Goal: Complete application form: Complete application form

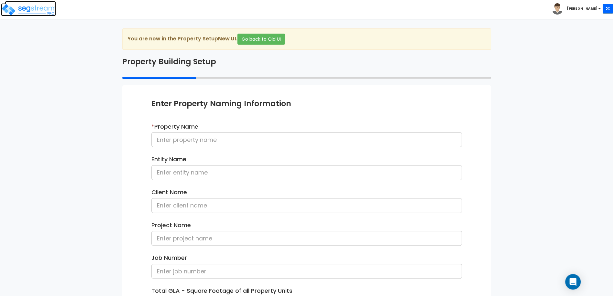
click at [46, 14] on img at bounding box center [28, 9] width 55 height 13
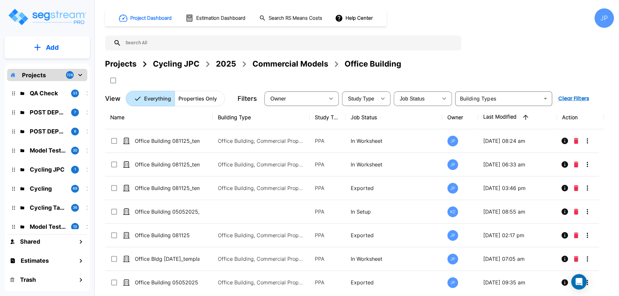
click at [266, 66] on div "Commercial Models" at bounding box center [290, 64] width 76 height 12
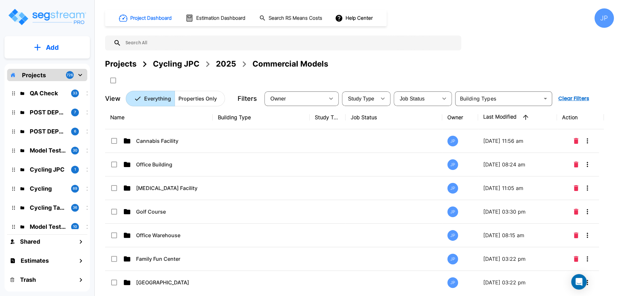
click at [193, 138] on p "Cannabis Facility" at bounding box center [168, 141] width 65 height 8
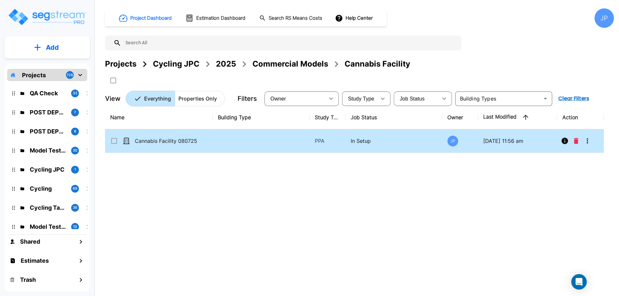
click at [198, 142] on p "Cannabis Facility 080725" at bounding box center [167, 141] width 65 height 8
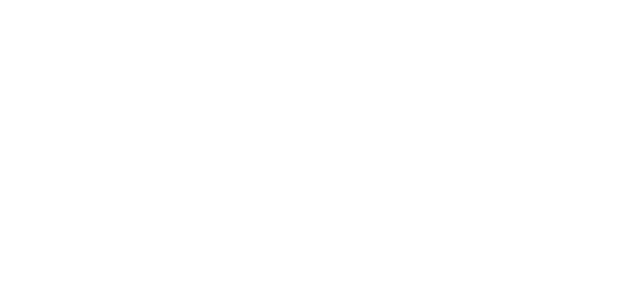
select select "2"
select select "1"
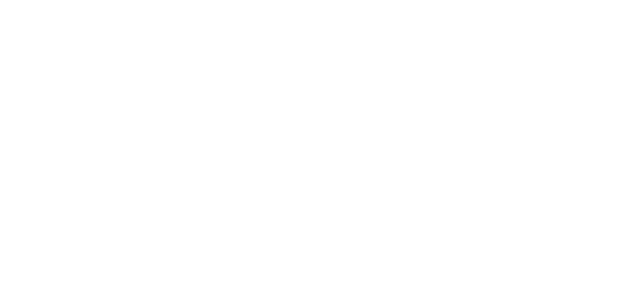
select select "2"
select select "1"
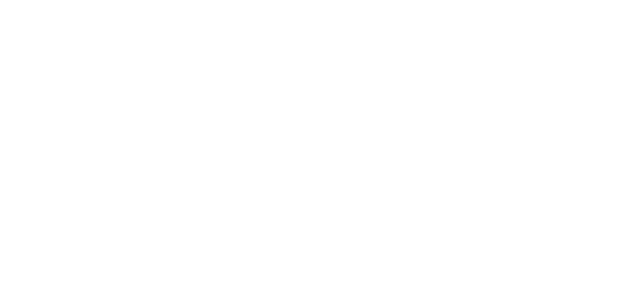
select select "2"
select select "3"
select select "2"
select select "1"
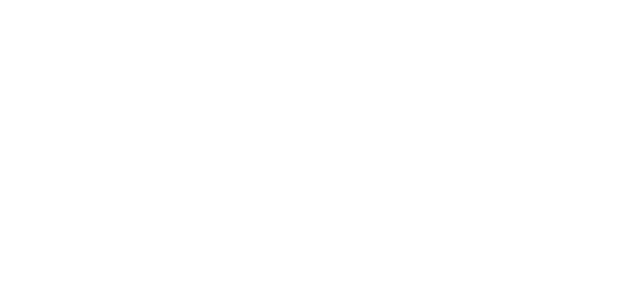
select select "2"
select select "1"
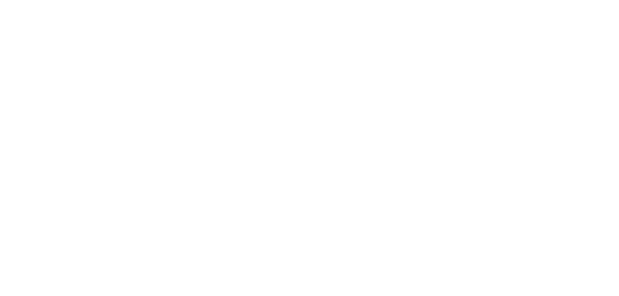
select select "1"
select select "2"
select select "11"
select select "6"
select select "2"
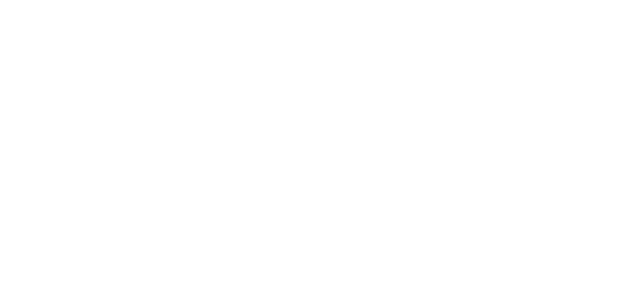
select select "2"
select select "3"
select select "2"
select select "1"
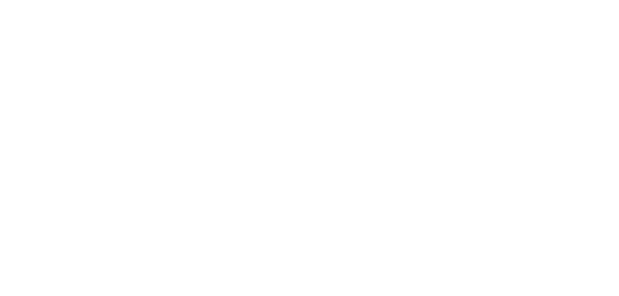
select select "2"
select select "7"
select select "2"
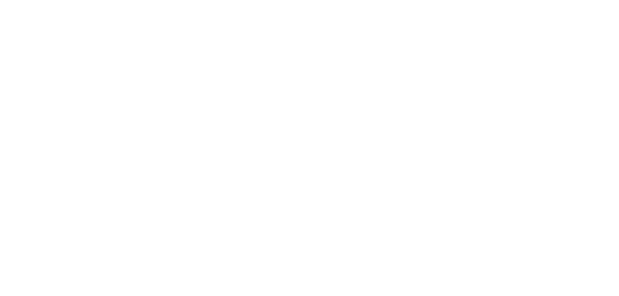
select select "3"
select select "1"
select select "20"
select select "1"
select select "5"
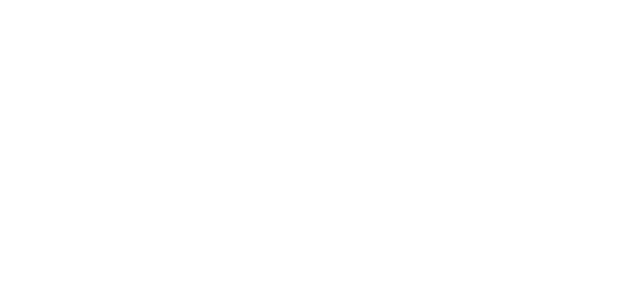
select select "4"
select select "1"
select select "2"
select select "3"
select select "1"
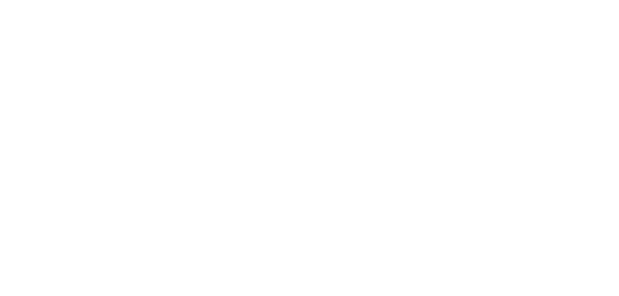
select select "1"
select select "4"
select select "3"
select select "1"
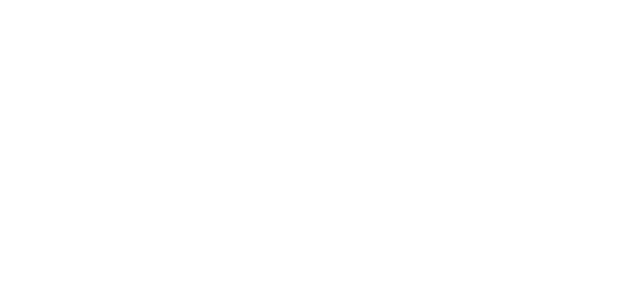
select select "1"
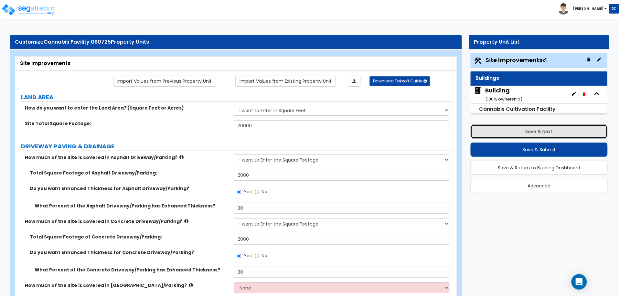
click at [491, 130] on button "Save & Next" at bounding box center [538, 131] width 137 height 14
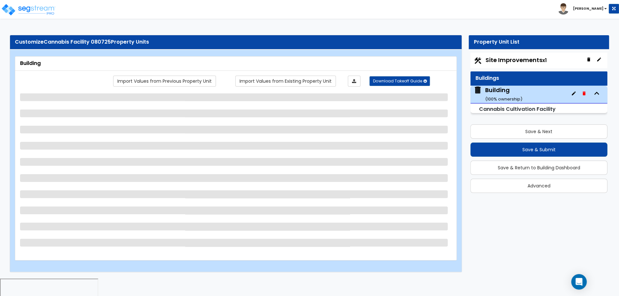
select select "8"
select select "3"
select select "13"
select select "9"
select select "10"
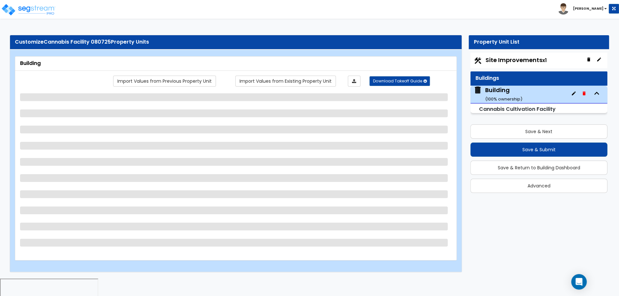
select select "3"
select select "1"
select select "4"
select select "3"
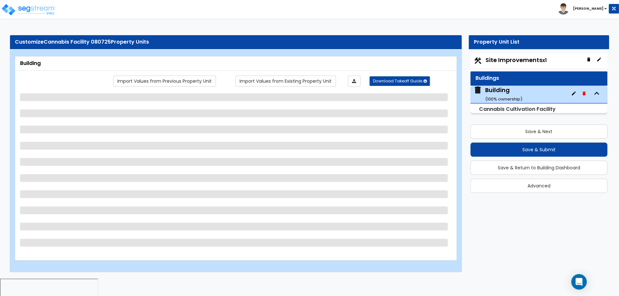
select select "1"
select select "2"
select select "1"
select select "2"
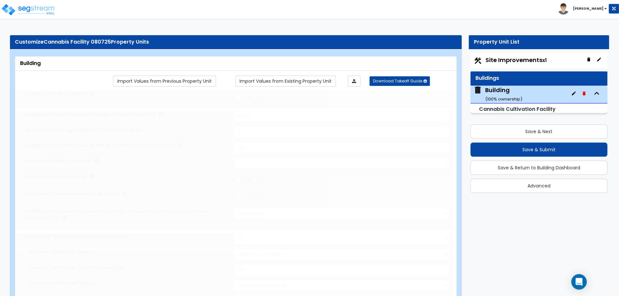
type input "2000"
radio input "true"
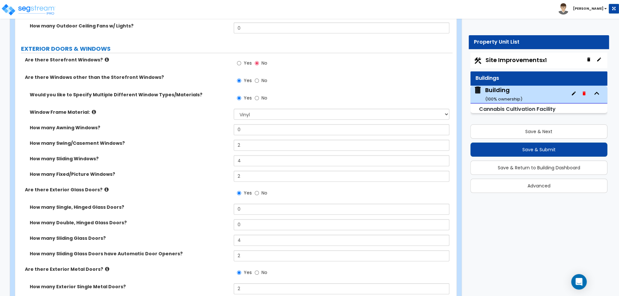
scroll to position [920, 0]
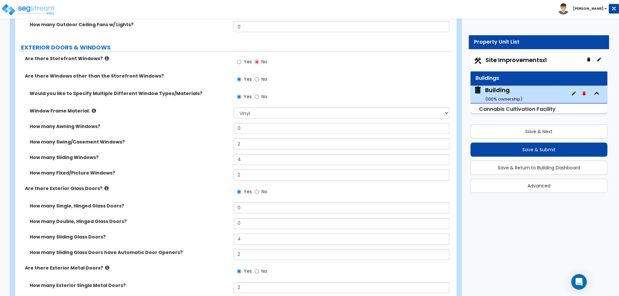
click at [247, 62] on span "Yes" at bounding box center [247, 61] width 8 height 6
click at [241, 62] on input "Yes" at bounding box center [239, 61] width 4 height 7
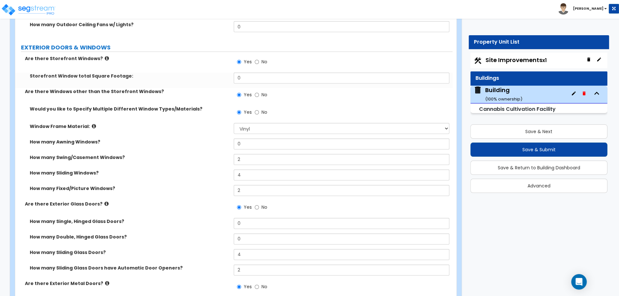
click at [105, 57] on icon at bounding box center [107, 58] width 4 height 5
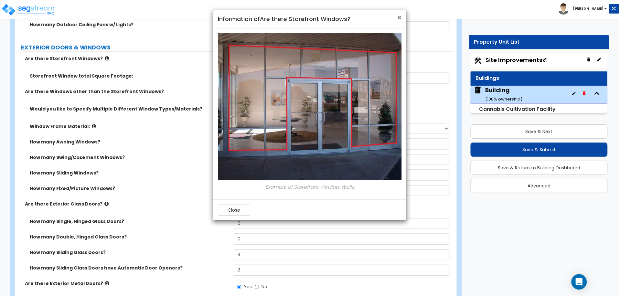
click at [398, 16] on span "×" at bounding box center [399, 17] width 4 height 9
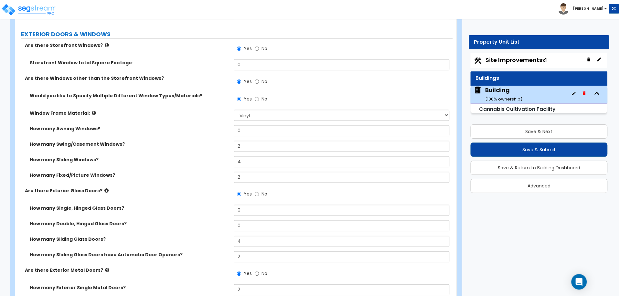
scroll to position [933, 0]
click at [259, 45] on label "No" at bounding box center [261, 49] width 12 height 11
click at [259, 46] on input "No" at bounding box center [257, 49] width 4 height 7
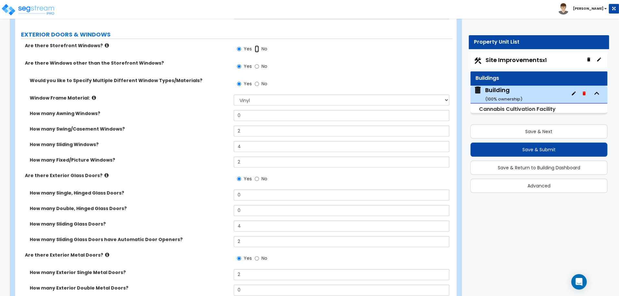
radio input "false"
radio input "true"
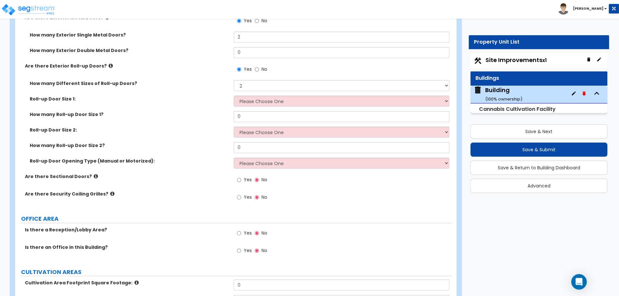
scroll to position [1171, 0]
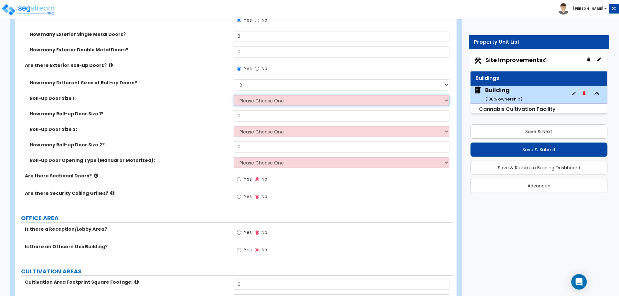
click at [273, 97] on select "Please Choose One 8' x 8' 10' x 10' 12' x 12' 14' x 14' 20' x 12' 20' x 16'" at bounding box center [341, 100] width 215 height 11
select select "3"
click at [234, 95] on select "Please Choose One 8' x 8' 10' x 10' 12' x 12' 14' x 14' 20' x 12' 20' x 16'" at bounding box center [341, 100] width 215 height 11
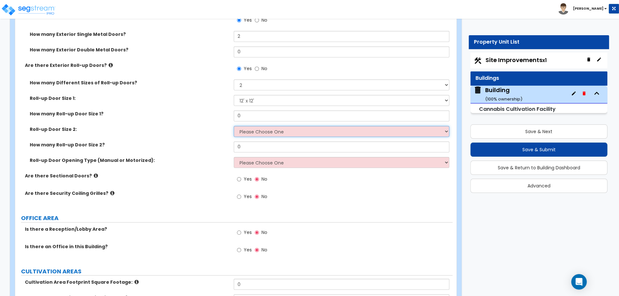
click at [294, 132] on select "Please Choose One 8' x 8' 10' x 10' 12' x 12' 14' x 14' 20' x 12' 20' x 16'" at bounding box center [341, 131] width 215 height 11
select select "4"
click at [234, 126] on select "Please Choose One 8' x 8' 10' x 10' 12' x 12' 14' x 14' 20' x 12' 20' x 16'" at bounding box center [341, 131] width 215 height 11
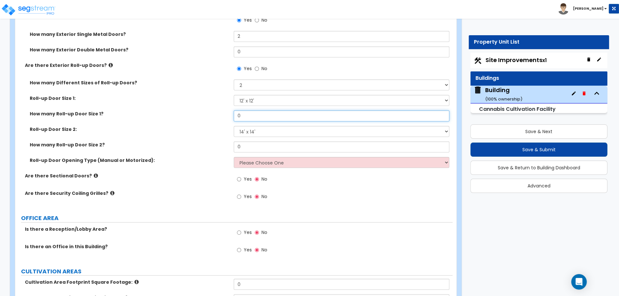
click at [251, 111] on input "0" at bounding box center [341, 116] width 215 height 11
type input "1"
click at [298, 162] on select "Please Choose One All Manual All Motorized Some are Motorized" at bounding box center [341, 162] width 215 height 11
select select "2"
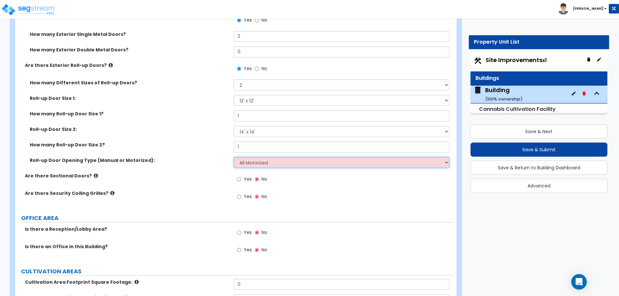
click at [234, 157] on select "Please Choose One All Manual All Motorized Some are Motorized" at bounding box center [341, 162] width 215 height 11
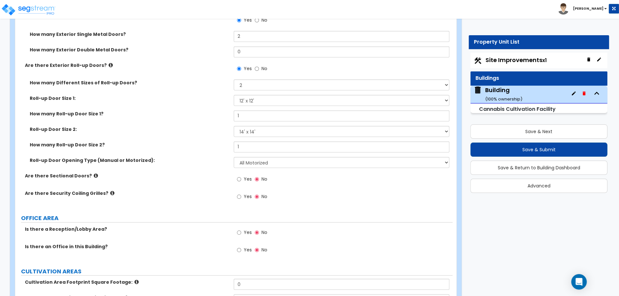
click at [94, 175] on icon at bounding box center [96, 175] width 4 height 5
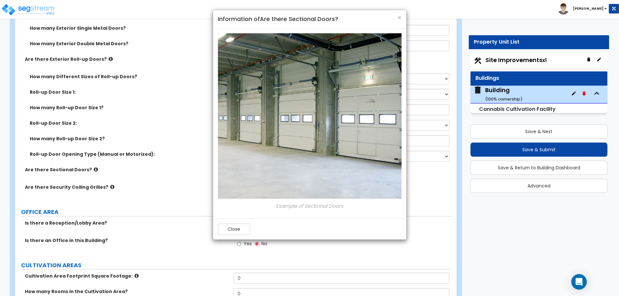
scroll to position [1179, 0]
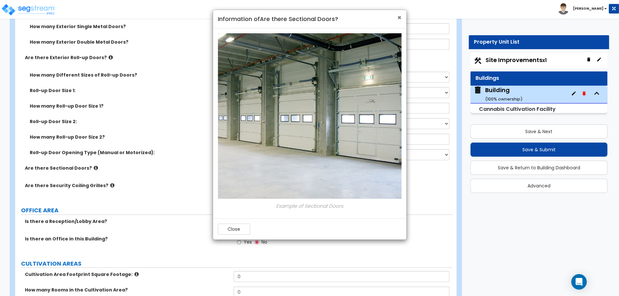
click at [400, 16] on span "×" at bounding box center [399, 17] width 4 height 9
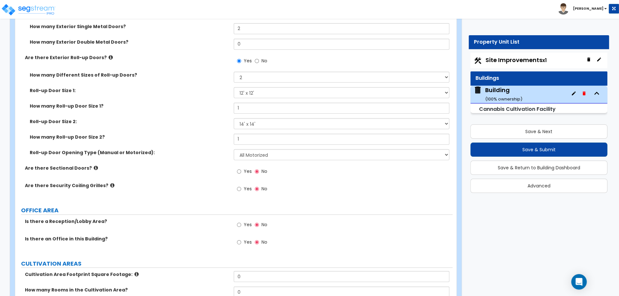
click at [244, 169] on span "Yes" at bounding box center [247, 171] width 8 height 6
click at [241, 169] on input "Yes" at bounding box center [239, 171] width 4 height 7
radio input "true"
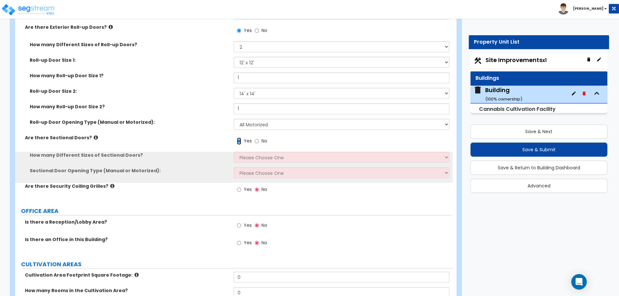
scroll to position [1214, 0]
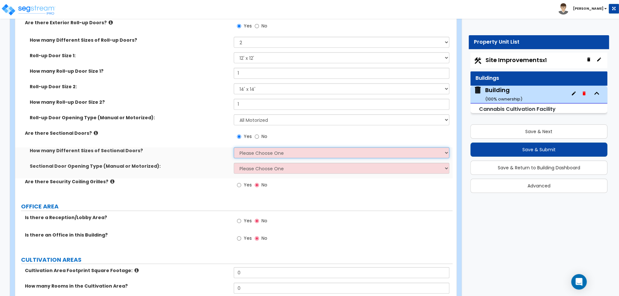
click at [258, 152] on select "Please Choose One 1 2 3" at bounding box center [341, 152] width 215 height 11
select select "3"
click at [234, 147] on select "Please Choose One 1 2 3" at bounding box center [341, 152] width 215 height 11
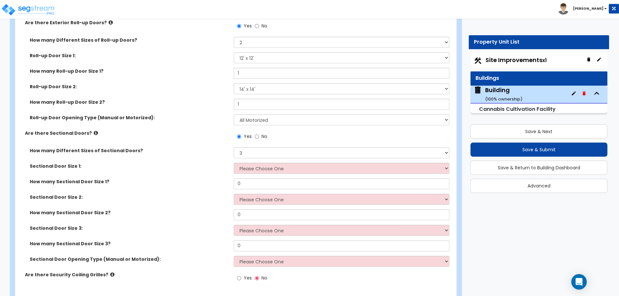
click at [266, 136] on span "No" at bounding box center [264, 136] width 6 height 6
click at [259, 136] on input "No" at bounding box center [257, 136] width 4 height 7
radio input "false"
radio input "true"
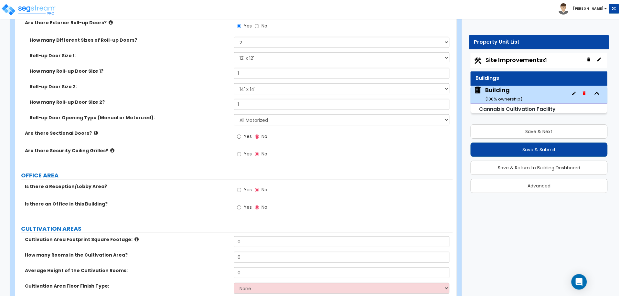
click at [253, 138] on div "Yes No" at bounding box center [252, 137] width 37 height 15
click at [243, 138] on label "Yes" at bounding box center [244, 137] width 15 height 11
click at [241, 138] on input "Yes" at bounding box center [239, 136] width 4 height 7
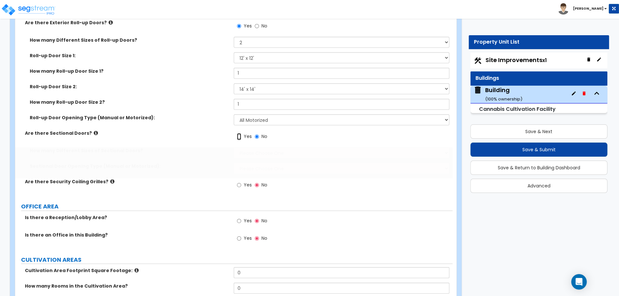
radio input "true"
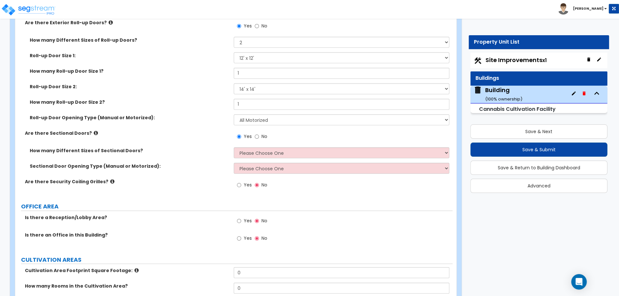
click at [257, 145] on div "Yes No" at bounding box center [343, 138] width 219 height 17
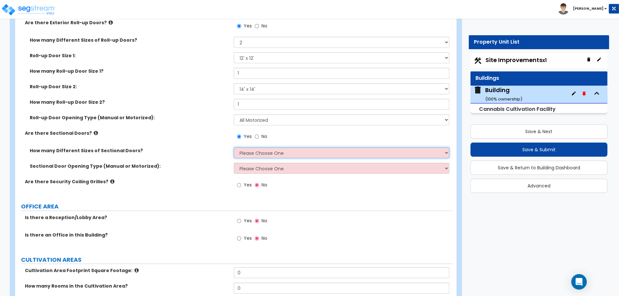
click at [253, 148] on select "Please Choose One 1 2 3" at bounding box center [341, 152] width 215 height 11
select select "3"
click at [234, 147] on select "Please Choose One 1 2 3" at bounding box center [341, 152] width 215 height 11
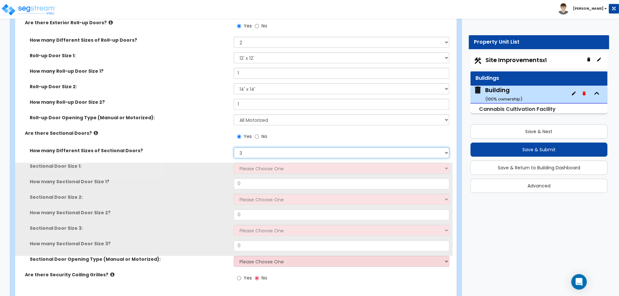
scroll to position [1232, 0]
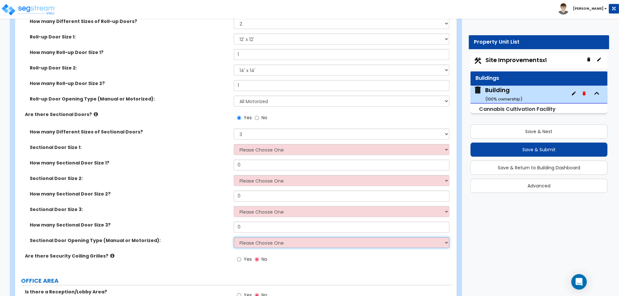
click at [256, 243] on select "Please Choose One All Manual All Motorized Some are Motorized" at bounding box center [341, 242] width 215 height 11
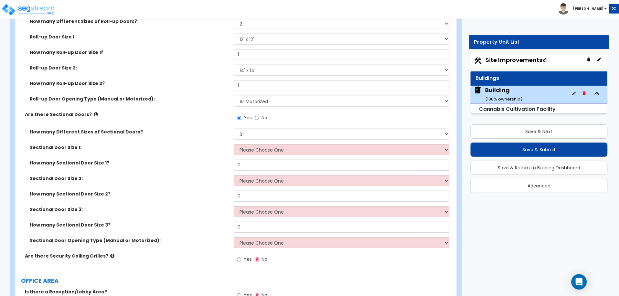
click at [259, 116] on label "No" at bounding box center [261, 118] width 12 height 11
click at [259, 116] on input "No" at bounding box center [257, 117] width 4 height 7
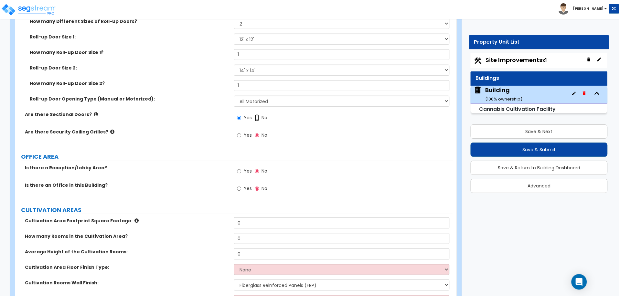
radio input "false"
radio input "true"
click at [239, 132] on input "Yes" at bounding box center [239, 135] width 4 height 7
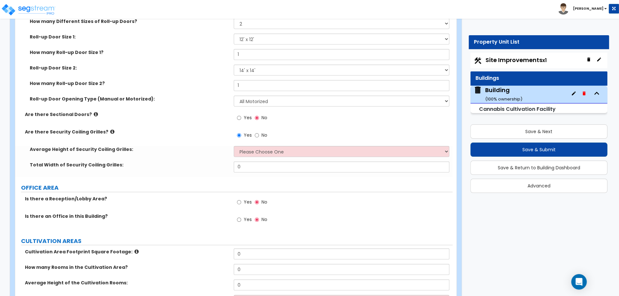
click at [110, 131] on icon at bounding box center [112, 131] width 4 height 5
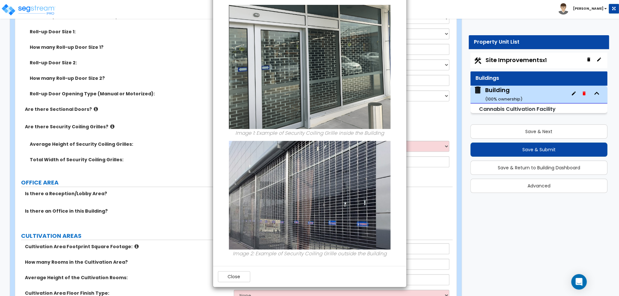
scroll to position [0, 0]
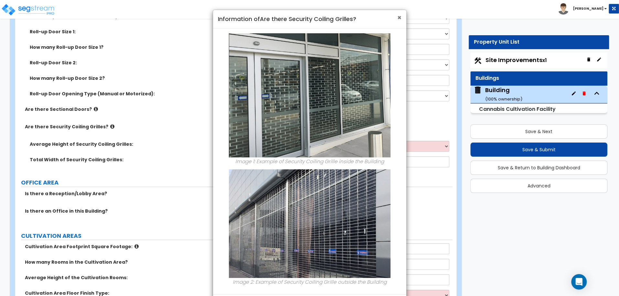
click at [399, 16] on span "×" at bounding box center [399, 17] width 4 height 9
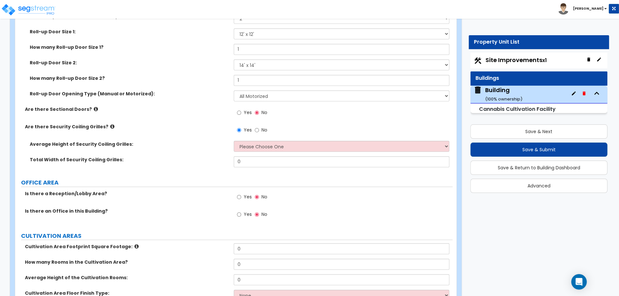
click at [263, 127] on span "No" at bounding box center [264, 130] width 6 height 6
click at [259, 127] on input "No" at bounding box center [257, 130] width 4 height 7
radio input "false"
radio input "true"
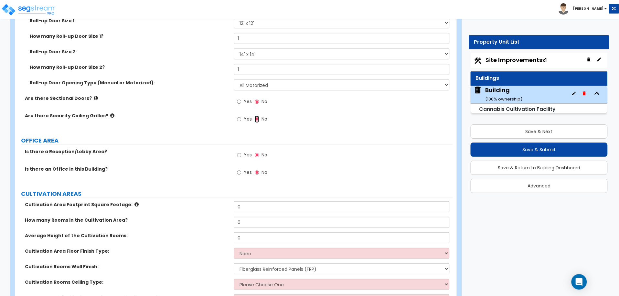
scroll to position [1252, 0]
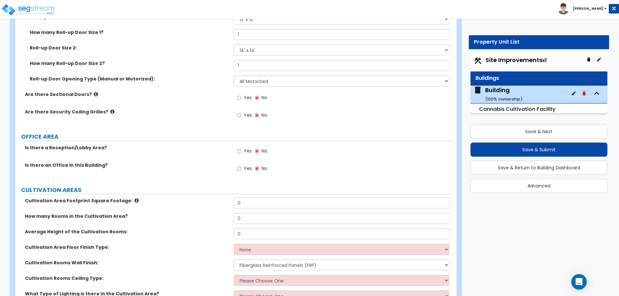
click at [246, 149] on span "Yes" at bounding box center [247, 151] width 8 height 6
click at [241, 149] on input "Yes" at bounding box center [239, 151] width 4 height 7
radio input "true"
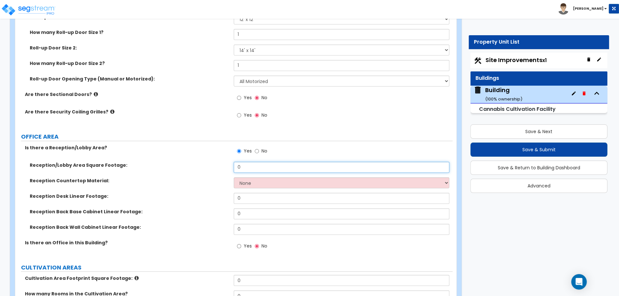
click at [252, 168] on input "0" at bounding box center [341, 167] width 215 height 11
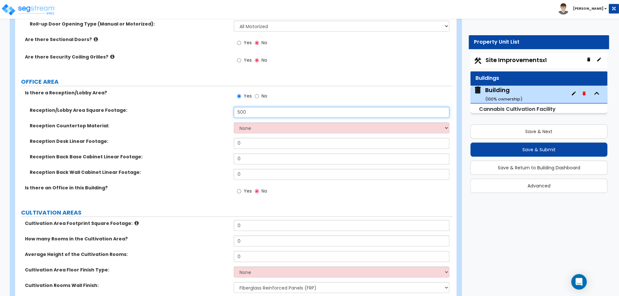
scroll to position [1309, 0]
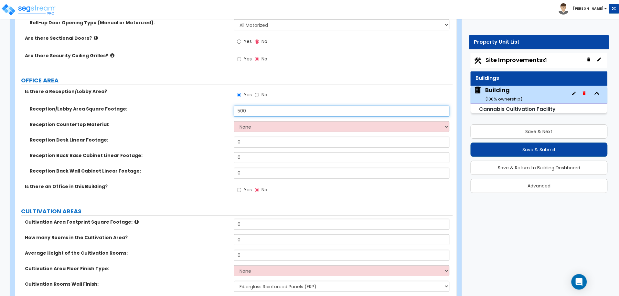
type input "500"
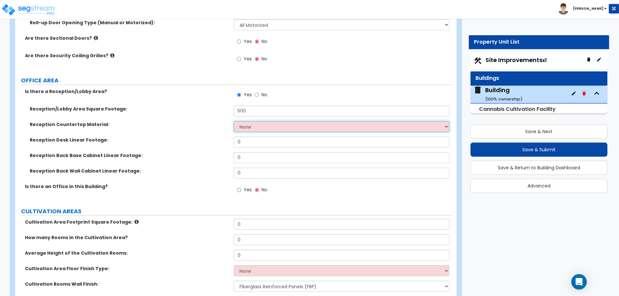
click at [283, 121] on select "None Plastic Laminate Solid Surface Stone Quartz Marble Tile Wood Stainless Ste…" at bounding box center [341, 126] width 215 height 11
select select "2"
click at [234, 121] on select "None Plastic Laminate Solid Surface Stone Quartz Marble Tile Wood Stainless Ste…" at bounding box center [341, 126] width 215 height 11
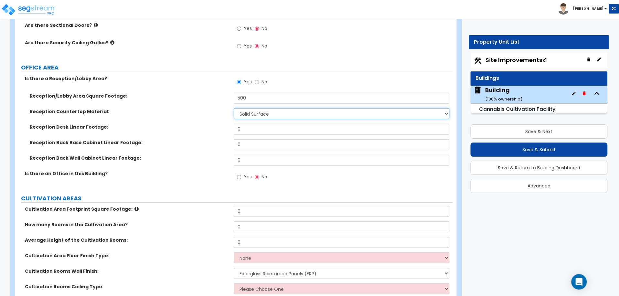
scroll to position [1325, 0]
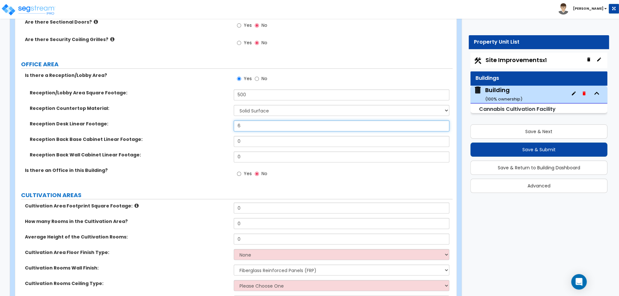
type input "6"
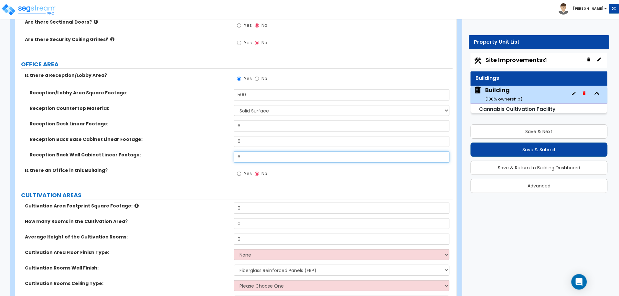
type input "6"
click at [251, 140] on input "6" at bounding box center [341, 141] width 215 height 11
type input "9"
type input "12"
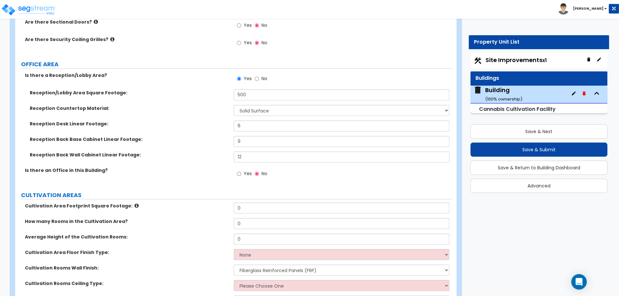
click at [241, 171] on label "Yes" at bounding box center [244, 174] width 15 height 11
click at [241, 171] on input "Yes" at bounding box center [239, 173] width 4 height 7
radio input "true"
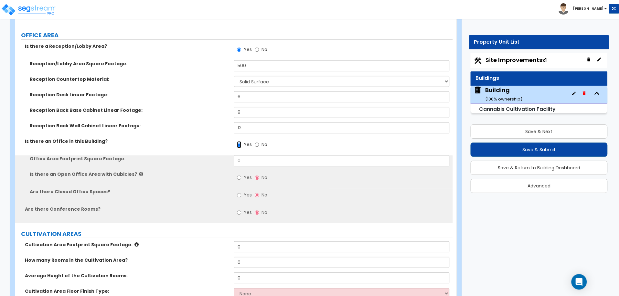
scroll to position [1367, 0]
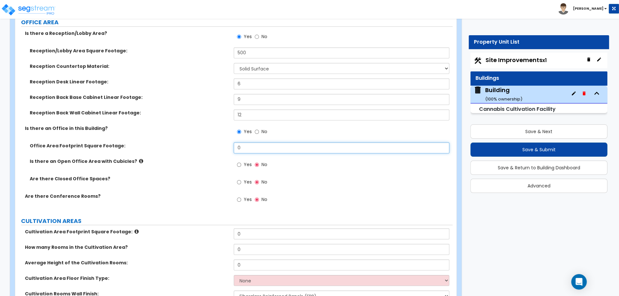
click at [253, 147] on input "0" at bounding box center [341, 148] width 215 height 11
type input "1,000"
click at [139, 159] on icon at bounding box center [141, 161] width 4 height 5
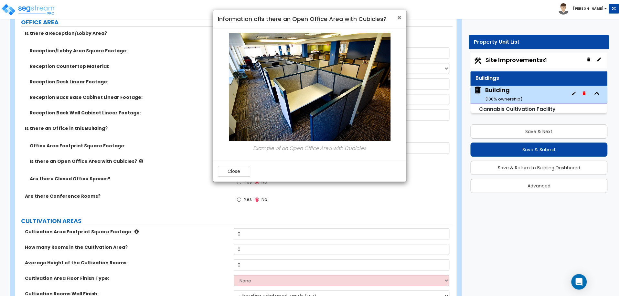
click at [400, 18] on span "×" at bounding box center [399, 17] width 4 height 9
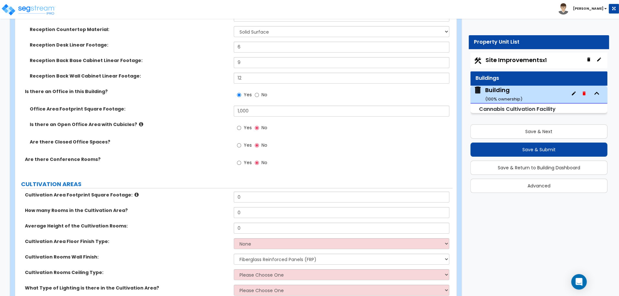
scroll to position [1407, 0]
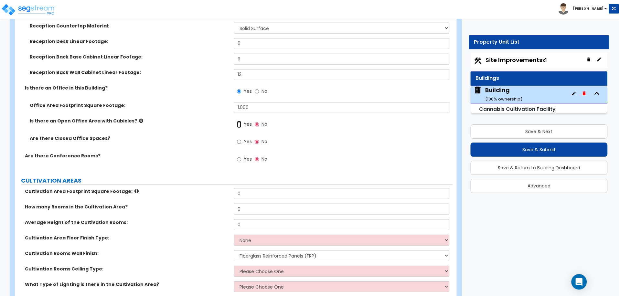
click at [240, 123] on input "Yes" at bounding box center [239, 124] width 4 height 7
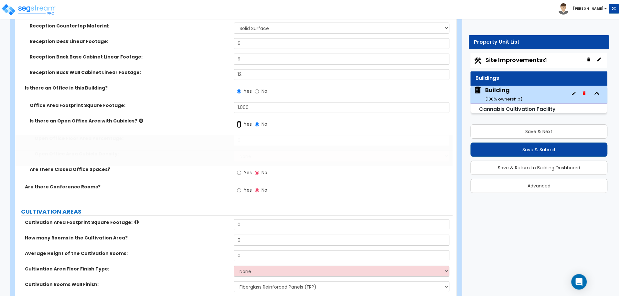
radio input "true"
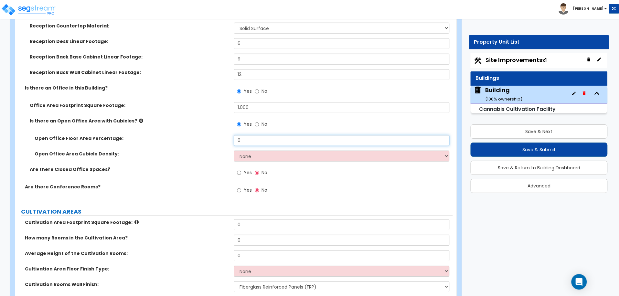
click at [244, 141] on input "0" at bounding box center [341, 140] width 215 height 11
type input "20"
click at [284, 152] on select "None Low High I want to Enter the number of Cubicles" at bounding box center [341, 156] width 215 height 11
select select "1"
click at [234, 151] on select "None Low High I want to Enter the number of Cubicles" at bounding box center [341, 156] width 215 height 11
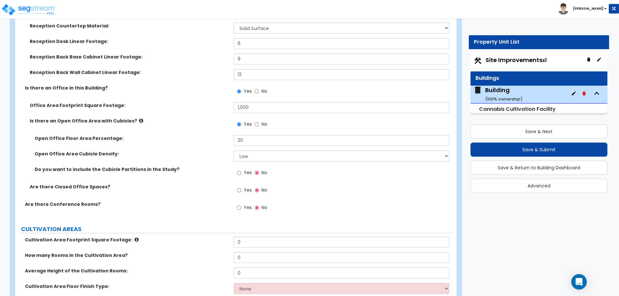
click at [244, 172] on span "Yes" at bounding box center [247, 172] width 8 height 6
click at [241, 172] on input "Yes" at bounding box center [239, 172] width 4 height 7
radio input "true"
click at [245, 189] on span "Yes" at bounding box center [247, 190] width 8 height 6
click at [241, 189] on input "Yes" at bounding box center [239, 190] width 4 height 7
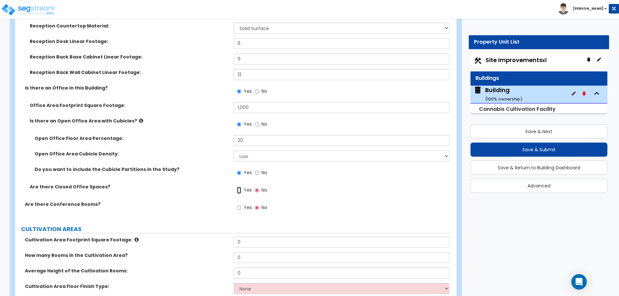
radio input "true"
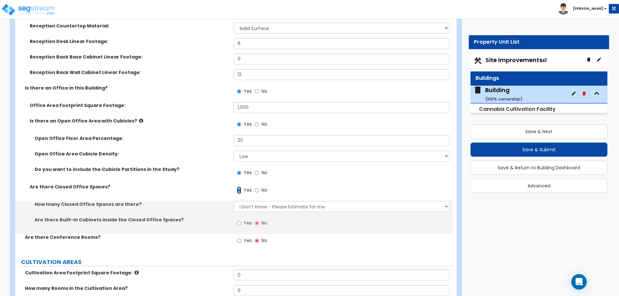
scroll to position [1428, 0]
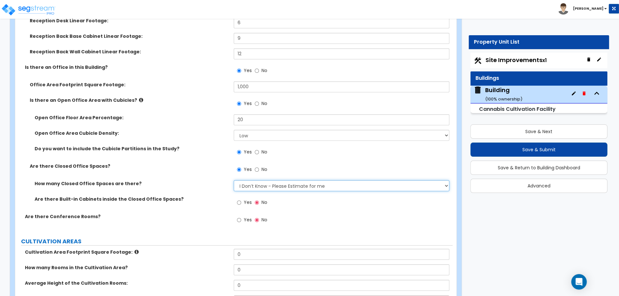
click at [263, 185] on select "I Don’t Know - Please Estimate for me I want to Enter the Number of Closed Offi…" at bounding box center [341, 185] width 215 height 11
click at [234, 180] on select "I Don’t Know - Please Estimate for me I want to Enter the Number of Closed Offi…" at bounding box center [341, 185] width 215 height 11
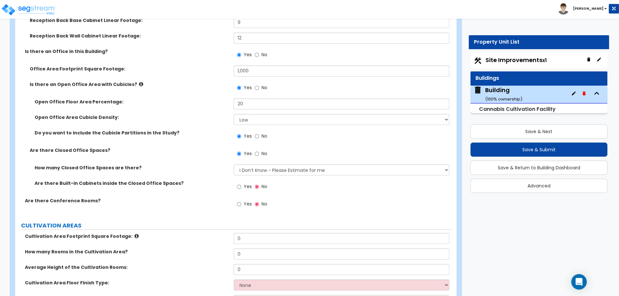
click at [244, 182] on label "Yes" at bounding box center [244, 187] width 15 height 11
click at [241, 183] on input "Yes" at bounding box center [239, 186] width 4 height 7
radio input "true"
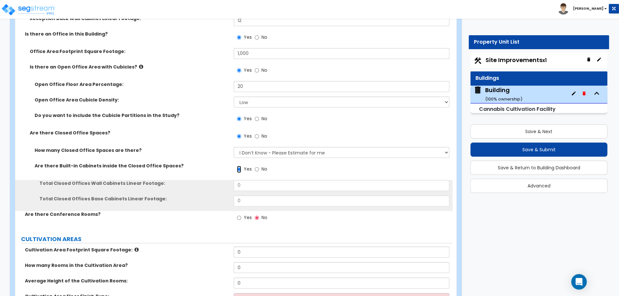
scroll to position [1466, 0]
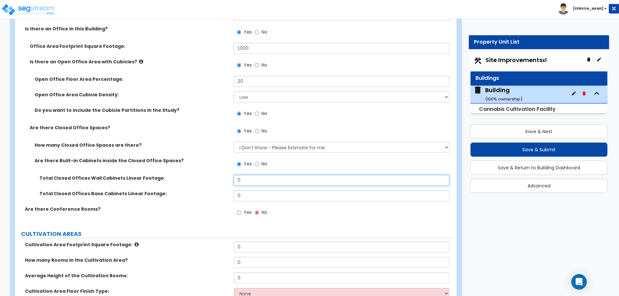
click at [247, 179] on input "0" at bounding box center [341, 180] width 215 height 11
type input "12"
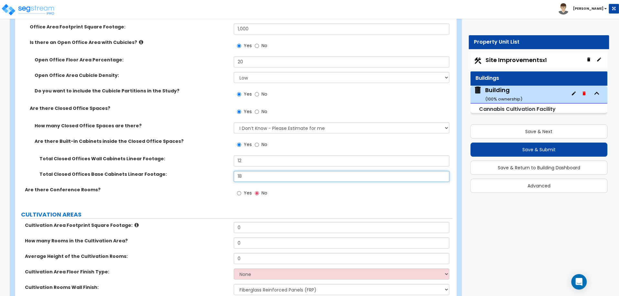
scroll to position [1501, 0]
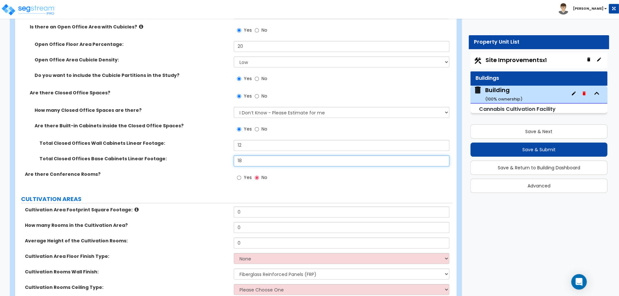
type input "18"
click at [246, 174] on span "Yes" at bounding box center [247, 177] width 8 height 6
click at [241, 174] on input "Yes" at bounding box center [239, 177] width 4 height 7
radio input "true"
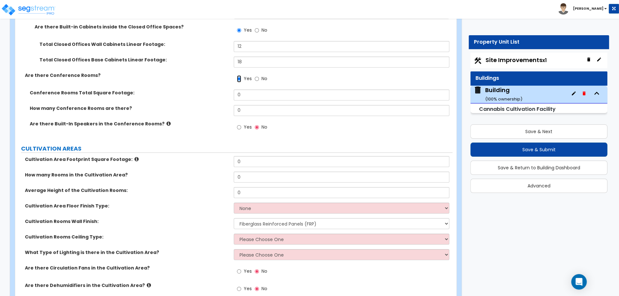
scroll to position [1601, 0]
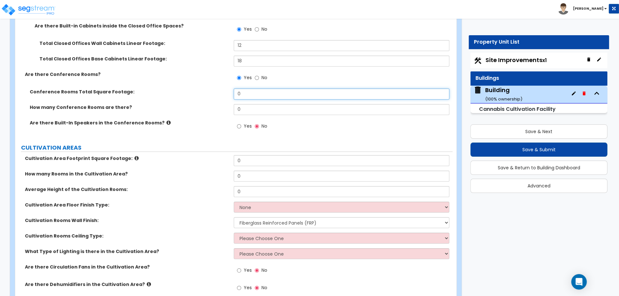
click at [260, 95] on input "0" at bounding box center [341, 94] width 215 height 11
type input "500"
type input "1"
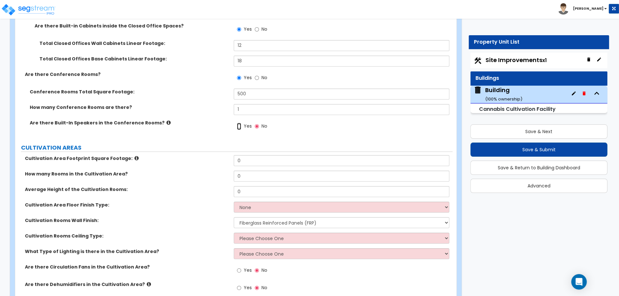
click at [241, 123] on input "Yes" at bounding box center [239, 126] width 4 height 7
radio input "true"
click at [166, 120] on icon at bounding box center [168, 122] width 4 height 5
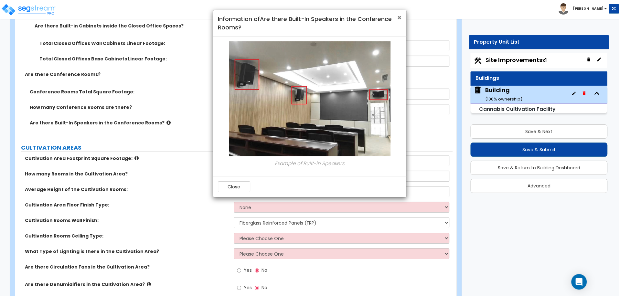
click at [399, 15] on span "×" at bounding box center [399, 17] width 4 height 9
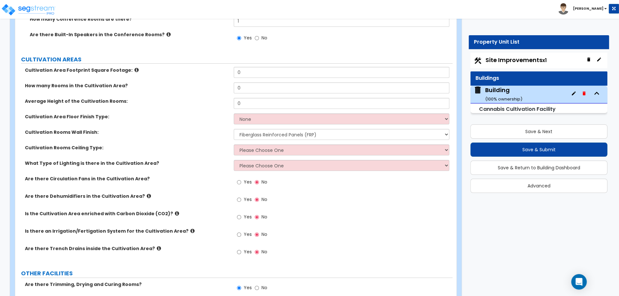
scroll to position [1691, 0]
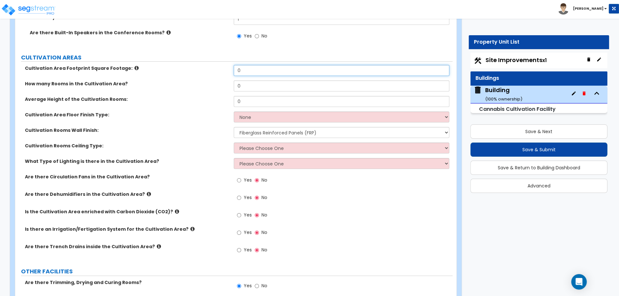
click at [300, 72] on input "0" at bounding box center [341, 70] width 215 height 11
type input "4,000"
type input "2"
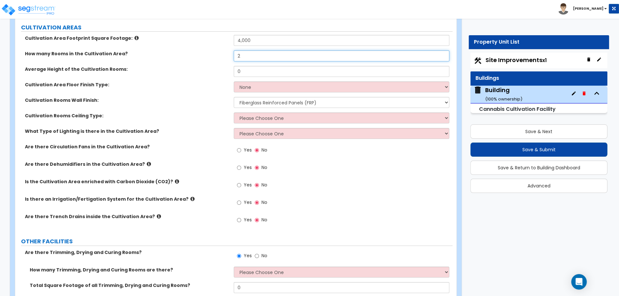
scroll to position [1722, 0]
drag, startPoint x: 245, startPoint y: 72, endPoint x: 222, endPoint y: 70, distance: 23.3
click at [222, 70] on div "Average Height of the Cultivation Rooms: 0" at bounding box center [233, 74] width 437 height 16
type input "12"
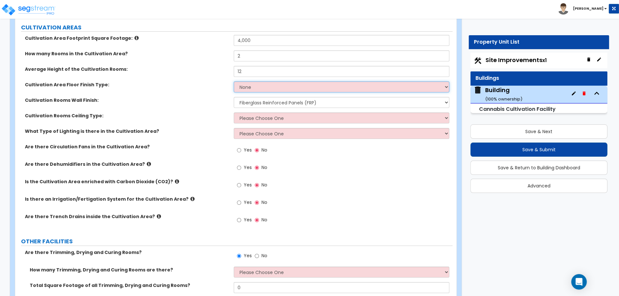
click at [273, 84] on select "None Tile" at bounding box center [341, 86] width 215 height 11
click at [273, 82] on select "None Tile" at bounding box center [341, 86] width 215 height 11
select select "1"
click at [234, 81] on select "None Tile" at bounding box center [341, 86] width 215 height 11
click at [281, 100] on select "Please Choose One Fiberglass Reinforced Panels (FRP) Vinyl Faced Gypsum Wall Me…" at bounding box center [341, 102] width 215 height 11
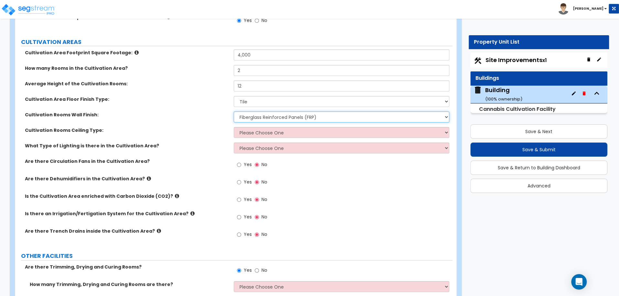
scroll to position [1704, 0]
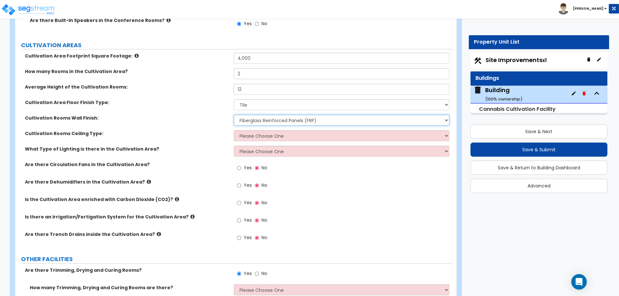
click at [261, 119] on select "Please Choose One Fiberglass Reinforced Panels (FRP) Vinyl Faced Gypsum Wall Me…" at bounding box center [341, 120] width 215 height 11
click at [257, 120] on select "Please Choose One Fiberglass Reinforced Panels (FRP) Vinyl Faced Gypsum Wall Me…" at bounding box center [341, 120] width 215 height 11
click at [234, 115] on select "Please Choose One Fiberglass Reinforced Panels (FRP) Vinyl Faced Gypsum Wall Me…" at bounding box center [341, 120] width 215 height 11
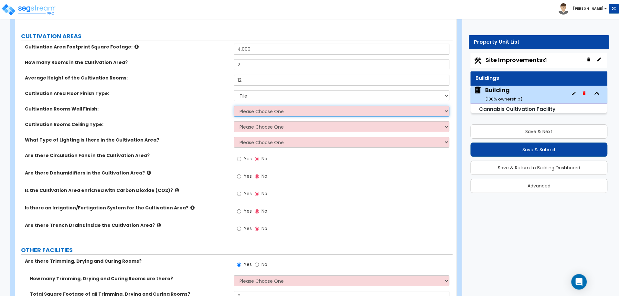
scroll to position [1716, 0]
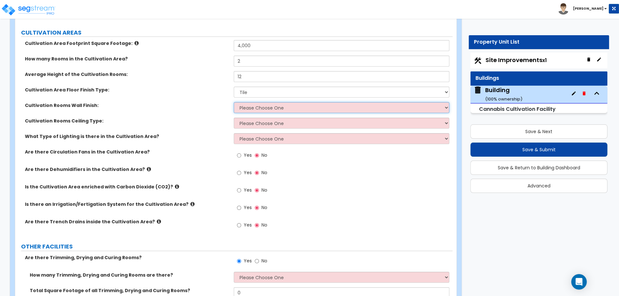
click at [315, 107] on select "Please Choose One Fiberglass Reinforced Panels (FRP) Vinyl Faced Gypsum Wall Me…" at bounding box center [341, 107] width 215 height 11
select select "1"
click at [234, 102] on select "Please Choose One Fiberglass Reinforced Panels (FRP) Vinyl Faced Gypsum Wall Me…" at bounding box center [341, 107] width 215 height 11
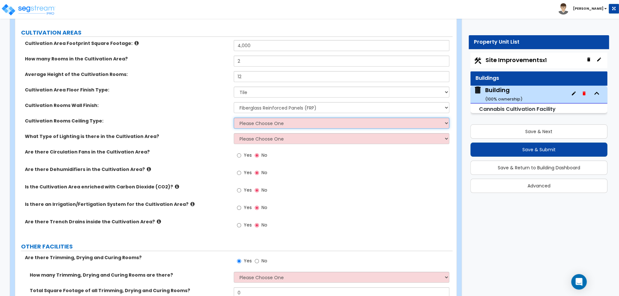
click at [286, 122] on select "Please Choose One Drop Ceiling Open Ceiling Drywall Ceiling FRP Ceiling Metal C…" at bounding box center [341, 123] width 215 height 11
click at [258, 122] on select "Please Choose One Drop Ceiling Open Ceiling Drywall Ceiling FRP Ceiling Metal C…" at bounding box center [341, 123] width 215 height 11
click at [272, 122] on select "Please Choose One Drop Ceiling Open Ceiling Drywall Ceiling FRP Ceiling Metal C…" at bounding box center [341, 123] width 215 height 11
click at [299, 123] on select "Please Choose One Drop Ceiling Open Ceiling Drywall Ceiling FRP Ceiling Metal C…" at bounding box center [341, 123] width 215 height 11
select select "4"
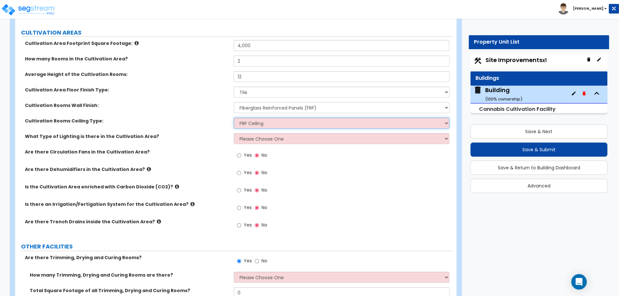
click at [234, 118] on select "Please Choose One Drop Ceiling Open Ceiling Drywall Ceiling FRP Ceiling Metal C…" at bounding box center [341, 123] width 215 height 11
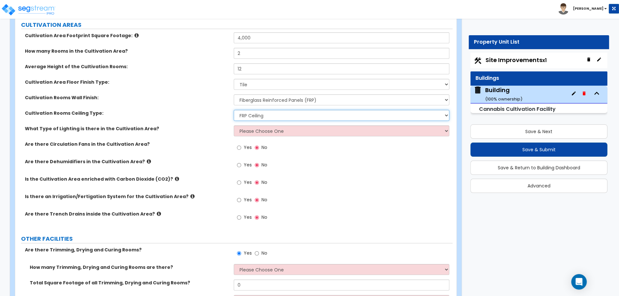
scroll to position [1728, 0]
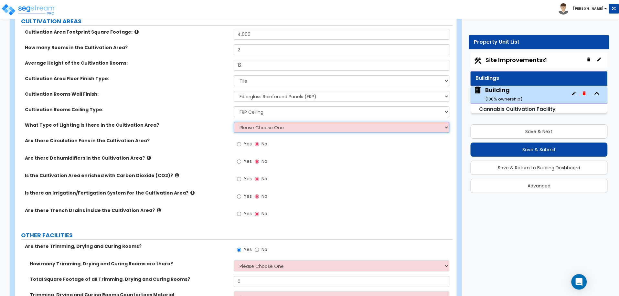
click at [287, 128] on select "Please Choose One High Pressure Sodium Metal Halide High Bay LED" at bounding box center [341, 127] width 215 height 11
select select "3"
click at [234, 122] on select "Please Choose One High Pressure Sodium Metal Halide High Bay LED" at bounding box center [341, 127] width 215 height 11
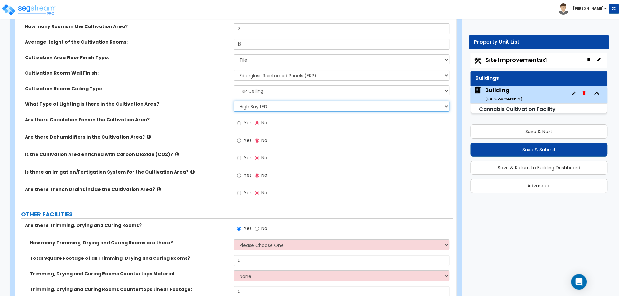
scroll to position [1750, 0]
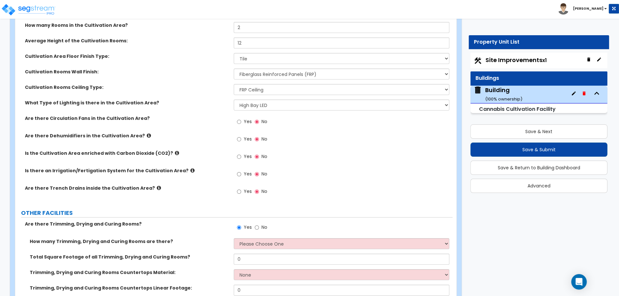
click at [248, 118] on span "Yes" at bounding box center [247, 121] width 8 height 6
click at [241, 118] on input "Yes" at bounding box center [239, 121] width 4 height 7
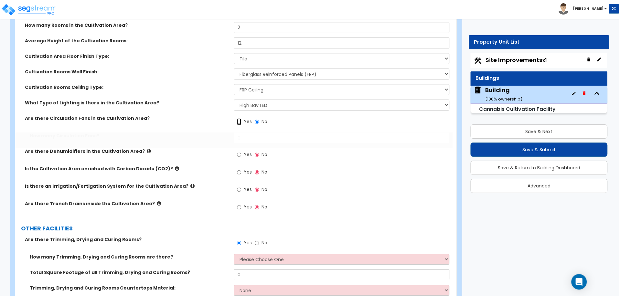
radio input "true"
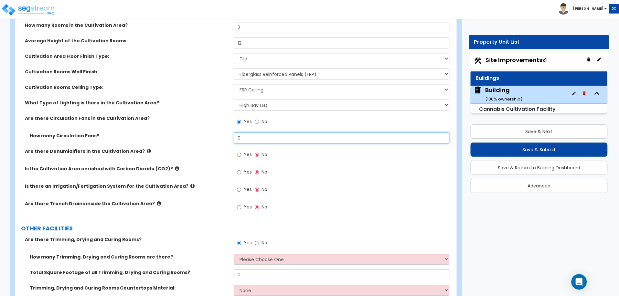
click at [252, 136] on input "0" at bounding box center [341, 138] width 215 height 11
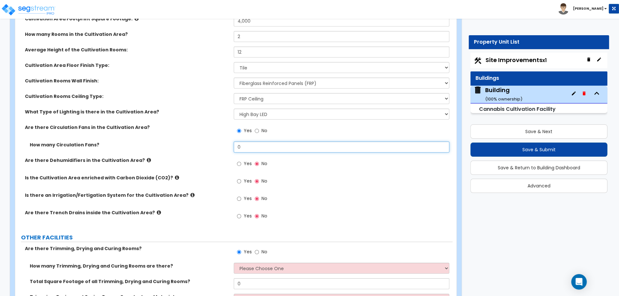
scroll to position [1747, 0]
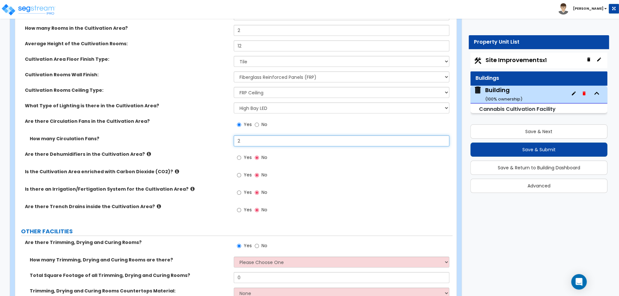
type input "2"
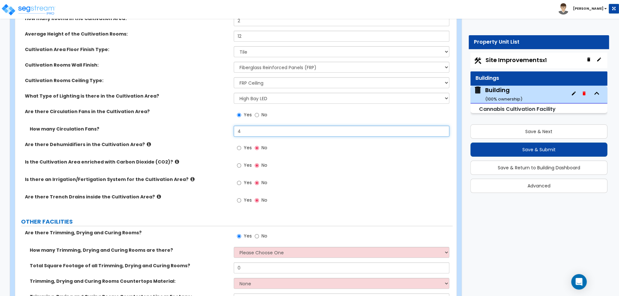
scroll to position [1762, 0]
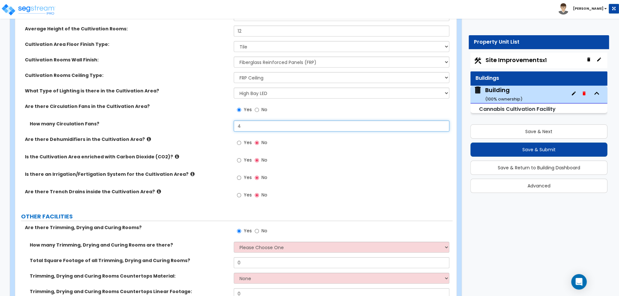
type input "4"
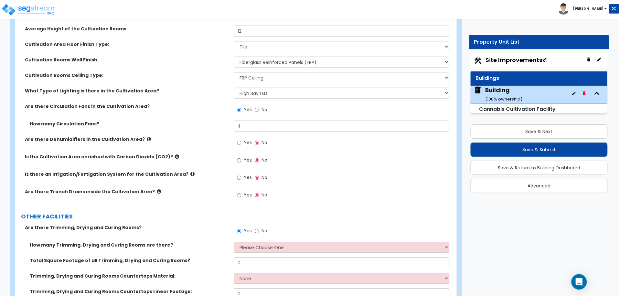
click at [147, 137] on icon at bounding box center [149, 139] width 4 height 5
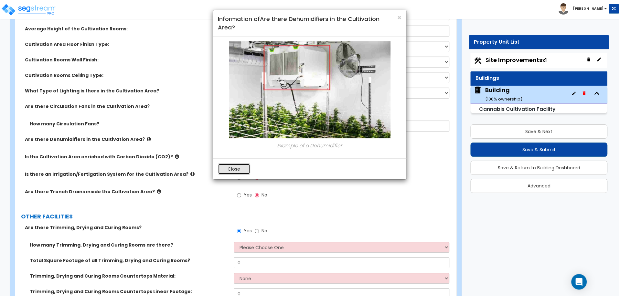
click at [233, 170] on button "Close" at bounding box center [234, 169] width 32 height 11
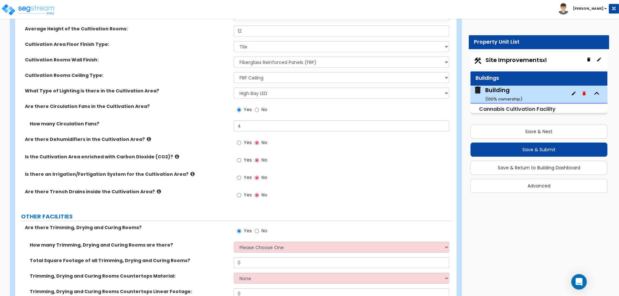
click at [242, 141] on label "Yes" at bounding box center [244, 143] width 15 height 11
click at [241, 141] on input "Yes" at bounding box center [239, 142] width 4 height 7
radio input "true"
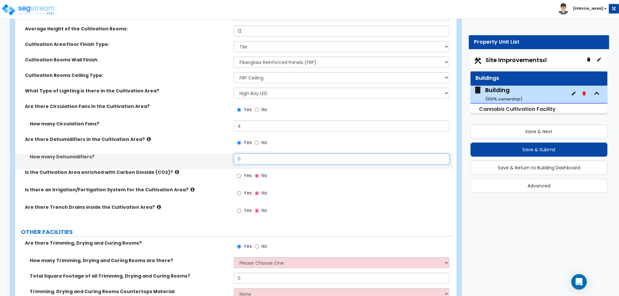
click at [248, 161] on input "0" at bounding box center [341, 159] width 215 height 11
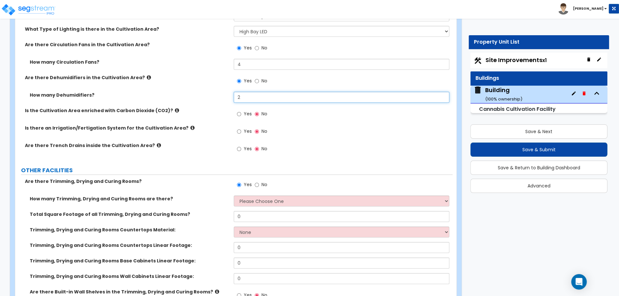
scroll to position [1830, 0]
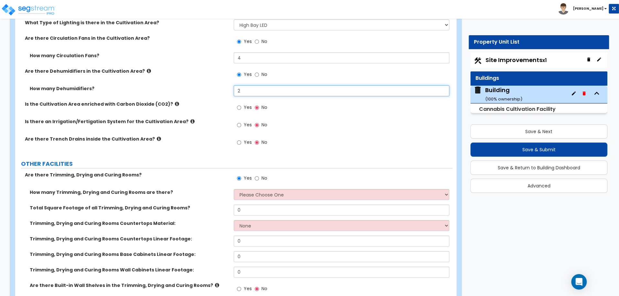
type input "2"
click at [175, 102] on icon at bounding box center [177, 104] width 4 height 5
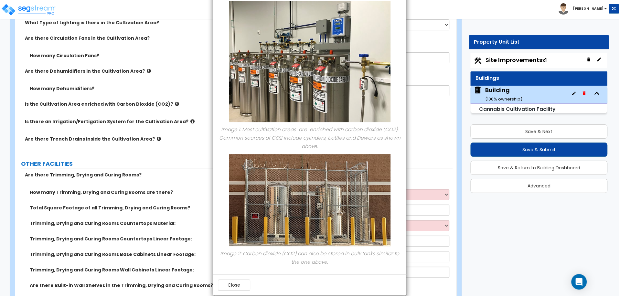
scroll to position [0, 0]
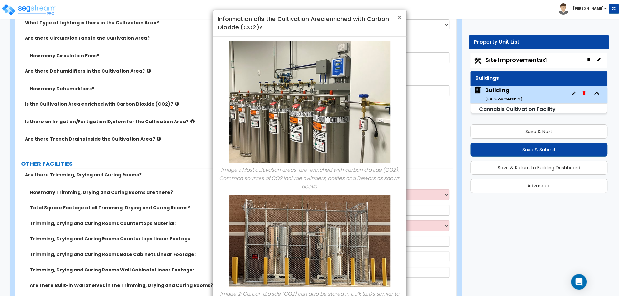
click at [400, 17] on span "×" at bounding box center [399, 17] width 4 height 9
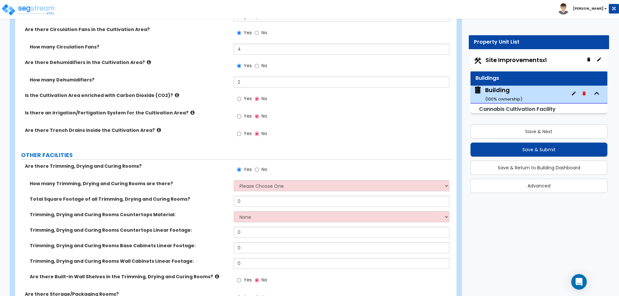
click at [244, 95] on span "Yes" at bounding box center [247, 98] width 8 height 6
click at [241, 95] on input "Yes" at bounding box center [239, 98] width 4 height 7
radio input "true"
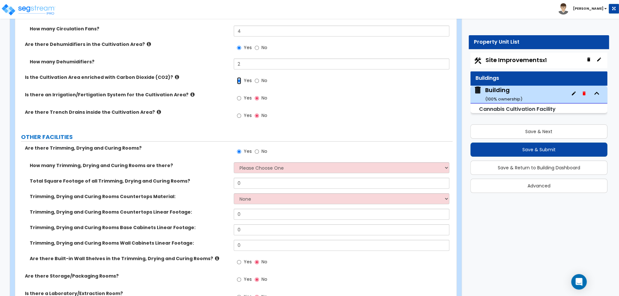
scroll to position [1858, 0]
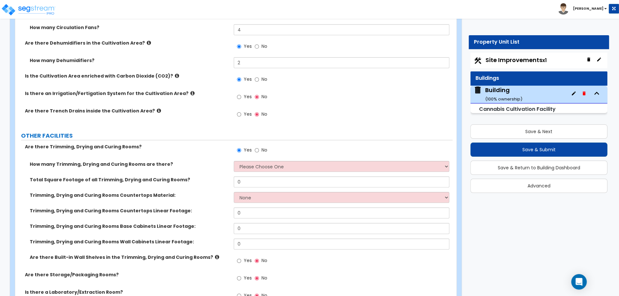
click at [190, 92] on icon at bounding box center [192, 93] width 4 height 5
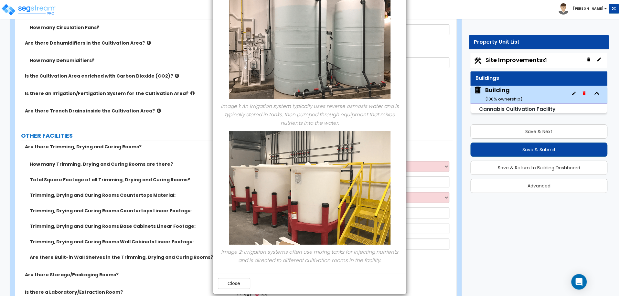
scroll to position [69, 0]
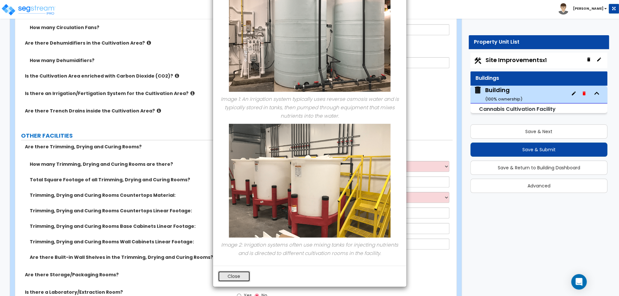
click at [231, 280] on button "Close" at bounding box center [234, 276] width 32 height 11
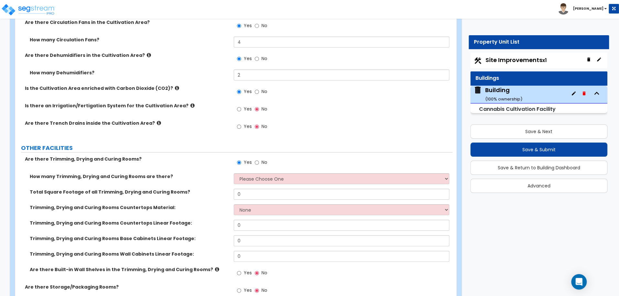
scroll to position [1843, 0]
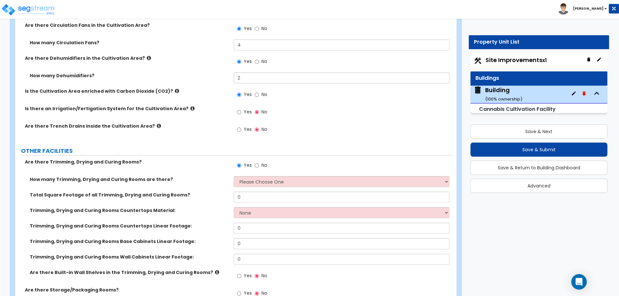
click at [247, 111] on span "Yes" at bounding box center [247, 112] width 8 height 6
click at [241, 111] on input "Yes" at bounding box center [239, 112] width 4 height 7
radio input "true"
click at [242, 133] on label "Yes" at bounding box center [244, 130] width 15 height 11
click at [241, 133] on input "Yes" at bounding box center [239, 129] width 4 height 7
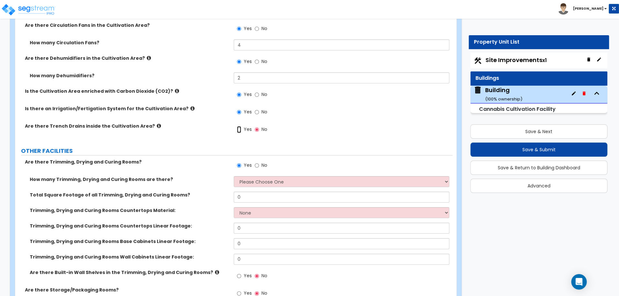
radio input "true"
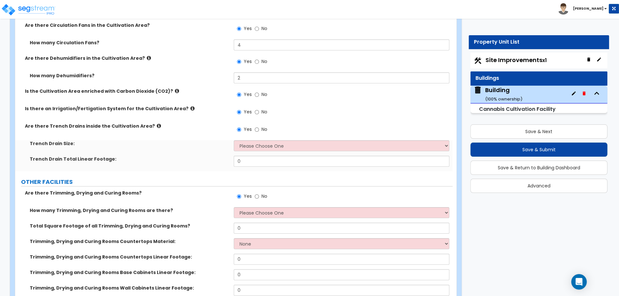
click at [157, 124] on icon at bounding box center [159, 125] width 4 height 5
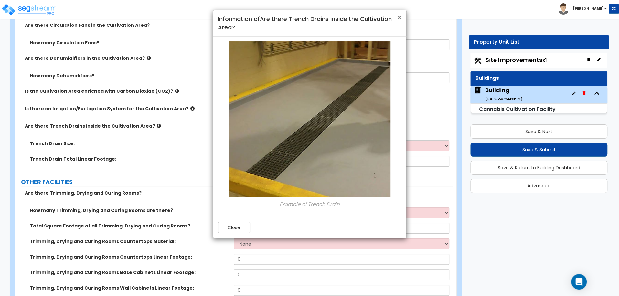
click at [397, 17] on span "×" at bounding box center [399, 17] width 4 height 9
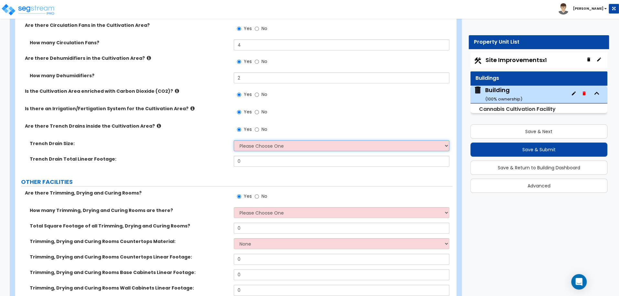
click at [337, 147] on select "Please Choose One 4" 8" 12"" at bounding box center [341, 145] width 215 height 11
select select "2"
click at [234, 140] on select "Please Choose One 4" 8" 12"" at bounding box center [341, 145] width 215 height 11
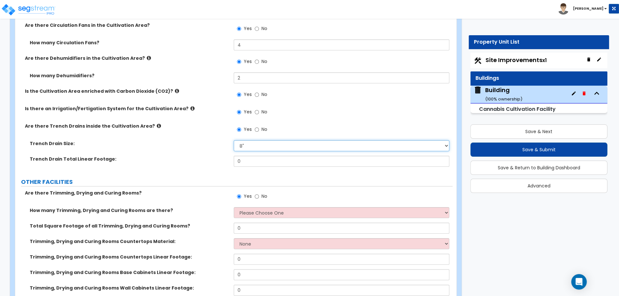
click at [327, 150] on select "Please Choose One 4" 8" 12"" at bounding box center [341, 145] width 215 height 11
click at [239, 146] on select "Please Choose One 4" 8" 12"" at bounding box center [341, 145] width 215 height 11
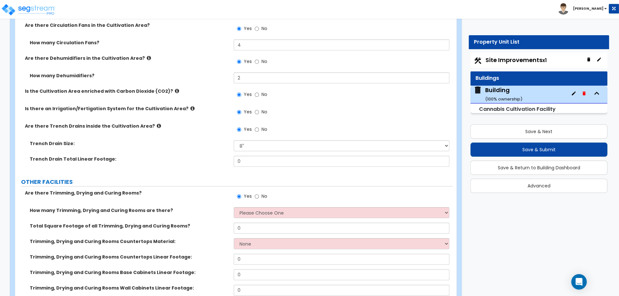
click at [252, 150] on div "Trench Drain Size: Please Choose One 4" 8" 12"" at bounding box center [233, 148] width 437 height 16
click at [247, 163] on input "0" at bounding box center [341, 161] width 215 height 11
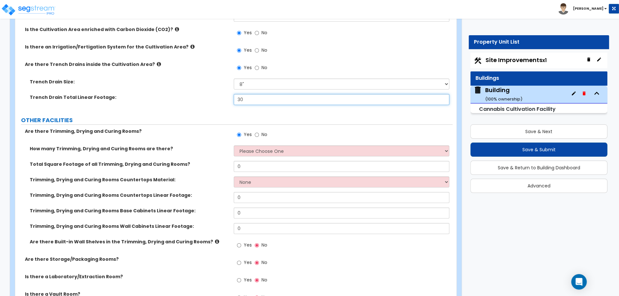
scroll to position [1909, 0]
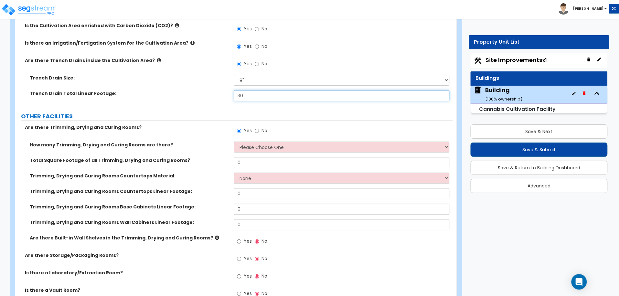
type input "30"
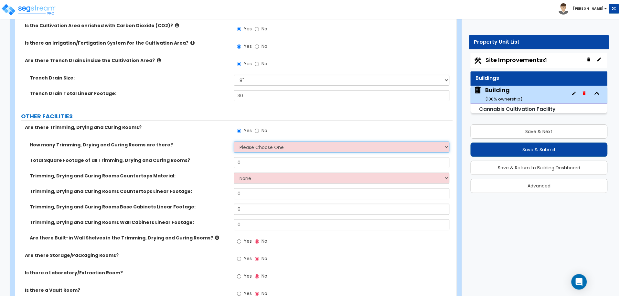
click at [246, 144] on select "Please Choose One 1 2 3 4 5" at bounding box center [341, 147] width 215 height 11
click at [274, 144] on select "Please Choose One 1 2 3 4 5" at bounding box center [341, 147] width 215 height 11
select select "1"
click at [234, 142] on select "Please Choose One 1 2 3 4 5" at bounding box center [341, 147] width 215 height 11
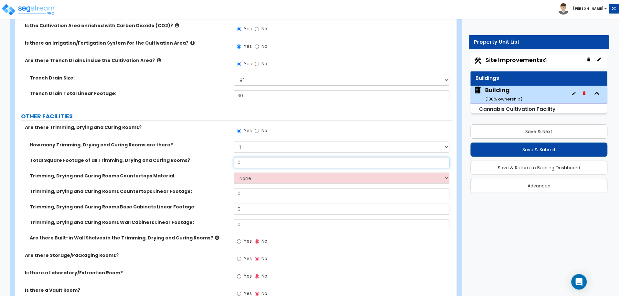
click at [255, 160] on input "0" at bounding box center [341, 162] width 215 height 11
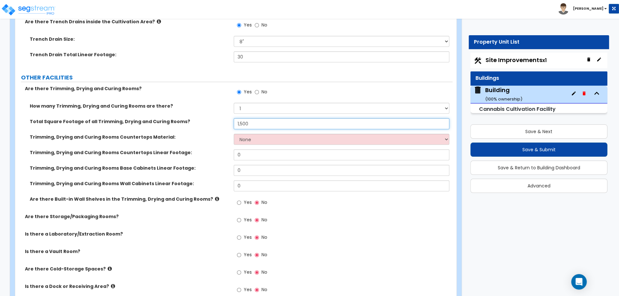
scroll to position [1949, 0]
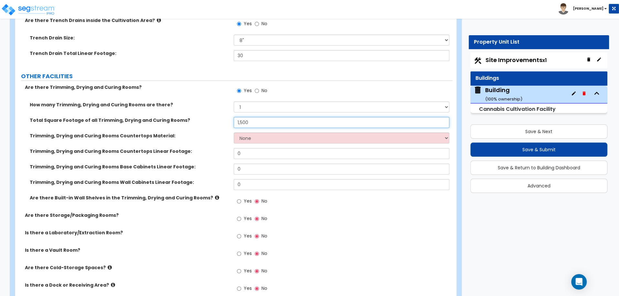
type input "1,500"
click at [295, 138] on select "None Plastic Laminate Solid Surface Stone Quartz Marble Tile Wood Stainless Ste…" at bounding box center [341, 138] width 215 height 11
click at [252, 139] on select "None Plastic Laminate Solid Surface Stone Quartz Marble Tile Wood Stainless Ste…" at bounding box center [341, 138] width 215 height 11
select select "2"
click at [234, 133] on select "None Plastic Laminate Solid Surface Stone Quartz Marble Tile Wood Stainless Ste…" at bounding box center [341, 138] width 215 height 11
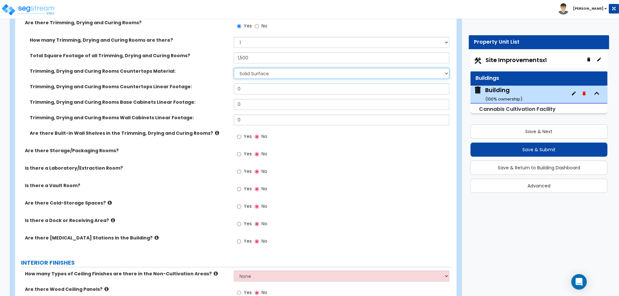
scroll to position [2015, 0]
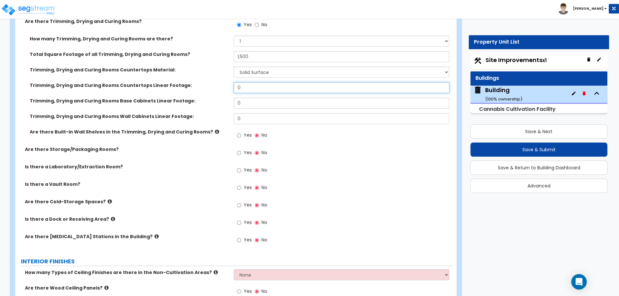
click at [297, 87] on input "0" at bounding box center [341, 87] width 215 height 11
type input "12"
type input "15"
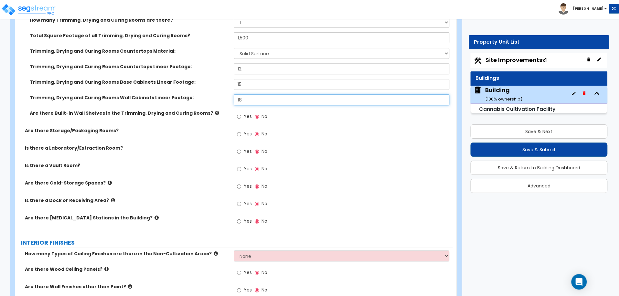
scroll to position [2037, 0]
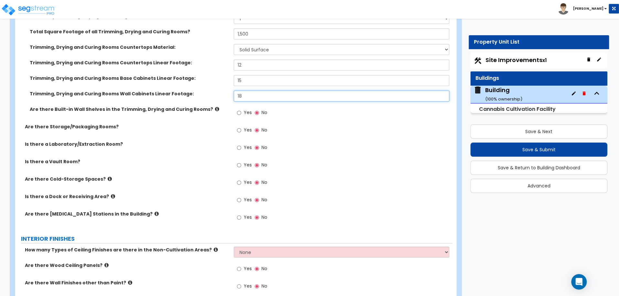
type input "18"
click at [215, 107] on icon at bounding box center [217, 109] width 4 height 5
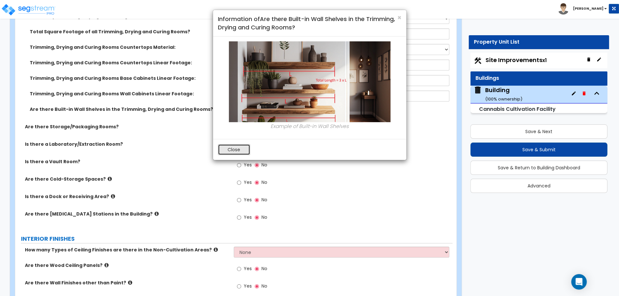
click at [234, 147] on button "Close" at bounding box center [234, 149] width 32 height 11
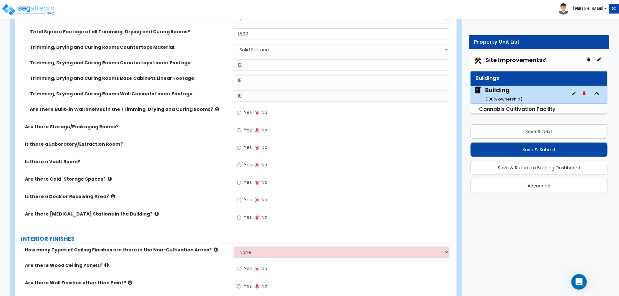
click at [242, 111] on label "Yes" at bounding box center [244, 113] width 15 height 11
click at [241, 111] on input "Yes" at bounding box center [239, 112] width 4 height 7
radio input "true"
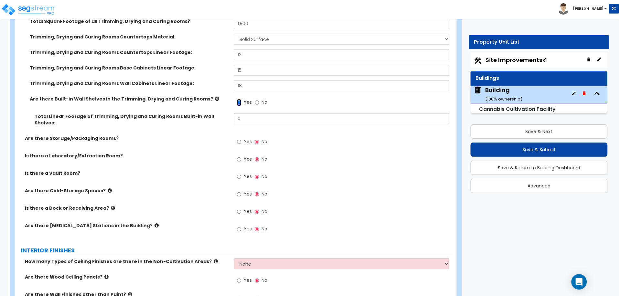
scroll to position [2049, 0]
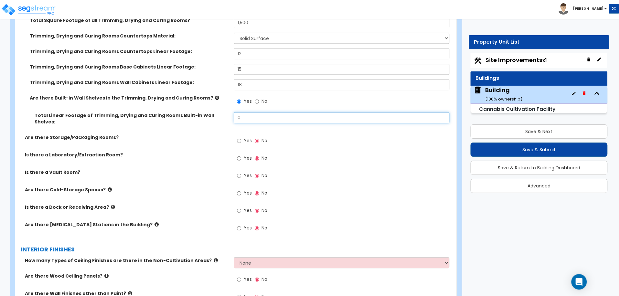
click at [255, 119] on input "0" at bounding box center [341, 117] width 215 height 11
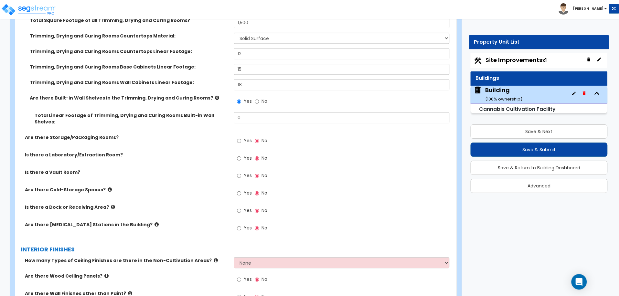
click at [215, 95] on icon at bounding box center [217, 97] width 4 height 5
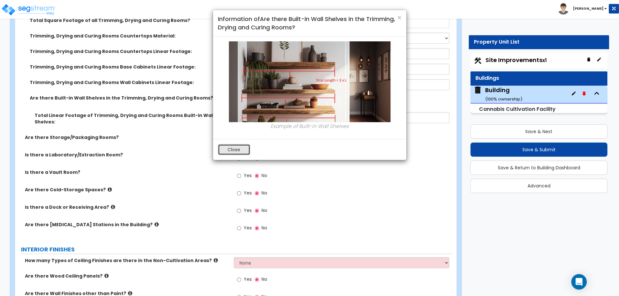
click at [233, 146] on button "Close" at bounding box center [234, 149] width 32 height 11
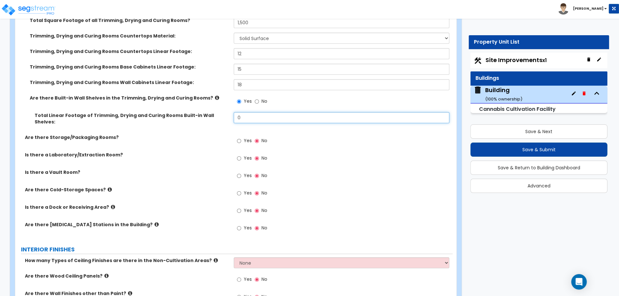
click at [251, 116] on input "0" at bounding box center [341, 117] width 215 height 11
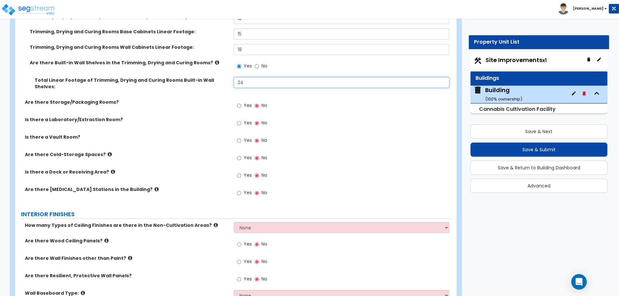
scroll to position [2100, 0]
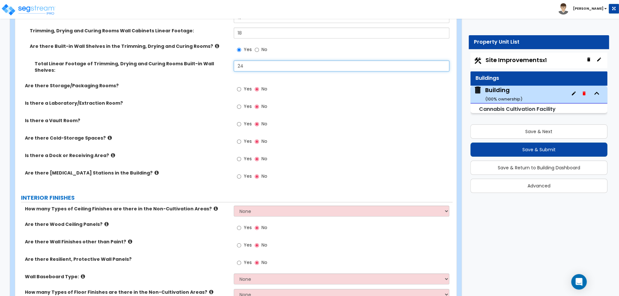
type input "24"
click at [244, 86] on span "Yes" at bounding box center [247, 89] width 8 height 6
click at [241, 86] on input "Yes" at bounding box center [239, 89] width 4 height 7
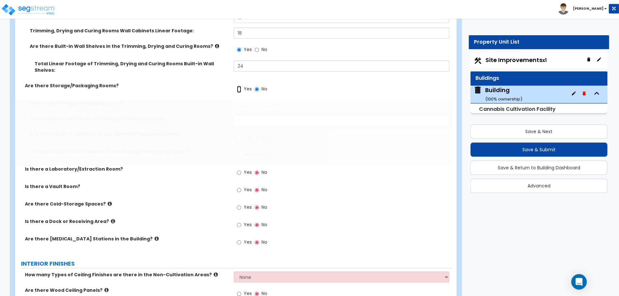
radio input "true"
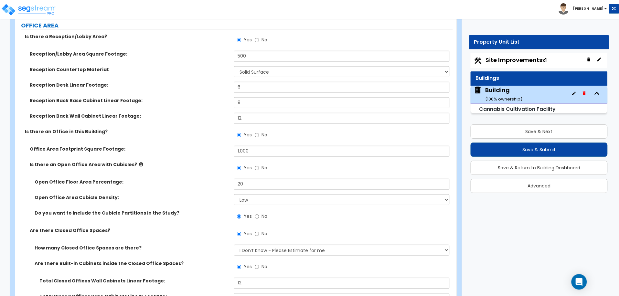
scroll to position [1366, 0]
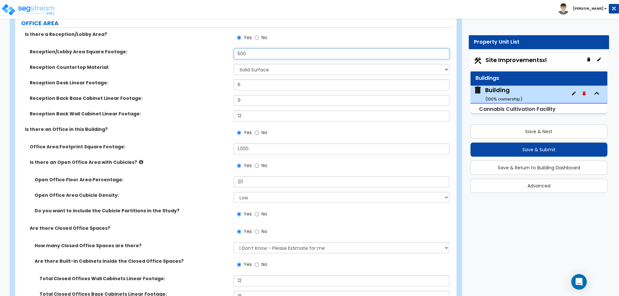
click at [241, 52] on input "500" at bounding box center [341, 53] width 215 height 11
type input "00"
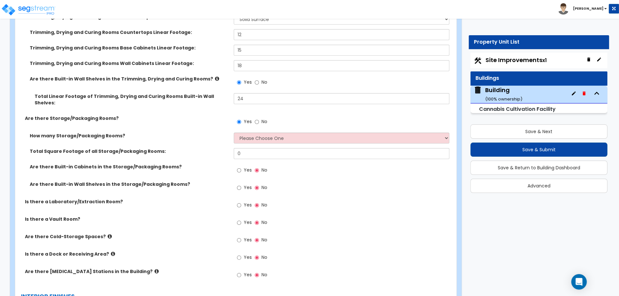
scroll to position [2068, 0]
type input "300"
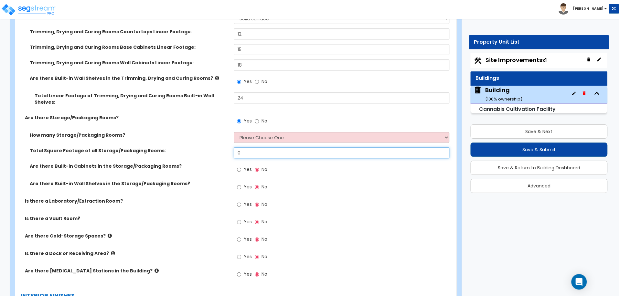
click at [247, 147] on input "0" at bounding box center [341, 152] width 215 height 11
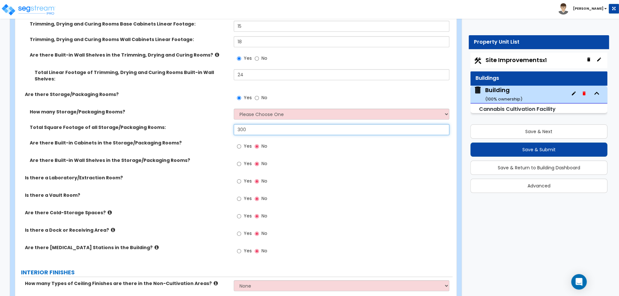
scroll to position [2097, 0]
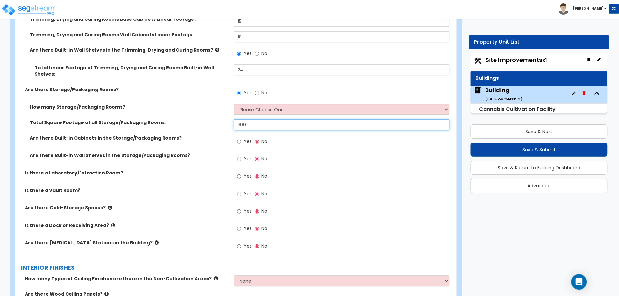
type input "300"
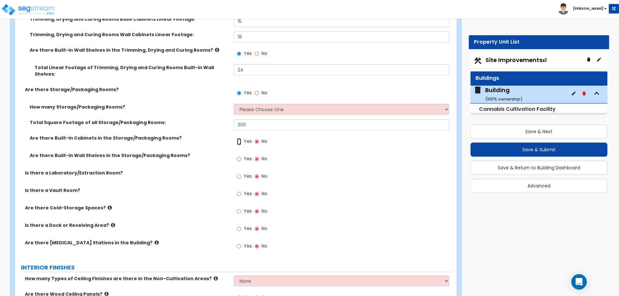
click at [241, 138] on input "Yes" at bounding box center [239, 141] width 4 height 7
radio input "true"
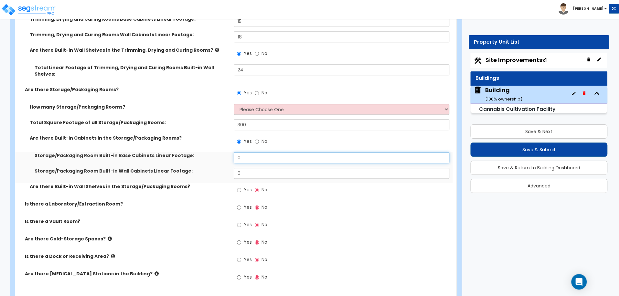
click at [251, 152] on input "0" at bounding box center [341, 157] width 215 height 11
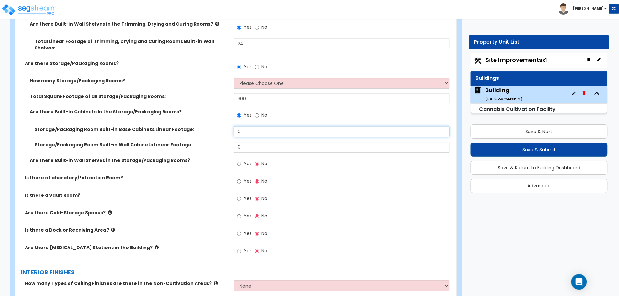
scroll to position [2128, 0]
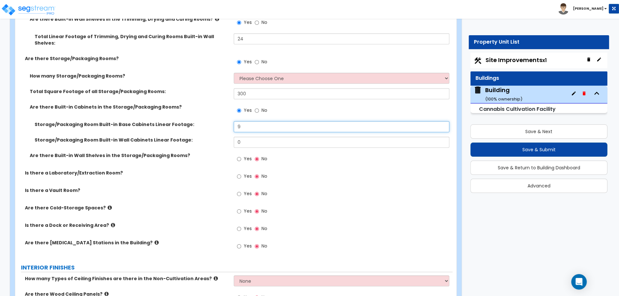
type input "9"
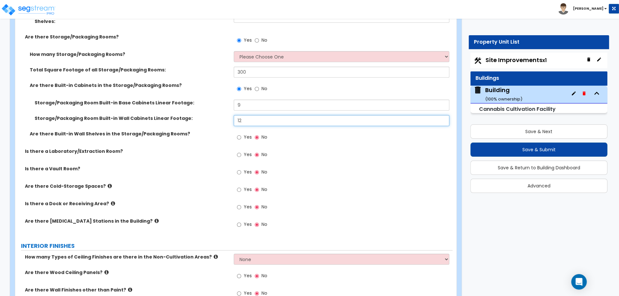
type input "12"
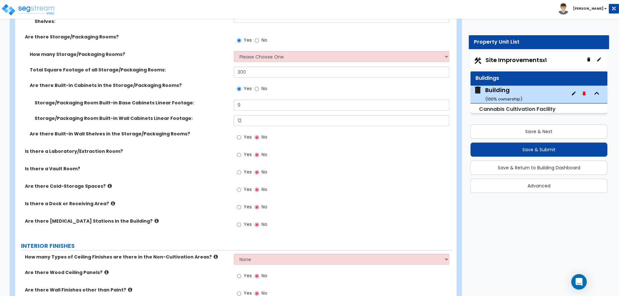
click at [244, 134] on span "Yes" at bounding box center [247, 137] width 8 height 6
click at [241, 134] on input "Yes" at bounding box center [239, 137] width 4 height 7
radio input "true"
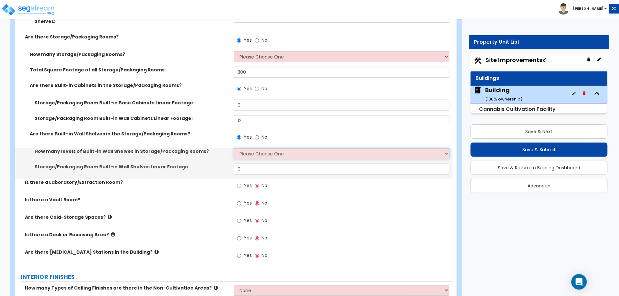
click at [247, 148] on select "Please Choose One 1 2 3 4 5" at bounding box center [341, 153] width 215 height 11
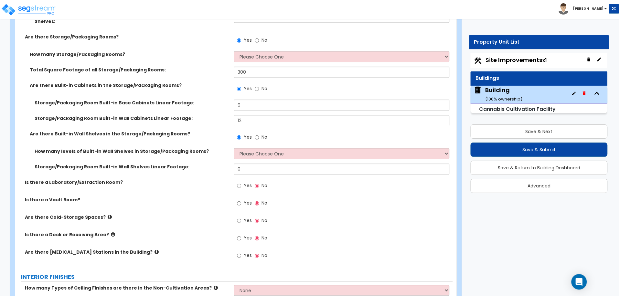
click at [204, 67] on label "Total Square Footage of all Storage/Packaging Rooms:" at bounding box center [129, 70] width 199 height 6
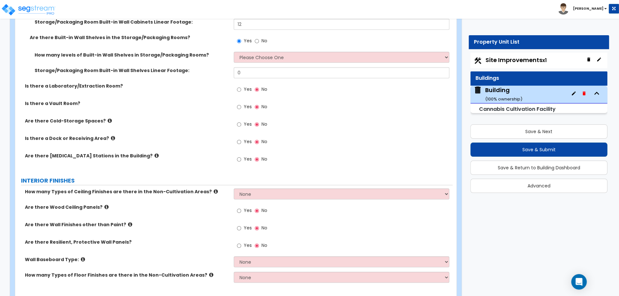
scroll to position [2249, 0]
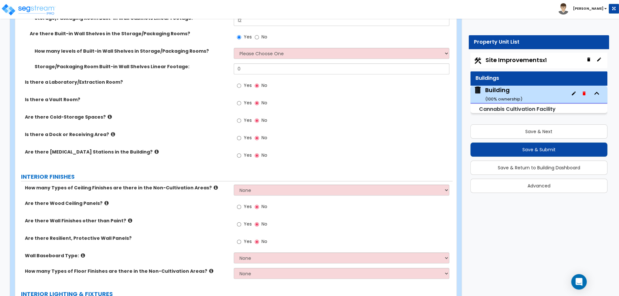
click at [206, 79] on div "Is there a Laboratory/Extraction Room? Yes No" at bounding box center [233, 87] width 437 height 17
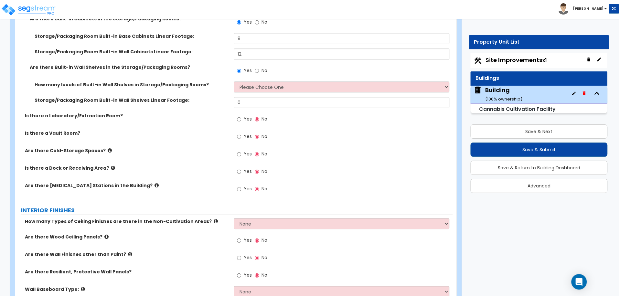
scroll to position [2226, 0]
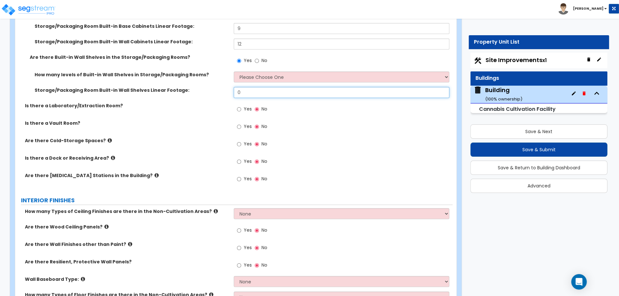
click at [283, 87] on input "0" at bounding box center [341, 92] width 215 height 11
click at [282, 71] on select "Please Choose One 1 2 3 4 5" at bounding box center [341, 76] width 215 height 11
select select "3"
click at [234, 71] on select "Please Choose One 1 2 3 4 5" at bounding box center [341, 76] width 215 height 11
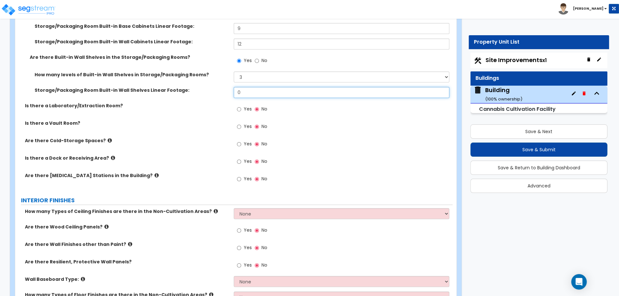
click at [246, 87] on input "0" at bounding box center [341, 92] width 215 height 11
type input "9"
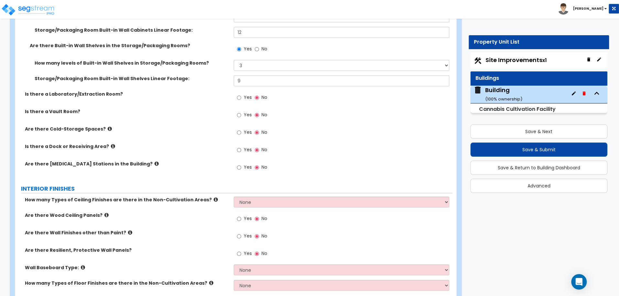
click at [247, 94] on span "Yes" at bounding box center [247, 97] width 8 height 6
click at [241, 94] on input "Yes" at bounding box center [239, 97] width 4 height 7
radio input "true"
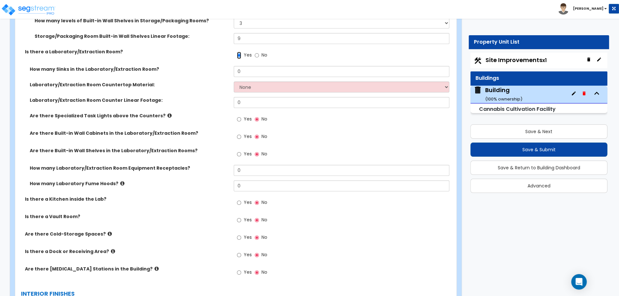
scroll to position [2279, 0]
click at [268, 67] on input "0" at bounding box center [341, 72] width 215 height 11
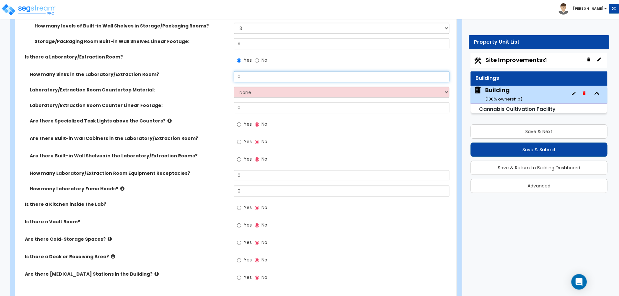
scroll to position [2272, 0]
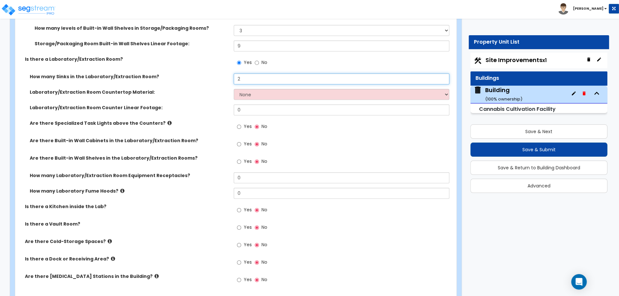
type input "2"
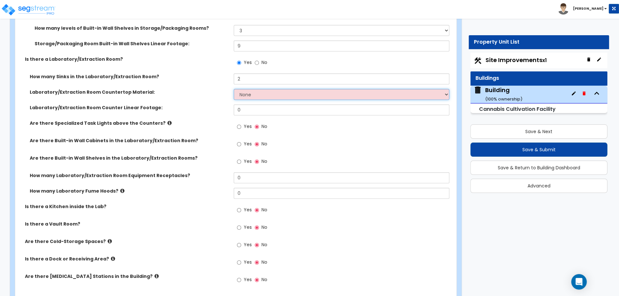
click at [275, 89] on select "None Plastic Laminate Solid Surface Stone Quartz Marble Tile Wood Stainless Ste…" at bounding box center [341, 94] width 215 height 11
select select "3"
click at [234, 89] on select "None Plastic Laminate Solid Surface Stone Quartz Marble Tile Wood Stainless Ste…" at bounding box center [341, 94] width 215 height 11
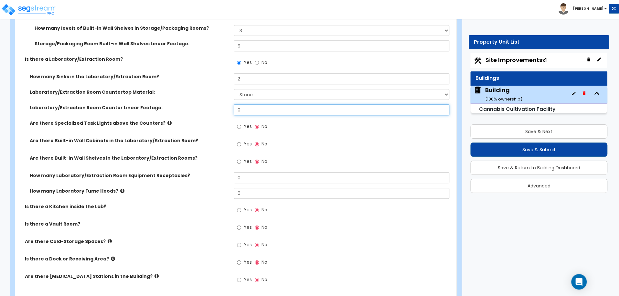
click at [252, 104] on input "0" at bounding box center [341, 109] width 215 height 11
type input "6"
type input "12"
click at [247, 123] on span "Yes" at bounding box center [247, 126] width 8 height 6
click at [241, 123] on input "Yes" at bounding box center [239, 126] width 4 height 7
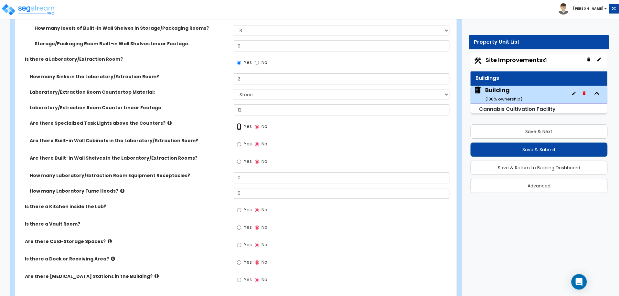
radio input "true"
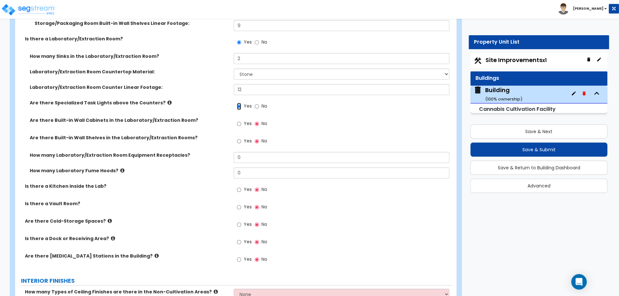
scroll to position [2295, 0]
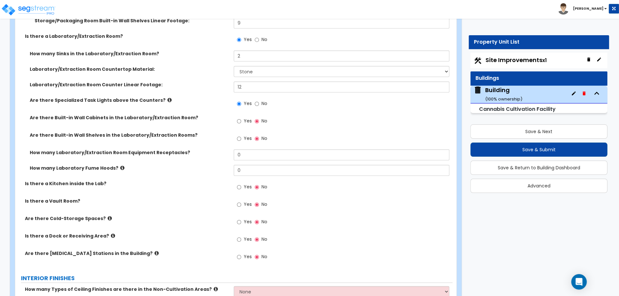
click at [167, 98] on icon at bounding box center [169, 100] width 4 height 5
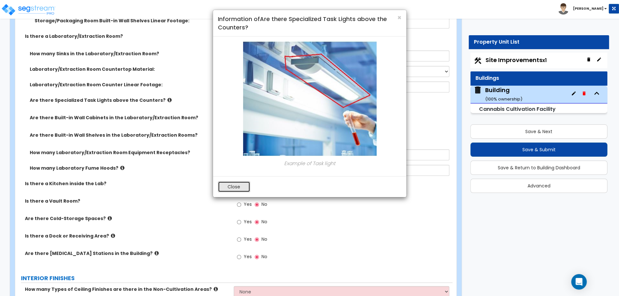
click at [236, 188] on button "Close" at bounding box center [234, 186] width 32 height 11
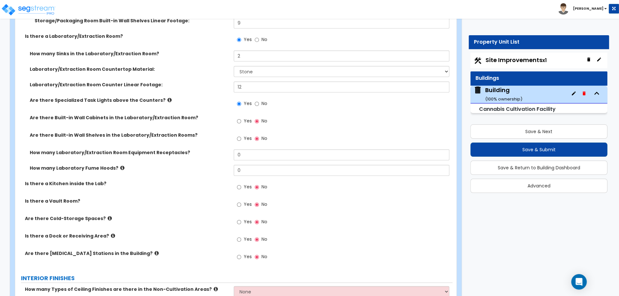
scroll to position [2310, 0]
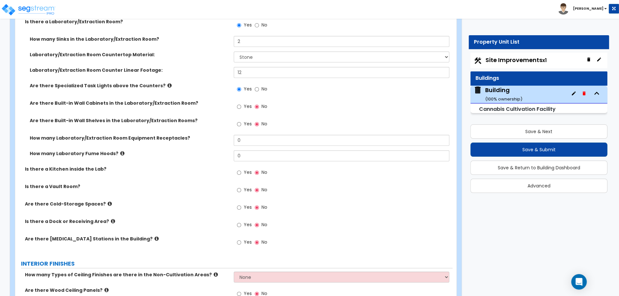
click at [246, 103] on span "Yes" at bounding box center [247, 106] width 8 height 6
click at [241, 103] on input "Yes" at bounding box center [239, 106] width 4 height 7
radio input "true"
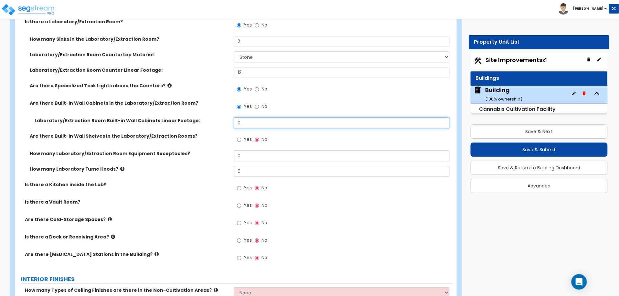
click at [252, 117] on input "0" at bounding box center [341, 122] width 215 height 11
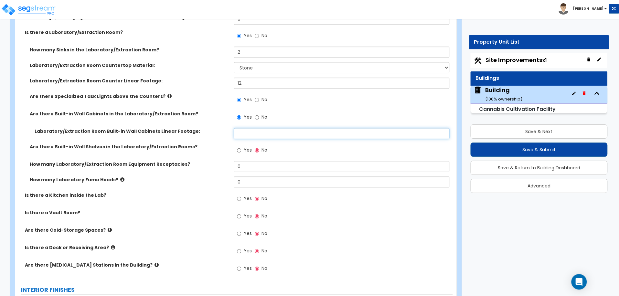
scroll to position [2301, 0]
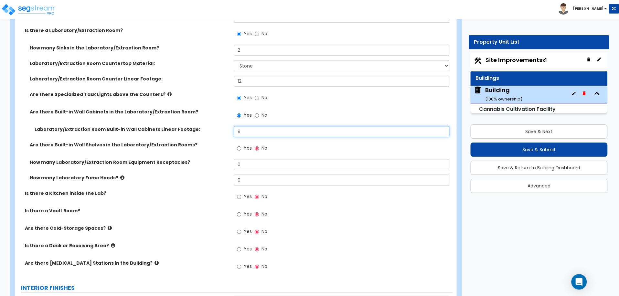
type input "9"
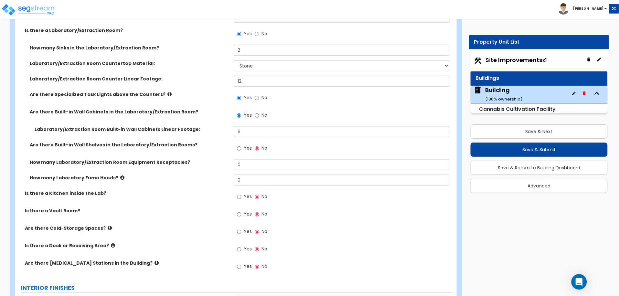
click at [243, 144] on label "Yes" at bounding box center [244, 149] width 15 height 11
click at [241, 145] on input "Yes" at bounding box center [239, 148] width 4 height 7
radio input "true"
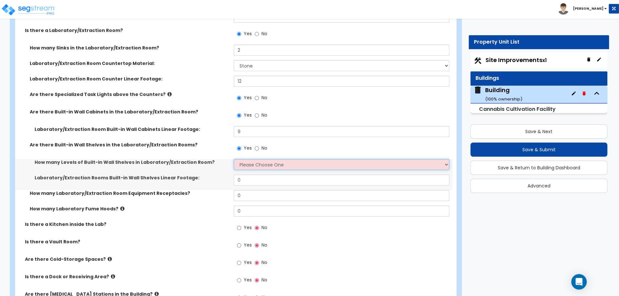
click at [253, 159] on select "Please Choose One 1 2 3 4 5" at bounding box center [341, 164] width 215 height 11
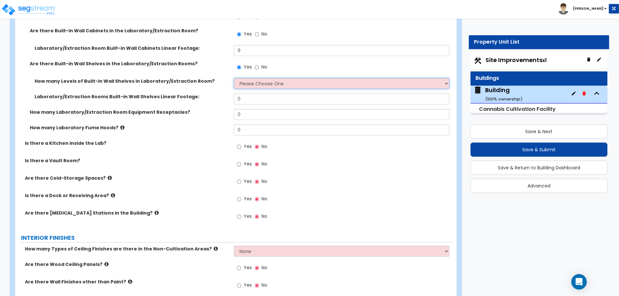
scroll to position [2383, 0]
click at [338, 79] on select "Please Choose One 1 2 3 4 5" at bounding box center [341, 82] width 215 height 11
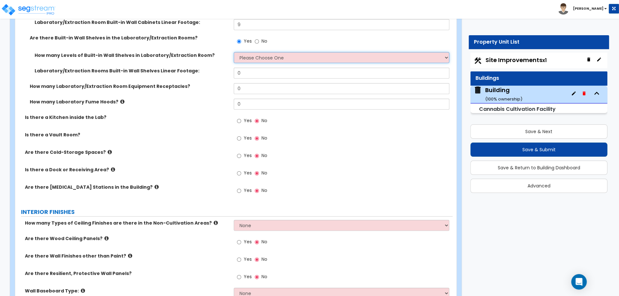
scroll to position [2411, 0]
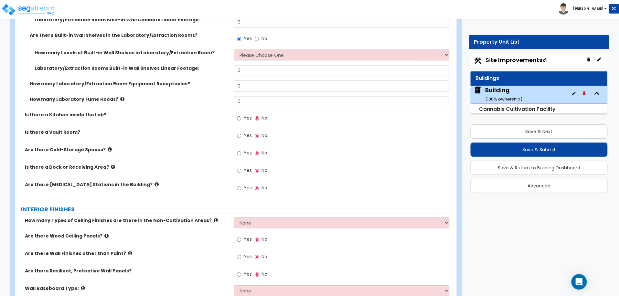
click at [218, 56] on div "How many Levels of Built-in Wall Shelves in Laboratory/Extraction Room? Please …" at bounding box center [233, 57] width 437 height 16
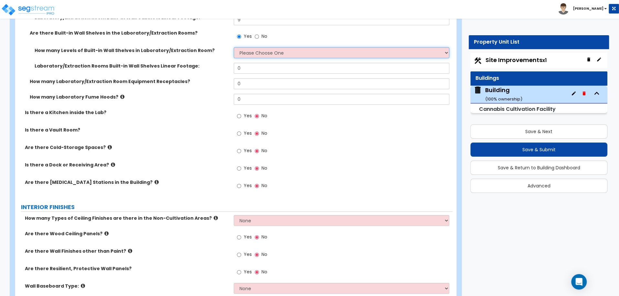
click at [269, 47] on select "Please Choose One 1 2 3 4 5" at bounding box center [341, 52] width 215 height 11
select select "3"
click at [234, 47] on select "Please Choose One 1 2 3 4 5" at bounding box center [341, 52] width 215 height 11
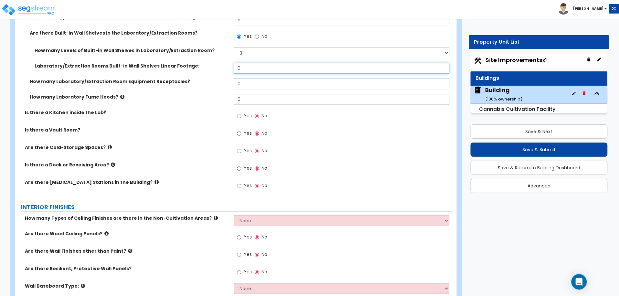
drag, startPoint x: 251, startPoint y: 62, endPoint x: 204, endPoint y: 63, distance: 47.2
click at [204, 63] on div "Laboratory/Extraction Rooms Built-in Wall Shelves Linear Footage: 0" at bounding box center [233, 71] width 437 height 16
type input "6"
drag, startPoint x: 257, startPoint y: 75, endPoint x: 213, endPoint y: 75, distance: 43.6
click at [213, 78] on div "How many Laboratory/Extraction Room Equipment Receptacles? 0" at bounding box center [233, 86] width 437 height 16
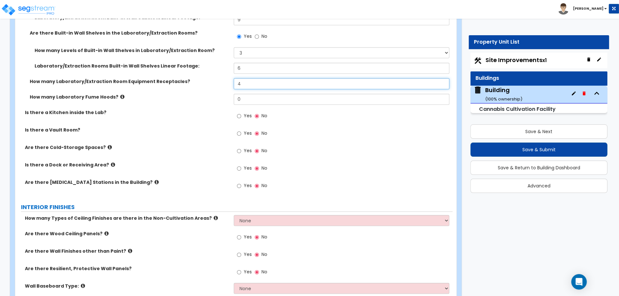
type input "4"
drag, startPoint x: 247, startPoint y: 92, endPoint x: 201, endPoint y: 89, distance: 45.7
click at [201, 94] on div "How many Laboratory Fume Hoods? 0" at bounding box center [233, 102] width 437 height 16
click at [120, 94] on icon at bounding box center [122, 96] width 4 height 5
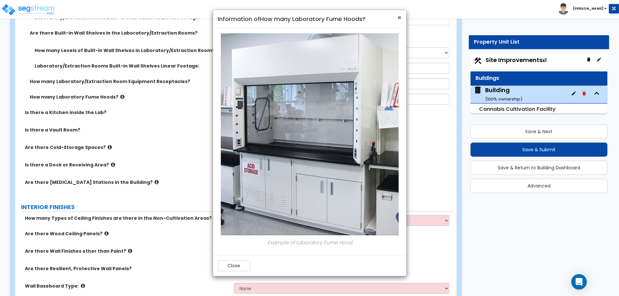
click at [400, 15] on span "×" at bounding box center [399, 17] width 4 height 9
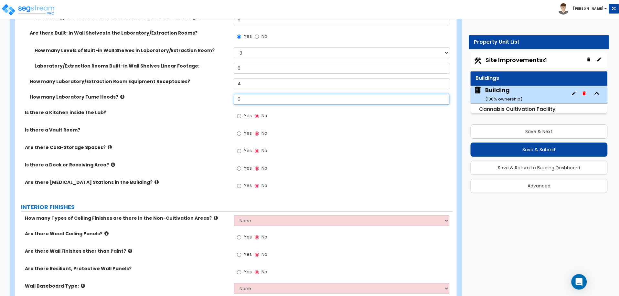
drag, startPoint x: 248, startPoint y: 93, endPoint x: 223, endPoint y: 93, distance: 25.5
click at [223, 94] on div "How many Laboratory Fume Hoods? 0" at bounding box center [233, 102] width 437 height 16
type input "2"
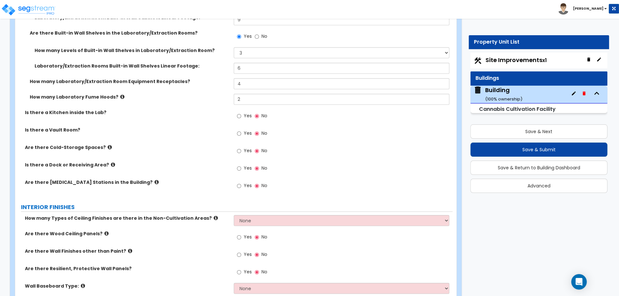
click at [120, 94] on icon at bounding box center [122, 96] width 4 height 5
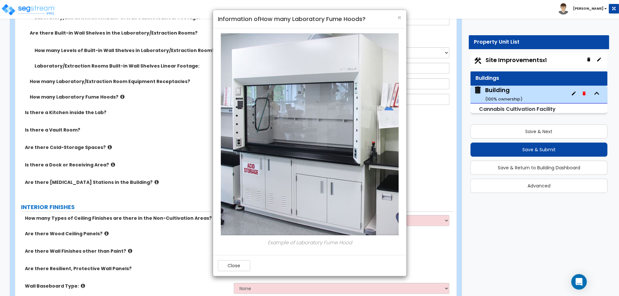
click at [117, 90] on div "× Information of How many Laboratory Fume Hoods? Example of Laboratory Fume Hoo…" at bounding box center [309, 148] width 619 height 296
click at [398, 16] on span "×" at bounding box center [399, 17] width 4 height 9
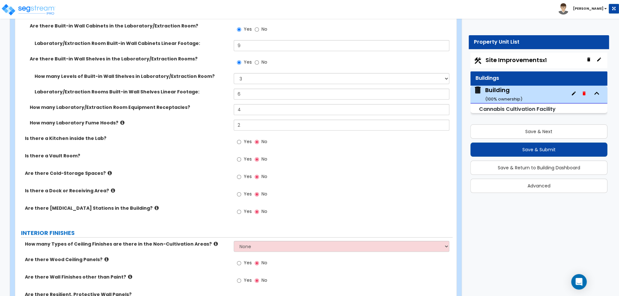
click at [170, 135] on label "Is there a Kitchen inside the Lab?" at bounding box center [127, 138] width 204 height 6
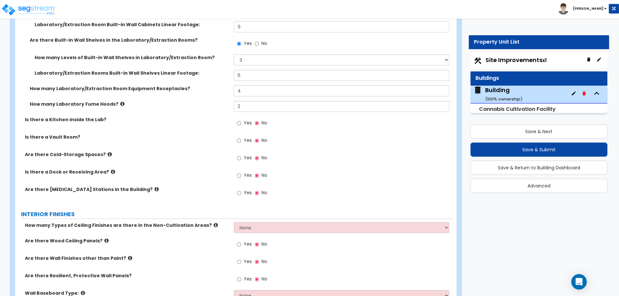
scroll to position [2407, 0]
click at [242, 118] on label "Yes" at bounding box center [244, 123] width 15 height 11
click at [241, 119] on input "Yes" at bounding box center [239, 122] width 4 height 7
radio input "true"
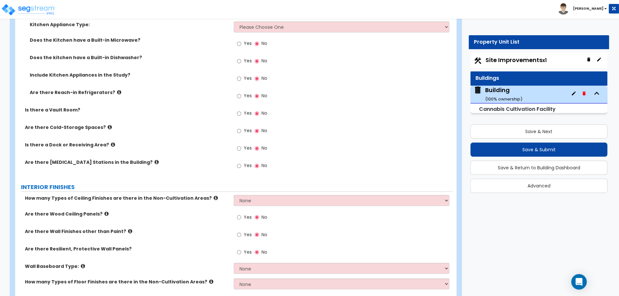
scroll to position [2581, 0]
click at [243, 108] on label "Yes" at bounding box center [244, 113] width 15 height 11
click at [241, 109] on input "Yes" at bounding box center [239, 112] width 4 height 7
radio input "true"
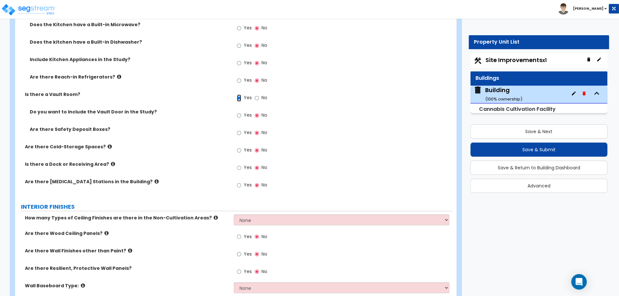
scroll to position [2597, 0]
click at [247, 111] on span "Yes" at bounding box center [247, 114] width 8 height 6
click at [241, 111] on input "Yes" at bounding box center [239, 114] width 4 height 7
radio input "true"
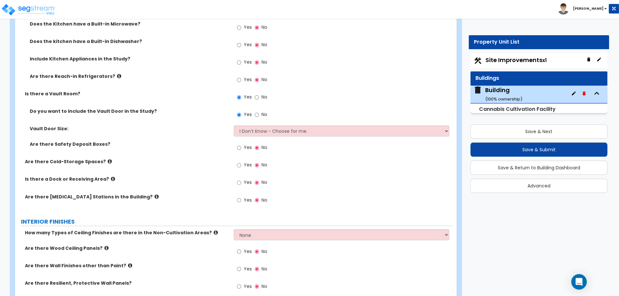
click at [242, 143] on label "Yes" at bounding box center [244, 148] width 15 height 11
click at [241, 144] on input "Yes" at bounding box center [239, 147] width 4 height 7
radio input "true"
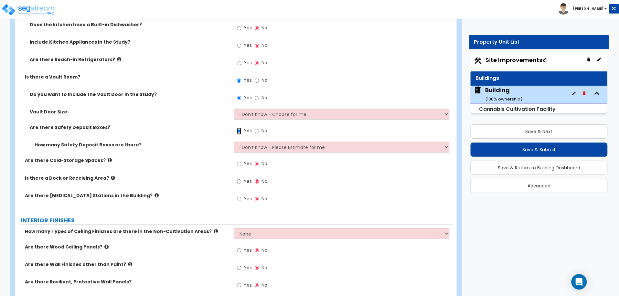
scroll to position [2614, 0]
click at [253, 108] on select "I Don’t Know - Choose for me. Small Medium Large" at bounding box center [341, 113] width 215 height 11
select select "2"
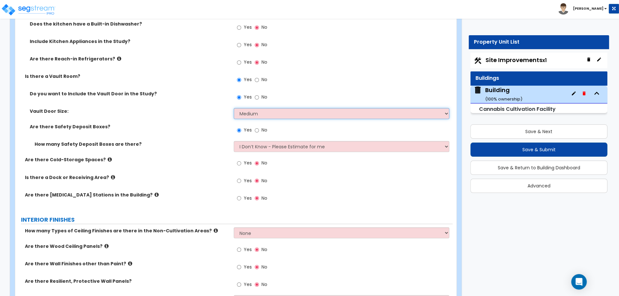
click at [234, 108] on select "I Don’t Know - Choose for me. Small Medium Large" at bounding box center [341, 113] width 215 height 11
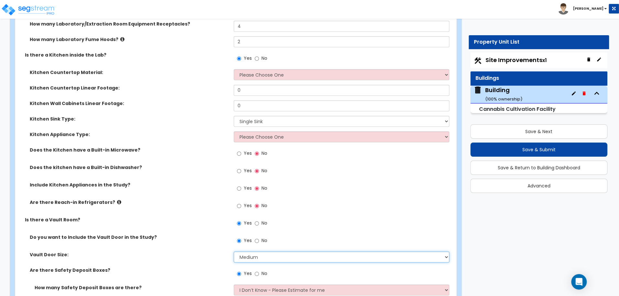
scroll to position [2474, 0]
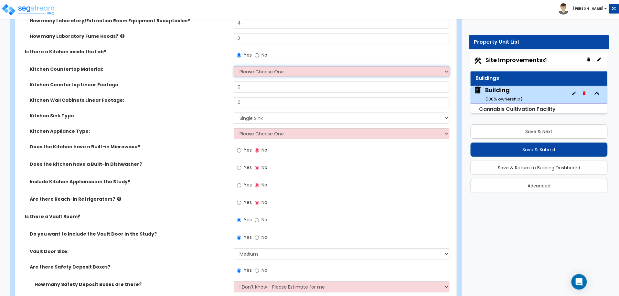
click at [289, 66] on select "Please Choose One Plastic Laminate Solid Surface Stone Quartz Marble Tile Wood …" at bounding box center [341, 71] width 215 height 11
select select "8"
click at [234, 66] on select "Please Choose One Plastic Laminate Solid Surface Stone Quartz Marble Tile Wood …" at bounding box center [341, 71] width 215 height 11
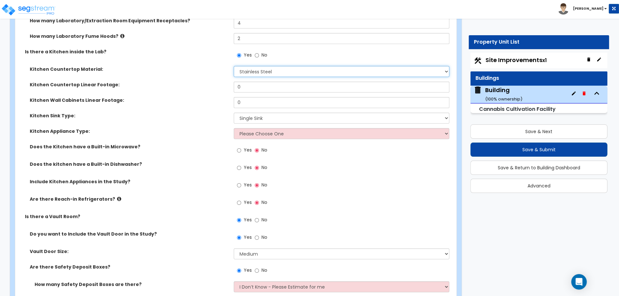
click at [265, 66] on select "Please Choose One Plastic Laminate Solid Surface Stone Quartz Marble Tile Wood …" at bounding box center [341, 71] width 215 height 11
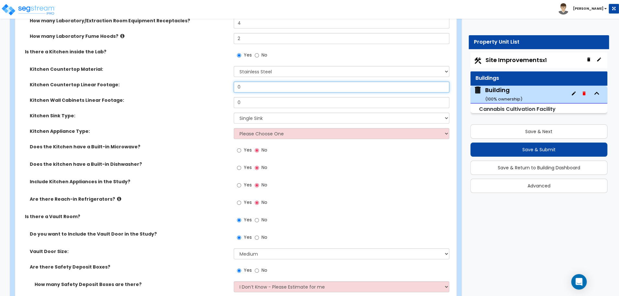
drag, startPoint x: 271, startPoint y: 78, endPoint x: 189, endPoint y: 77, distance: 81.5
click at [189, 81] on div "Kitchen Countertop Linear Footage: 0" at bounding box center [233, 89] width 437 height 16
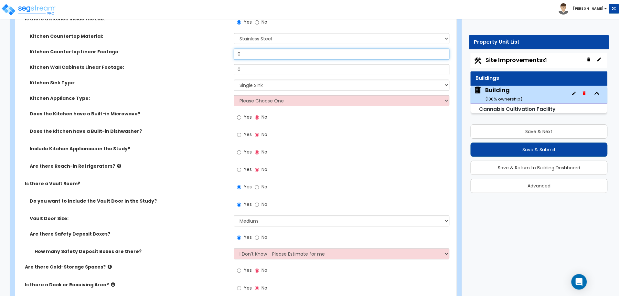
scroll to position [2510, 0]
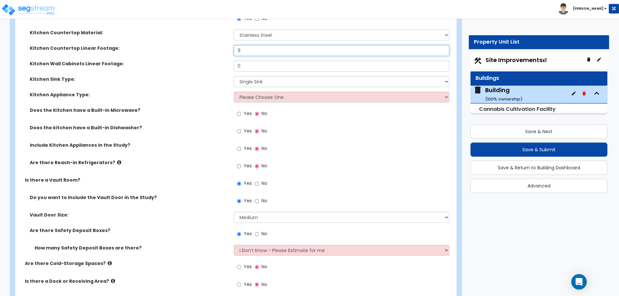
type input "9"
type input "12"
click at [264, 66] on div "Kitchen Wall Cabinets Linear Footage: 12" at bounding box center [233, 68] width 437 height 16
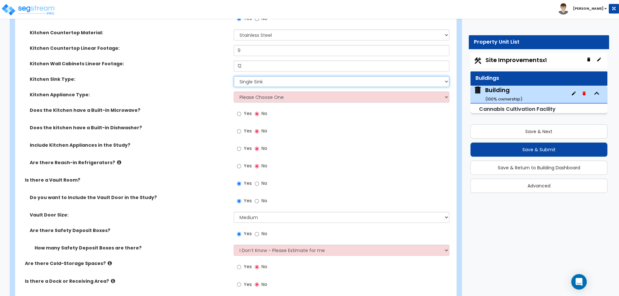
click at [253, 76] on select "Single Sink Double Sink" at bounding box center [341, 81] width 215 height 11
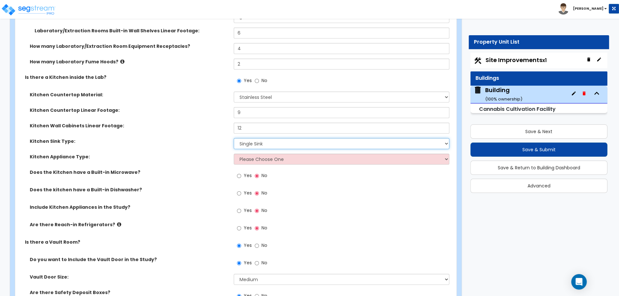
scroll to position [2447, 0]
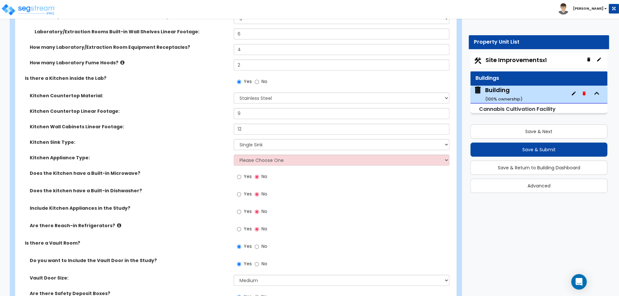
click at [259, 77] on label "No" at bounding box center [261, 82] width 12 height 11
click at [259, 78] on input "No" at bounding box center [257, 81] width 4 height 7
radio input "false"
radio input "true"
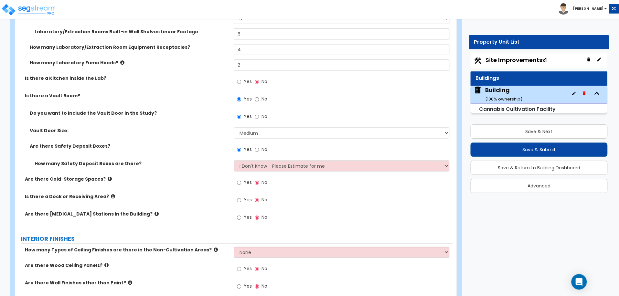
click at [243, 78] on span "Yes" at bounding box center [247, 81] width 8 height 6
click at [241, 78] on input "Yes" at bounding box center [239, 81] width 4 height 7
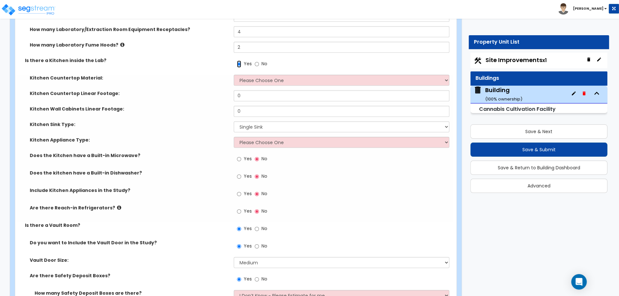
scroll to position [2466, 0]
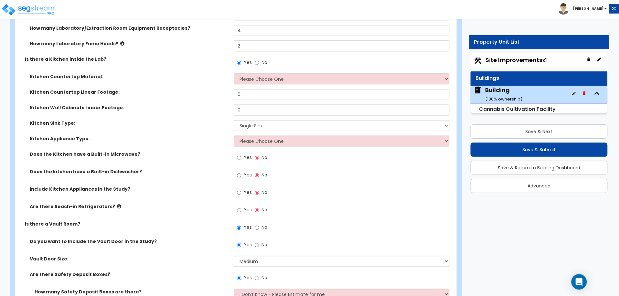
click at [264, 59] on span "No" at bounding box center [264, 62] width 6 height 6
click at [259, 59] on input "No" at bounding box center [257, 62] width 4 height 7
radio input "false"
radio input "true"
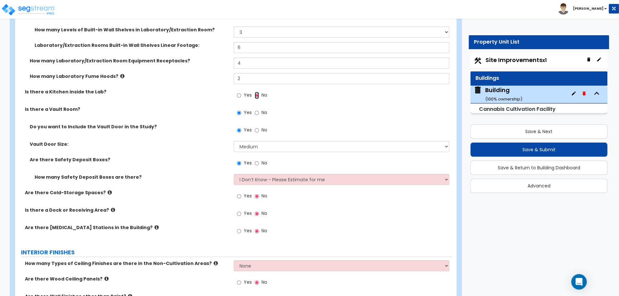
scroll to position [2434, 0]
click at [243, 90] on label "Yes" at bounding box center [244, 95] width 15 height 11
click at [241, 91] on input "Yes" at bounding box center [239, 94] width 4 height 7
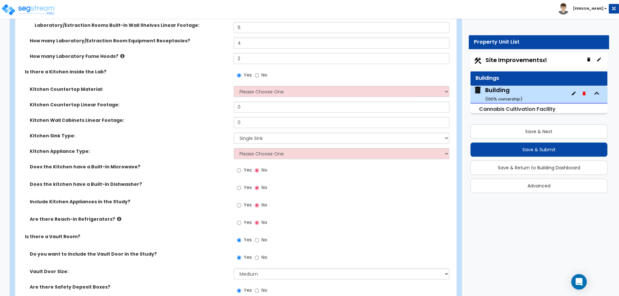
click at [261, 70] on label "No" at bounding box center [261, 75] width 12 height 11
click at [259, 72] on input "No" at bounding box center [257, 75] width 4 height 7
radio input "false"
radio input "true"
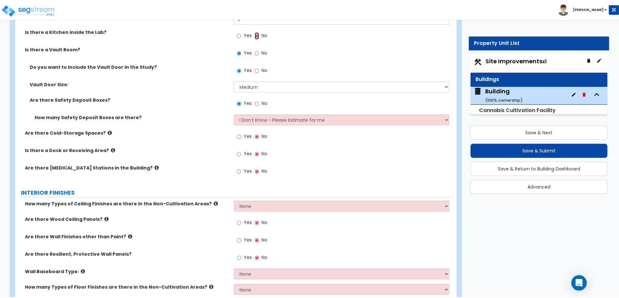
scroll to position [2492, 0]
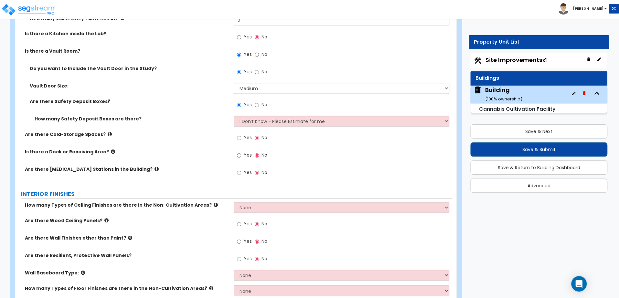
click at [242, 67] on label "Yes" at bounding box center [244, 72] width 15 height 11
click at [241, 69] on input "Yes" at bounding box center [239, 72] width 4 height 7
click at [242, 34] on label "Yes" at bounding box center [244, 37] width 15 height 11
click at [241, 34] on input "Yes" at bounding box center [239, 37] width 4 height 7
radio input "true"
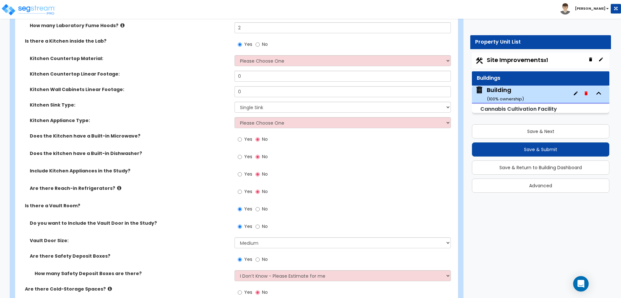
scroll to position [2484, 0]
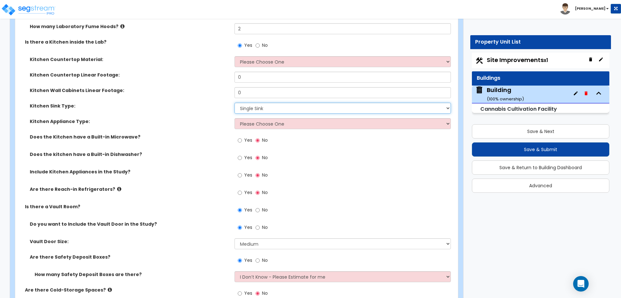
click at [269, 103] on select "Single Sink Double Sink" at bounding box center [342, 108] width 216 height 11
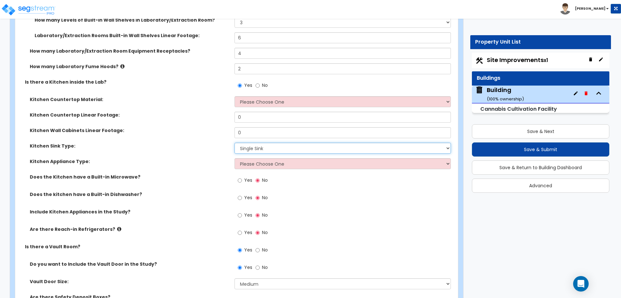
scroll to position [2444, 0]
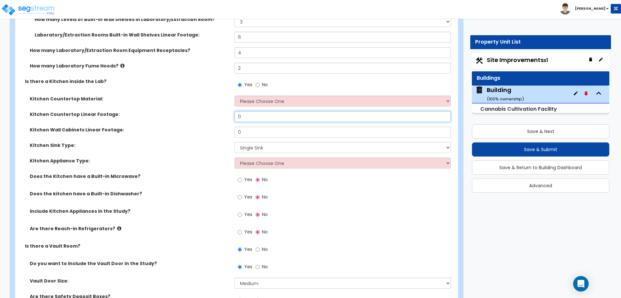
drag, startPoint x: 264, startPoint y: 111, endPoint x: 204, endPoint y: 107, distance: 60.6
click at [204, 111] on div "Kitchen Countertop Linear Footage: 0" at bounding box center [234, 119] width 439 height 16
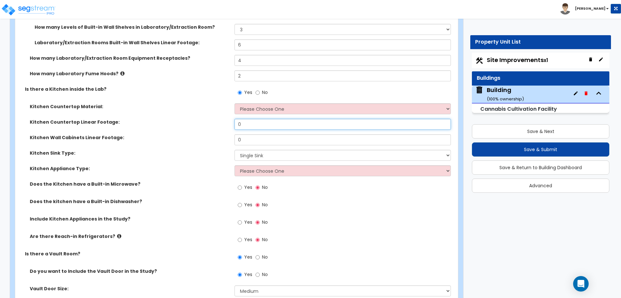
scroll to position [2437, 0]
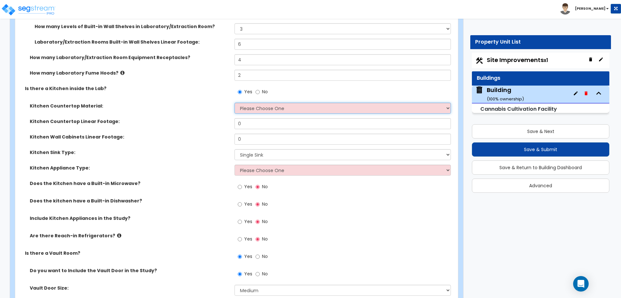
click at [237, 103] on select "Please Choose One Plastic Laminate Solid Surface Stone Quartz Marble Tile Wood …" at bounding box center [342, 108] width 216 height 11
select select "8"
click at [234, 103] on select "Please Choose One Plastic Laminate Solid Surface Stone Quartz Marble Tile Wood …" at bounding box center [342, 108] width 216 height 11
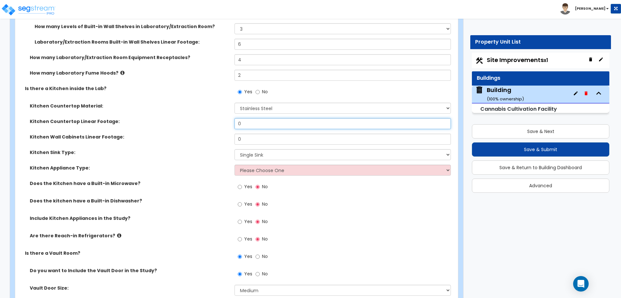
click at [269, 121] on input "0" at bounding box center [342, 123] width 216 height 11
type input "9"
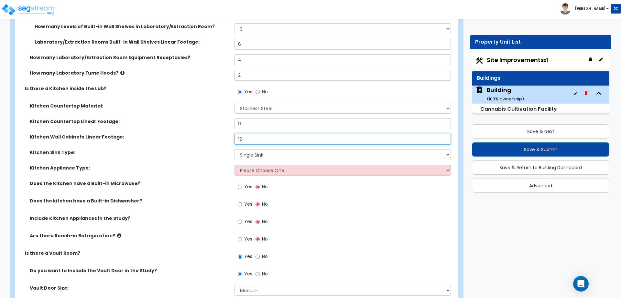
type input "12"
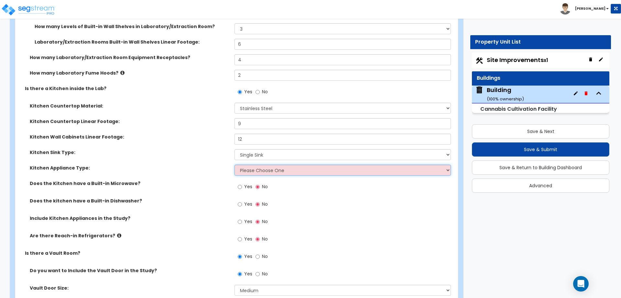
click at [258, 165] on select "Please Choose One Gas Electric" at bounding box center [342, 170] width 216 height 11
select select "1"
click at [234, 165] on select "Please Choose One Gas Electric" at bounding box center [342, 170] width 216 height 11
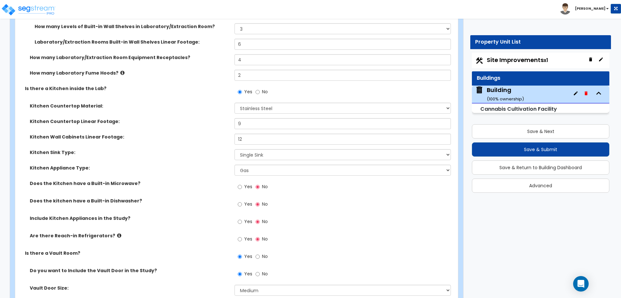
click at [255, 152] on div "Kitchen Sink Type: Single Sink Double Sink" at bounding box center [234, 157] width 439 height 16
click at [242, 149] on select "Single Sink Double Sink" at bounding box center [342, 154] width 216 height 11
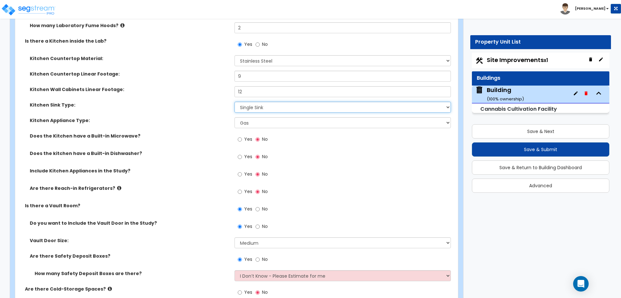
scroll to position [2486, 0]
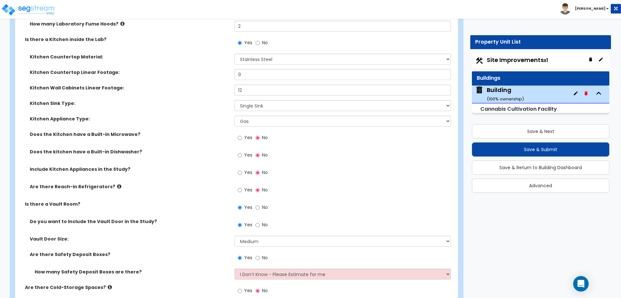
click at [247, 134] on span "Yes" at bounding box center [248, 137] width 8 height 6
click at [242, 134] on input "Yes" at bounding box center [240, 137] width 4 height 7
radio input "true"
click at [244, 152] on span "Yes" at bounding box center [248, 155] width 8 height 6
click at [242, 152] on input "Yes" at bounding box center [240, 155] width 4 height 7
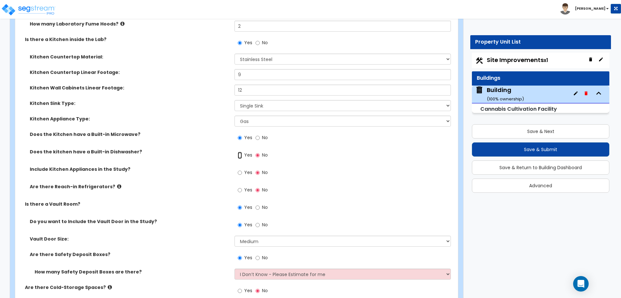
radio input "true"
click at [244, 169] on span "Yes" at bounding box center [248, 172] width 8 height 6
click at [242, 169] on input "Yes" at bounding box center [240, 172] width 4 height 7
radio input "true"
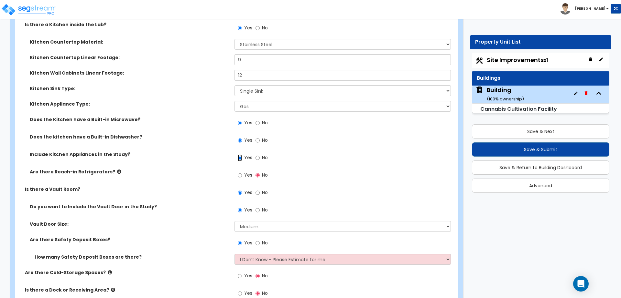
scroll to position [2504, 0]
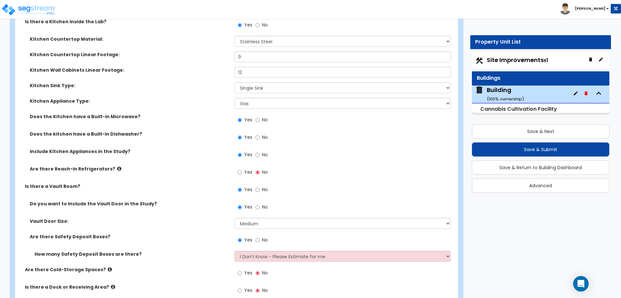
click at [243, 168] on label "Yes" at bounding box center [245, 173] width 15 height 11
click at [242, 169] on input "Yes" at bounding box center [240, 172] width 4 height 7
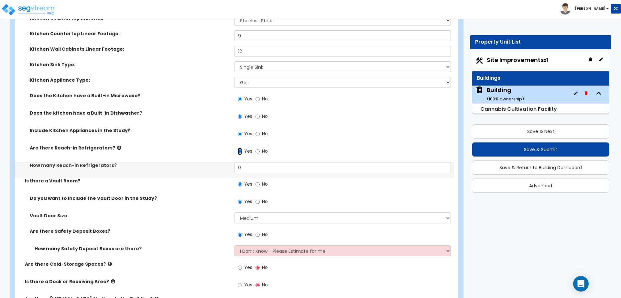
scroll to position [2526, 0]
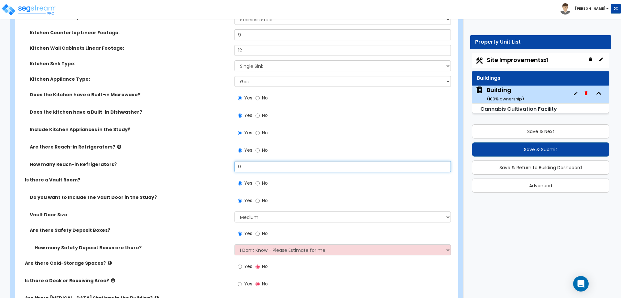
click at [257, 161] on input "0" at bounding box center [342, 166] width 216 height 11
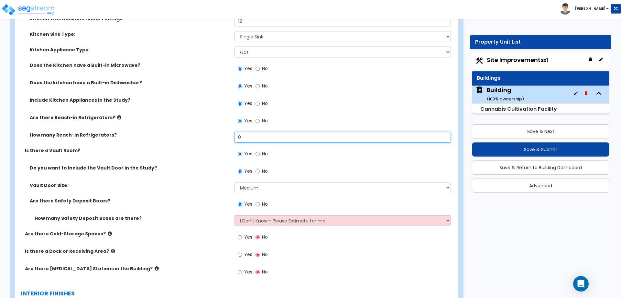
scroll to position [2559, 0]
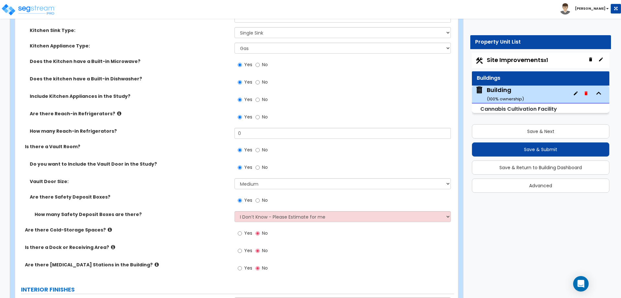
click at [264, 114] on span "No" at bounding box center [265, 117] width 6 height 6
click at [260, 114] on input "No" at bounding box center [257, 117] width 4 height 7
radio input "false"
radio input "true"
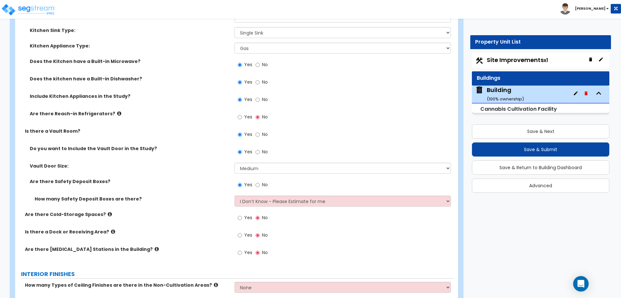
click at [244, 115] on div "Yes No" at bounding box center [252, 118] width 37 height 15
click at [244, 113] on label "Yes" at bounding box center [245, 118] width 15 height 11
click at [242, 114] on input "Yes" at bounding box center [240, 117] width 4 height 7
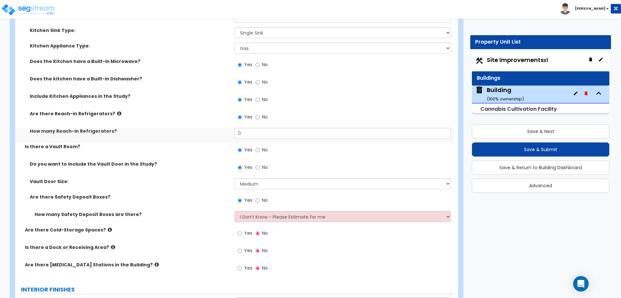
click at [261, 113] on label "No" at bounding box center [261, 118] width 12 height 11
click at [260, 114] on input "No" at bounding box center [257, 117] width 4 height 7
radio input "false"
radio input "true"
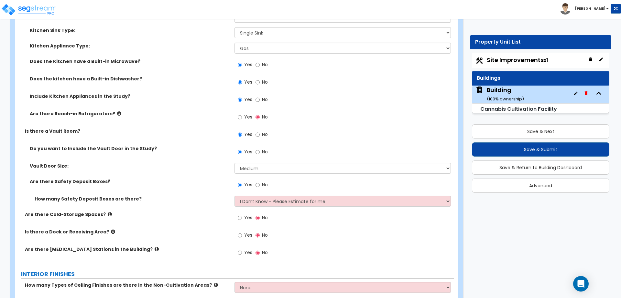
click at [244, 113] on label "Yes" at bounding box center [245, 118] width 15 height 11
click at [242, 114] on input "Yes" at bounding box center [240, 117] width 4 height 7
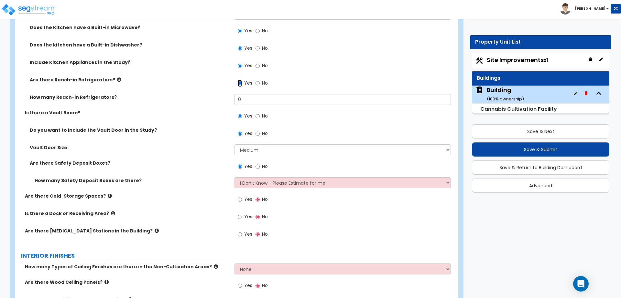
scroll to position [2592, 0]
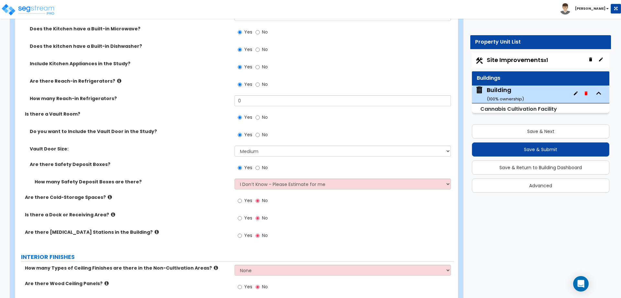
click at [258, 81] on label "No" at bounding box center [261, 85] width 12 height 11
click at [258, 81] on input "No" at bounding box center [257, 84] width 4 height 7
radio input "false"
radio input "true"
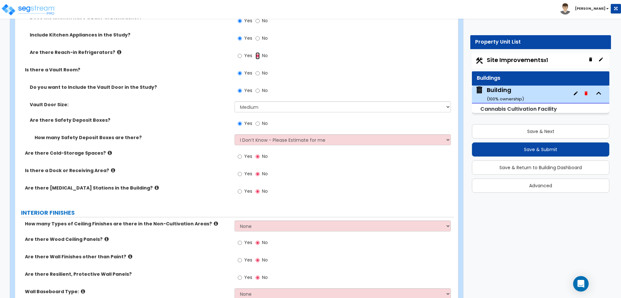
scroll to position [2619, 0]
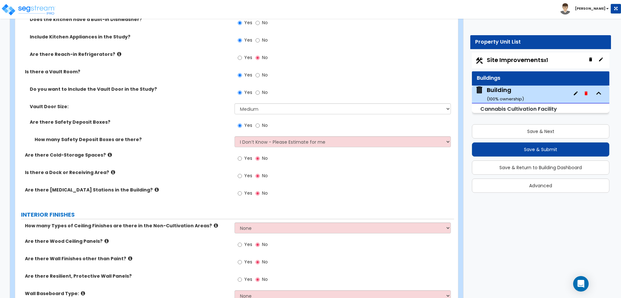
click at [260, 36] on label "No" at bounding box center [261, 41] width 12 height 11
click at [260, 37] on input "No" at bounding box center [257, 40] width 4 height 7
radio input "false"
radio input "true"
click at [249, 37] on span "Yes" at bounding box center [248, 40] width 8 height 6
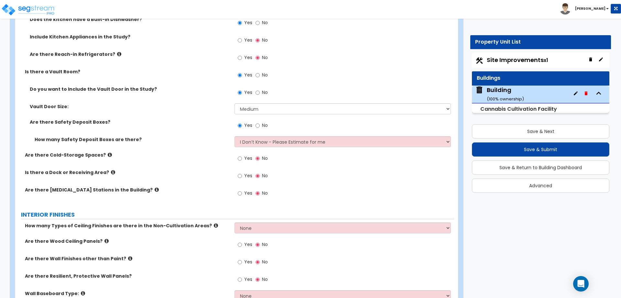
click at [242, 37] on input "Yes" at bounding box center [240, 40] width 4 height 7
radio input "true"
click at [244, 54] on span "Yes" at bounding box center [248, 57] width 8 height 6
click at [242, 54] on input "Yes" at bounding box center [240, 57] width 4 height 7
radio input "true"
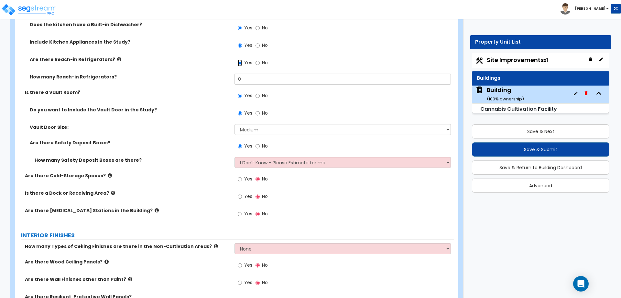
scroll to position [2604, 0]
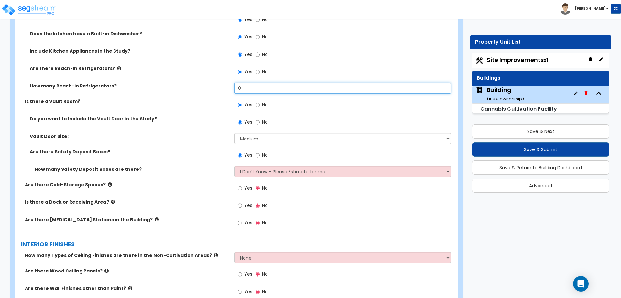
drag, startPoint x: 256, startPoint y: 85, endPoint x: 225, endPoint y: 78, distance: 32.2
click at [226, 83] on div "How many Reach-in Refrigerators? 0" at bounding box center [234, 91] width 439 height 16
type input "1"
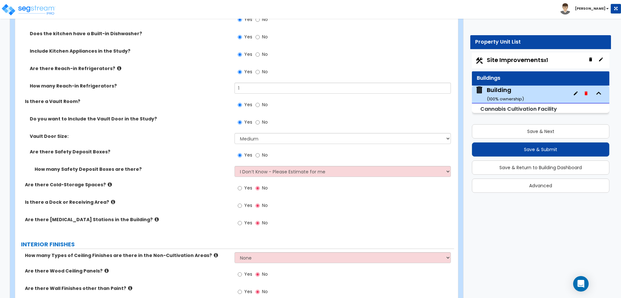
click at [117, 66] on icon at bounding box center [119, 68] width 4 height 5
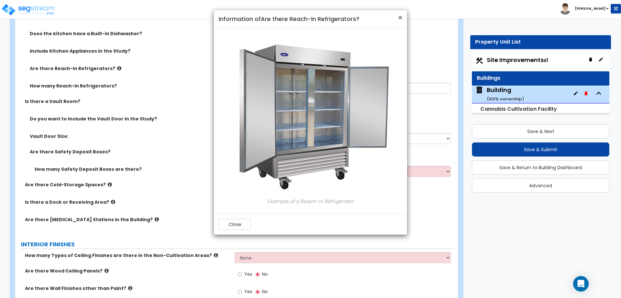
click at [400, 18] on span "×" at bounding box center [400, 17] width 4 height 9
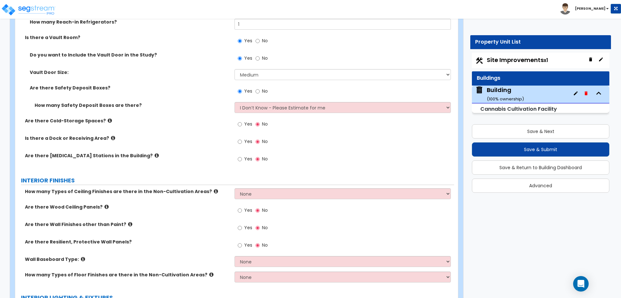
scroll to position [2676, 0]
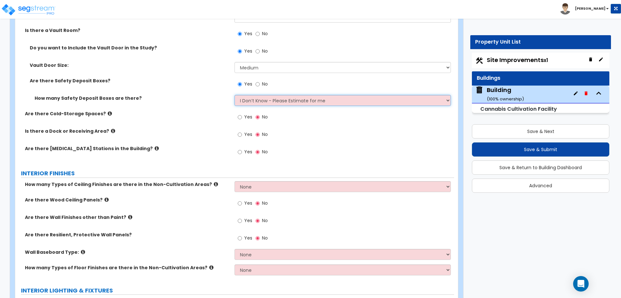
click at [264, 95] on select "I Don’t Know - Please Estimate for me I want to Enter the Quantity" at bounding box center [342, 100] width 216 height 11
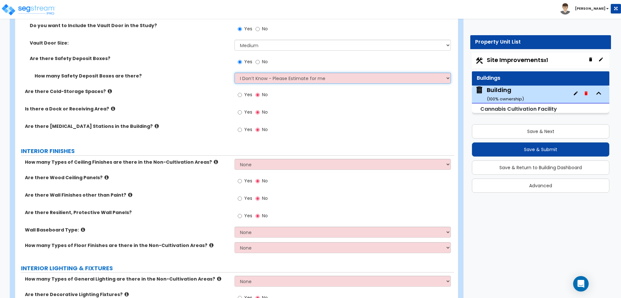
scroll to position [2704, 0]
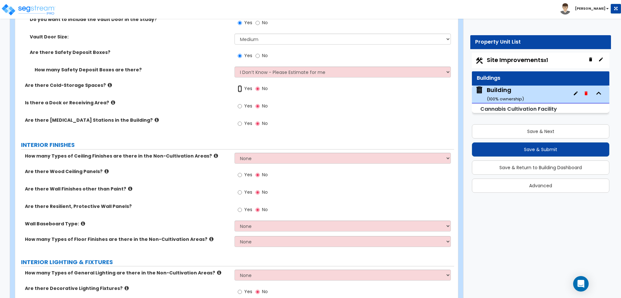
click at [241, 85] on input "Yes" at bounding box center [240, 88] width 4 height 7
radio input "true"
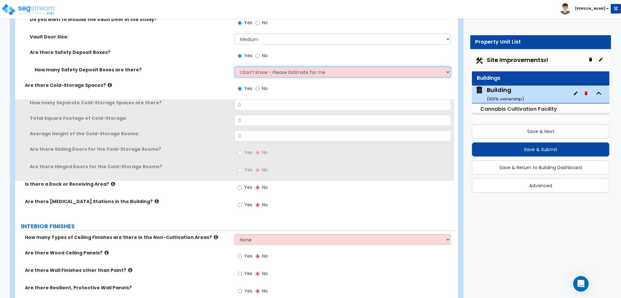
click at [278, 67] on select "I Don’t Know - Please Estimate for me I want to Enter the Quantity" at bounding box center [342, 72] width 216 height 11
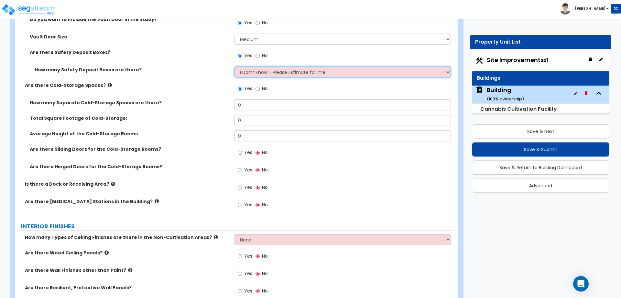
click at [234, 67] on select "I Don’t Know - Please Estimate for me I want to Enter the Quantity" at bounding box center [342, 72] width 216 height 11
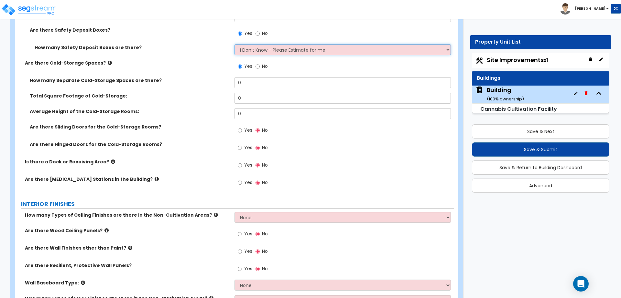
scroll to position [2729, 0]
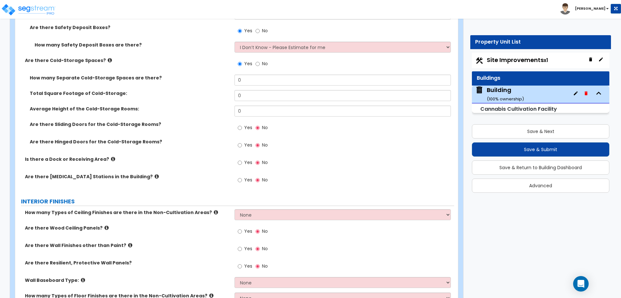
click at [105, 57] on label "Are there Cold-Storage Spaces?" at bounding box center [127, 60] width 205 height 6
click at [108, 58] on icon at bounding box center [110, 60] width 4 height 5
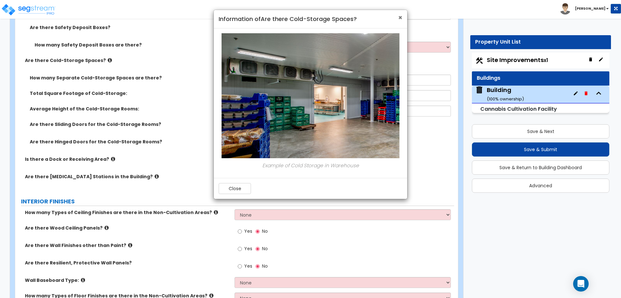
click at [400, 19] on span "×" at bounding box center [400, 17] width 4 height 9
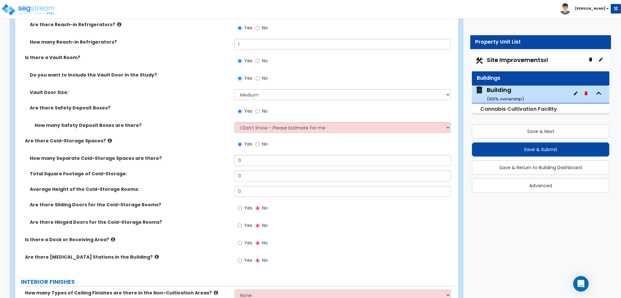
scroll to position [2641, 0]
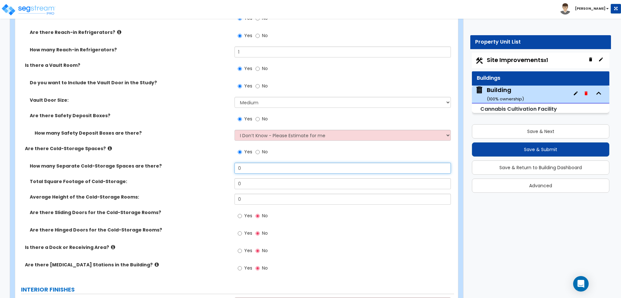
click at [263, 163] on input "0" at bounding box center [342, 168] width 216 height 11
type input "1"
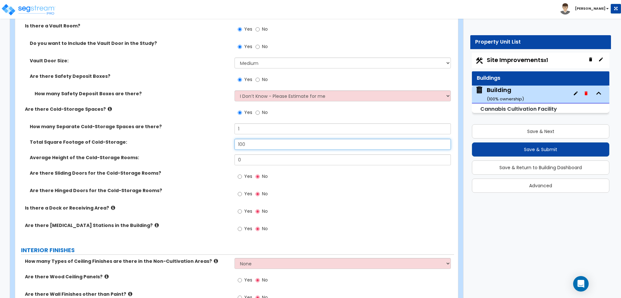
scroll to position [2686, 0]
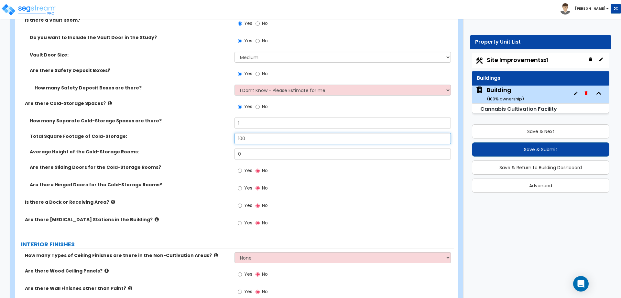
type input "100"
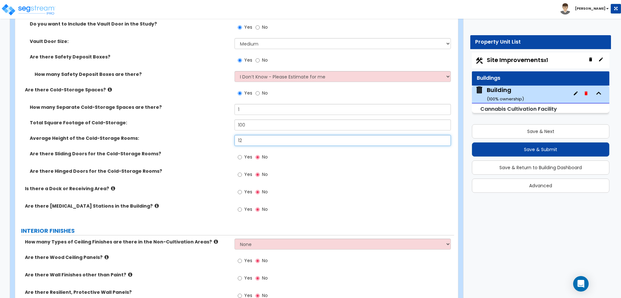
scroll to position [2703, 0]
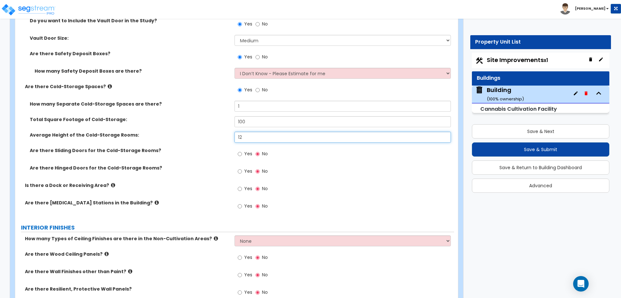
type input "12"
click at [261, 116] on input "100" at bounding box center [342, 121] width 216 height 11
type input "1"
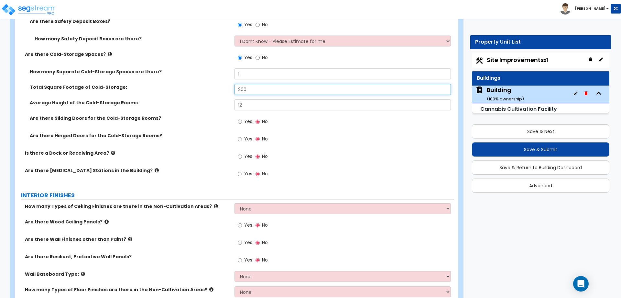
scroll to position [2738, 0]
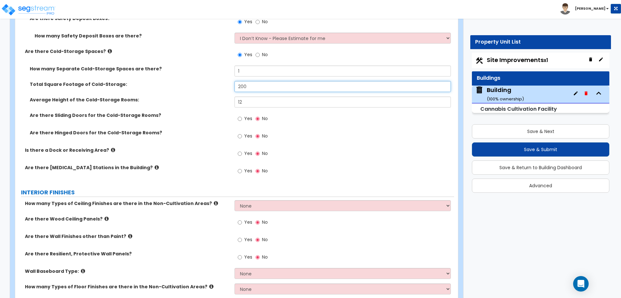
type input "200"
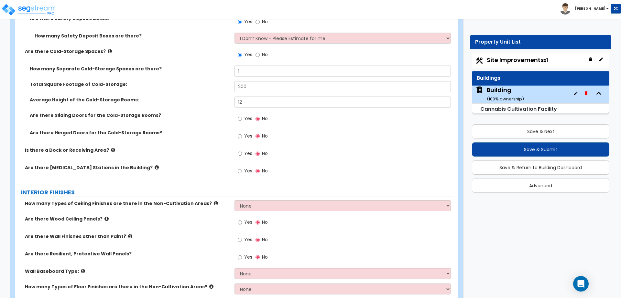
click at [247, 115] on span "Yes" at bounding box center [248, 118] width 8 height 6
click at [242, 115] on input "Yes" at bounding box center [240, 118] width 4 height 7
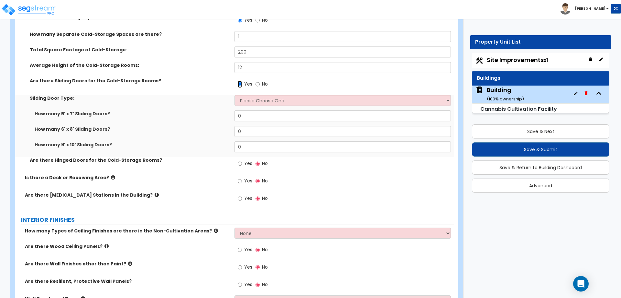
scroll to position [2774, 0]
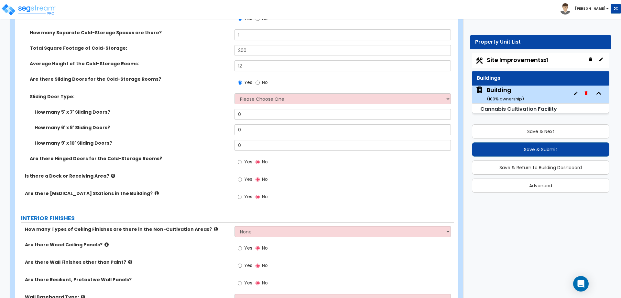
click at [270, 76] on div "Yes No" at bounding box center [252, 83] width 37 height 15
click at [262, 79] on span "No" at bounding box center [265, 82] width 6 height 6
click at [260, 79] on input "No" at bounding box center [257, 82] width 4 height 7
radio input "false"
radio input "true"
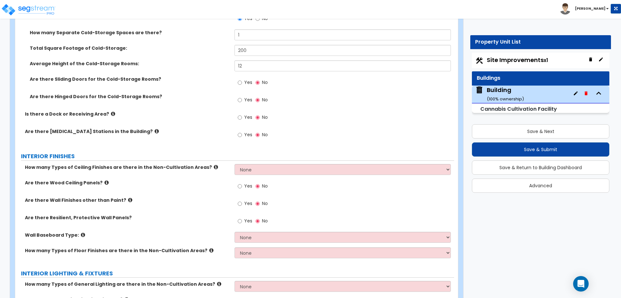
click at [230, 76] on div "Are there Sliding Doors for the Cold-Storage Rooms?" at bounding box center [124, 79] width 219 height 6
click at [243, 78] on label "Yes" at bounding box center [245, 83] width 15 height 11
click at [242, 79] on input "Yes" at bounding box center [240, 82] width 4 height 7
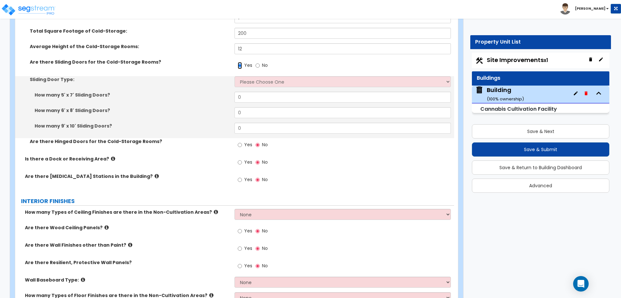
scroll to position [2797, 0]
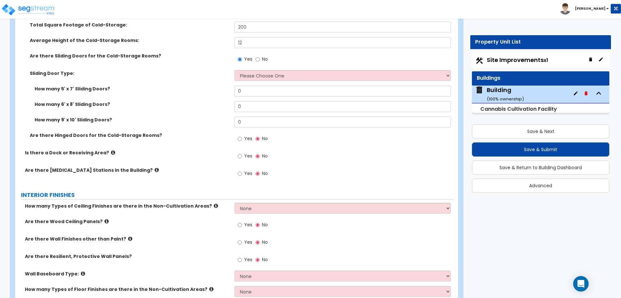
click at [263, 56] on span "No" at bounding box center [265, 59] width 6 height 6
click at [260, 56] on input "No" at bounding box center [257, 59] width 4 height 7
radio input "false"
radio input "true"
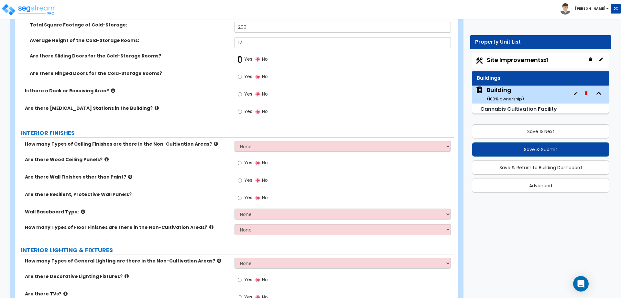
click at [240, 56] on input "Yes" at bounding box center [240, 59] width 4 height 7
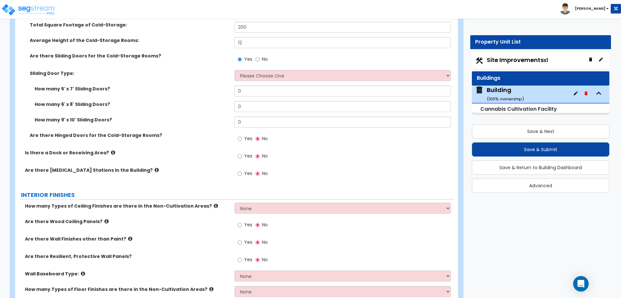
click at [262, 56] on span "No" at bounding box center [265, 59] width 6 height 6
click at [260, 56] on input "No" at bounding box center [257, 59] width 4 height 7
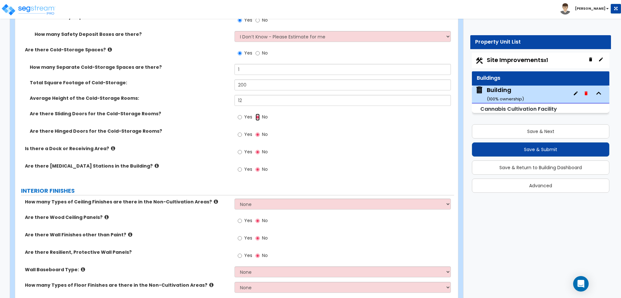
scroll to position [2738, 0]
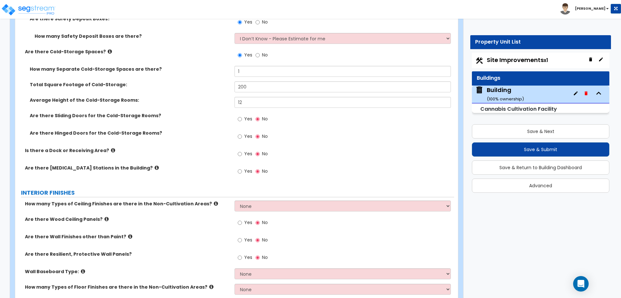
click at [236, 147] on div "Yes No" at bounding box center [252, 154] width 37 height 15
click at [242, 149] on label "Yes" at bounding box center [245, 154] width 15 height 11
click at [242, 151] on input "Yes" at bounding box center [240, 154] width 4 height 7
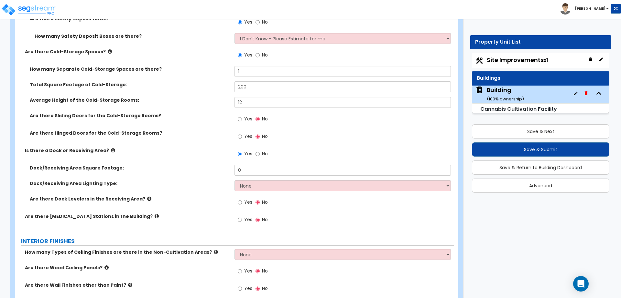
click at [260, 149] on label "No" at bounding box center [261, 154] width 12 height 11
click at [260, 151] on input "No" at bounding box center [257, 154] width 4 height 7
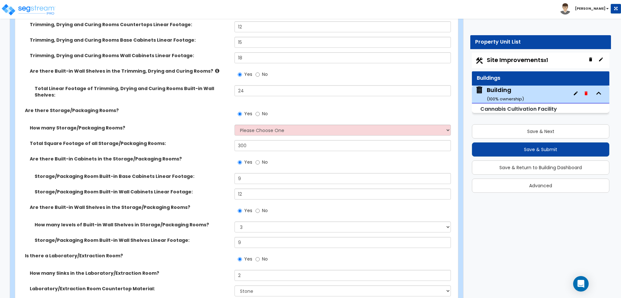
scroll to position [2081, 0]
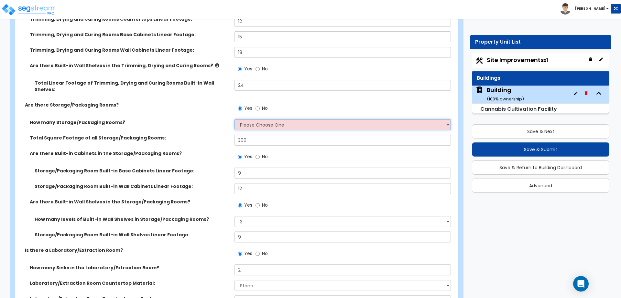
click at [267, 119] on select "Please Choose One 1 2 3" at bounding box center [342, 124] width 216 height 11
click at [268, 119] on select "Please Choose One 1 2 3" at bounding box center [342, 124] width 216 height 11
click at [234, 119] on select "Please Choose One 1 2 3" at bounding box center [342, 124] width 216 height 11
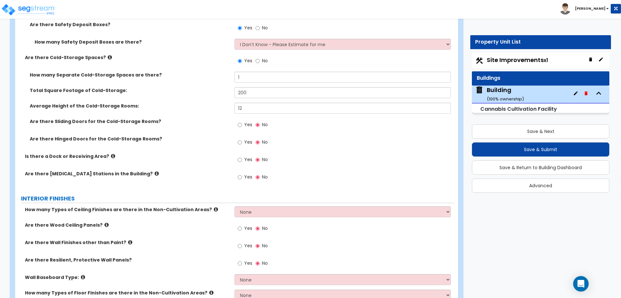
scroll to position [2732, 0]
click at [246, 122] on span "Yes" at bounding box center [248, 125] width 8 height 6
click at [242, 122] on input "Yes" at bounding box center [240, 125] width 4 height 7
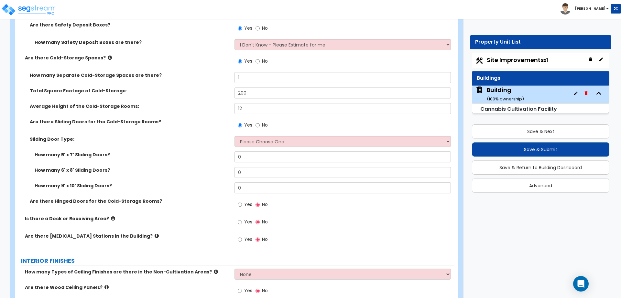
click at [262, 122] on span "No" at bounding box center [265, 125] width 6 height 6
click at [260, 122] on input "No" at bounding box center [257, 125] width 4 height 7
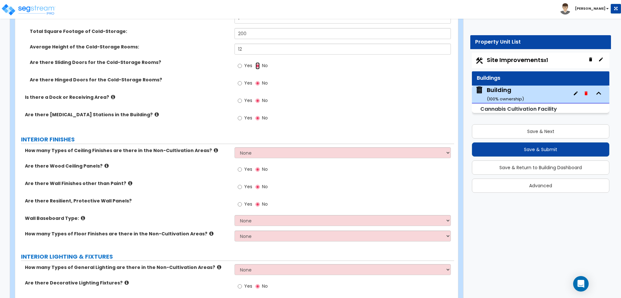
scroll to position [2792, 0]
click at [243, 60] on label "Yes" at bounding box center [245, 65] width 15 height 11
click at [242, 61] on input "Yes" at bounding box center [240, 64] width 4 height 7
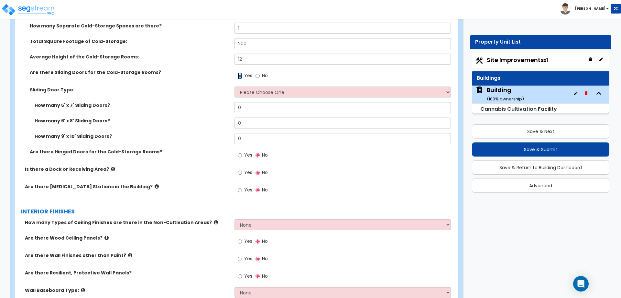
scroll to position [2782, 0]
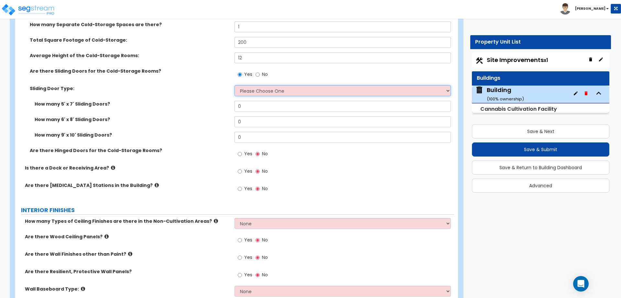
click at [302, 85] on select "Please Choose One Manual Motorized" at bounding box center [342, 90] width 216 height 11
click at [234, 85] on select "Please Choose One Manual Motorized" at bounding box center [342, 90] width 216 height 11
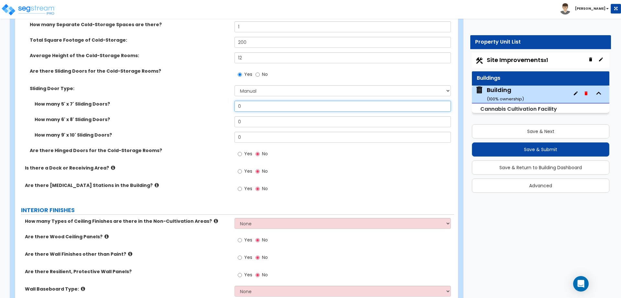
click at [257, 101] on input "0" at bounding box center [342, 106] width 216 height 11
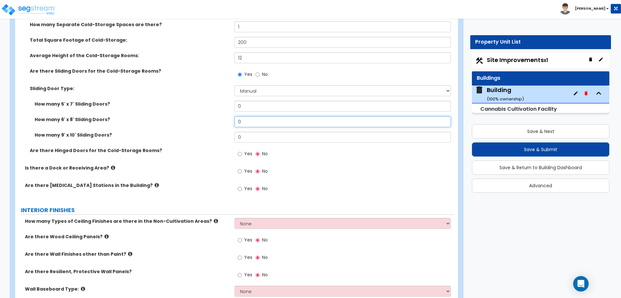
click at [254, 116] on input "0" at bounding box center [342, 121] width 216 height 11
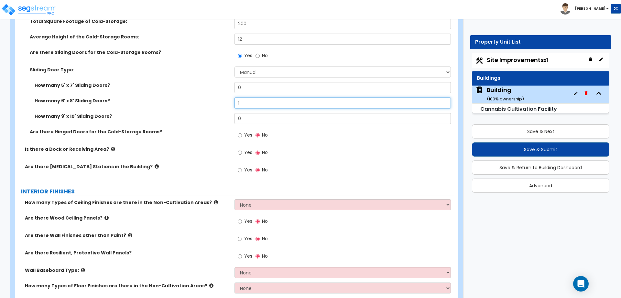
scroll to position [2802, 0]
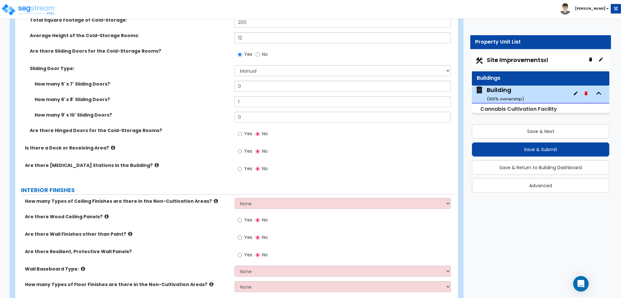
click at [243, 129] on label "Yes" at bounding box center [245, 134] width 15 height 11
click at [242, 131] on input "Yes" at bounding box center [240, 134] width 4 height 7
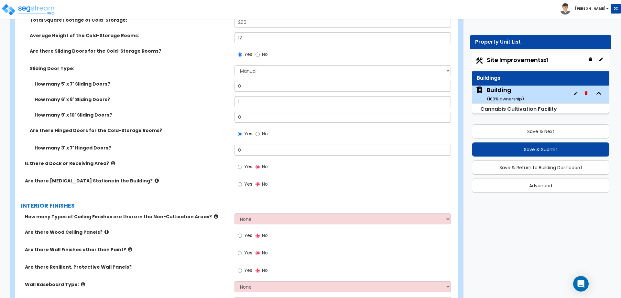
click at [260, 129] on label "No" at bounding box center [261, 134] width 12 height 11
click at [260, 131] on input "No" at bounding box center [257, 134] width 4 height 7
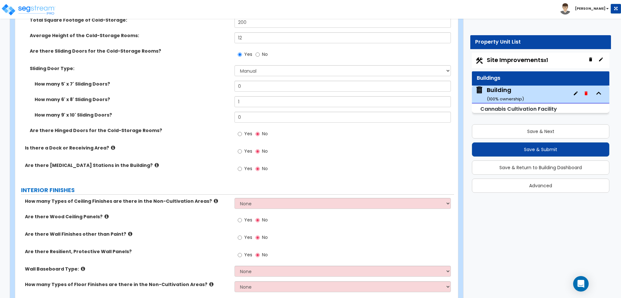
click at [245, 132] on label "Yes" at bounding box center [245, 134] width 15 height 11
click at [242, 132] on input "Yes" at bounding box center [240, 134] width 4 height 7
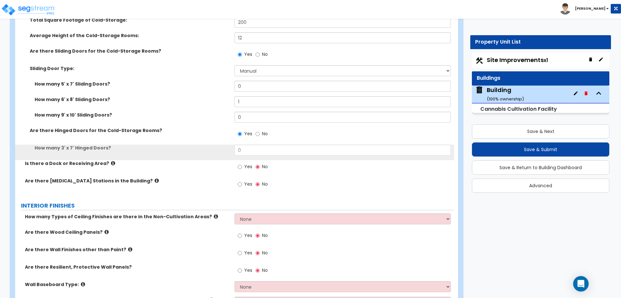
click at [243, 129] on label "Yes" at bounding box center [245, 134] width 15 height 11
click at [242, 131] on input "Yes" at bounding box center [240, 134] width 4 height 7
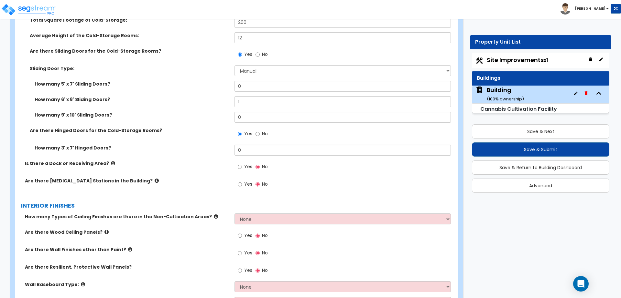
click at [263, 131] on span "No" at bounding box center [265, 134] width 6 height 6
click at [260, 131] on input "No" at bounding box center [257, 134] width 4 height 7
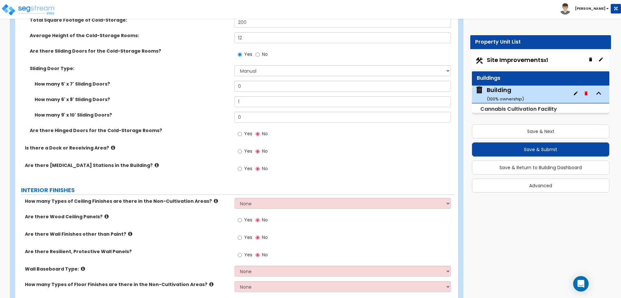
click at [243, 147] on label "Yes" at bounding box center [245, 152] width 15 height 11
click at [242, 148] on input "Yes" at bounding box center [240, 151] width 4 height 7
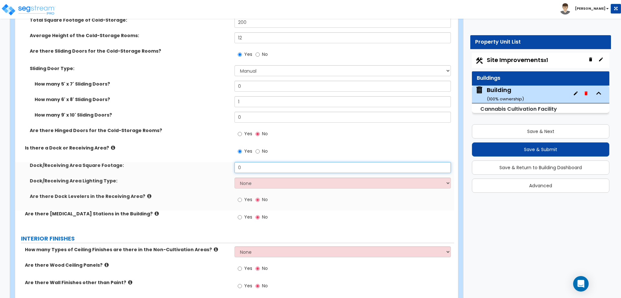
click at [253, 162] on input "0" at bounding box center [342, 167] width 216 height 11
click at [275, 178] on select "None High Bay LED Lighting High Bay Fluorescent Lighting" at bounding box center [342, 183] width 216 height 11
click at [234, 178] on select "None High Bay LED Lighting High Bay Fluorescent Lighting" at bounding box center [342, 183] width 216 height 11
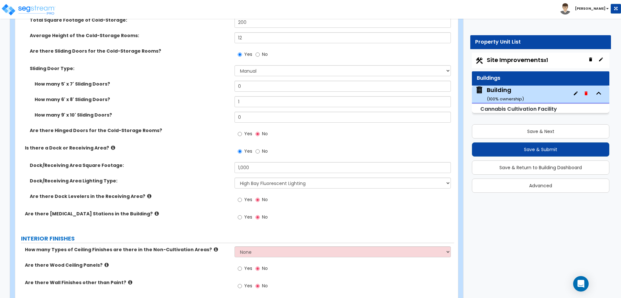
click at [252, 194] on div "Yes No" at bounding box center [252, 200] width 37 height 15
click at [247, 197] on span "Yes" at bounding box center [248, 200] width 8 height 6
click at [242, 197] on input "Yes" at bounding box center [240, 200] width 4 height 7
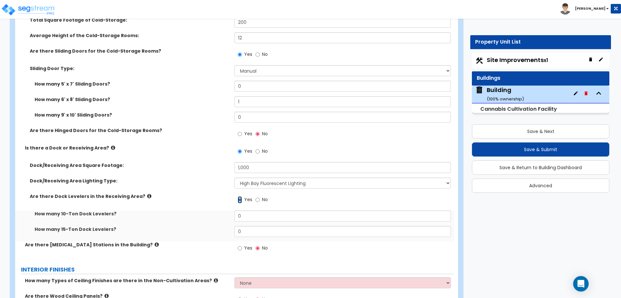
scroll to position [2823, 0]
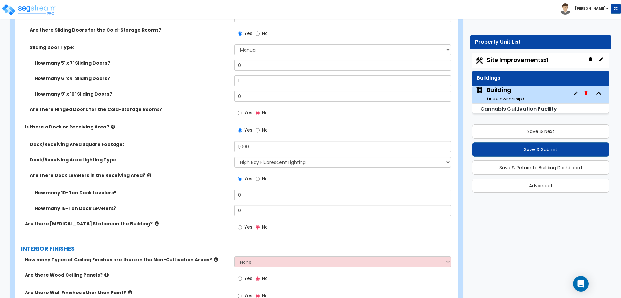
click at [147, 173] on icon at bounding box center [149, 175] width 4 height 5
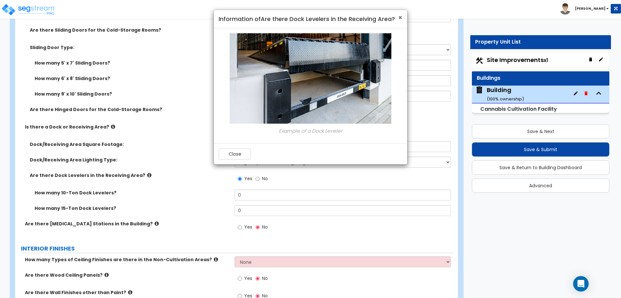
click at [400, 16] on span "×" at bounding box center [400, 17] width 4 height 9
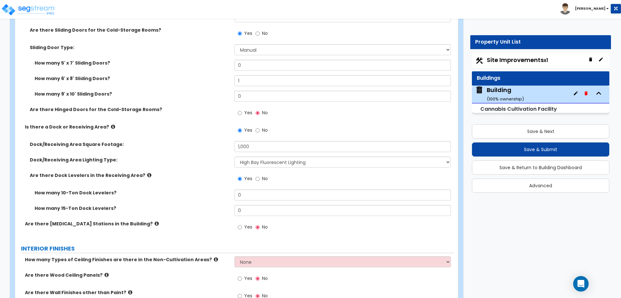
click at [111, 124] on icon at bounding box center [113, 126] width 4 height 5
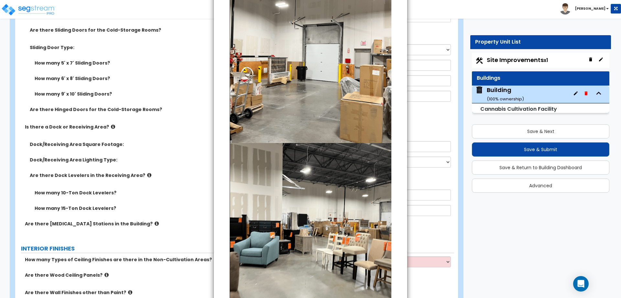
scroll to position [0, 0]
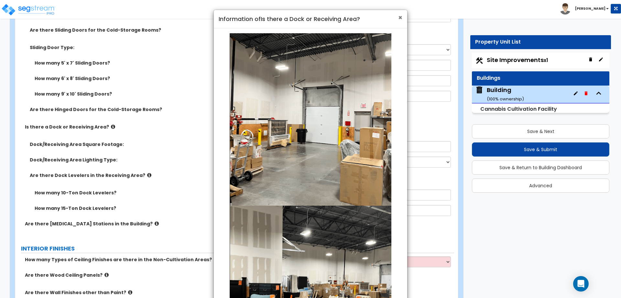
click at [399, 17] on span "×" at bounding box center [400, 17] width 4 height 9
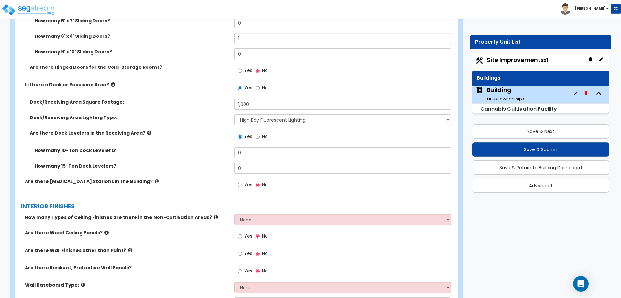
scroll to position [2868, 0]
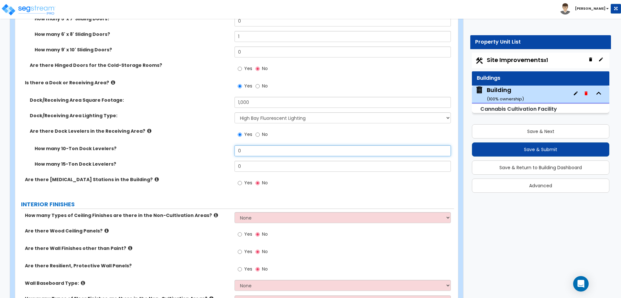
click at [266, 145] on input "0" at bounding box center [342, 150] width 216 height 11
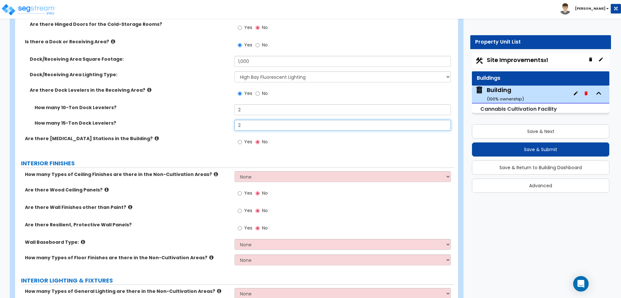
scroll to position [2910, 0]
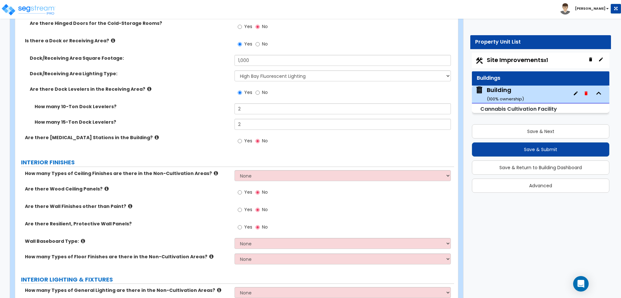
click at [155, 135] on icon at bounding box center [157, 137] width 4 height 5
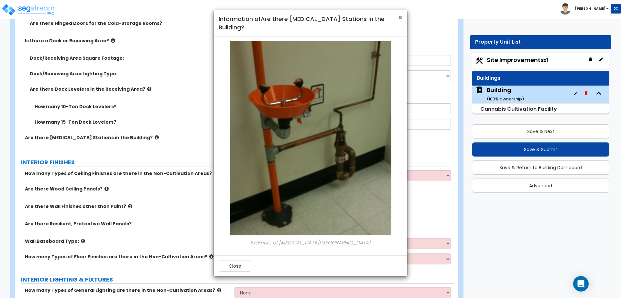
click at [399, 16] on span "×" at bounding box center [400, 17] width 4 height 9
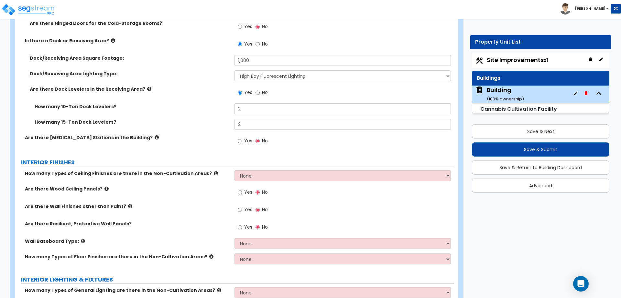
click at [250, 136] on label "Yes" at bounding box center [245, 141] width 15 height 11
click at [242, 138] on input "Yes" at bounding box center [240, 141] width 4 height 7
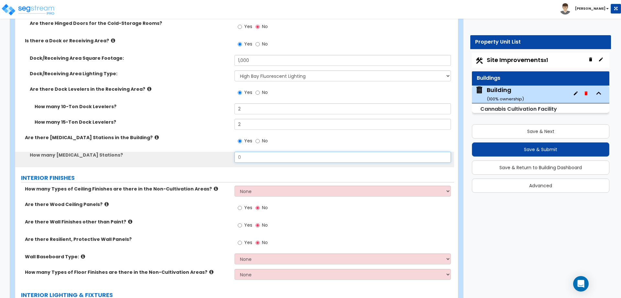
click at [261, 152] on input "0" at bounding box center [342, 157] width 216 height 11
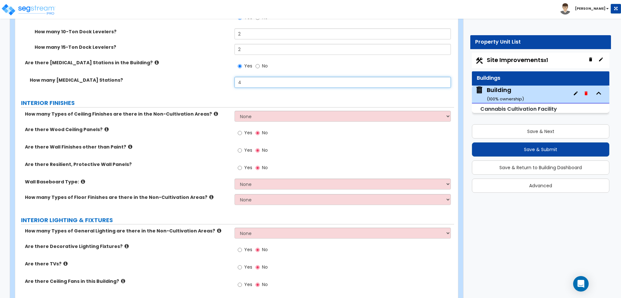
scroll to position [2991, 0]
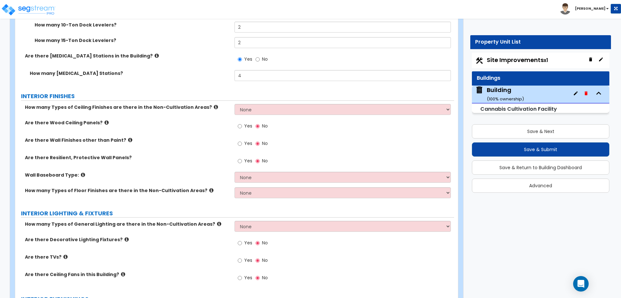
click at [214, 105] on icon at bounding box center [216, 107] width 4 height 5
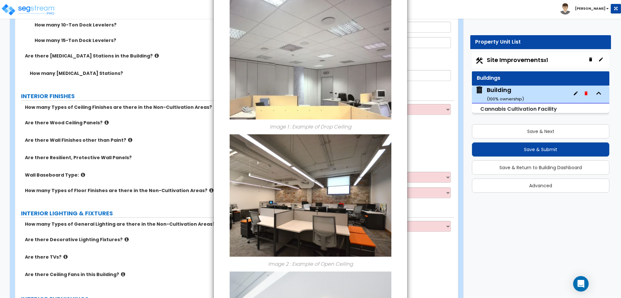
scroll to position [0, 0]
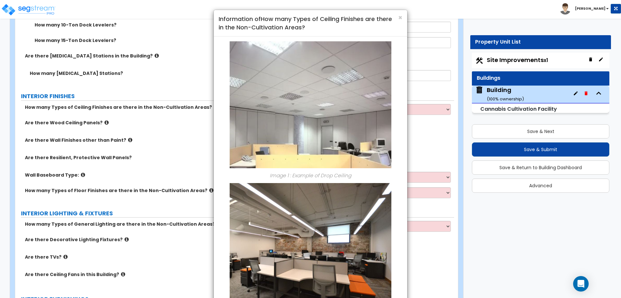
click at [403, 18] on div "× Information of How many Types of Ceiling Finishes are there in the Non-Cultiv…" at bounding box center [310, 23] width 193 height 27
click at [402, 17] on span "×" at bounding box center [400, 17] width 4 height 9
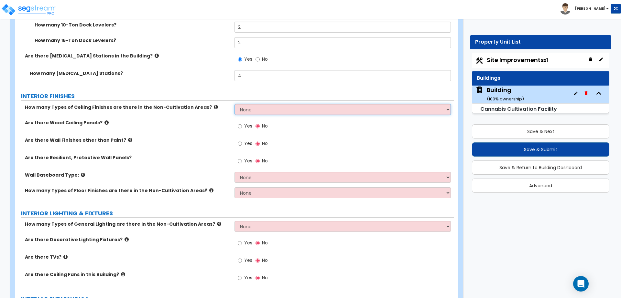
click at [301, 104] on select "None 1 2 3" at bounding box center [342, 109] width 216 height 11
click at [234, 104] on select "None 1 2 3" at bounding box center [342, 109] width 216 height 11
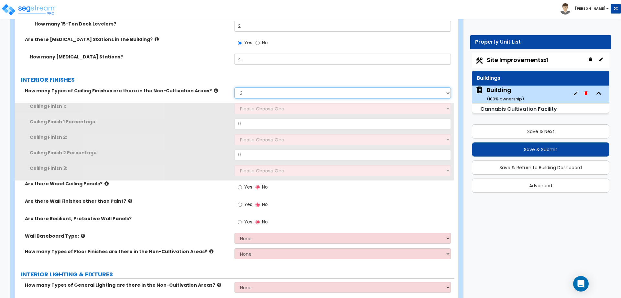
scroll to position [3011, 0]
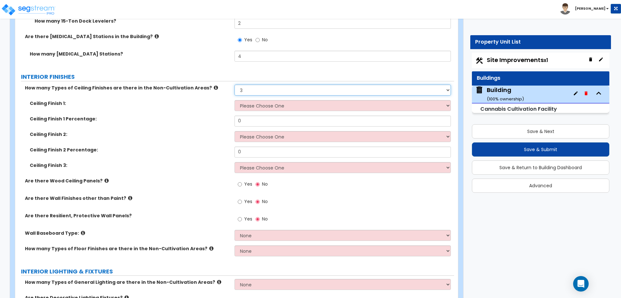
click at [266, 85] on select "None 1 2 3" at bounding box center [342, 90] width 216 height 11
click at [234, 85] on select "None 1 2 3" at bounding box center [342, 90] width 216 height 11
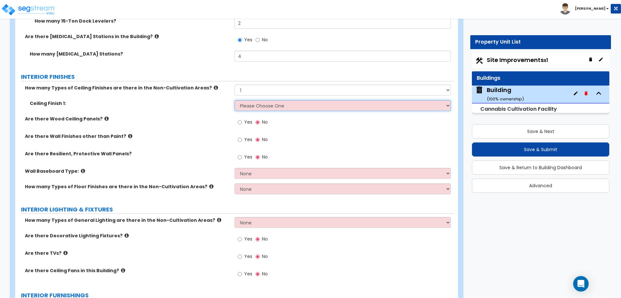
click at [275, 100] on select "Please Choose One Drop Ceiling Open Ceiling Drywall Ceiling" at bounding box center [342, 105] width 216 height 11
click at [258, 85] on select "None 1 2 3" at bounding box center [342, 90] width 216 height 11
click at [234, 85] on select "None 1 2 3" at bounding box center [342, 90] width 216 height 11
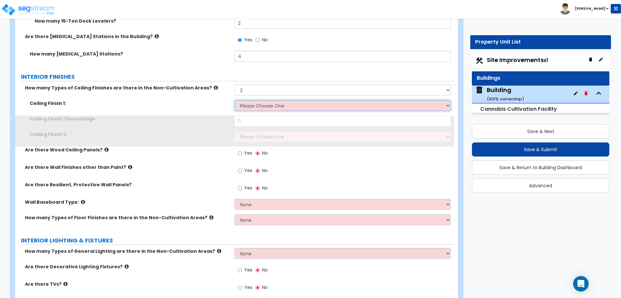
click at [274, 100] on select "Please Choose One Drop Ceiling Open Ceiling Drywall Ceiling" at bounding box center [342, 105] width 216 height 11
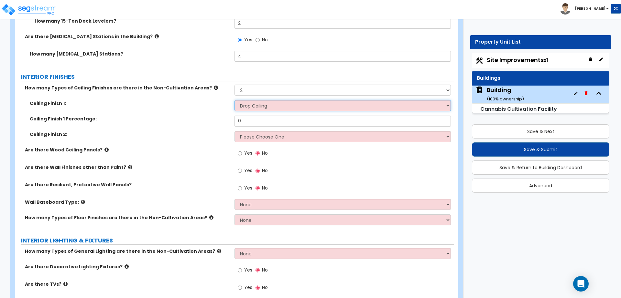
click at [234, 100] on select "Please Choose One Drop Ceiling Open Ceiling Drywall Ceiling" at bounding box center [342, 105] width 216 height 11
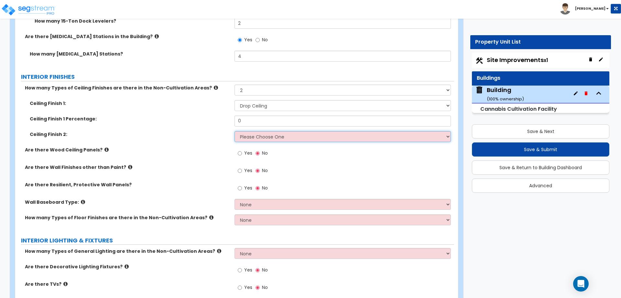
click at [280, 131] on select "Please Choose One Drop Ceiling Open Ceiling Drywall Ceiling" at bounding box center [342, 136] width 216 height 11
click at [234, 131] on select "Please Choose One Drop Ceiling Open Ceiling Drywall Ceiling" at bounding box center [342, 136] width 216 height 11
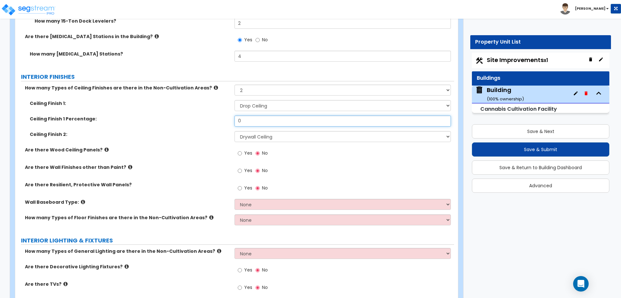
click at [254, 116] on input "0" at bounding box center [342, 121] width 216 height 11
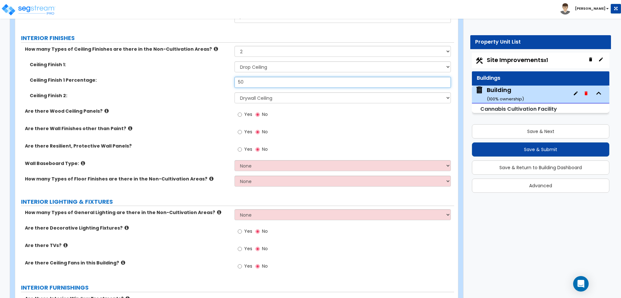
scroll to position [3051, 0]
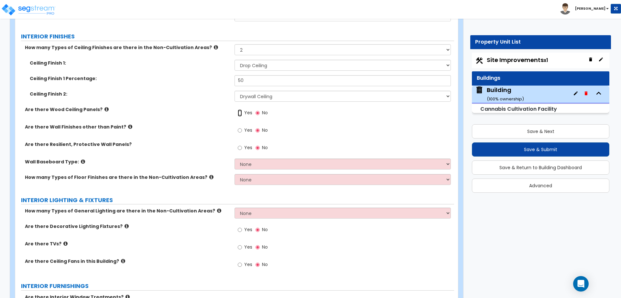
click at [241, 110] on input "Yes" at bounding box center [240, 113] width 4 height 7
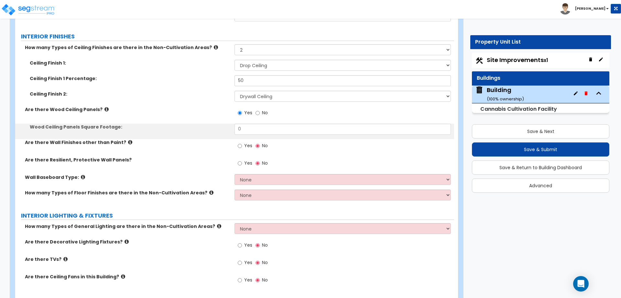
click at [254, 127] on div "Wood Ceiling Panels Square Footage: 0" at bounding box center [234, 132] width 439 height 16
click at [249, 124] on input "0" at bounding box center [342, 129] width 216 height 11
click at [104, 107] on icon at bounding box center [106, 109] width 4 height 5
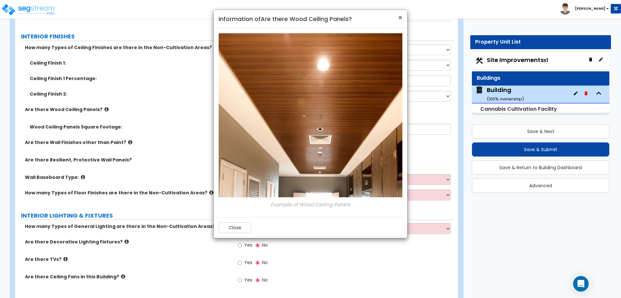
click at [400, 19] on span "×" at bounding box center [400, 17] width 4 height 9
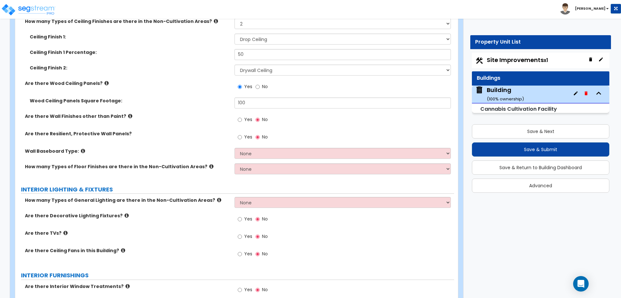
scroll to position [3069, 0]
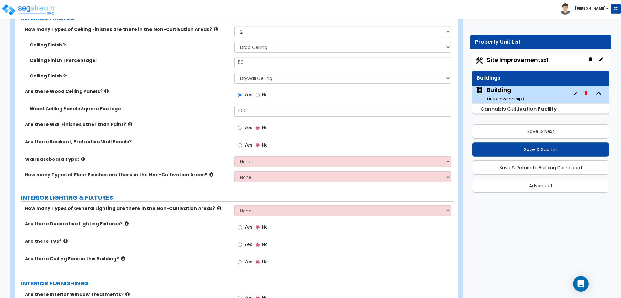
click at [242, 123] on label "Yes" at bounding box center [245, 128] width 15 height 11
click at [242, 124] on input "Yes" at bounding box center [240, 127] width 4 height 7
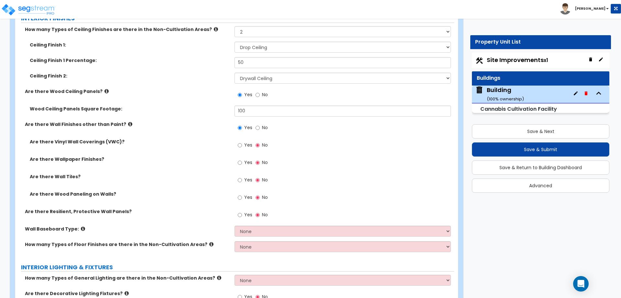
click at [128, 122] on icon at bounding box center [130, 124] width 4 height 5
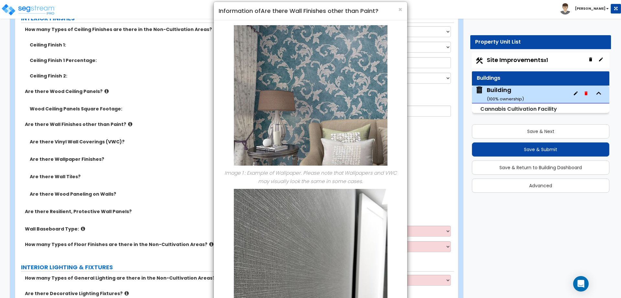
scroll to position [0, 0]
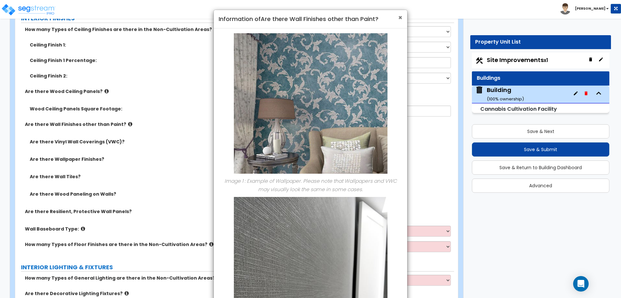
click at [398, 16] on span "×" at bounding box center [400, 17] width 4 height 9
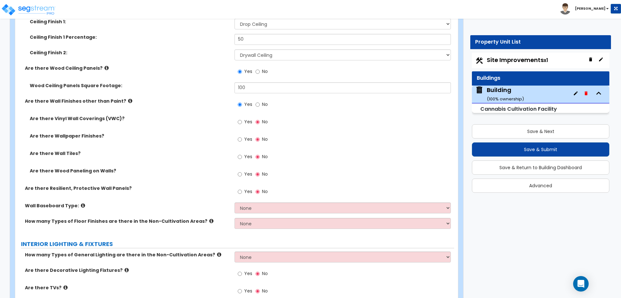
scroll to position [3094, 0]
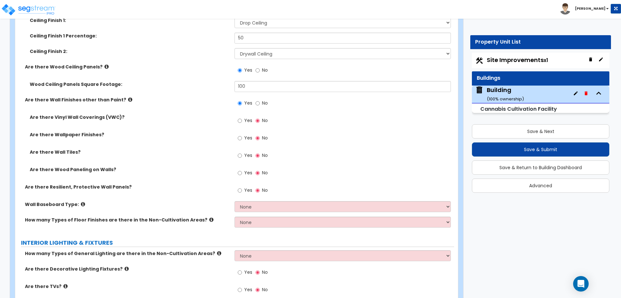
click at [242, 186] on label "Yes" at bounding box center [245, 191] width 15 height 11
click at [242, 187] on input "Yes" at bounding box center [240, 190] width 4 height 7
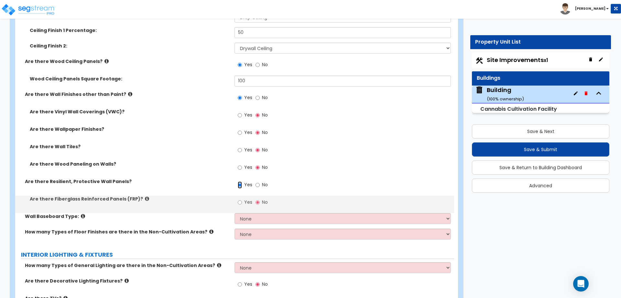
scroll to position [3102, 0]
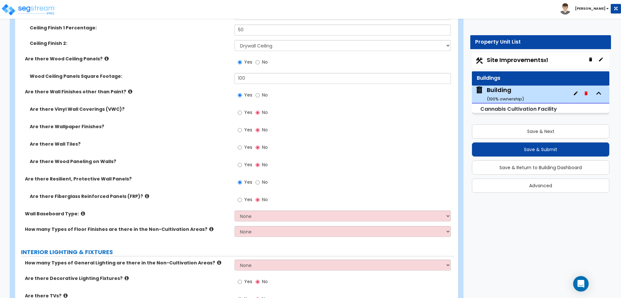
click at [244, 197] on span "Yes" at bounding box center [248, 200] width 8 height 6
click at [242, 197] on input "Yes" at bounding box center [240, 200] width 4 height 7
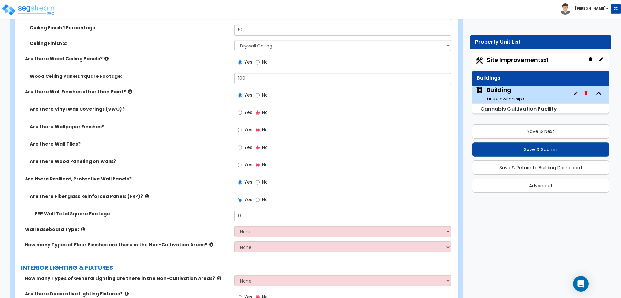
click at [145, 194] on icon at bounding box center [147, 196] width 4 height 5
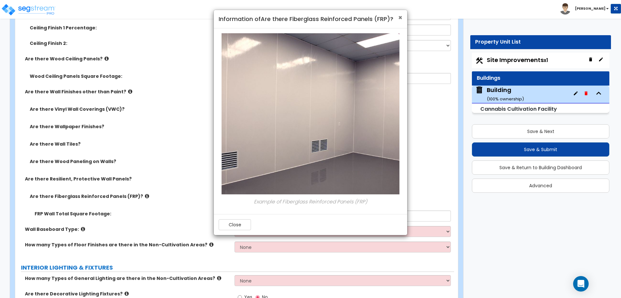
click at [400, 16] on span "×" at bounding box center [400, 17] width 4 height 9
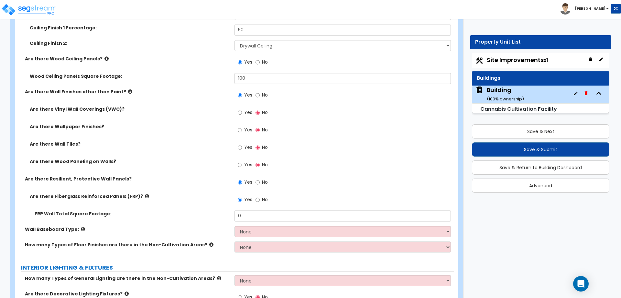
click at [261, 178] on label "No" at bounding box center [261, 183] width 12 height 11
click at [260, 179] on input "No" at bounding box center [257, 182] width 4 height 7
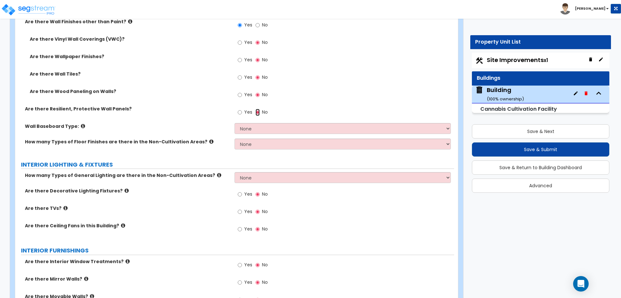
scroll to position [3180, 0]
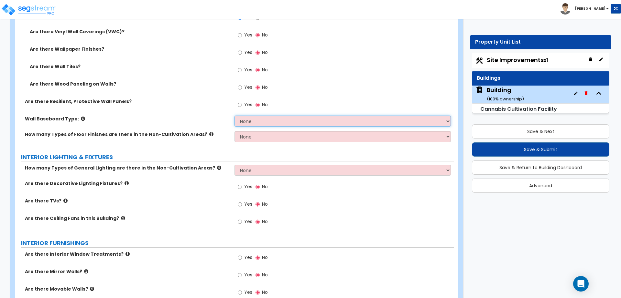
click at [259, 116] on select "None Wood Vinyl Carpet" at bounding box center [342, 121] width 216 height 11
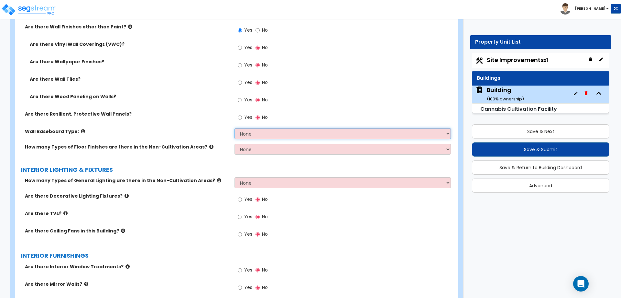
scroll to position [3164, 0]
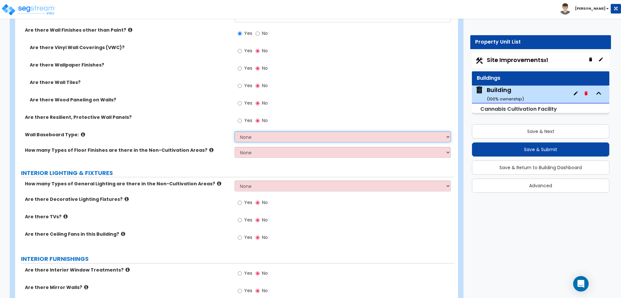
click at [263, 132] on select "None Wood Vinyl Carpet" at bounding box center [342, 137] width 216 height 11
click at [234, 132] on select "None Wood Vinyl Carpet" at bounding box center [342, 137] width 216 height 11
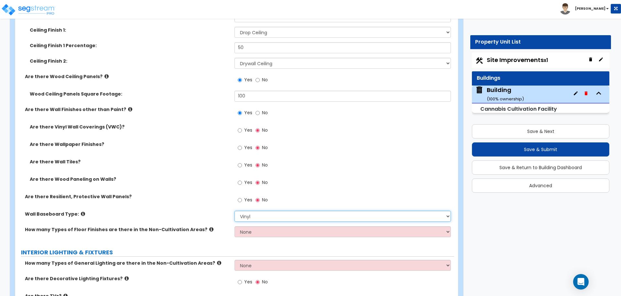
scroll to position [3086, 0]
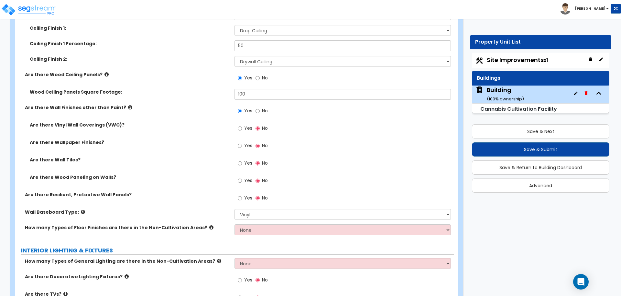
click at [247, 160] on span "Yes" at bounding box center [248, 163] width 8 height 6
click at [242, 160] on input "Yes" at bounding box center [240, 163] width 4 height 7
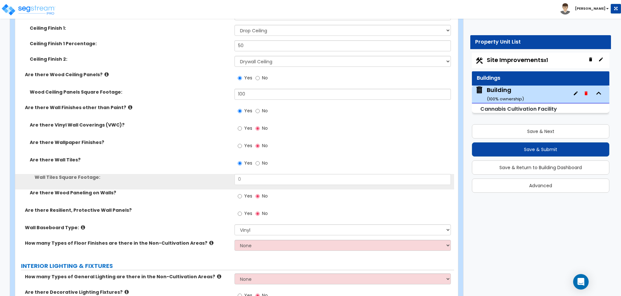
click at [243, 124] on label "Yes" at bounding box center [245, 129] width 15 height 11
click at [242, 125] on input "Yes" at bounding box center [240, 128] width 4 height 7
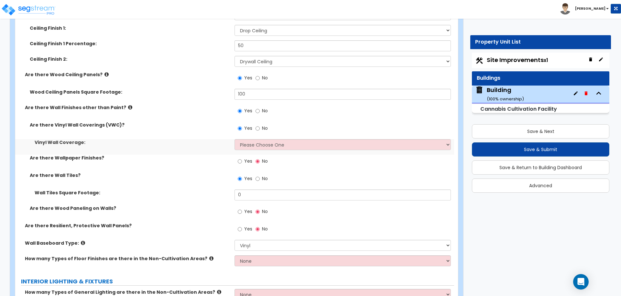
click at [248, 158] on span "Yes" at bounding box center [248, 161] width 8 height 6
click at [242, 158] on input "Yes" at bounding box center [240, 161] width 4 height 7
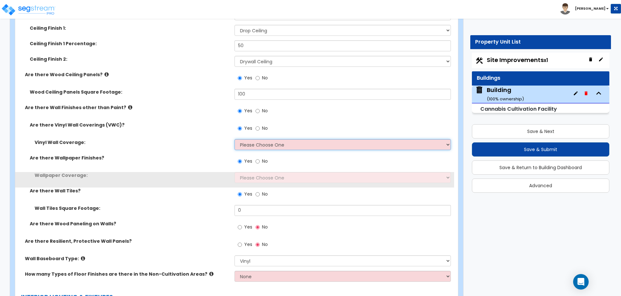
click at [270, 140] on select "Please Choose One Only a Small Portion of Walls are Covered Several Walls are C…" at bounding box center [342, 144] width 216 height 11
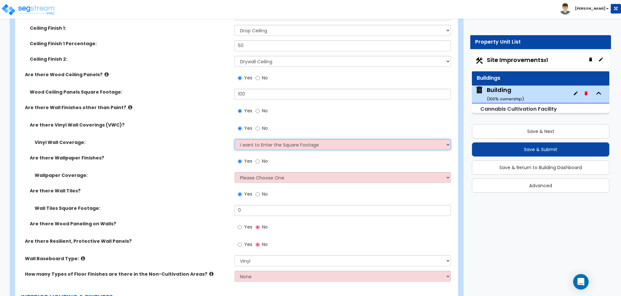
click at [234, 139] on select "Please Choose One Only a Small Portion of Walls are Covered Several Walls are C…" at bounding box center [342, 144] width 216 height 11
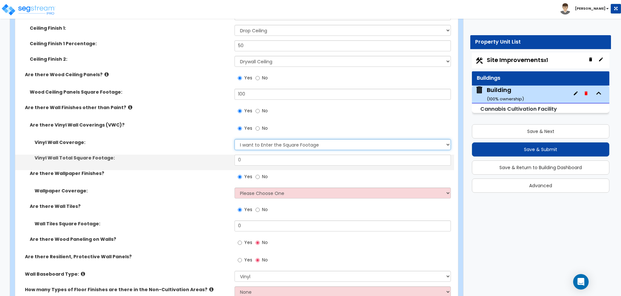
click at [271, 139] on select "Please Choose One Only a Small Portion of Walls are Covered Several Walls are C…" at bounding box center [342, 144] width 216 height 11
click at [234, 139] on select "Please Choose One Only a Small Portion of Walls are Covered Several Walls are C…" at bounding box center [342, 144] width 216 height 11
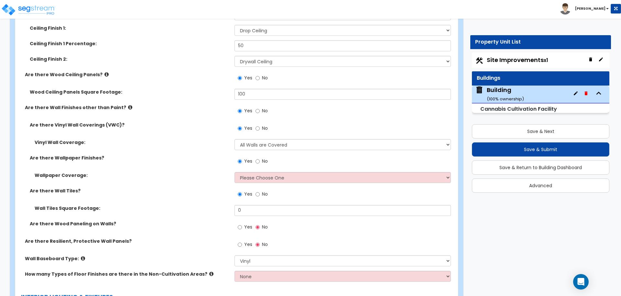
click at [261, 124] on label "No" at bounding box center [261, 129] width 12 height 11
click at [260, 125] on input "No" at bounding box center [257, 128] width 4 height 7
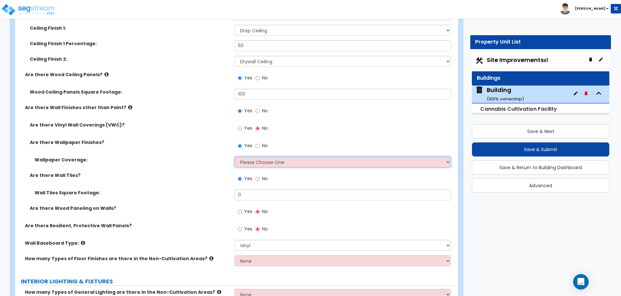
click at [260, 157] on select "Please Choose One Only a Small Portion of Walls are Covered Several Walls are C…" at bounding box center [342, 162] width 216 height 11
click at [234, 157] on select "Please Choose One Only a Small Portion of Walls are Covered Several Walls are C…" at bounding box center [342, 162] width 216 height 11
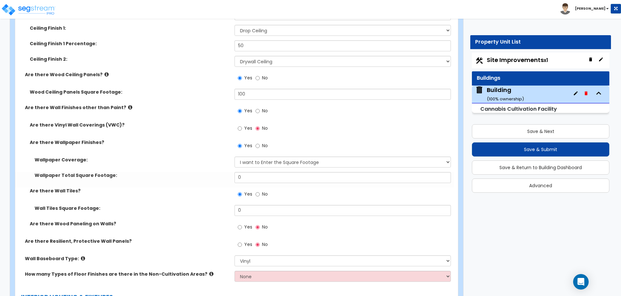
click at [260, 141] on label "No" at bounding box center [261, 146] width 12 height 11
click at [260, 143] on input "No" at bounding box center [257, 146] width 4 height 7
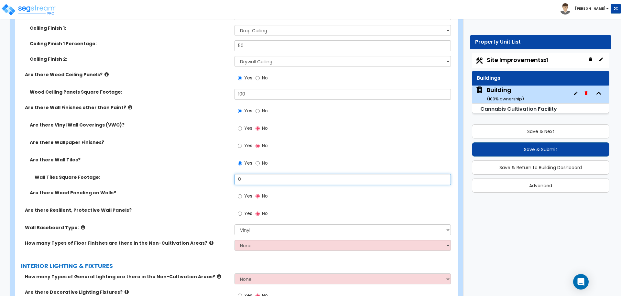
click at [244, 175] on input "0" at bounding box center [342, 179] width 216 height 11
click at [247, 193] on span "Yes" at bounding box center [248, 196] width 8 height 6
click at [242, 193] on input "Yes" at bounding box center [240, 196] width 4 height 7
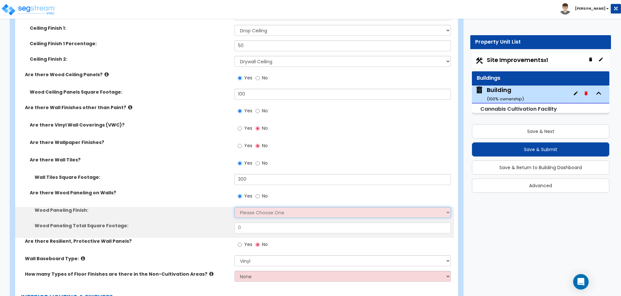
click at [259, 207] on select "Please Choose One Birch Mahogany Oak or Cherry Rosewood Teak I Don't Know, Plea…" at bounding box center [342, 212] width 216 height 11
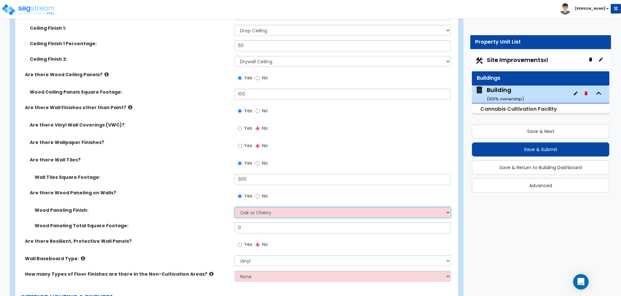
click at [234, 207] on select "Please Choose One Birch Mahogany Oak or Cherry Rosewood Teak I Don't Know, Plea…" at bounding box center [342, 212] width 216 height 11
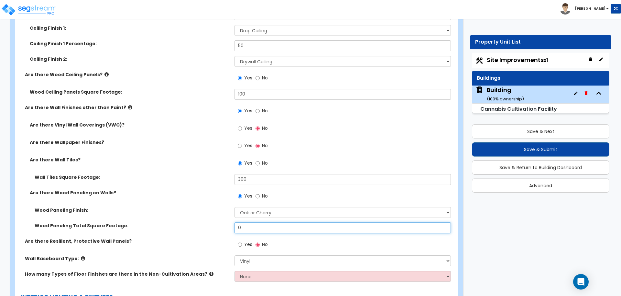
click at [261, 223] on input "0" at bounding box center [342, 228] width 216 height 11
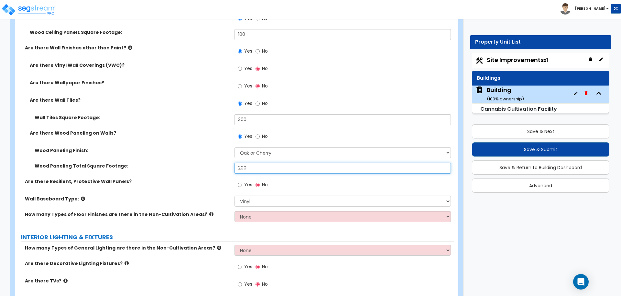
scroll to position [3149, 0]
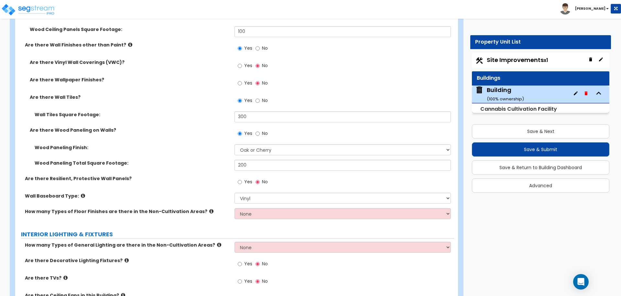
click at [243, 177] on label "Yes" at bounding box center [245, 182] width 15 height 11
click at [242, 179] on input "Yes" at bounding box center [240, 182] width 4 height 7
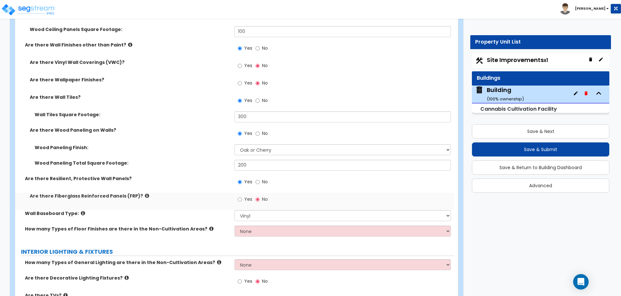
click at [266, 179] on span "No" at bounding box center [265, 182] width 6 height 6
click at [260, 179] on input "No" at bounding box center [257, 182] width 4 height 7
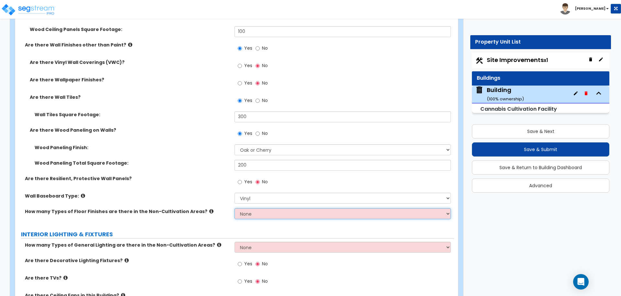
click at [254, 209] on select "None 1 2 3 4" at bounding box center [342, 214] width 216 height 11
click at [234, 209] on select "None 1 2 3 4" at bounding box center [342, 214] width 216 height 11
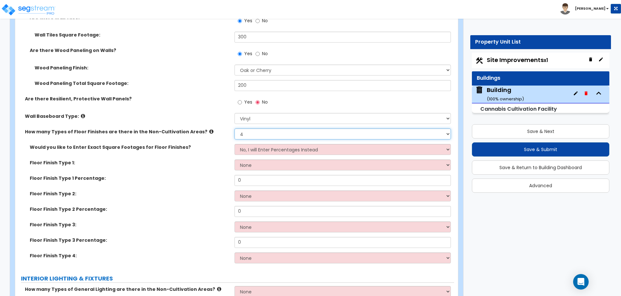
scroll to position [3231, 0]
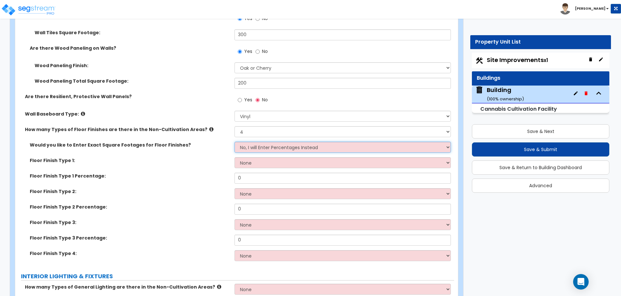
click at [269, 142] on select "No, I will Enter Percentages Instead Yes, I will Enter Exact Square Footages" at bounding box center [342, 147] width 216 height 11
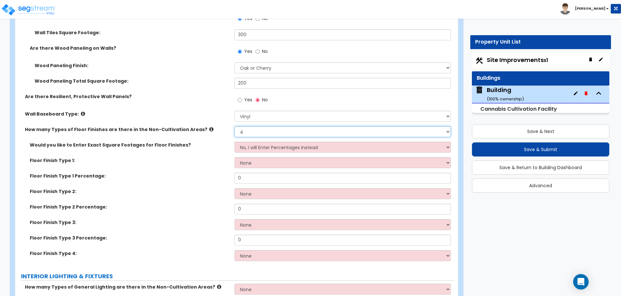
click at [260, 126] on select "None 1 2 3 4" at bounding box center [342, 131] width 216 height 11
click at [234, 126] on select "None 1 2 3 4" at bounding box center [342, 131] width 216 height 11
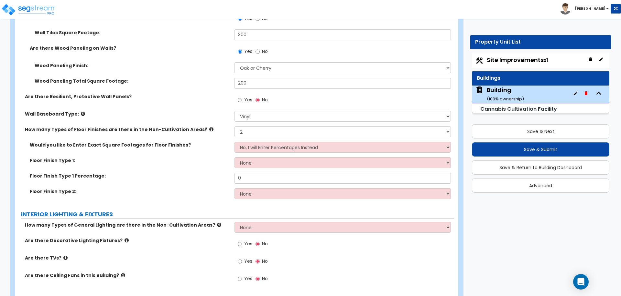
click at [271, 160] on div "Floor Finish Type 1: None Tile Flooring Hardwood Flooring Resilient Laminate Fl…" at bounding box center [234, 165] width 439 height 16
click at [264, 158] on select "None Tile Flooring Hardwood Flooring Resilient Laminate Flooring VCT Flooring S…" at bounding box center [342, 162] width 216 height 11
click at [234, 157] on select "None Tile Flooring Hardwood Flooring Resilient Laminate Flooring VCT Flooring S…" at bounding box center [342, 162] width 216 height 11
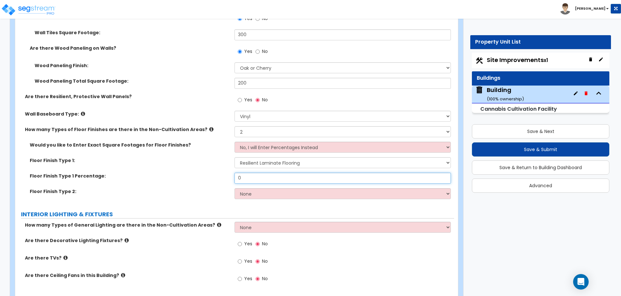
click at [250, 173] on input "0" at bounding box center [342, 178] width 216 height 11
click at [298, 188] on select "None Tile Flooring Hardwood Flooring Resilient Laminate Flooring VCT Flooring S…" at bounding box center [342, 193] width 216 height 11
click at [234, 188] on select "None Tile Flooring Hardwood Flooring Resilient Laminate Flooring VCT Flooring S…" at bounding box center [342, 193] width 216 height 11
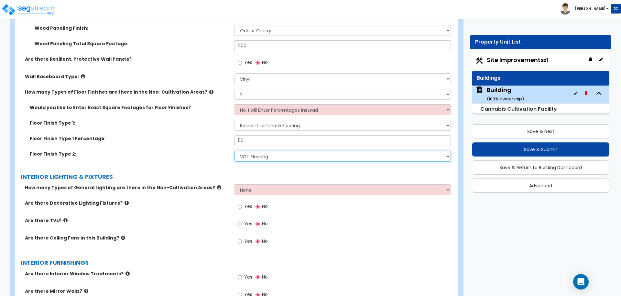
scroll to position [3273, 0]
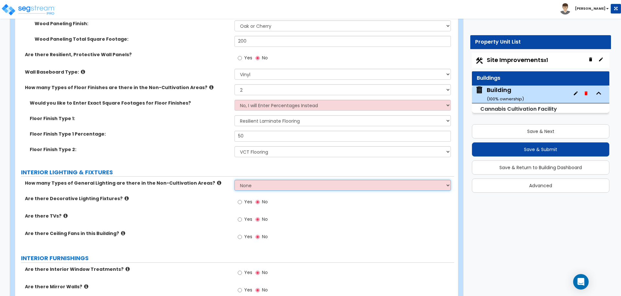
click at [265, 180] on select "None 1 2 3" at bounding box center [342, 185] width 216 height 11
click at [234, 180] on select "None 1 2 3" at bounding box center [342, 185] width 216 height 11
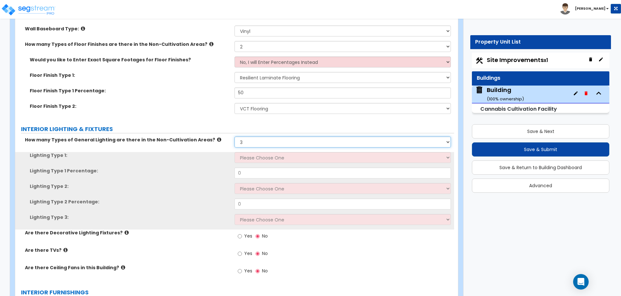
scroll to position [3330, 0]
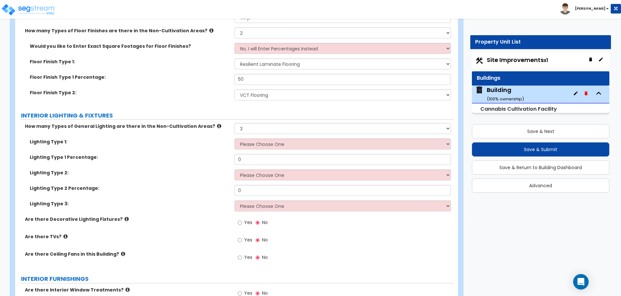
click at [217, 124] on icon at bounding box center [219, 126] width 4 height 5
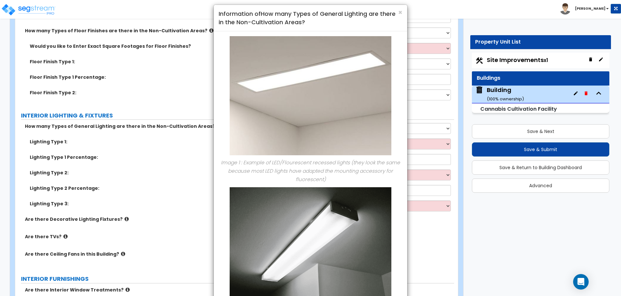
scroll to position [0, 0]
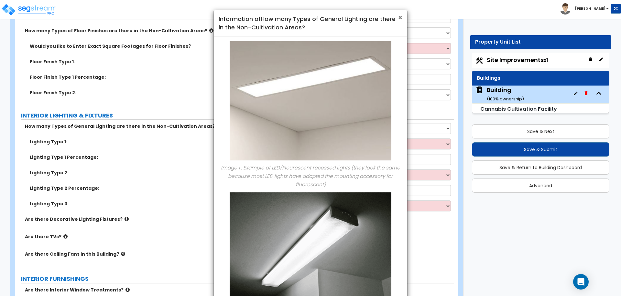
click at [401, 17] on span "×" at bounding box center [400, 17] width 4 height 9
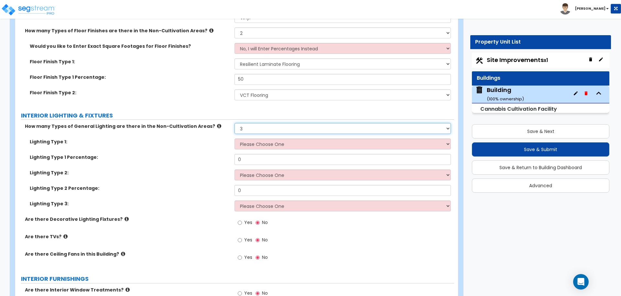
click at [333, 123] on select "None 1 2 3" at bounding box center [342, 128] width 216 height 11
click at [234, 123] on select "None 1 2 3" at bounding box center [342, 128] width 216 height 11
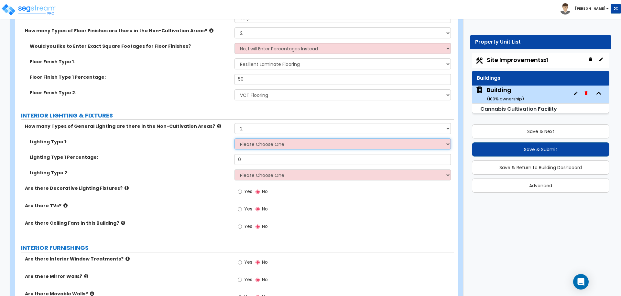
click at [338, 139] on select "Please Choose One LED Surface-Mounted LED Recessed Fluorescent Surface-Mounted …" at bounding box center [342, 144] width 216 height 11
click at [234, 139] on select "Please Choose One LED Surface-Mounted LED Recessed Fluorescent Surface-Mounted …" at bounding box center [342, 144] width 216 height 11
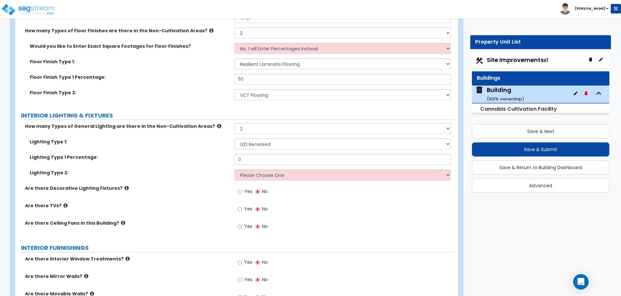
click at [337, 185] on div "Yes No" at bounding box center [343, 193] width 219 height 17
click at [333, 173] on div "Lighting Type 2: Please Choose One LED Surface-Mounted LED Recessed Fluorescent…" at bounding box center [234, 178] width 439 height 16
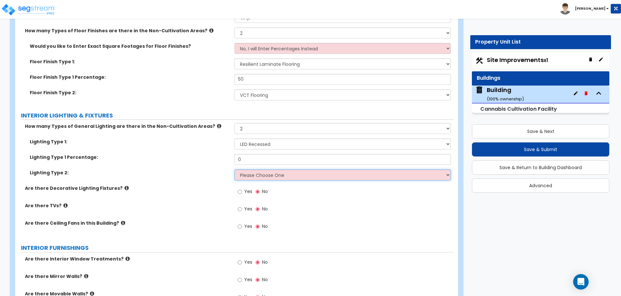
click at [328, 170] on select "Please Choose One LED Surface-Mounted LED Recessed Fluorescent Surface-Mounted …" at bounding box center [342, 175] width 216 height 11
click at [234, 170] on select "Please Choose One LED Surface-Mounted LED Recessed Fluorescent Surface-Mounted …" at bounding box center [342, 175] width 216 height 11
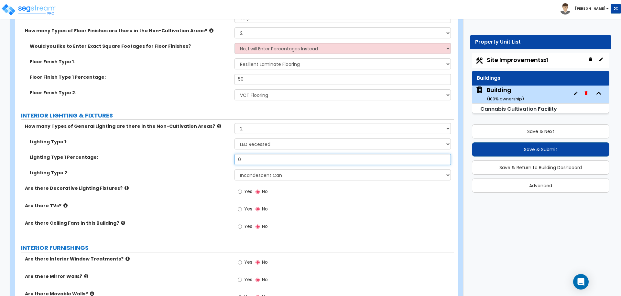
click at [274, 154] on input "0" at bounding box center [342, 159] width 216 height 11
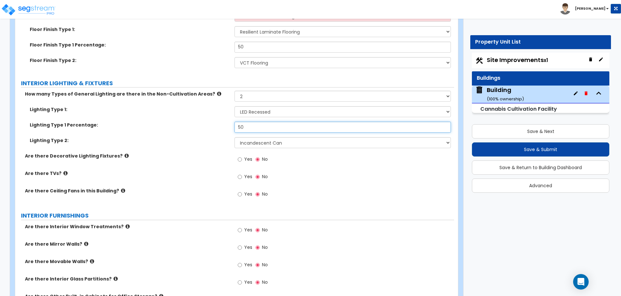
scroll to position [3365, 0]
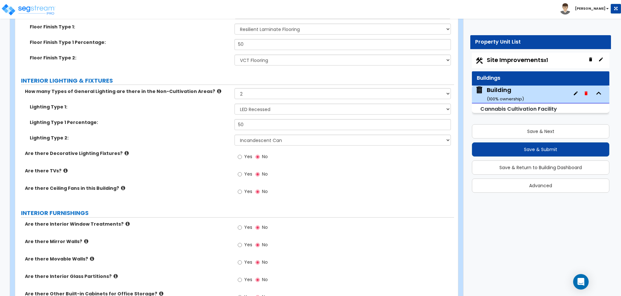
click at [124, 151] on icon at bounding box center [126, 153] width 4 height 5
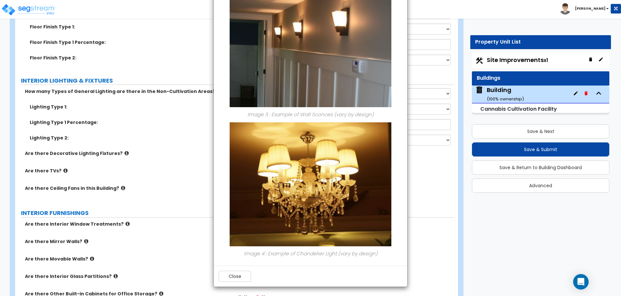
scroll to position [0, 0]
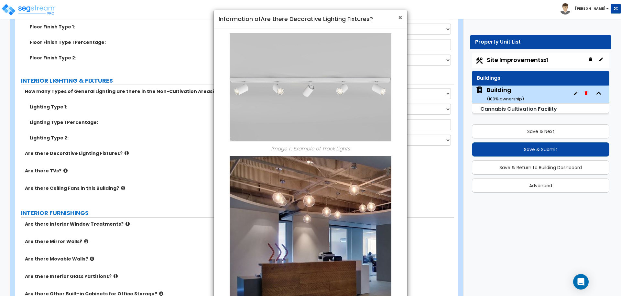
click at [400, 18] on span "×" at bounding box center [400, 17] width 4 height 9
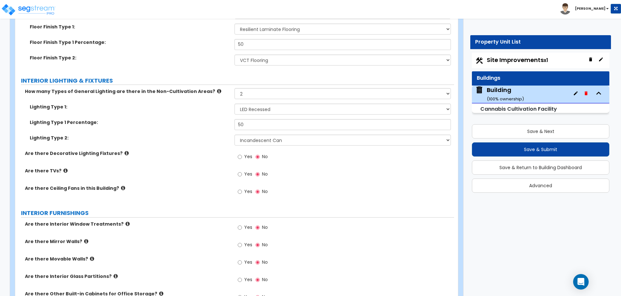
click at [248, 154] on span "Yes" at bounding box center [248, 157] width 8 height 6
click at [242, 154] on input "Yes" at bounding box center [240, 157] width 4 height 7
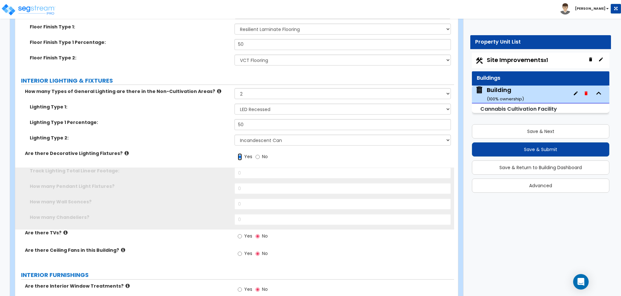
scroll to position [3401, 0]
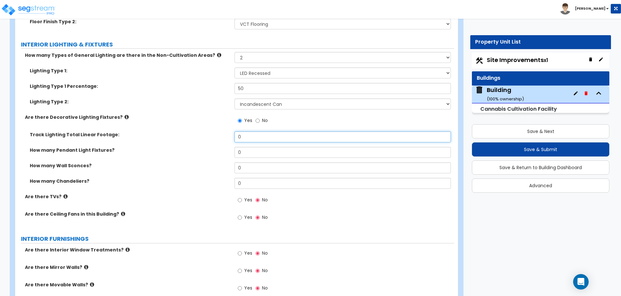
click at [250, 133] on input "0" at bounding box center [342, 137] width 216 height 11
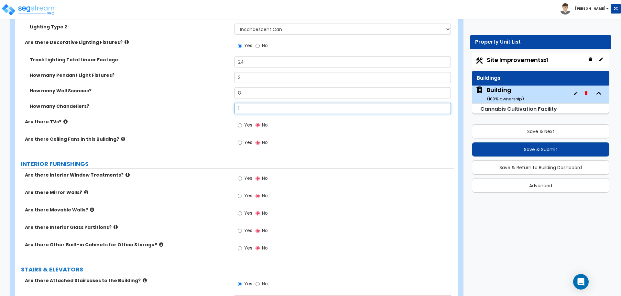
scroll to position [3477, 0]
click at [240, 121] on input "Yes" at bounding box center [240, 124] width 4 height 7
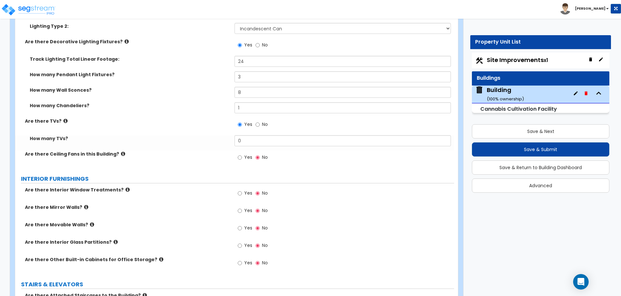
click at [124, 39] on icon at bounding box center [126, 41] width 4 height 5
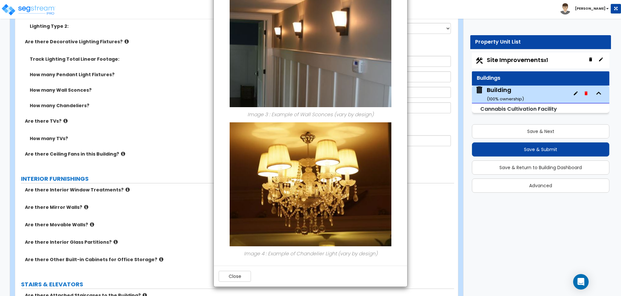
scroll to position [0, 0]
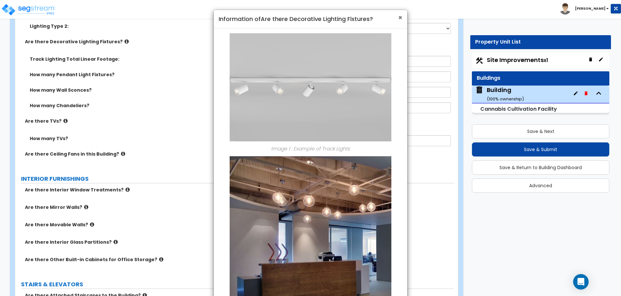
click at [401, 18] on span "×" at bounding box center [400, 17] width 4 height 9
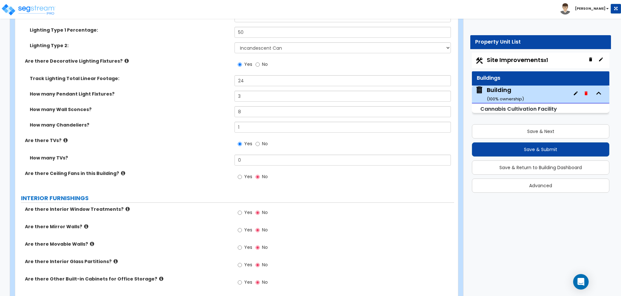
scroll to position [3458, 0]
click at [250, 154] on input "0" at bounding box center [342, 159] width 216 height 11
click at [63, 137] on icon at bounding box center [65, 139] width 4 height 5
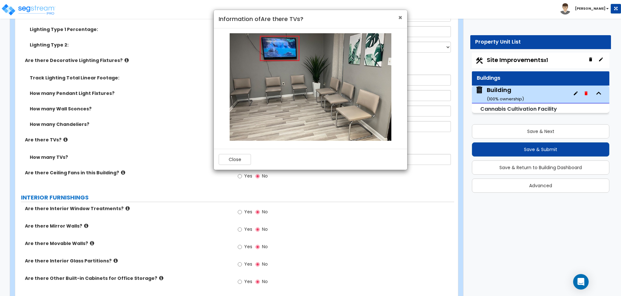
click at [398, 18] on span "×" at bounding box center [400, 17] width 4 height 9
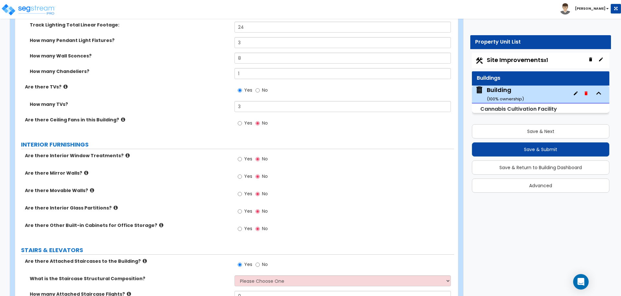
scroll to position [3515, 0]
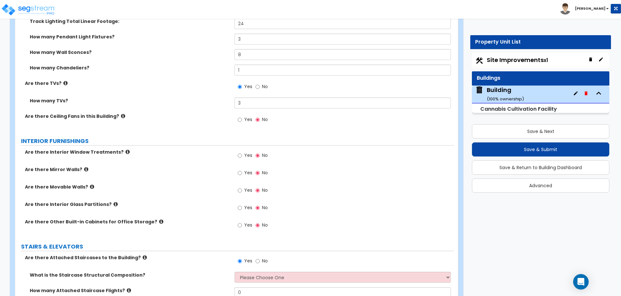
click at [243, 115] on label "Yes" at bounding box center [245, 120] width 15 height 11
click at [242, 116] on input "Yes" at bounding box center [240, 119] width 4 height 7
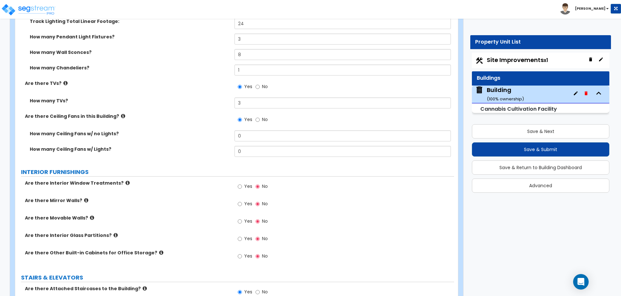
click at [121, 114] on icon at bounding box center [123, 116] width 4 height 5
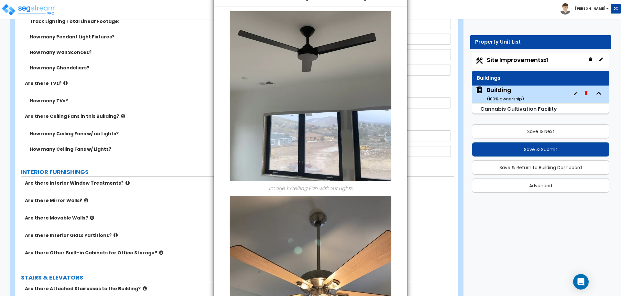
scroll to position [0, 0]
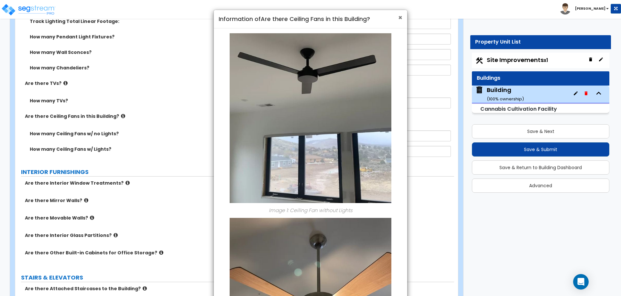
click at [400, 17] on span "×" at bounding box center [400, 17] width 4 height 9
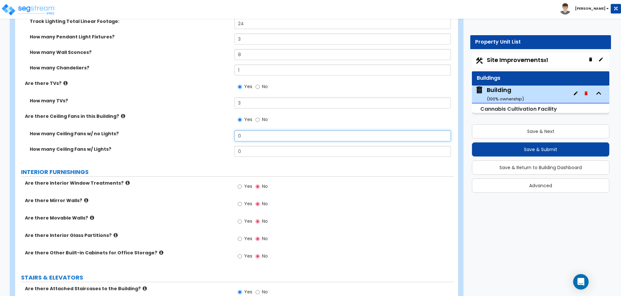
click at [253, 132] on input "0" at bounding box center [342, 136] width 216 height 11
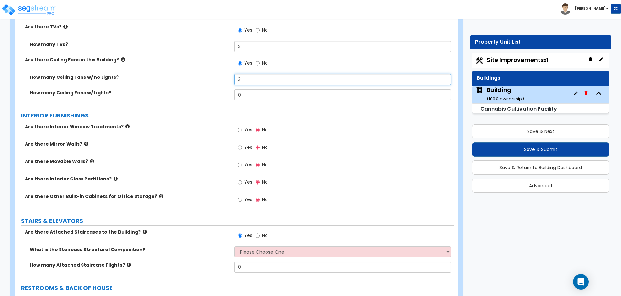
scroll to position [3576, 0]
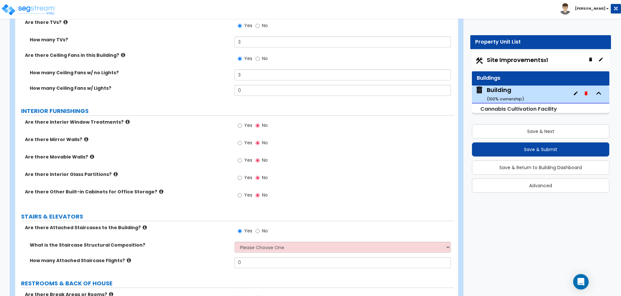
click at [125, 120] on icon at bounding box center [127, 122] width 4 height 5
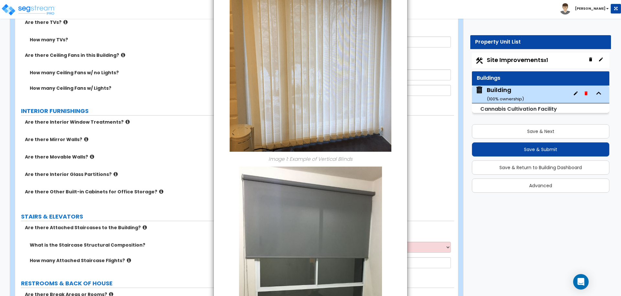
scroll to position [0, 0]
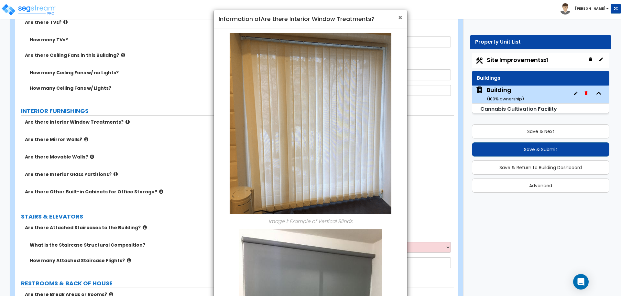
click at [400, 17] on span "×" at bounding box center [400, 17] width 4 height 9
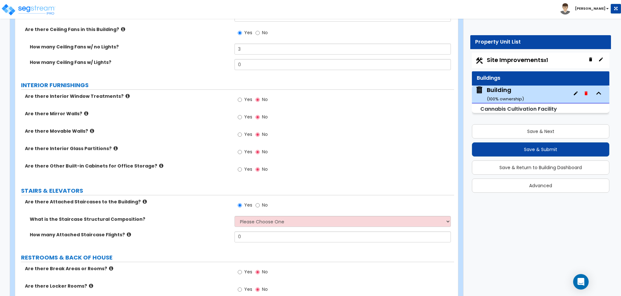
scroll to position [3604, 0]
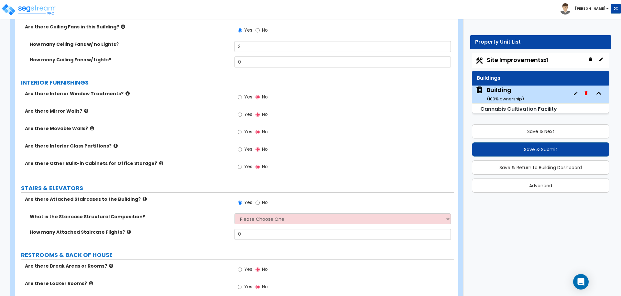
click at [248, 94] on span "Yes" at bounding box center [248, 97] width 8 height 6
click at [242, 94] on input "Yes" at bounding box center [240, 97] width 4 height 7
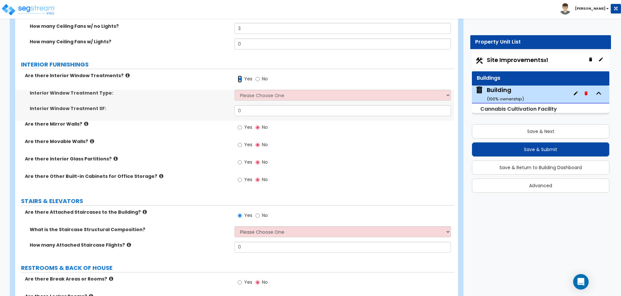
scroll to position [3624, 0]
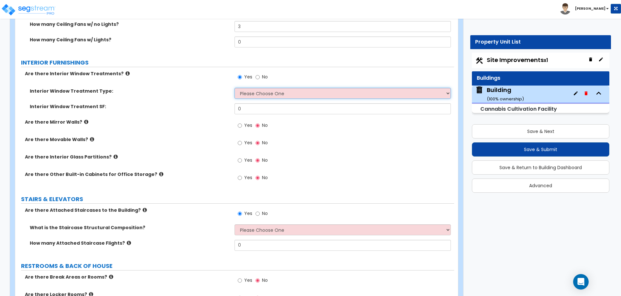
click at [269, 88] on select "Please Choose One Vertical Blinds Window Shades Venetian Blinds Wood Shutters" at bounding box center [342, 93] width 216 height 11
click at [234, 88] on select "Please Choose One Vertical Blinds Window Shades Venetian Blinds Wood Shutters" at bounding box center [342, 93] width 216 height 11
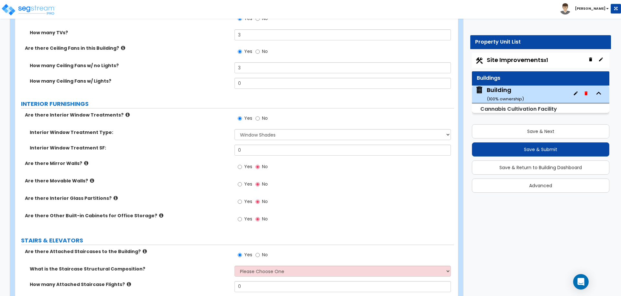
scroll to position [3584, 0]
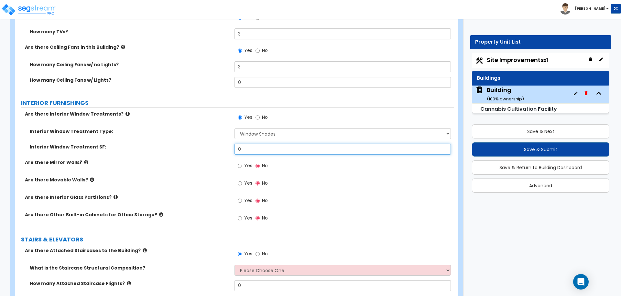
click at [277, 144] on input "0" at bounding box center [342, 149] width 216 height 11
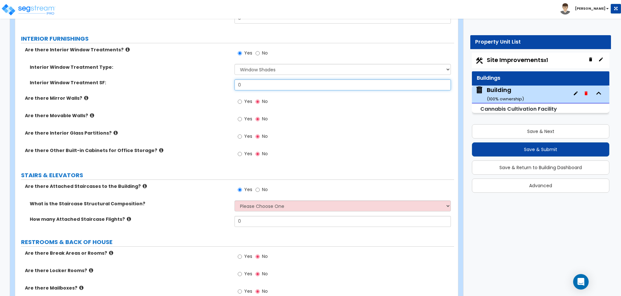
scroll to position [3651, 0]
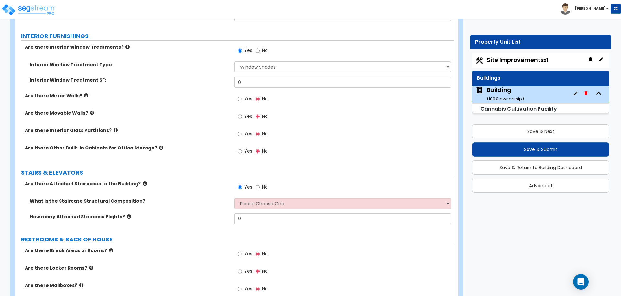
click at [190, 77] on label "Interior Window Treatment SF:" at bounding box center [130, 80] width 200 height 6
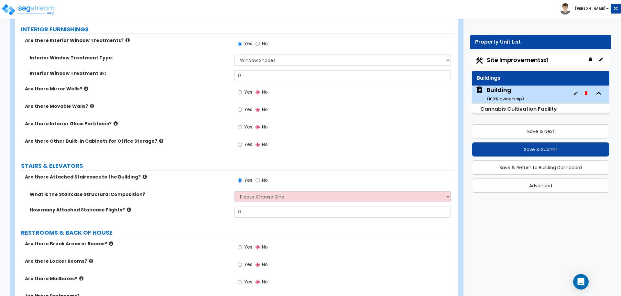
scroll to position [3659, 0]
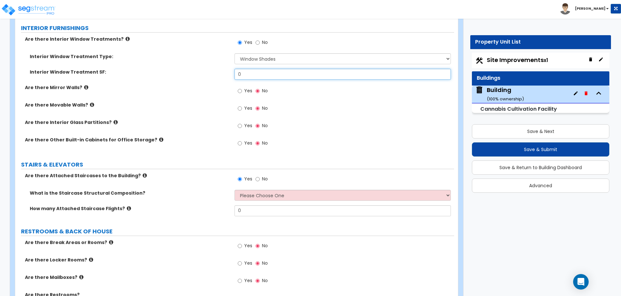
drag, startPoint x: 261, startPoint y: 69, endPoint x: 217, endPoint y: 69, distance: 44.0
click at [217, 69] on div "Interior Window Treatment SF: 0" at bounding box center [234, 77] width 439 height 16
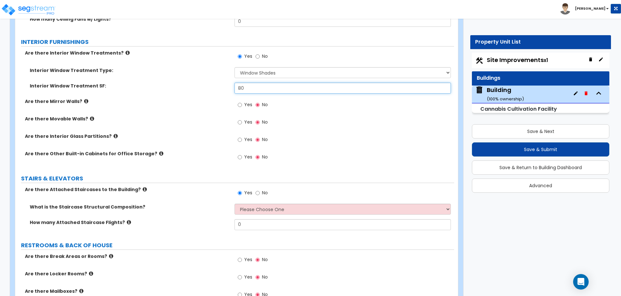
scroll to position [3649, 0]
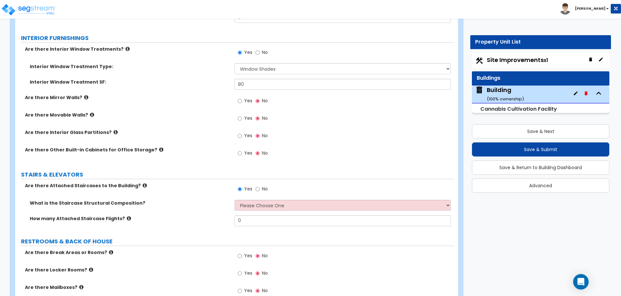
click at [244, 98] on span "Yes" at bounding box center [248, 101] width 8 height 6
click at [242, 98] on input "Yes" at bounding box center [240, 101] width 4 height 7
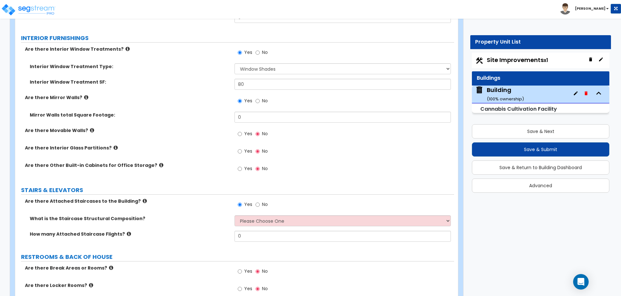
click at [84, 95] on icon at bounding box center [86, 97] width 4 height 5
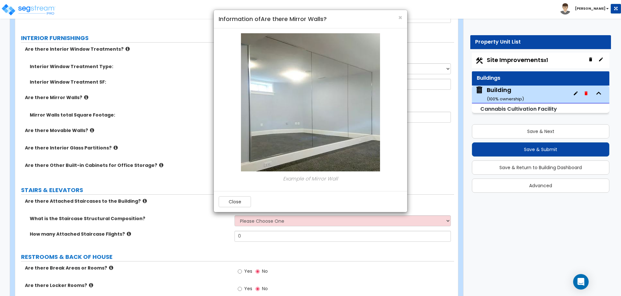
click at [403, 18] on div "× Information of Are there Mirror Walls?" at bounding box center [310, 19] width 193 height 18
click at [399, 15] on span "×" at bounding box center [400, 17] width 4 height 9
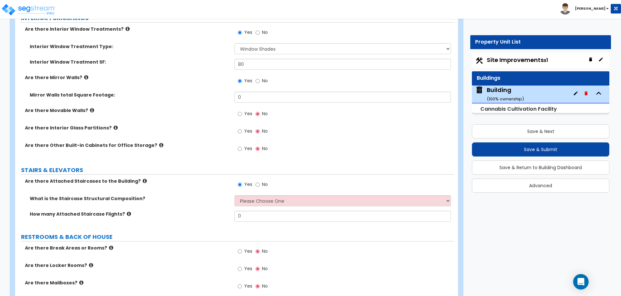
scroll to position [3669, 0]
drag, startPoint x: 265, startPoint y: 86, endPoint x: 221, endPoint y: 87, distance: 44.0
click at [221, 91] on div "Mirror Walls total Square Footage: 0" at bounding box center [234, 99] width 439 height 16
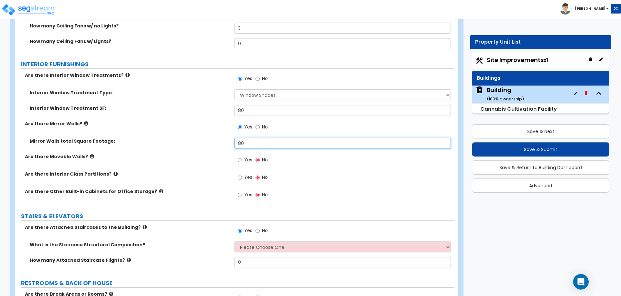
scroll to position [3627, 0]
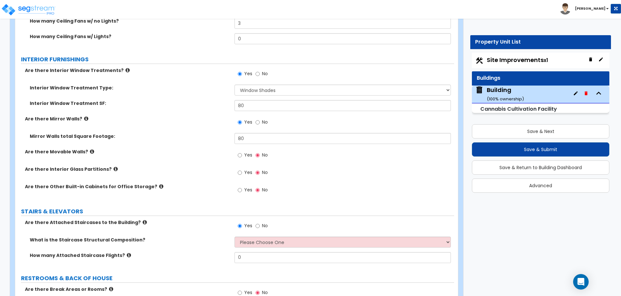
click at [90, 149] on icon at bounding box center [92, 151] width 4 height 5
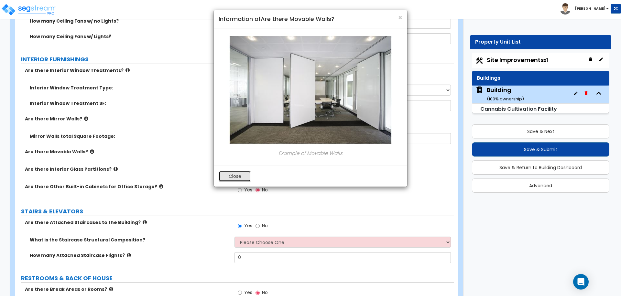
click at [231, 177] on button "Close" at bounding box center [235, 176] width 32 height 11
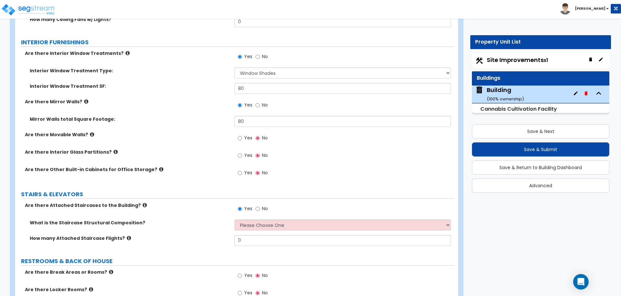
scroll to position [3645, 0]
click at [242, 133] on label "Yes" at bounding box center [245, 138] width 15 height 11
click at [242, 134] on input "Yes" at bounding box center [240, 137] width 4 height 7
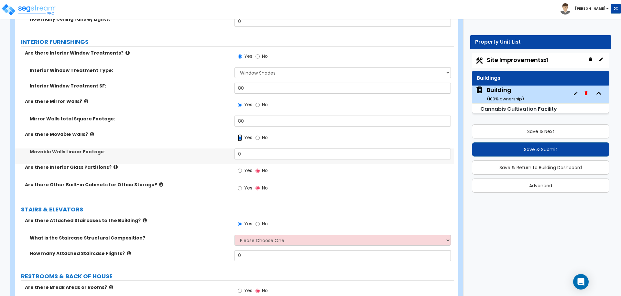
scroll to position [3679, 0]
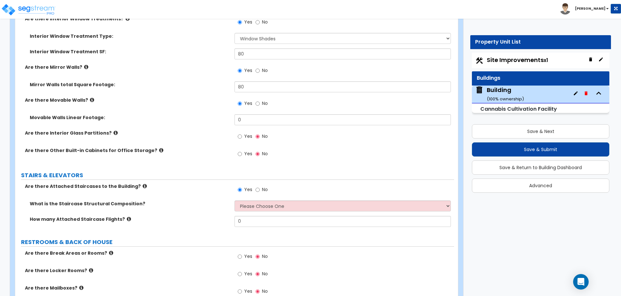
click at [90, 98] on icon at bounding box center [92, 100] width 4 height 5
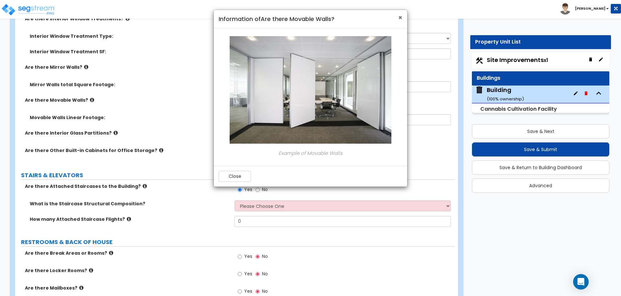
click at [400, 16] on span "×" at bounding box center [400, 17] width 4 height 9
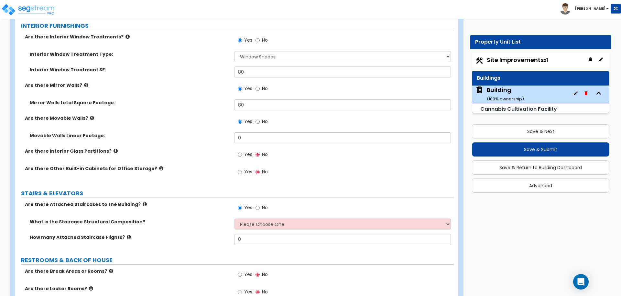
scroll to position [3661, 0]
click at [90, 115] on icon at bounding box center [92, 117] width 4 height 5
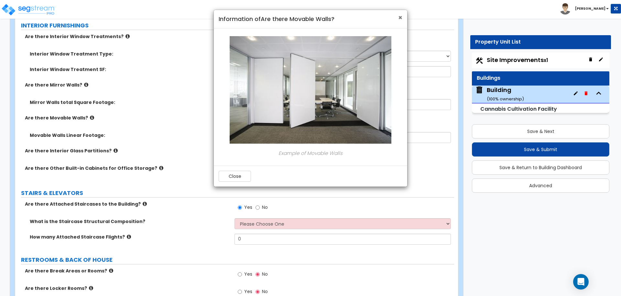
click at [400, 16] on span "×" at bounding box center [400, 17] width 4 height 9
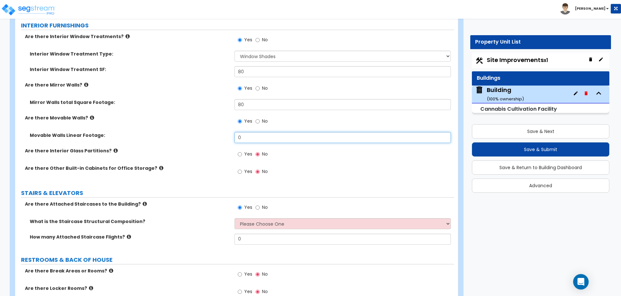
click at [250, 132] on input "0" at bounding box center [342, 137] width 216 height 11
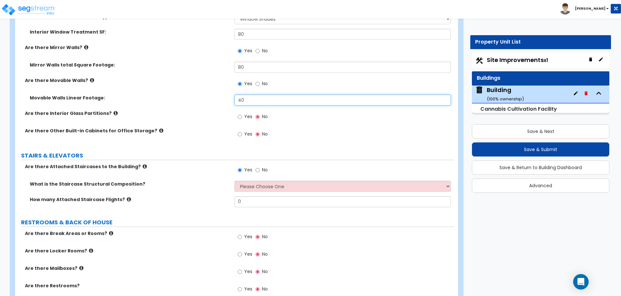
scroll to position [3705, 0]
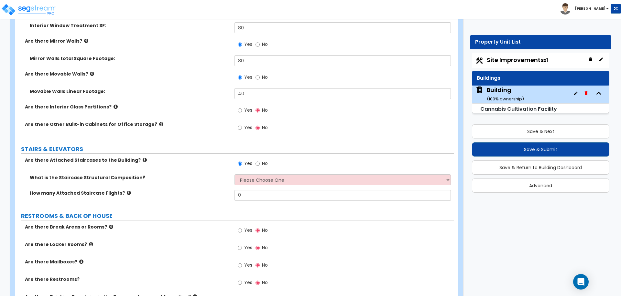
click at [113, 104] on icon at bounding box center [115, 106] width 4 height 5
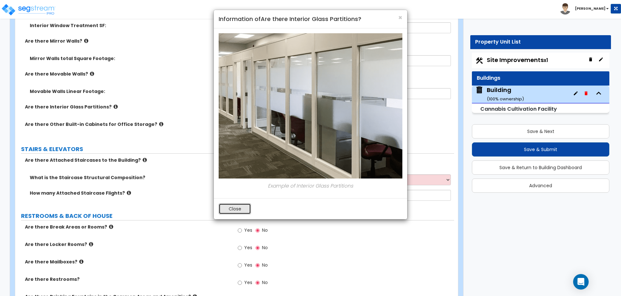
click at [235, 206] on button "Close" at bounding box center [235, 209] width 32 height 11
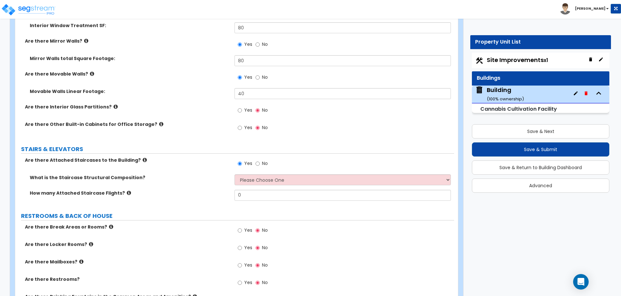
click at [249, 107] on span "Yes" at bounding box center [248, 110] width 8 height 6
click at [242, 107] on input "Yes" at bounding box center [240, 110] width 4 height 7
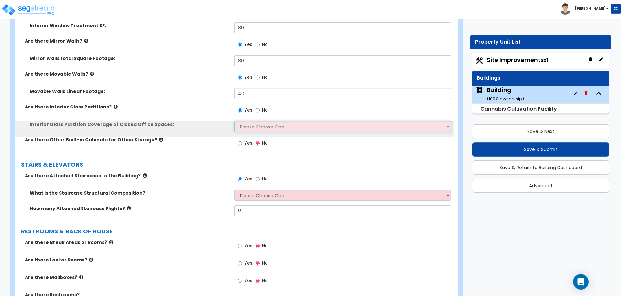
click at [268, 121] on select "Please Choose One Some of the Closed Office Space Walls are Interior Glass Part…" at bounding box center [342, 126] width 216 height 11
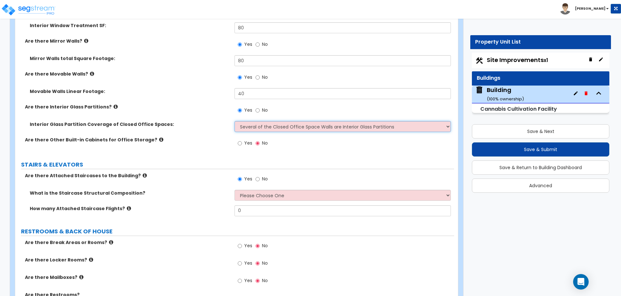
click at [234, 121] on select "Please Choose One Some of the Closed Office Space Walls are Interior Glass Part…" at bounding box center [342, 126] width 216 height 11
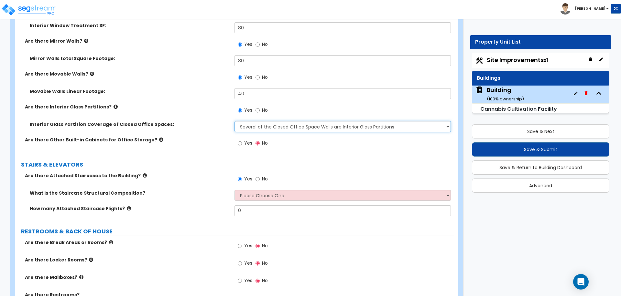
scroll to position [3705, 0]
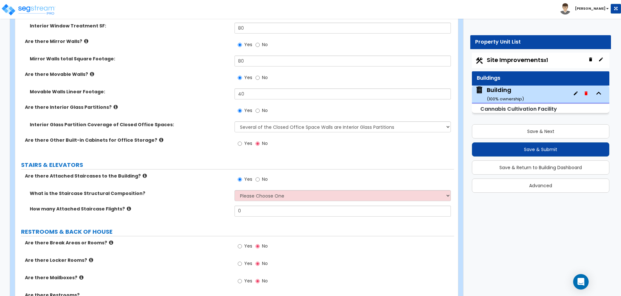
click at [243, 139] on label "Yes" at bounding box center [245, 144] width 15 height 11
click at [242, 140] on input "Yes" at bounding box center [240, 143] width 4 height 7
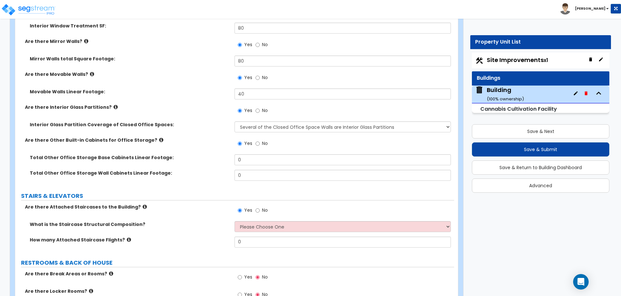
click at [159, 138] on icon at bounding box center [161, 140] width 4 height 5
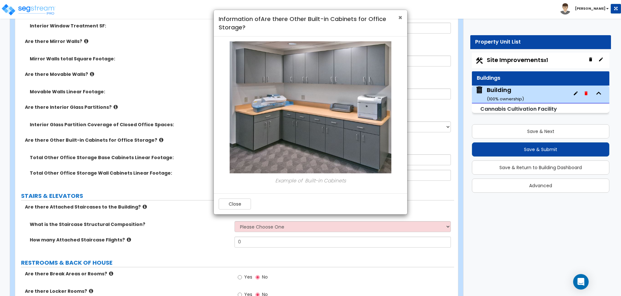
click at [400, 20] on span "×" at bounding box center [400, 17] width 4 height 9
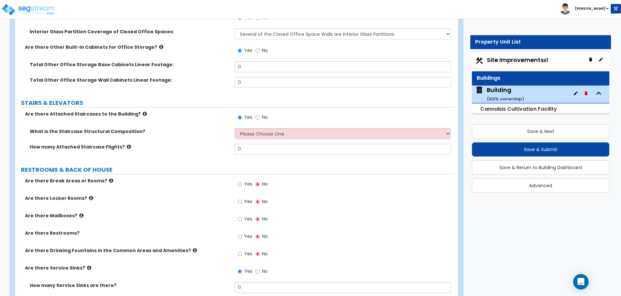
scroll to position [3799, 0]
click at [266, 63] on div "Total Other Office Storage Base Cabinets Linear Footage: 0" at bounding box center [234, 69] width 439 height 16
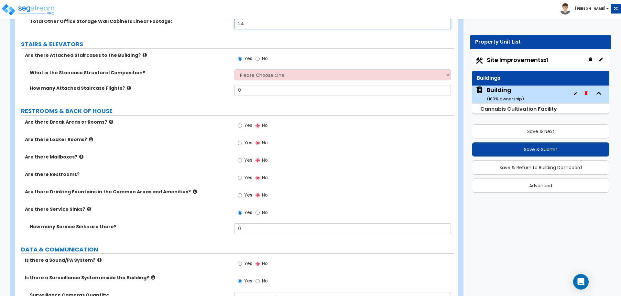
scroll to position [3859, 0]
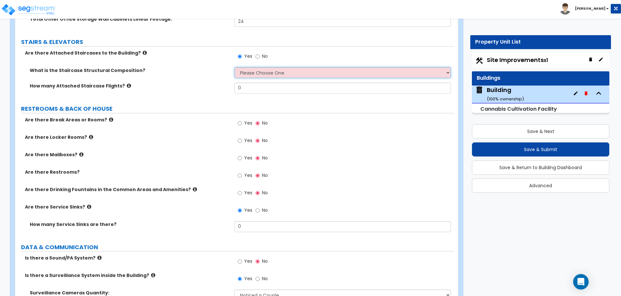
click at [258, 67] on select "Please Choose One Reinforced Concrete Structural Steel Wood" at bounding box center [342, 72] width 216 height 11
click at [143, 50] on icon at bounding box center [145, 52] width 4 height 5
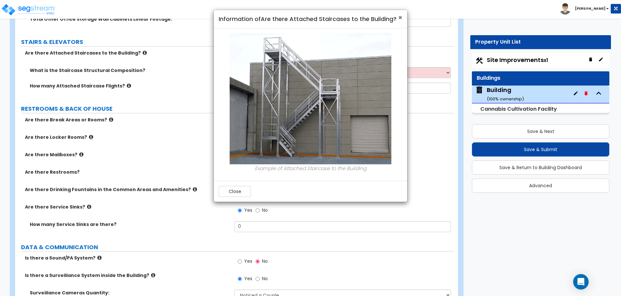
click at [400, 19] on span "×" at bounding box center [400, 17] width 4 height 9
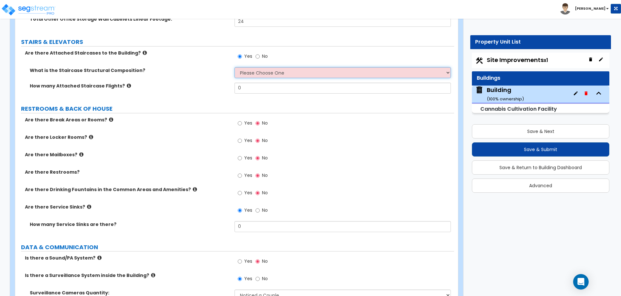
click at [254, 67] on select "Please Choose One Reinforced Concrete Structural Steel Wood" at bounding box center [342, 72] width 216 height 11
click at [234, 67] on select "Please Choose One Reinforced Concrete Structural Steel Wood" at bounding box center [342, 72] width 216 height 11
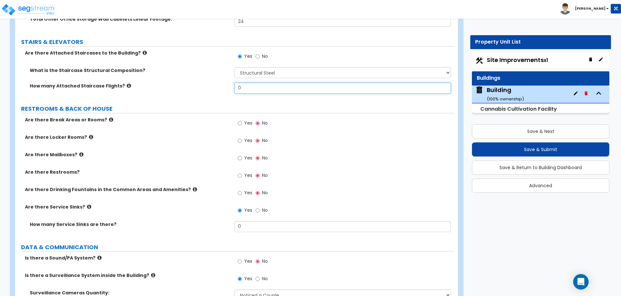
click at [263, 83] on input "0" at bounding box center [342, 88] width 216 height 11
click at [127, 83] on icon at bounding box center [129, 85] width 4 height 5
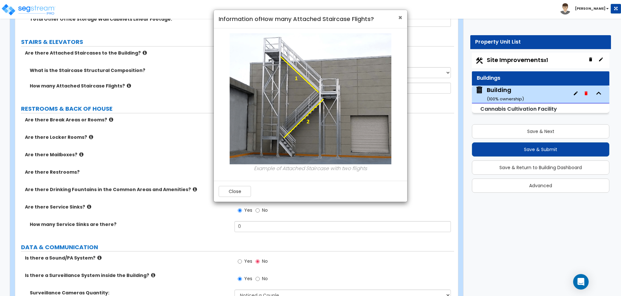
click at [400, 18] on span "×" at bounding box center [400, 17] width 4 height 9
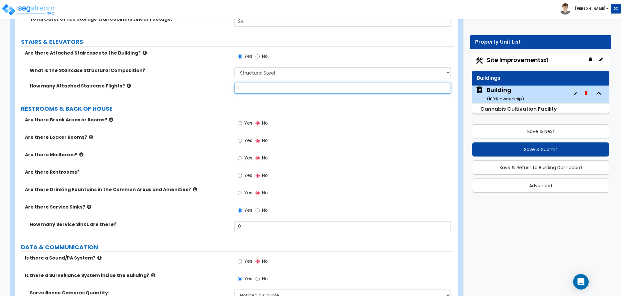
click at [258, 83] on input "1" at bounding box center [342, 88] width 216 height 11
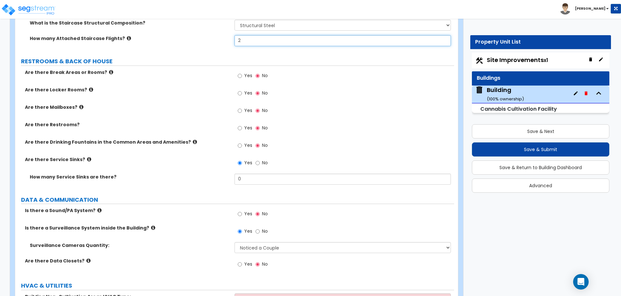
scroll to position [3907, 0]
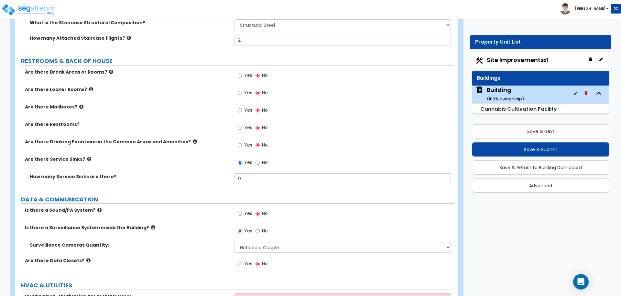
click at [101, 69] on label "Are there Break Areas or Rooms?" at bounding box center [127, 72] width 205 height 6
click at [109, 70] on icon at bounding box center [111, 72] width 4 height 5
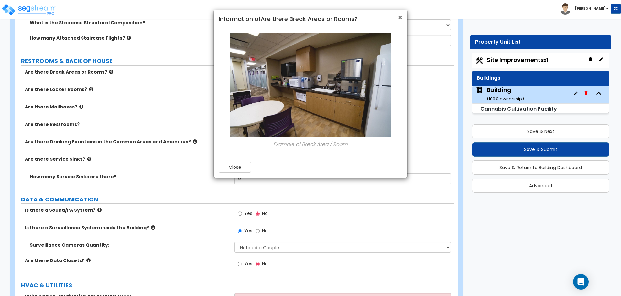
click at [398, 16] on span "×" at bounding box center [400, 17] width 4 height 9
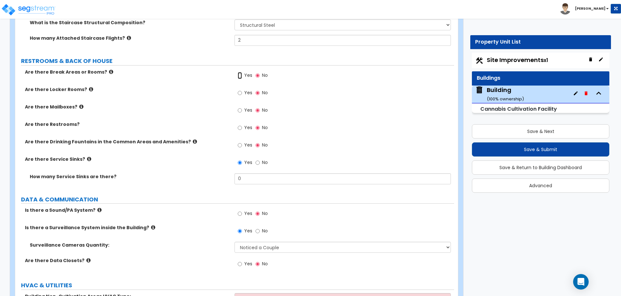
click at [242, 72] on input "Yes" at bounding box center [240, 75] width 4 height 7
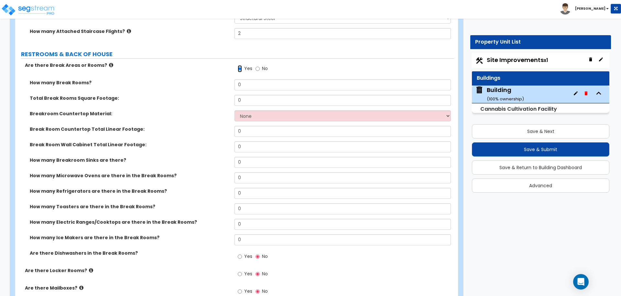
scroll to position [3914, 0]
click at [284, 79] on input "0" at bounding box center [342, 84] width 216 height 11
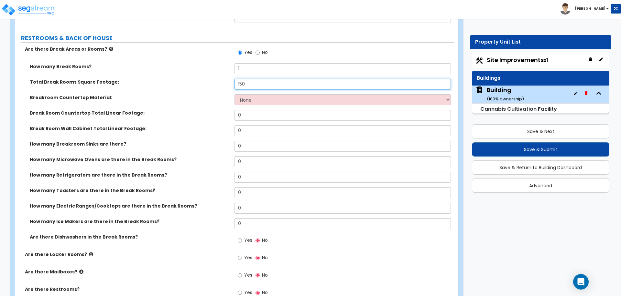
scroll to position [3935, 0]
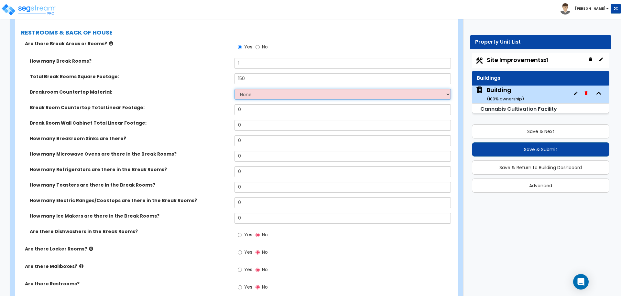
click at [272, 89] on select "None Plastic Laminate Solid Surface Stone Quartz Marble Tile Wood Stainless Ste…" at bounding box center [342, 94] width 216 height 11
click at [234, 89] on select "None Plastic Laminate Solid Surface Stone Quartz Marble Tile Wood Stainless Ste…" at bounding box center [342, 94] width 216 height 11
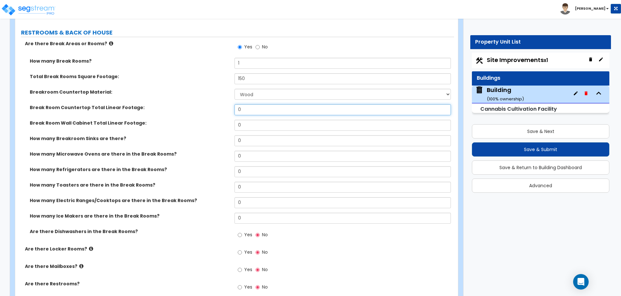
click at [249, 104] on input "0" at bounding box center [342, 109] width 216 height 11
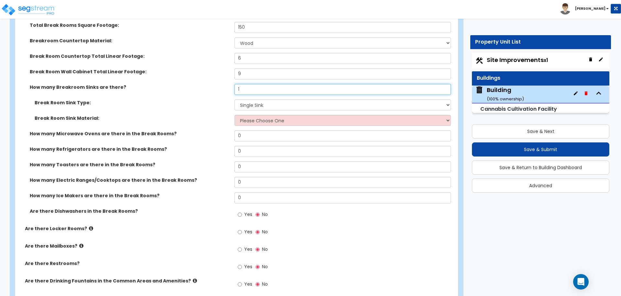
scroll to position [3983, 0]
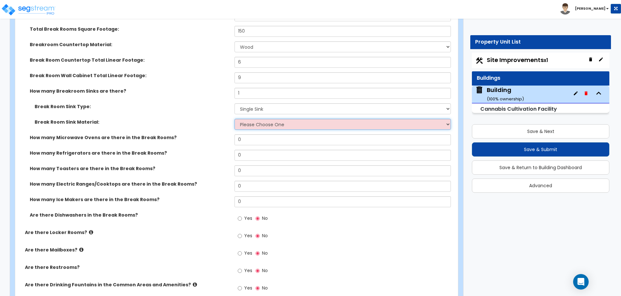
click at [296, 119] on select "Please Choose One Stainless Steel Porcelain Enamel Cast Iron" at bounding box center [342, 124] width 216 height 11
click at [234, 119] on select "Please Choose One Stainless Steel Porcelain Enamel Cast Iron" at bounding box center [342, 124] width 216 height 11
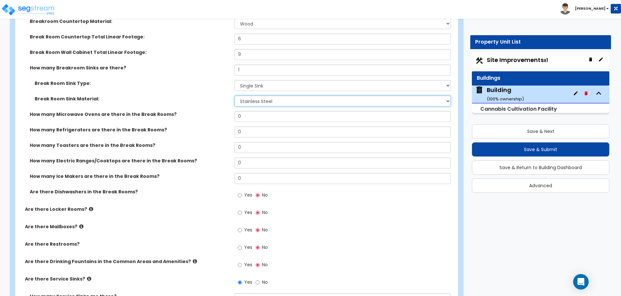
scroll to position [4024, 0]
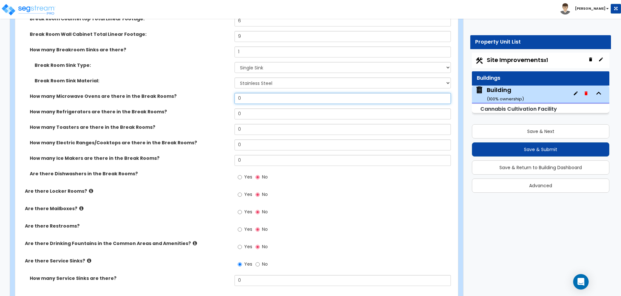
click at [289, 93] on input "0" at bounding box center [342, 98] width 216 height 11
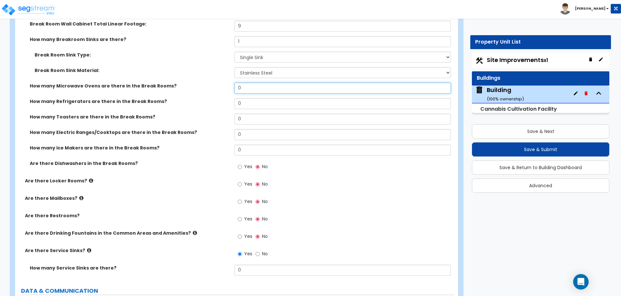
click at [278, 83] on input "0" at bounding box center [342, 88] width 216 height 11
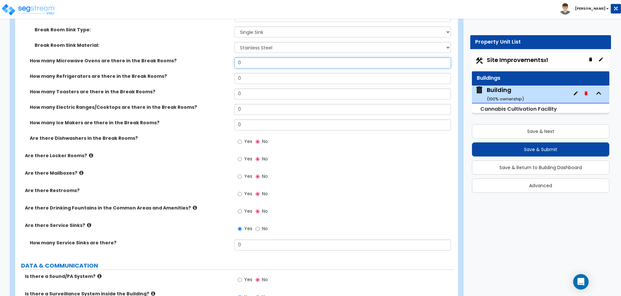
scroll to position [4062, 0]
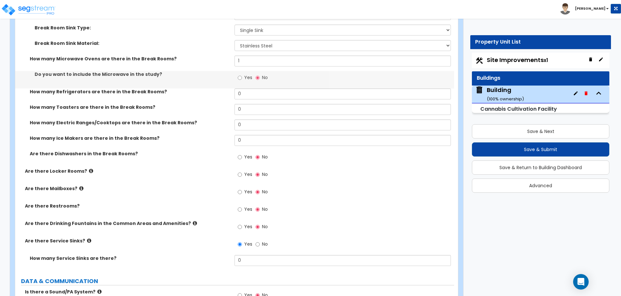
click at [244, 73] on label "Yes" at bounding box center [245, 78] width 15 height 11
click at [242, 74] on input "Yes" at bounding box center [240, 77] width 4 height 7
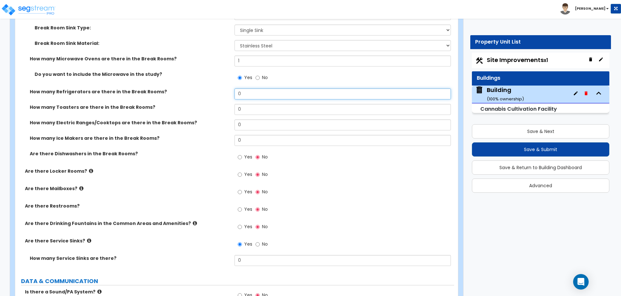
click at [249, 89] on input "0" at bounding box center [342, 94] width 216 height 11
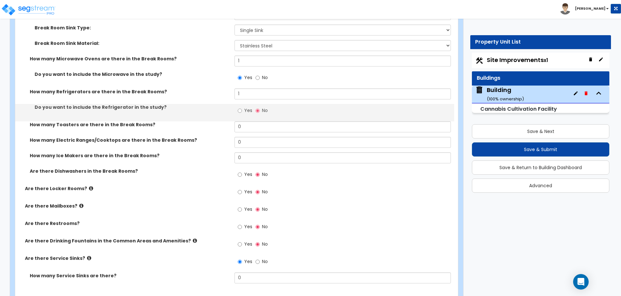
click at [246, 106] on label "Yes" at bounding box center [245, 111] width 15 height 11
click at [242, 107] on input "Yes" at bounding box center [240, 110] width 4 height 7
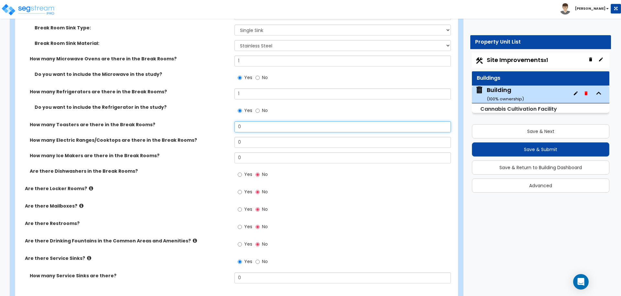
click at [246, 122] on input "0" at bounding box center [342, 127] width 216 height 11
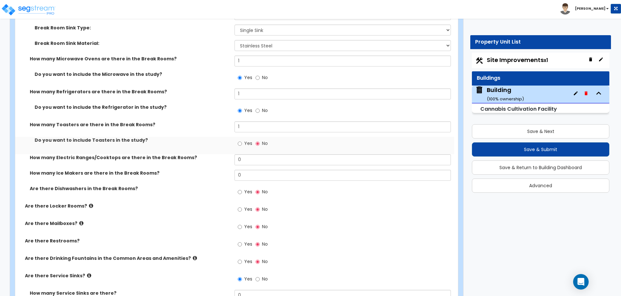
click at [246, 140] on span "Yes" at bounding box center [248, 143] width 8 height 6
click at [242, 140] on input "Yes" at bounding box center [240, 143] width 4 height 7
click at [247, 155] on input "0" at bounding box center [342, 160] width 216 height 11
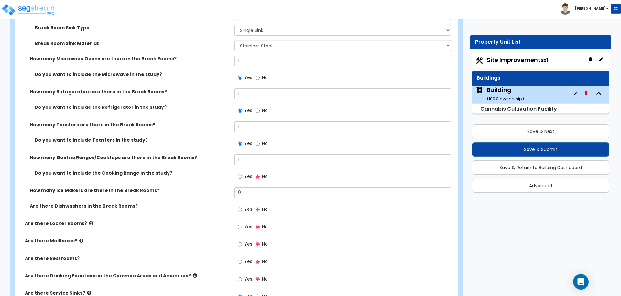
click at [242, 172] on label "Yes" at bounding box center [245, 177] width 15 height 11
click at [242, 173] on input "Yes" at bounding box center [240, 176] width 4 height 7
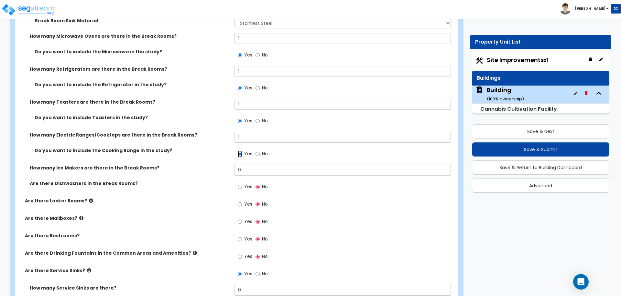
scroll to position [4085, 0]
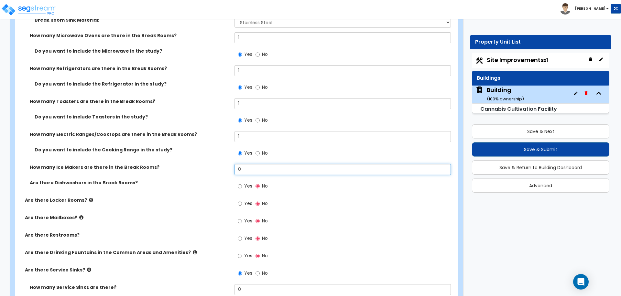
click at [247, 164] on input "0" at bounding box center [342, 169] width 216 height 11
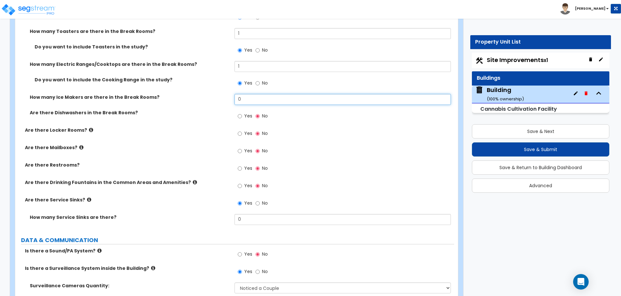
scroll to position [4159, 0]
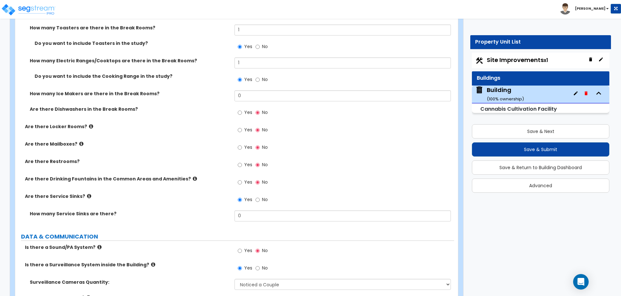
click at [242, 108] on label "Yes" at bounding box center [245, 113] width 15 height 11
click at [242, 109] on input "Yes" at bounding box center [240, 112] width 4 height 7
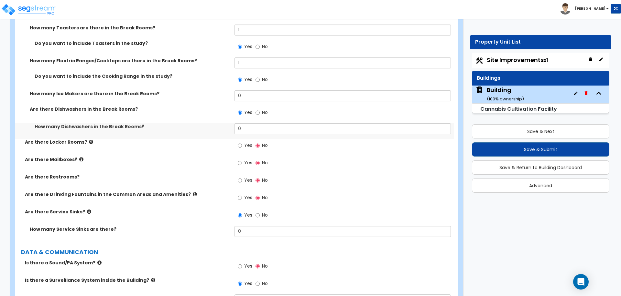
click at [265, 109] on span "No" at bounding box center [265, 112] width 6 height 6
click at [260, 109] on input "No" at bounding box center [257, 112] width 4 height 7
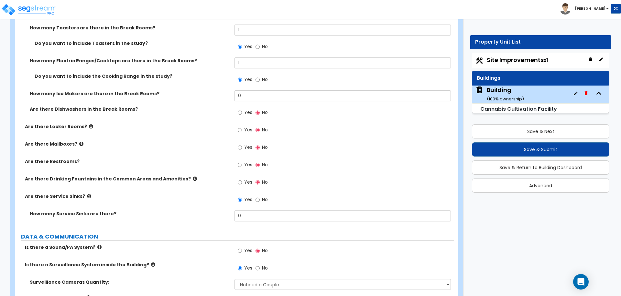
click at [89, 124] on icon at bounding box center [91, 126] width 4 height 5
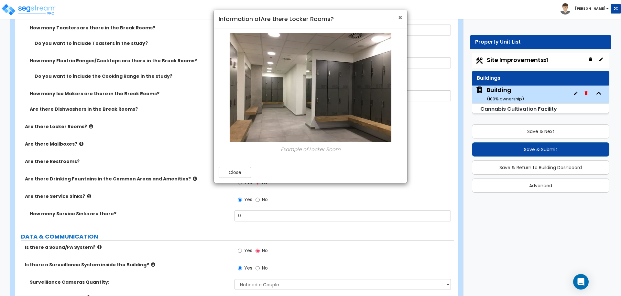
click at [400, 15] on span "×" at bounding box center [400, 17] width 4 height 9
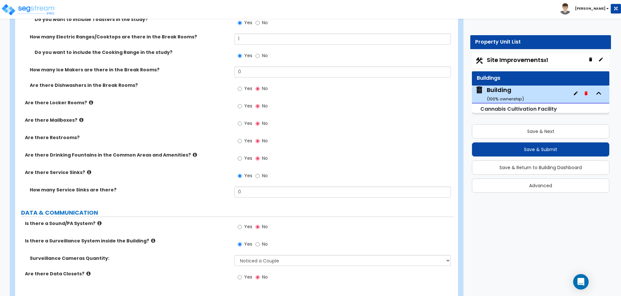
scroll to position [4185, 0]
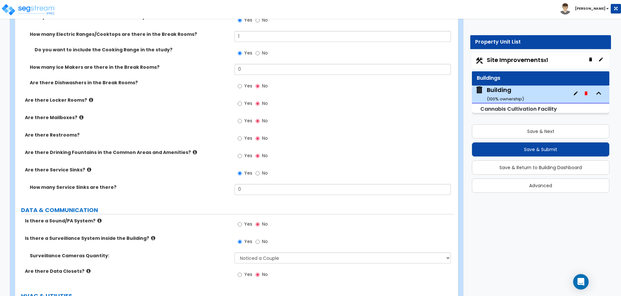
click at [244, 100] on span "Yes" at bounding box center [248, 103] width 8 height 6
click at [242, 100] on input "Yes" at bounding box center [240, 103] width 4 height 7
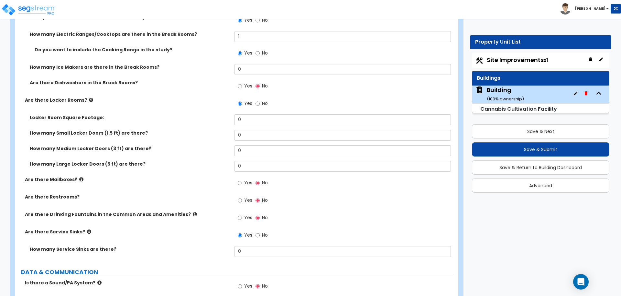
click at [263, 100] on span "No" at bounding box center [265, 103] width 6 height 6
click at [260, 100] on input "No" at bounding box center [257, 103] width 4 height 7
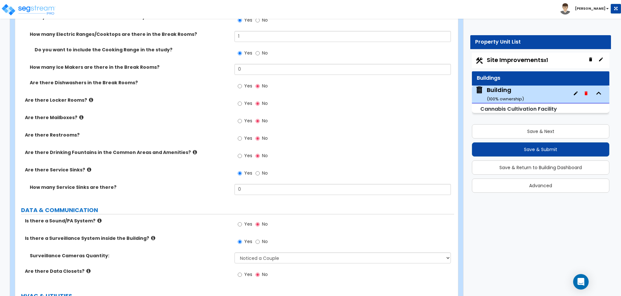
click at [245, 118] on span "Yes" at bounding box center [248, 121] width 8 height 6
click at [242, 118] on input "Yes" at bounding box center [240, 121] width 4 height 7
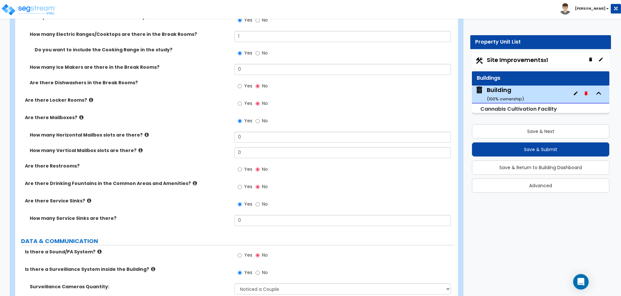
click at [263, 118] on span "No" at bounding box center [265, 121] width 6 height 6
click at [260, 118] on input "No" at bounding box center [257, 121] width 4 height 7
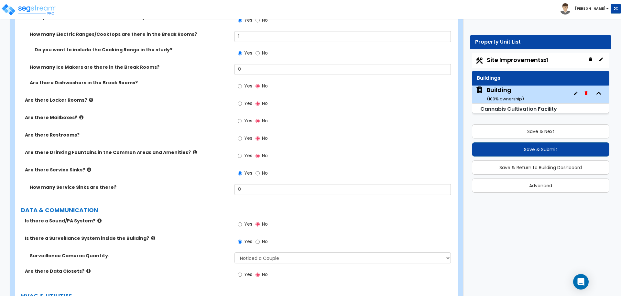
click at [249, 135] on span "Yes" at bounding box center [248, 138] width 8 height 6
click at [242, 135] on input "Yes" at bounding box center [240, 138] width 4 height 7
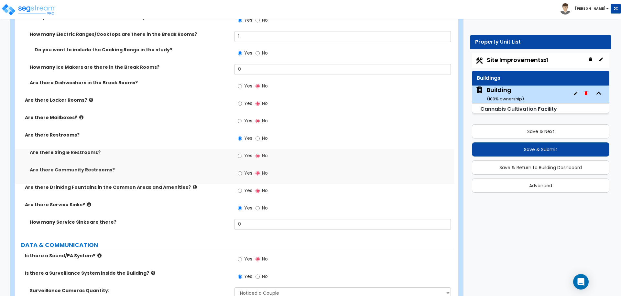
click at [251, 153] on span "Yes" at bounding box center [248, 156] width 8 height 6
click at [242, 153] on input "Yes" at bounding box center [240, 156] width 4 height 7
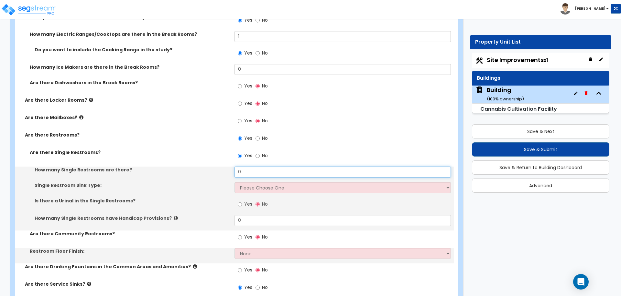
click at [248, 167] on input "0" at bounding box center [342, 172] width 216 height 11
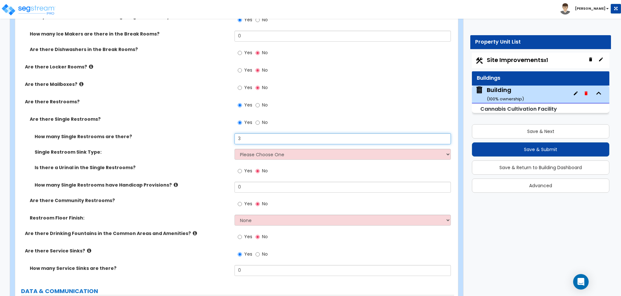
scroll to position [4224, 0]
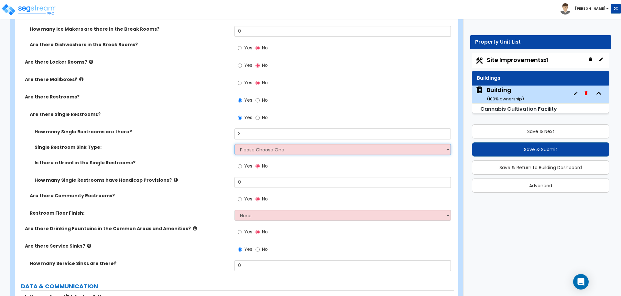
click at [275, 144] on select "Please Choose One Wall-mounted Vanity-mounted" at bounding box center [342, 149] width 216 height 11
click at [234, 144] on select "Please Choose One Wall-mounted Vanity-mounted" at bounding box center [342, 149] width 216 height 11
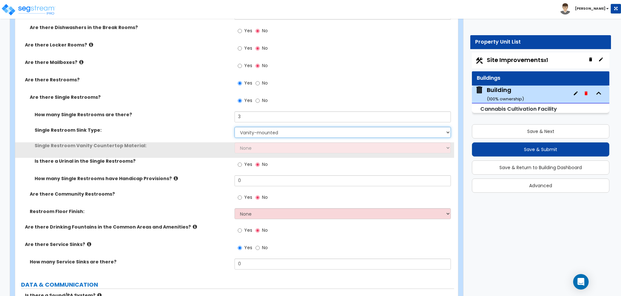
scroll to position [4242, 0]
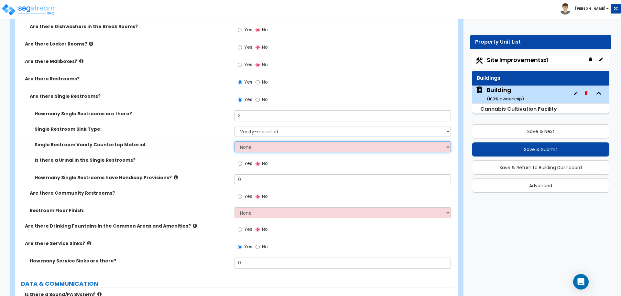
click at [267, 142] on select "None Plastic Laminate Solid Surface Stone Quartz Marble Tile Wood Stainless Ste…" at bounding box center [342, 147] width 216 height 11
click at [234, 142] on select "None Plastic Laminate Solid Surface Stone Quartz Marble Tile Wood Stainless Ste…" at bounding box center [342, 147] width 216 height 11
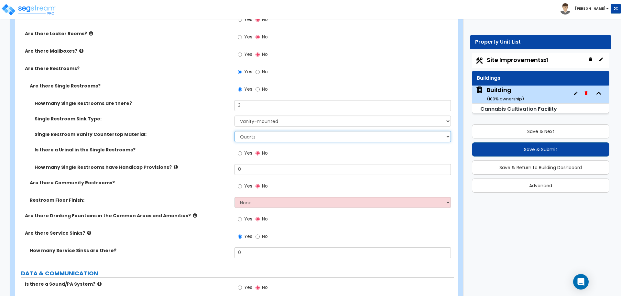
scroll to position [4256, 0]
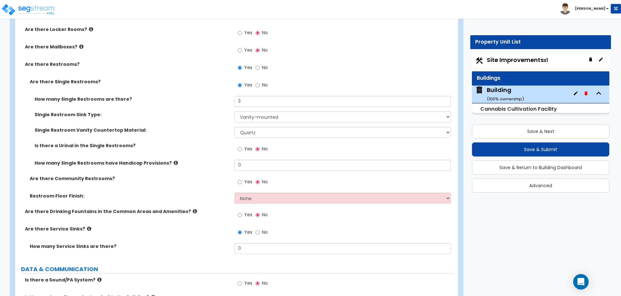
click at [245, 145] on label "Yes" at bounding box center [245, 150] width 15 height 11
click at [242, 146] on input "Yes" at bounding box center [240, 149] width 4 height 7
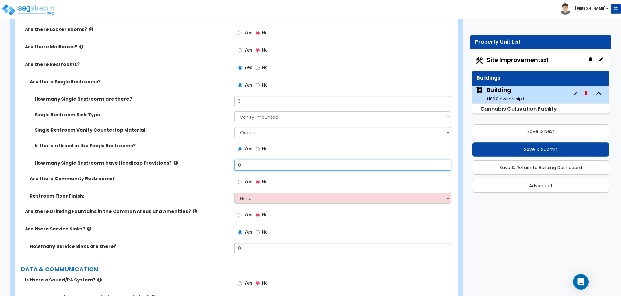
click at [250, 160] on input "0" at bounding box center [342, 165] width 216 height 11
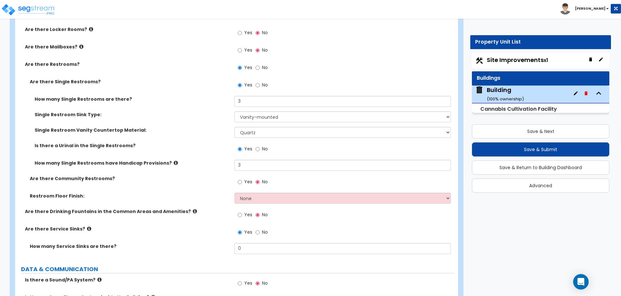
click at [174, 161] on icon at bounding box center [176, 163] width 4 height 5
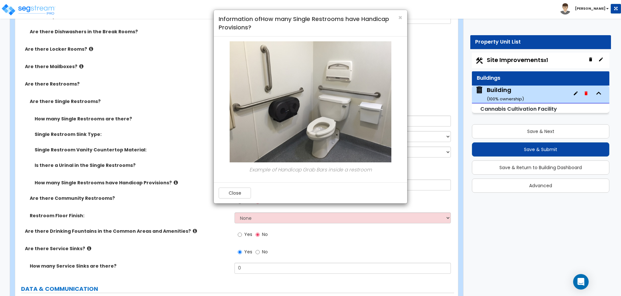
scroll to position [4239, 0]
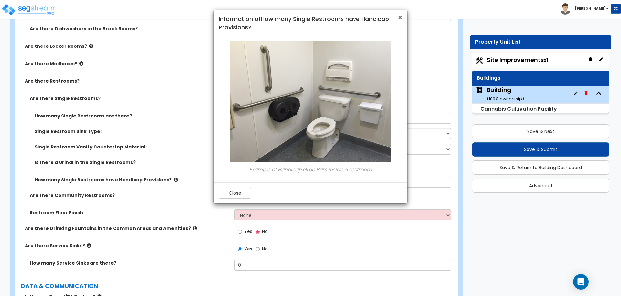
click at [398, 18] on span "×" at bounding box center [400, 17] width 4 height 9
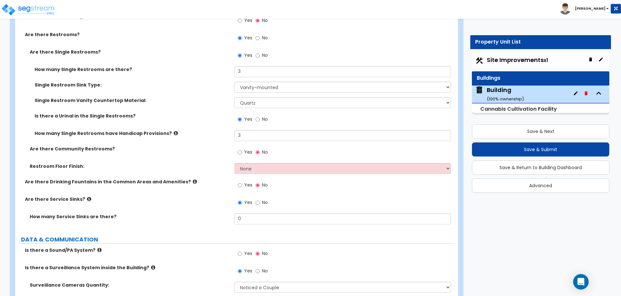
scroll to position [4288, 0]
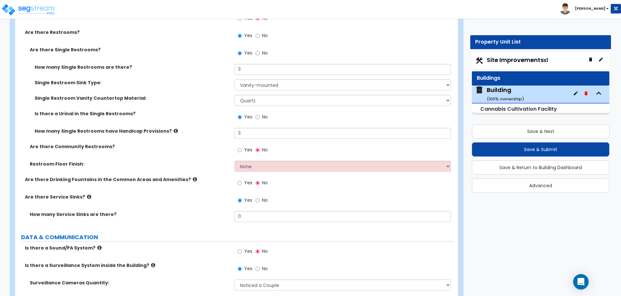
click at [247, 147] on span "Yes" at bounding box center [248, 150] width 8 height 6
click at [242, 147] on input "Yes" at bounding box center [240, 150] width 4 height 7
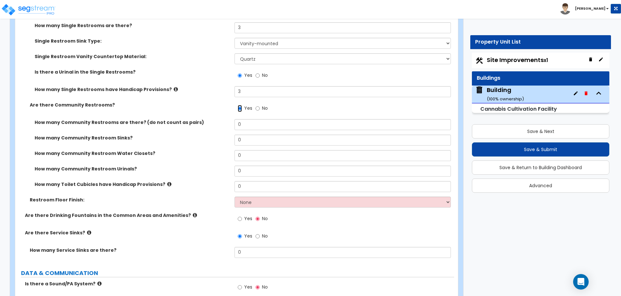
scroll to position [4351, 0]
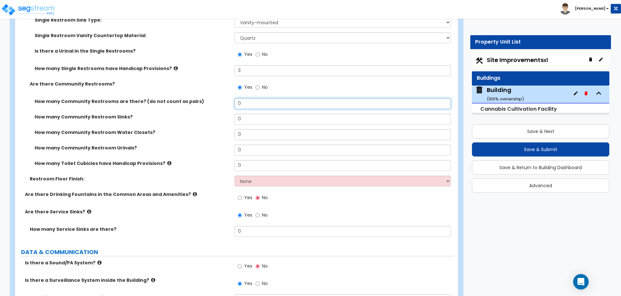
click at [245, 98] on input "0" at bounding box center [342, 103] width 216 height 11
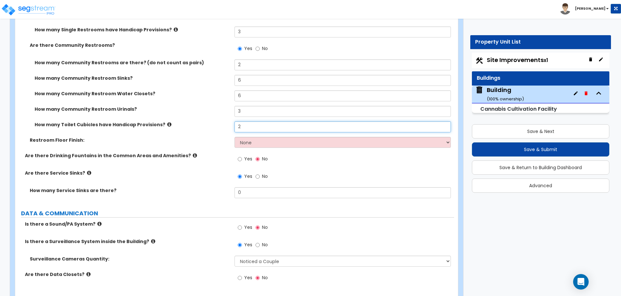
scroll to position [4391, 0]
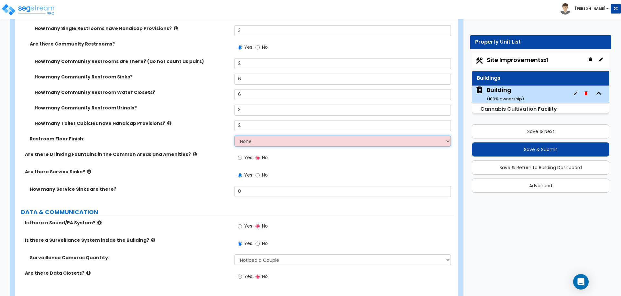
click at [274, 136] on select "None Tile Flooring Resilient Laminate Flooring VCT Flooring Sheet Vinyl Flooring" at bounding box center [342, 141] width 216 height 11
click at [234, 136] on select "None Tile Flooring Resilient Laminate Flooring VCT Flooring Sheet Vinyl Flooring" at bounding box center [342, 141] width 216 height 11
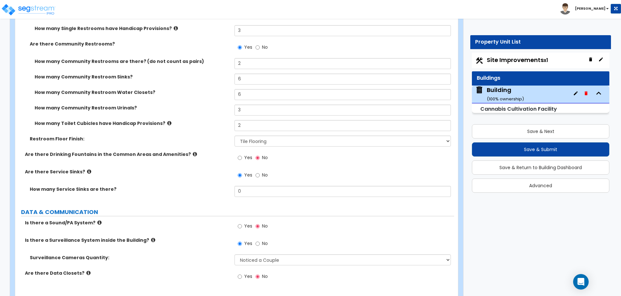
click at [246, 155] on span "Yes" at bounding box center [248, 158] width 8 height 6
click at [242, 155] on input "Yes" at bounding box center [240, 158] width 4 height 7
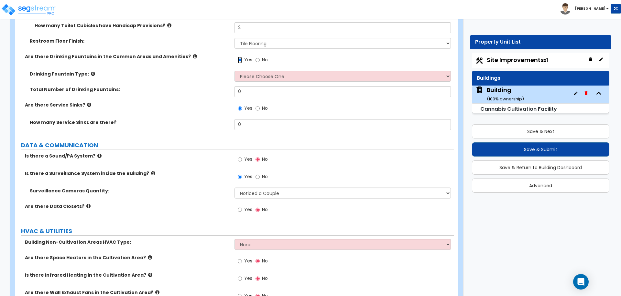
scroll to position [4492, 0]
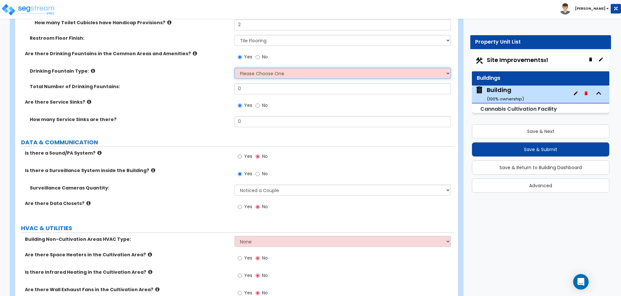
click at [266, 68] on select "Please Choose One Wall-mounted Floor-mounted" at bounding box center [342, 73] width 216 height 11
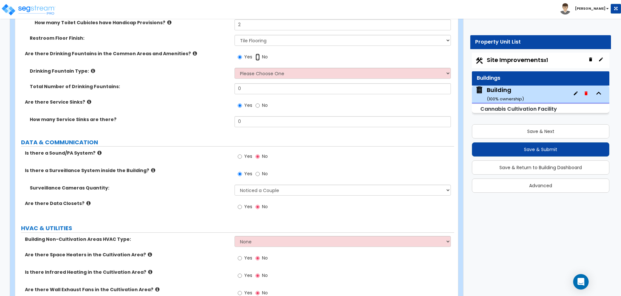
click at [259, 54] on input "No" at bounding box center [257, 57] width 4 height 7
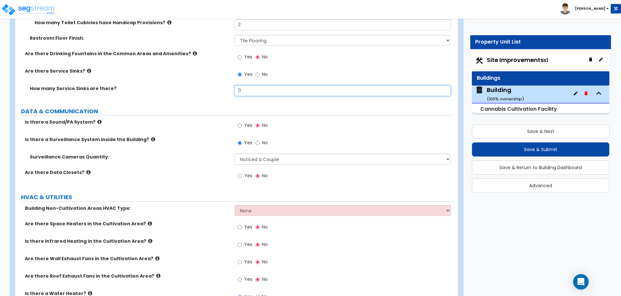
click at [261, 85] on input "0" at bounding box center [342, 90] width 216 height 11
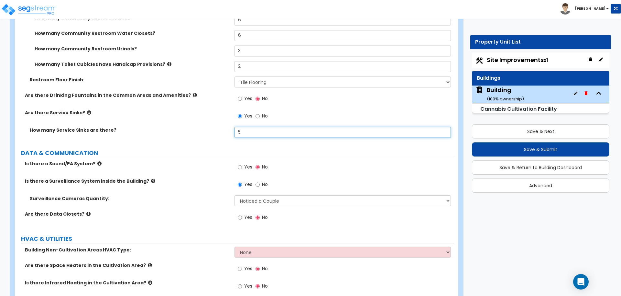
scroll to position [4448, 0]
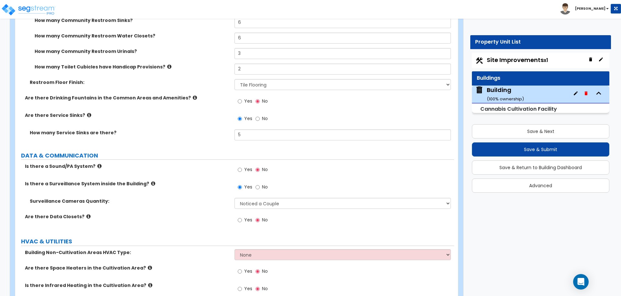
click at [87, 113] on icon at bounding box center [89, 115] width 4 height 5
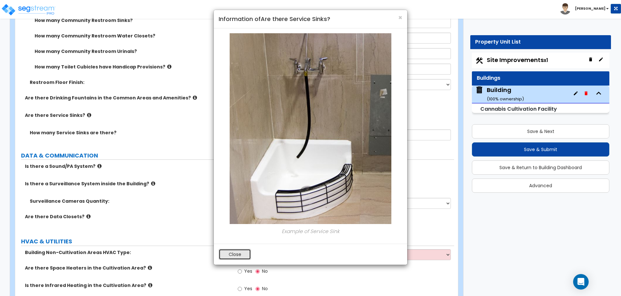
click at [234, 252] on button "Close" at bounding box center [235, 254] width 32 height 11
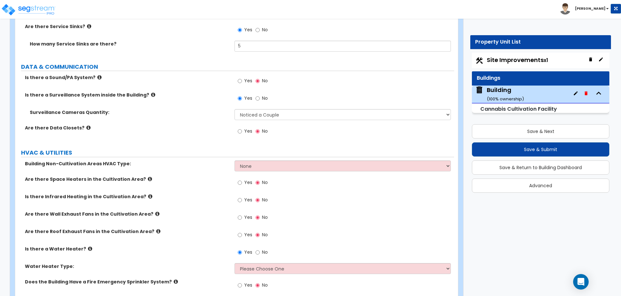
scroll to position [4551, 0]
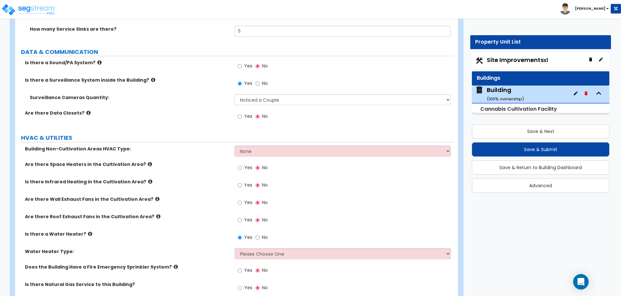
click at [244, 63] on span "Yes" at bounding box center [248, 66] width 8 height 6
click at [242, 63] on input "Yes" at bounding box center [240, 66] width 4 height 7
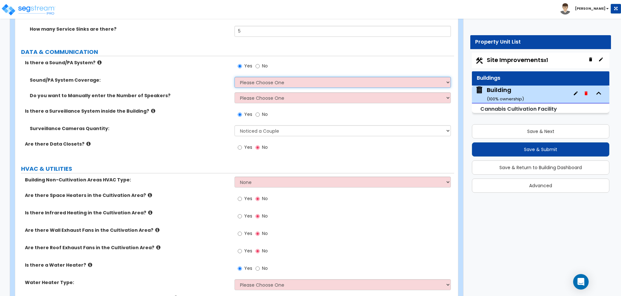
click at [263, 78] on select "Please Choose One Office Area Only All Areas Enter Percent Coverage" at bounding box center [342, 82] width 216 height 11
click at [234, 77] on select "Please Choose One Office Area Only All Areas Enter Percent Coverage" at bounding box center [342, 82] width 216 height 11
click at [266, 92] on select "Please Choose One No, Please Estimate for me Yes, I want to enter the Number of…" at bounding box center [342, 97] width 216 height 11
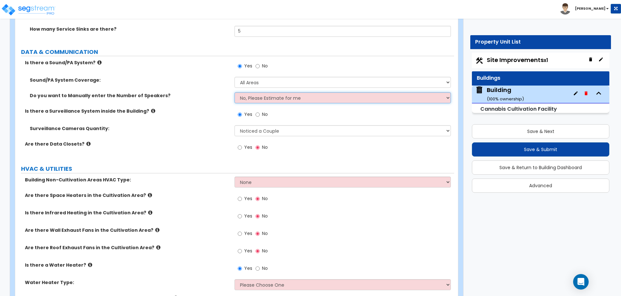
click at [234, 92] on select "Please Choose One No, Please Estimate for me Yes, I want to enter the Number of…" at bounding box center [342, 97] width 216 height 11
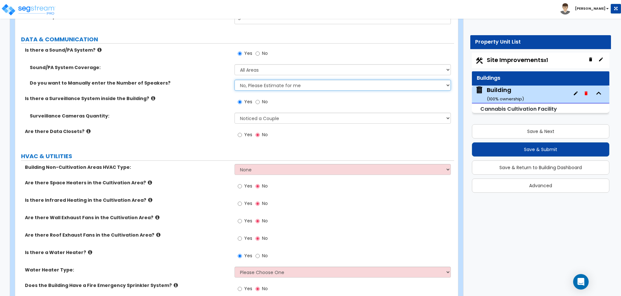
scroll to position [4563, 0]
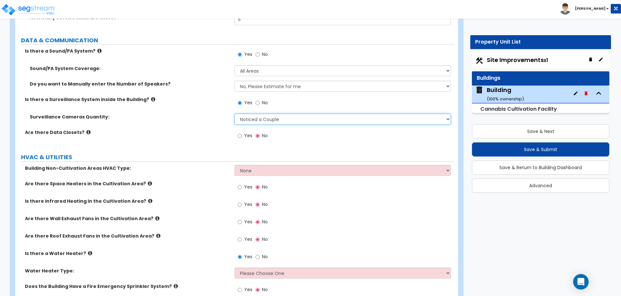
click at [263, 114] on select "Please Choose an Approximation Barely Noticed Any Noticed a Couple Frequently S…" at bounding box center [342, 119] width 216 height 11
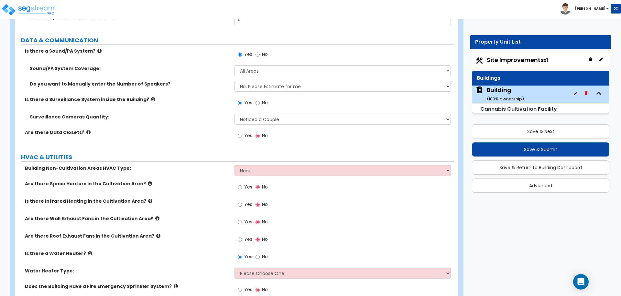
click at [240, 131] on label "Yes" at bounding box center [245, 136] width 15 height 11
click at [240, 133] on input "Yes" at bounding box center [240, 136] width 4 height 7
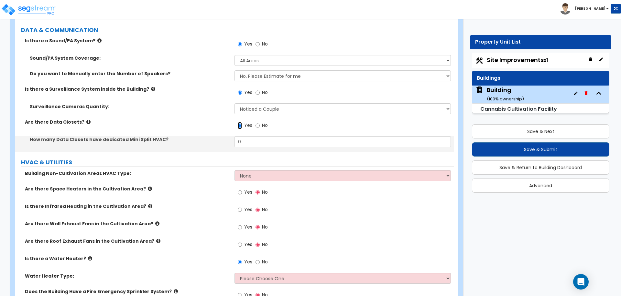
scroll to position [4574, 0]
click at [257, 136] on input "0" at bounding box center [342, 141] width 216 height 11
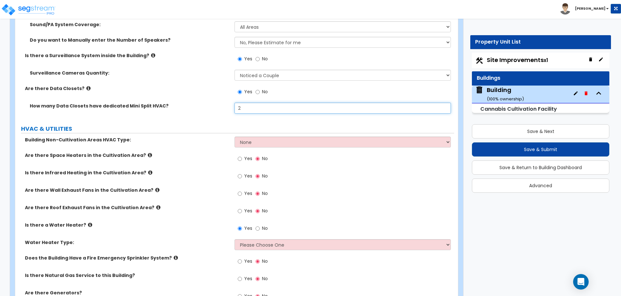
scroll to position [4639, 0]
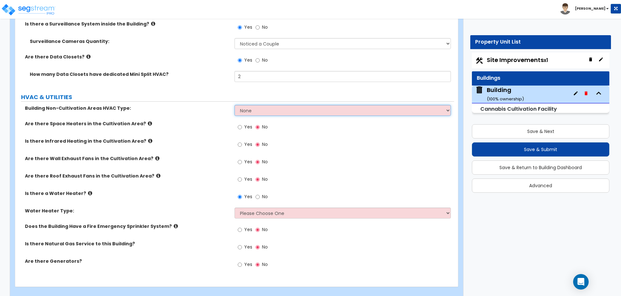
click at [284, 105] on select "None Rooftop Unit Furnace-Condenser Forced Air Split Heating/Cooling Systems He…" at bounding box center [342, 110] width 216 height 11
click at [234, 105] on select "None Rooftop Unit Furnace-Condenser Forced Air Split Heating/Cooling Systems He…" at bounding box center [342, 110] width 216 height 11
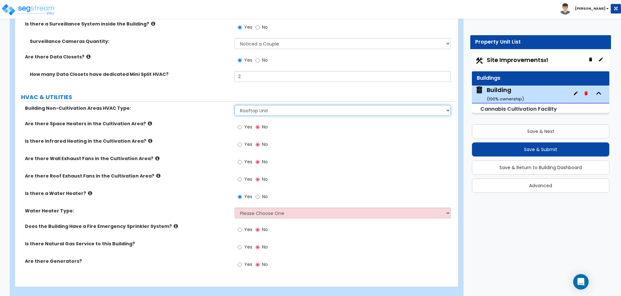
click at [280, 105] on select "None Rooftop Unit Furnace-Condenser Forced Air Split Heating/Cooling Systems He…" at bounding box center [342, 110] width 216 height 11
click at [268, 105] on select "None Rooftop Unit Furnace-Condenser Forced Air Split Heating/Cooling Systems He…" at bounding box center [342, 110] width 216 height 11
click at [260, 105] on select "None Rooftop Unit Furnace-Condenser Forced Air Split Heating/Cooling Systems He…" at bounding box center [342, 110] width 216 height 11
click at [237, 121] on div "Yes No" at bounding box center [252, 128] width 37 height 15
click at [248, 124] on span "Yes" at bounding box center [248, 127] width 8 height 6
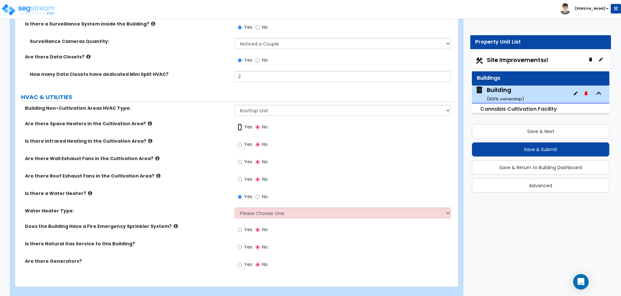
click at [242, 124] on input "Yes" at bounding box center [240, 127] width 4 height 7
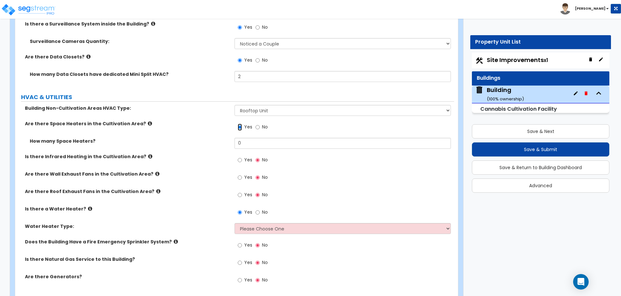
scroll to position [4648, 0]
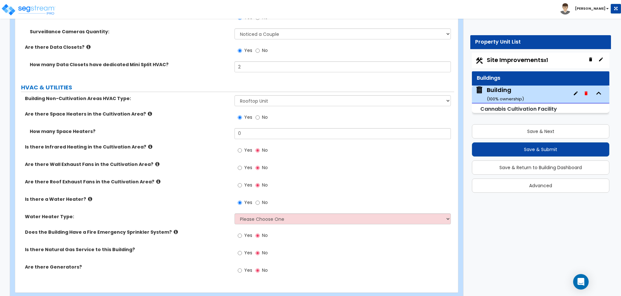
click at [148, 112] on icon at bounding box center [150, 114] width 4 height 5
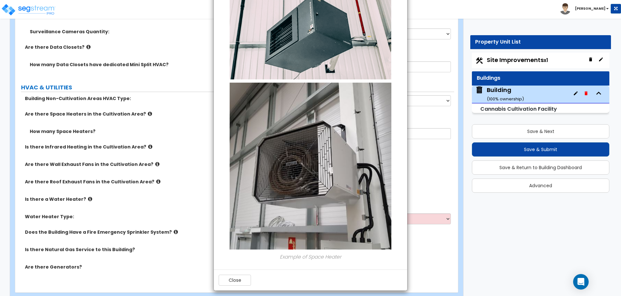
scroll to position [57, 0]
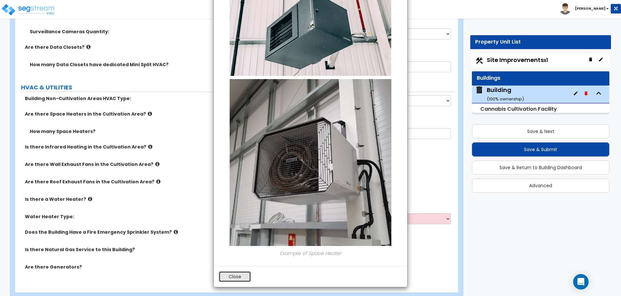
click at [226, 277] on button "Close" at bounding box center [235, 277] width 32 height 11
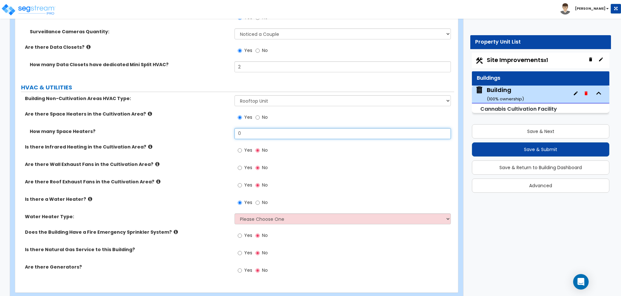
click at [259, 128] on input "0" at bounding box center [342, 133] width 216 height 11
click at [247, 147] on span "Yes" at bounding box center [248, 150] width 8 height 6
click at [242, 147] on input "Yes" at bounding box center [240, 150] width 4 height 7
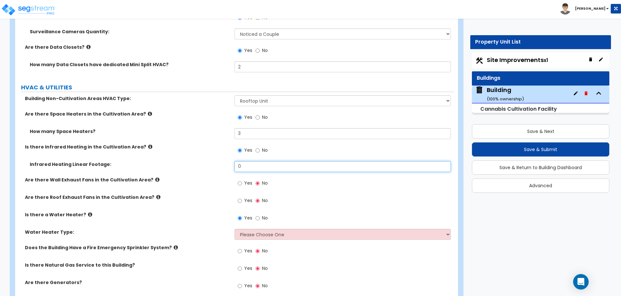
click at [253, 161] on input "0" at bounding box center [342, 166] width 216 height 11
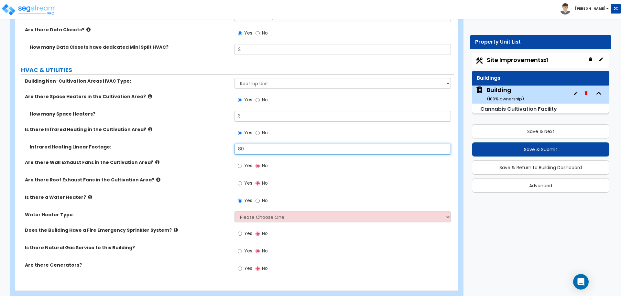
scroll to position [4670, 0]
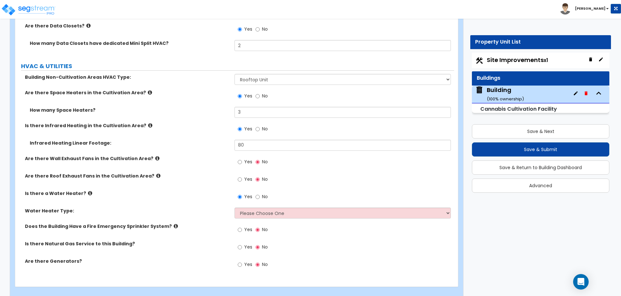
click at [148, 123] on icon at bounding box center [150, 125] width 4 height 5
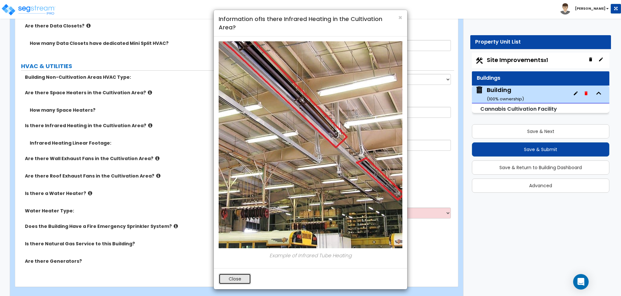
click at [242, 280] on button "Close" at bounding box center [235, 279] width 32 height 11
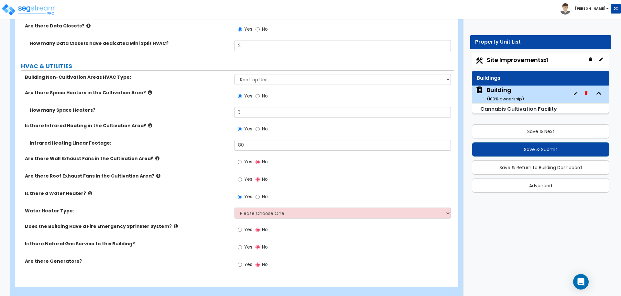
click at [247, 157] on label "Yes" at bounding box center [245, 162] width 15 height 11
click at [242, 159] on input "Yes" at bounding box center [240, 162] width 4 height 7
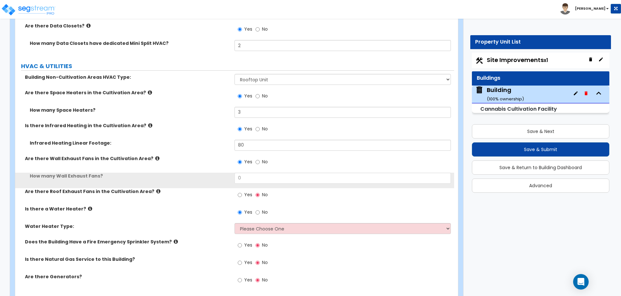
click at [240, 158] on label "Yes" at bounding box center [245, 162] width 15 height 11
click at [240, 159] on input "Yes" at bounding box center [240, 162] width 4 height 7
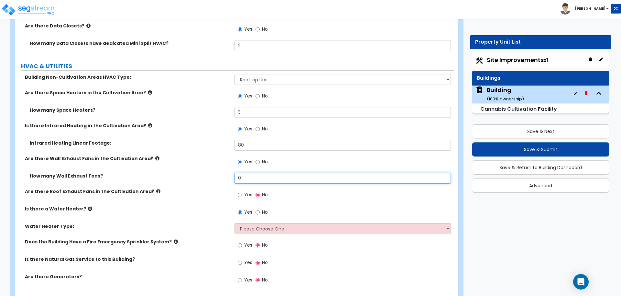
click at [252, 173] on input "0" at bounding box center [342, 178] width 216 height 11
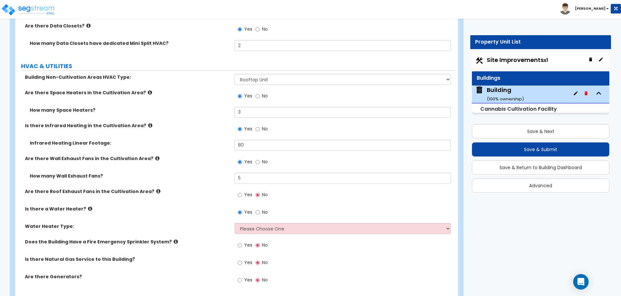
click at [243, 190] on label "Yes" at bounding box center [245, 195] width 15 height 11
click at [242, 192] on input "Yes" at bounding box center [240, 195] width 4 height 7
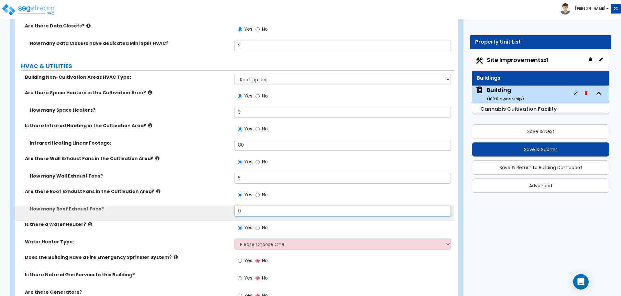
click at [255, 206] on input "0" at bounding box center [342, 211] width 216 height 11
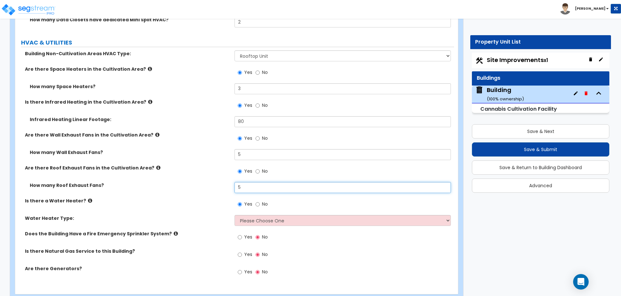
scroll to position [4695, 0]
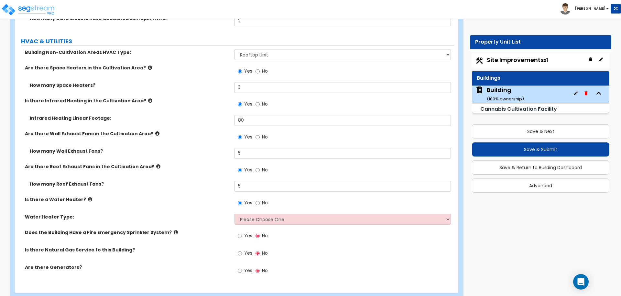
click at [156, 164] on icon at bounding box center [158, 166] width 4 height 5
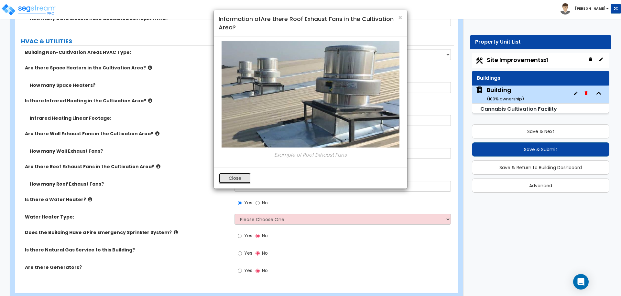
click at [240, 173] on button "Close" at bounding box center [235, 178] width 32 height 11
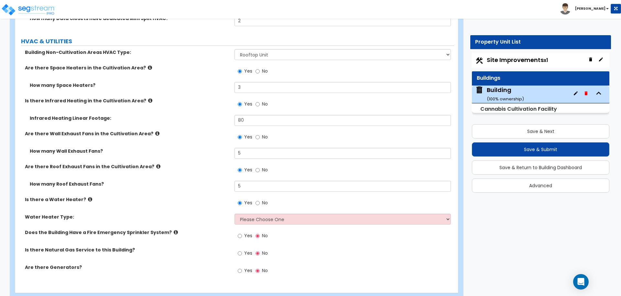
scroll to position [4701, 0]
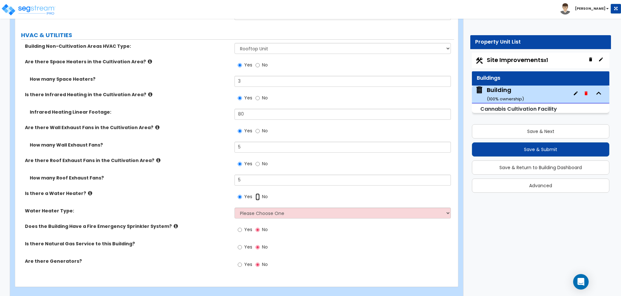
click at [259, 194] on input "No" at bounding box center [257, 197] width 4 height 7
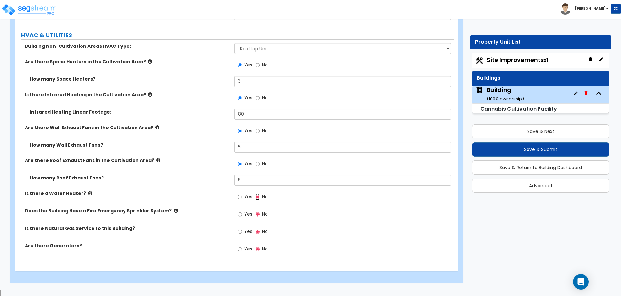
scroll to position [4685, 0]
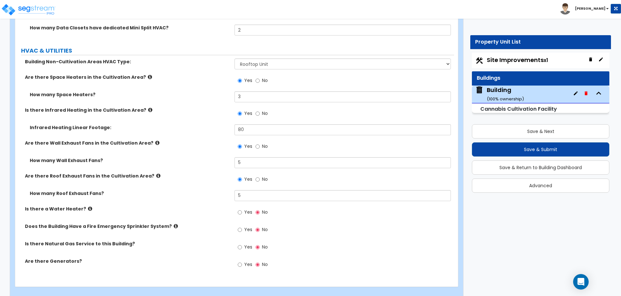
click at [246, 209] on span "Yes" at bounding box center [248, 212] width 8 height 6
click at [242, 209] on input "Yes" at bounding box center [240, 212] width 4 height 7
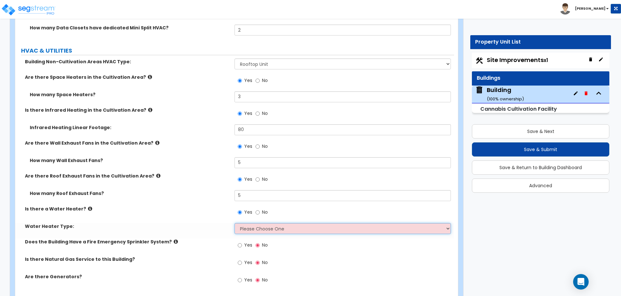
click at [259, 223] on select "Please Choose One Gas Electric" at bounding box center [342, 228] width 216 height 11
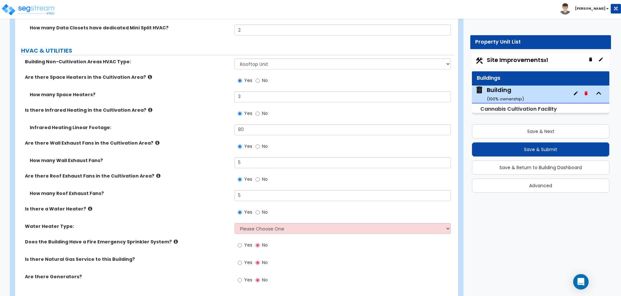
click at [266, 209] on span "No" at bounding box center [265, 212] width 6 height 6
click at [260, 209] on input "No" at bounding box center [257, 212] width 4 height 7
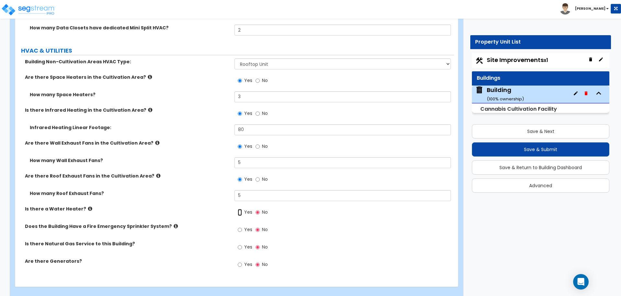
click at [241, 209] on input "Yes" at bounding box center [240, 212] width 4 height 7
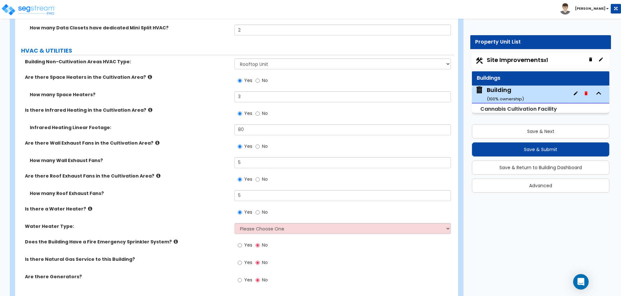
click at [261, 208] on label "No" at bounding box center [261, 213] width 12 height 11
click at [260, 209] on input "No" at bounding box center [257, 212] width 4 height 7
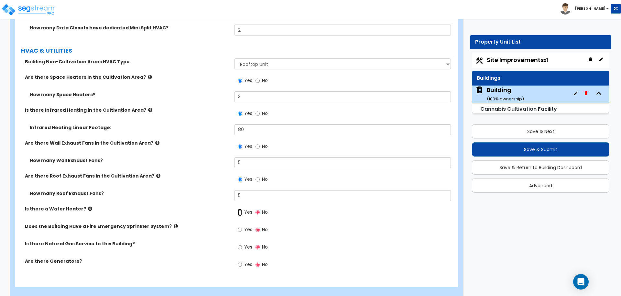
click at [238, 209] on input "Yes" at bounding box center [240, 212] width 4 height 7
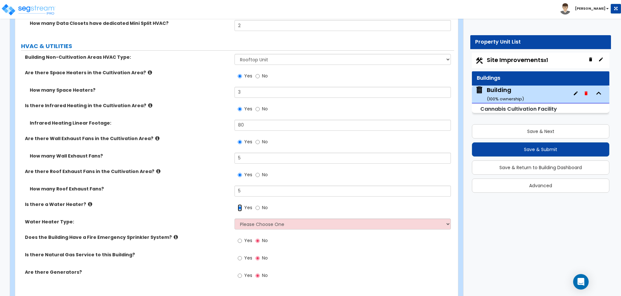
scroll to position [4698, 0]
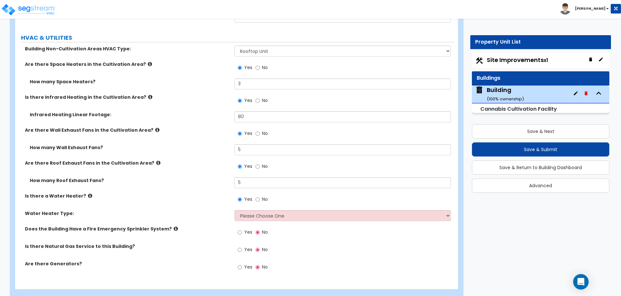
click at [261, 195] on label "No" at bounding box center [261, 200] width 12 height 11
click at [260, 196] on input "No" at bounding box center [257, 199] width 4 height 7
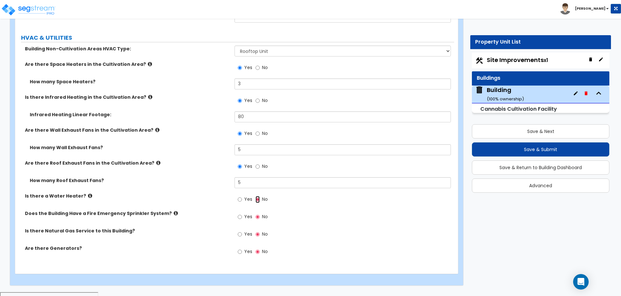
scroll to position [4685, 0]
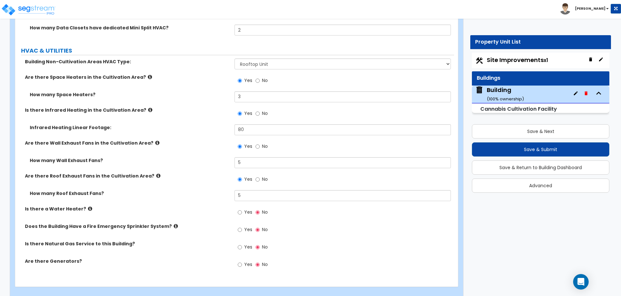
click at [244, 209] on span "Yes" at bounding box center [248, 212] width 8 height 6
click at [242, 209] on input "Yes" at bounding box center [240, 212] width 4 height 7
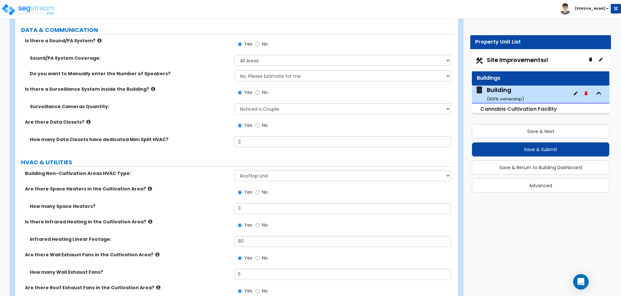
scroll to position [4701, 0]
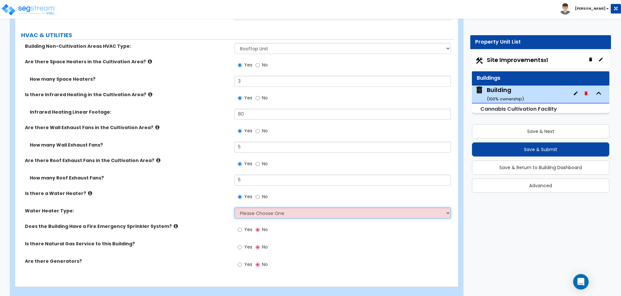
click at [278, 208] on select "Please Choose One Gas Electric" at bounding box center [342, 213] width 216 height 11
click at [234, 208] on select "Please Choose One Gas Electric" at bounding box center [342, 213] width 216 height 11
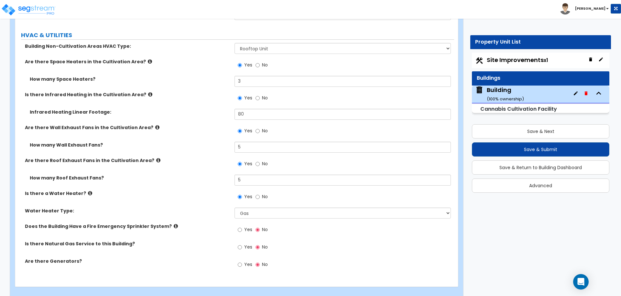
click at [245, 227] on span "Yes" at bounding box center [248, 230] width 8 height 6
click at [242, 227] on input "Yes" at bounding box center [240, 230] width 4 height 7
click at [249, 244] on span "Yes" at bounding box center [248, 247] width 8 height 6
click at [242, 244] on input "Yes" at bounding box center [240, 247] width 4 height 7
click at [243, 260] on label "Yes" at bounding box center [245, 265] width 15 height 11
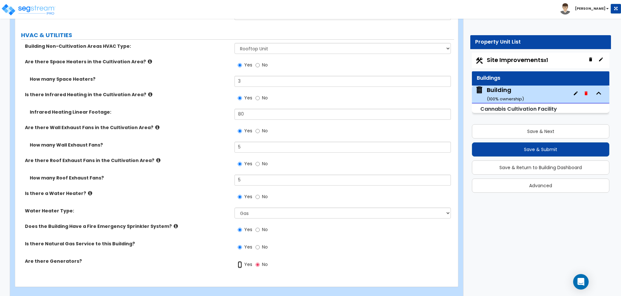
click at [242, 262] on input "Yes" at bounding box center [240, 265] width 4 height 7
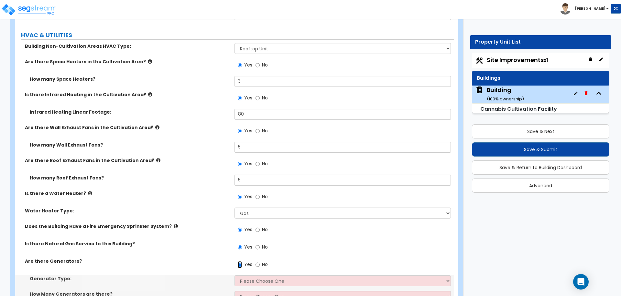
scroll to position [4732, 0]
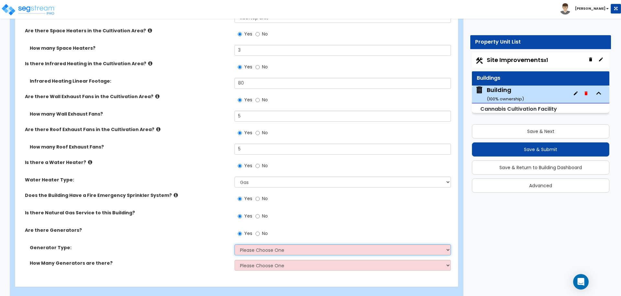
click at [267, 245] on select "Please Choose One Gas Diesel" at bounding box center [342, 250] width 216 height 11
click at [234, 245] on select "Please Choose One Gas Diesel" at bounding box center [342, 250] width 216 height 11
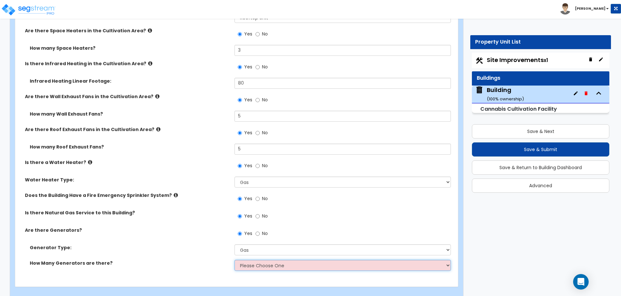
click at [274, 260] on select "Please Choose One 1 2 3" at bounding box center [342, 265] width 216 height 11
click at [234, 260] on select "Please Choose One 1 2 3" at bounding box center [342, 265] width 216 height 11
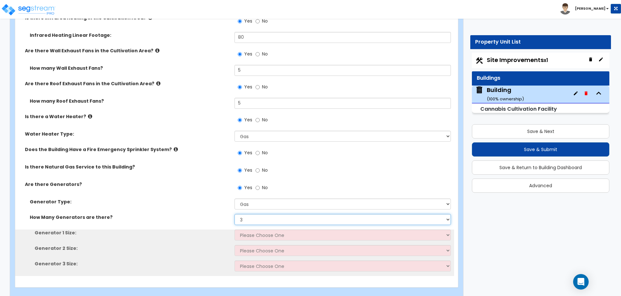
scroll to position [4778, 0]
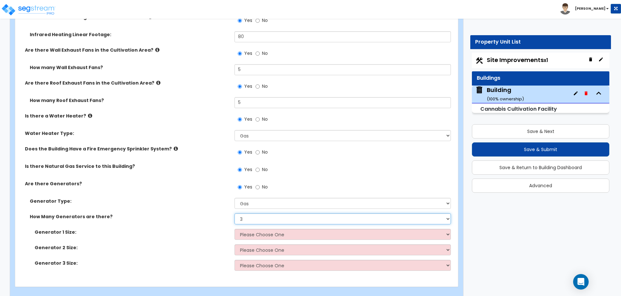
click at [258, 214] on select "Please Choose One 1 2 3" at bounding box center [342, 219] width 216 height 11
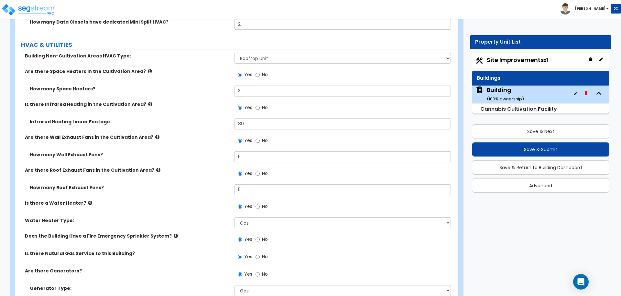
scroll to position [4691, 0]
click at [261, 202] on label "No" at bounding box center [261, 207] width 12 height 11
click at [260, 204] on input "No" at bounding box center [257, 207] width 4 height 7
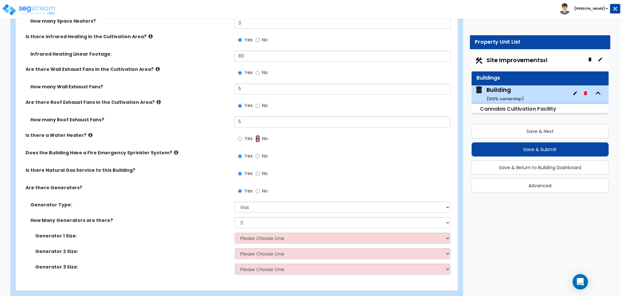
scroll to position [4763, 0]
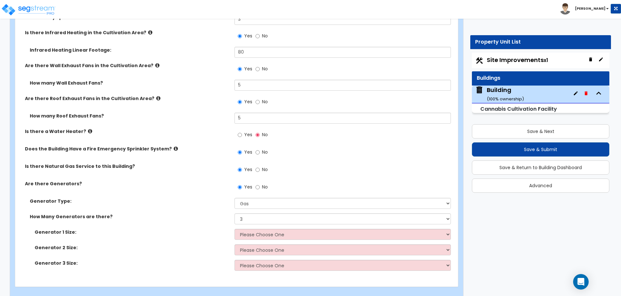
click at [249, 132] on span "Yes" at bounding box center [248, 135] width 8 height 6
click at [242, 132] on input "Yes" at bounding box center [240, 135] width 4 height 7
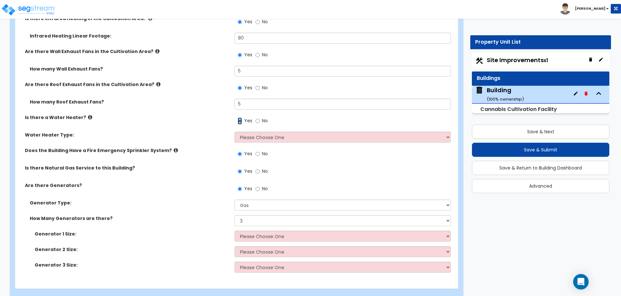
scroll to position [4779, 0]
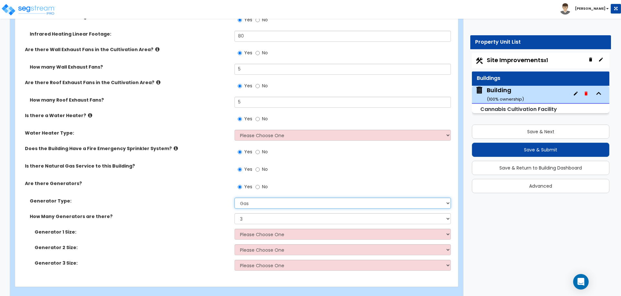
click at [291, 198] on select "Please Choose One Gas Diesel" at bounding box center [342, 203] width 216 height 11
click at [234, 198] on select "Please Choose One Gas Diesel" at bounding box center [342, 203] width 216 height 11
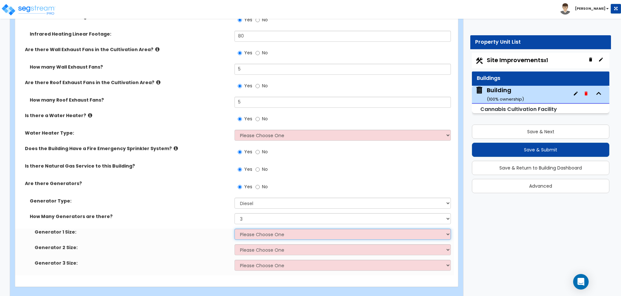
click at [264, 229] on select "Please Choose One 30kW 50kW 75kW 100kW 125 kW 150 kW 175 kW 200 kW 250 kW 300 k…" at bounding box center [342, 234] width 216 height 11
click at [256, 229] on select "Please Choose One 30kW 50kW 75kW 100kW 125 kW 150 kW 175 kW 200 kW 250 kW 300 k…" at bounding box center [342, 234] width 216 height 11
click at [234, 229] on select "Please Choose One 30kW 50kW 75kW 100kW 125 kW 150 kW 175 kW 200 kW 250 kW 300 k…" at bounding box center [342, 234] width 216 height 11
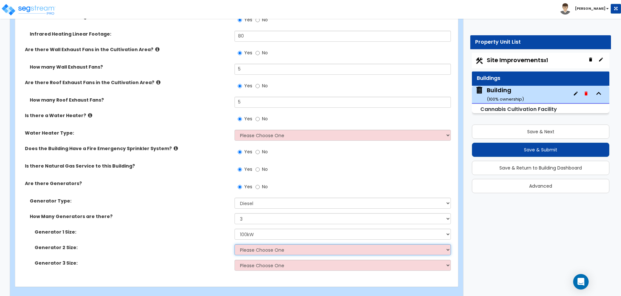
click at [269, 244] on select "Please Choose One 30kW 50kW 75kW 100kW 125 kW 150 kW 175 kW 200 kW 250 kW 300 k…" at bounding box center [342, 249] width 216 height 11
click at [234, 244] on select "Please Choose One 30kW 50kW 75kW 100kW 125 kW 150 kW 175 kW 200 kW 250 kW 300 k…" at bounding box center [342, 249] width 216 height 11
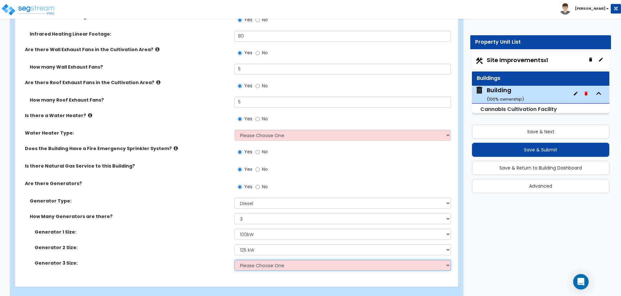
click at [285, 260] on select "Please Choose One 30kW 50kW 75kW 100kW 125 kW 150 kW 175 kW 200 kW 250 kW 300 k…" at bounding box center [342, 265] width 216 height 11
click at [234, 260] on select "Please Choose One 30kW 50kW 75kW 100kW 125 kW 150 kW 175 kW 200 kW 250 kW 300 k…" at bounding box center [342, 265] width 216 height 11
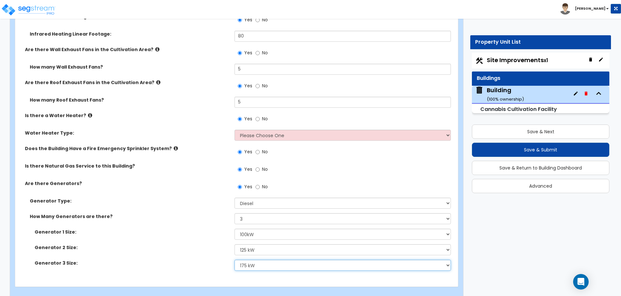
click at [301, 260] on select "Please Choose One 30kW 50kW 75kW 100kW 125 kW 150 kW 175 kW 200 kW 250 kW 300 k…" at bounding box center [342, 265] width 216 height 11
click at [234, 260] on select "Please Choose One 30kW 50kW 75kW 100kW 125 kW 150 kW 175 kW 200 kW 250 kW 300 k…" at bounding box center [342, 265] width 216 height 11
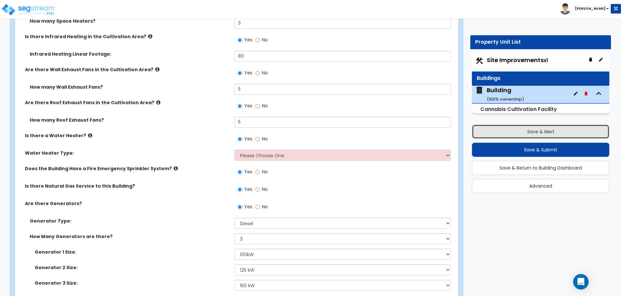
click at [499, 132] on button "Save & Next" at bounding box center [540, 131] width 137 height 14
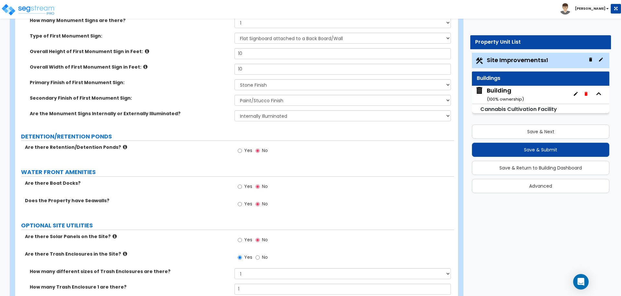
scroll to position [2776, 0]
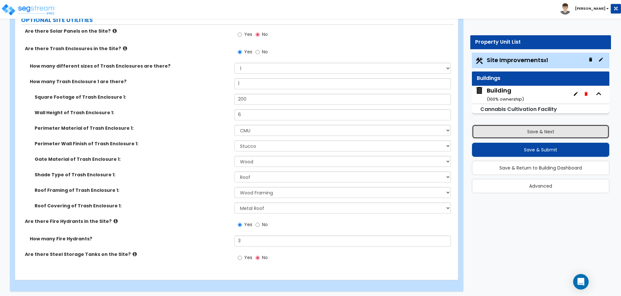
click at [491, 126] on button "Save & Next" at bounding box center [540, 131] width 137 height 14
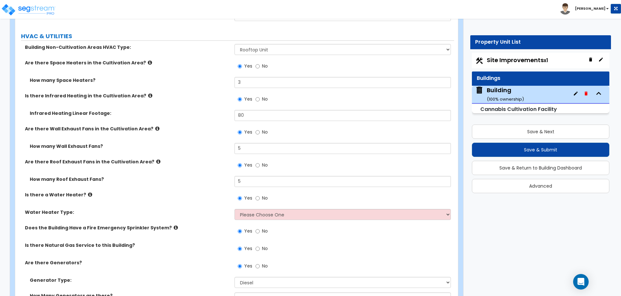
scroll to position [4779, 0]
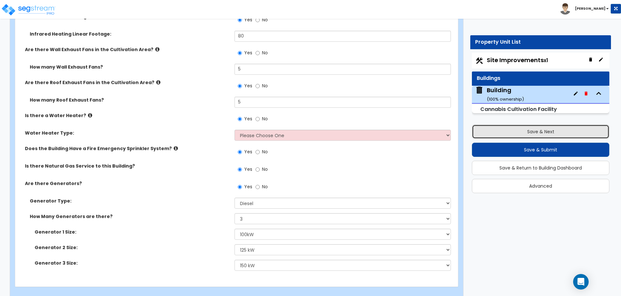
click at [505, 131] on button "Save & Next" at bounding box center [540, 131] width 137 height 14
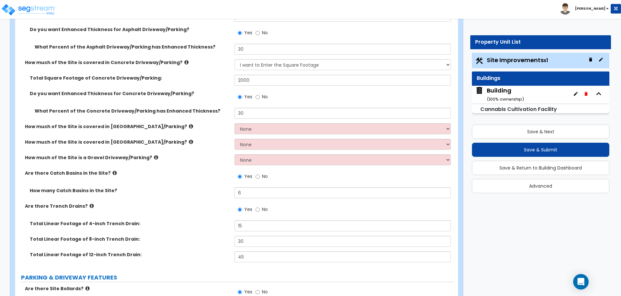
scroll to position [40, 0]
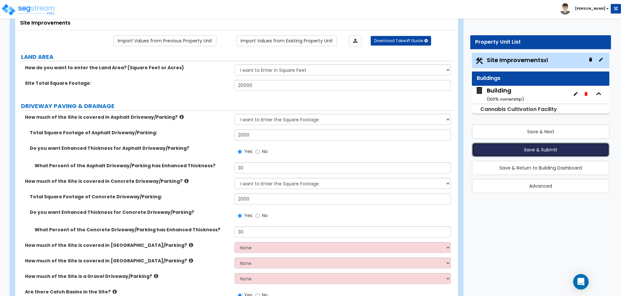
click at [501, 150] on button "Save & Submit" at bounding box center [540, 150] width 137 height 14
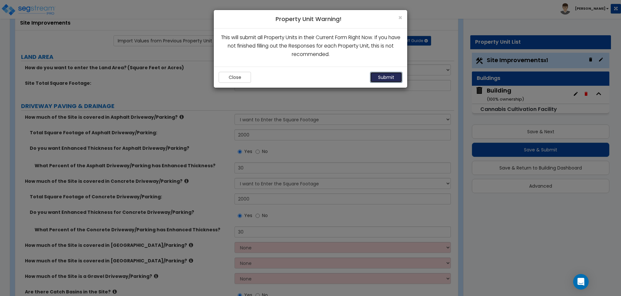
click at [388, 80] on button "Submit" at bounding box center [386, 77] width 32 height 11
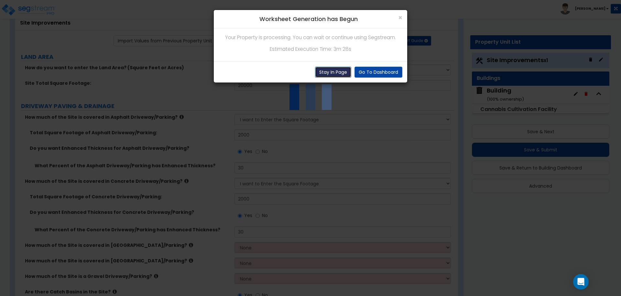
click at [337, 73] on button "Stay In Page" at bounding box center [333, 72] width 36 height 11
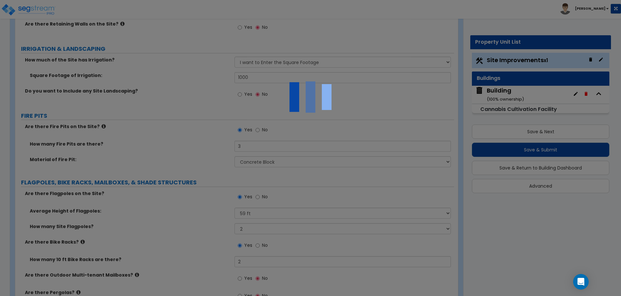
scroll to position [1889, 0]
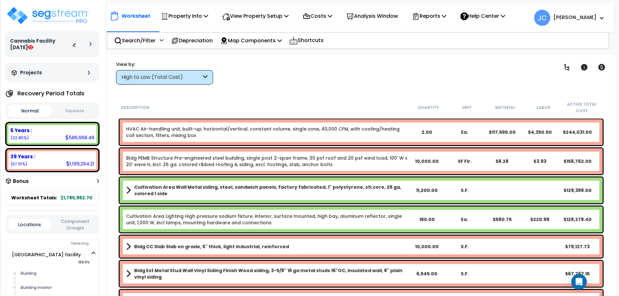
click at [350, 72] on div "Clear Filters" at bounding box center [383, 73] width 325 height 24
click at [208, 14] on p "View Property Setup" at bounding box center [185, 16] width 48 height 9
click at [255, 43] on link "View Questionnaire" at bounding box center [251, 44] width 64 height 13
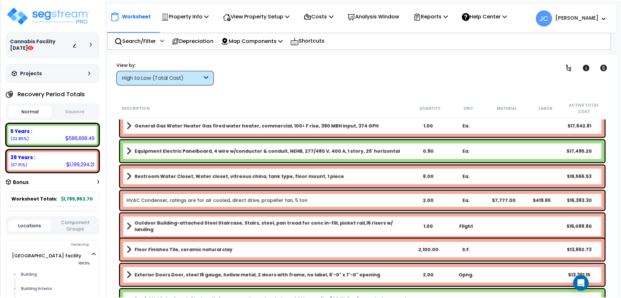
scroll to position [448, 0]
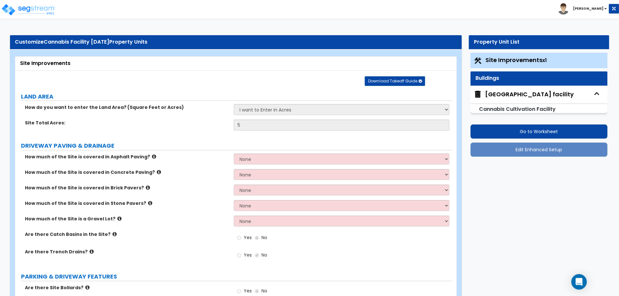
click at [497, 92] on div "[GEOGRAPHIC_DATA] facility" at bounding box center [529, 94] width 89 height 8
select select "2"
select select "5"
select select "1"
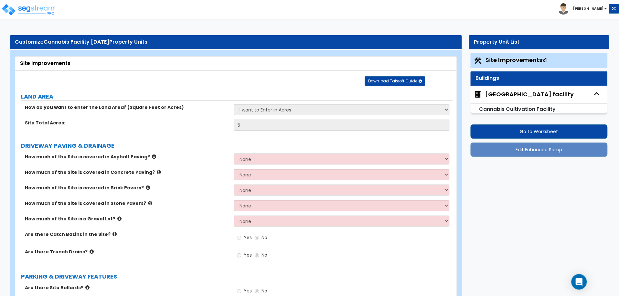
select select "5"
select select "2"
select select "1"
select select "2"
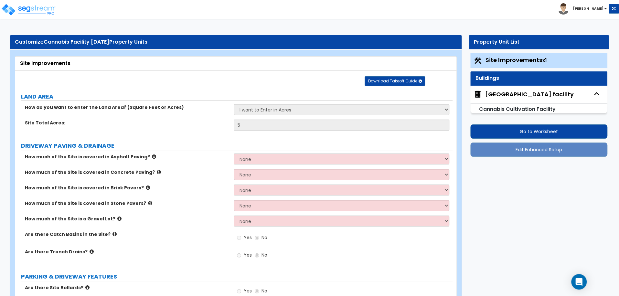
select select "4"
select select "1"
select select "5"
select select "2"
select select "5"
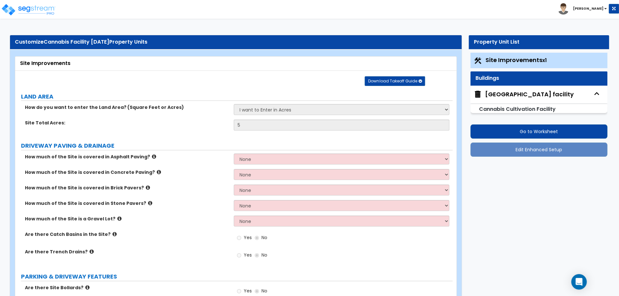
select select "2"
select select "3"
select select "2"
select select "3"
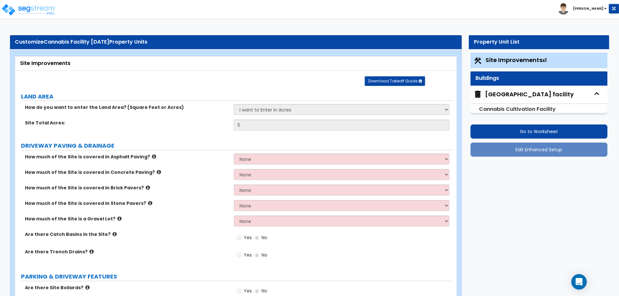
select select "1"
select select "2"
select select "1"
select select "2"
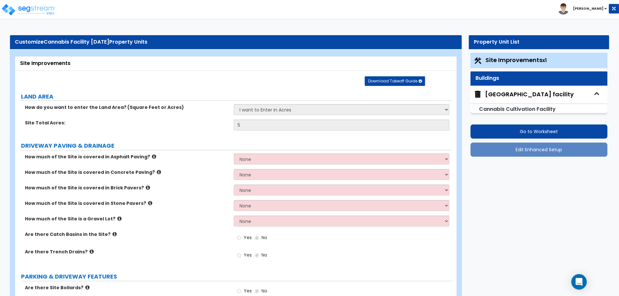
select select "1"
select select "3"
select select "1"
select select "2"
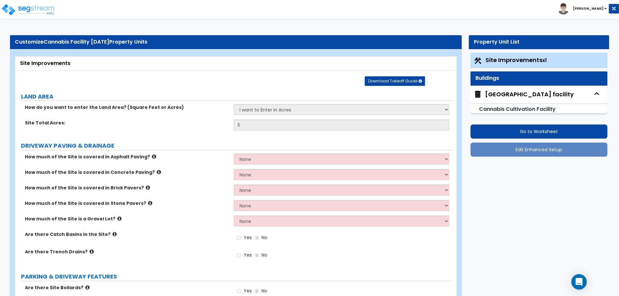
select select "1"
select select "3"
select select "2"
select select "1"
select select "2"
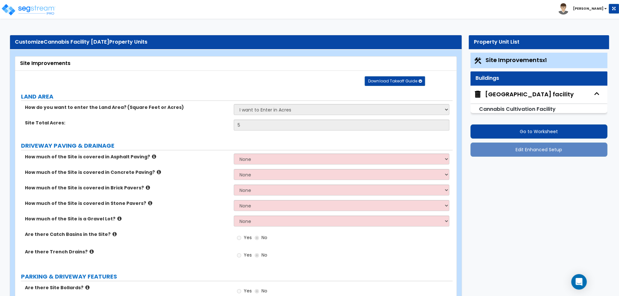
select select "1"
select select "2"
select select "3"
select select "1"
select select "3"
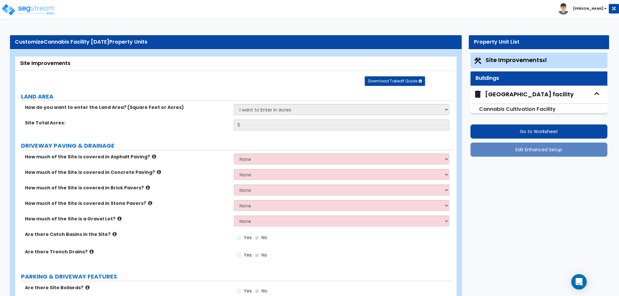
select select "2"
select select "3"
select select "1"
select select "2"
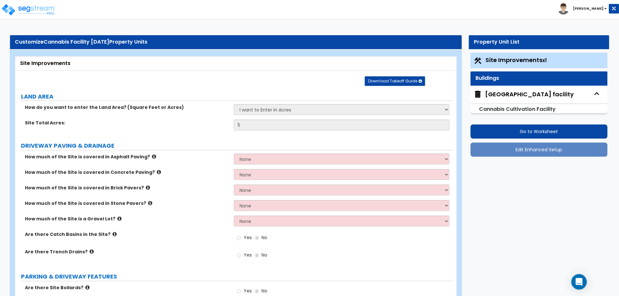
select select "2"
select select "1"
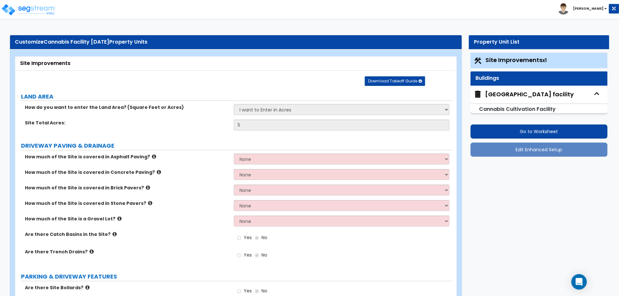
select select "1"
select select "2"
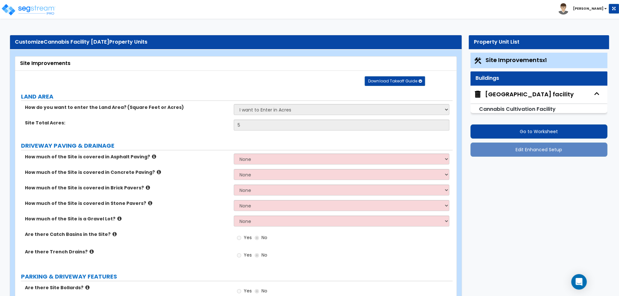
select select "1"
select select "2"
select select "3"
select select "4"
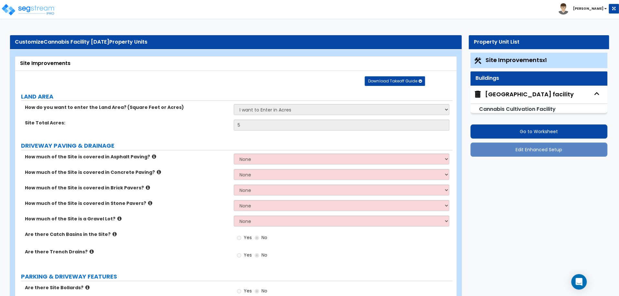
select select "4"
select select "2"
select select "1"
select select "2"
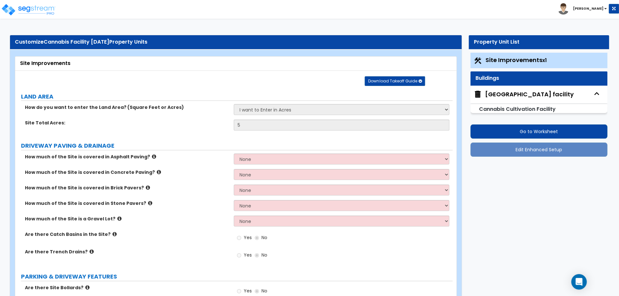
select select "2"
select select "1"
select select "4"
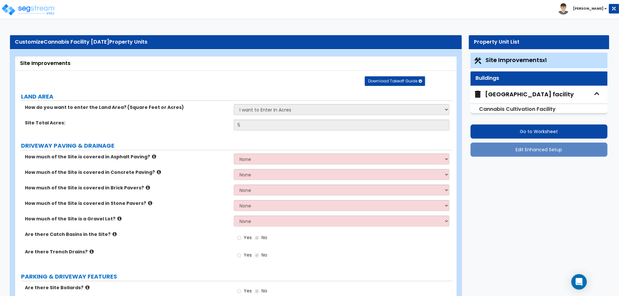
select select "2"
select select "1"
select select "2"
select select "1"
select select "6"
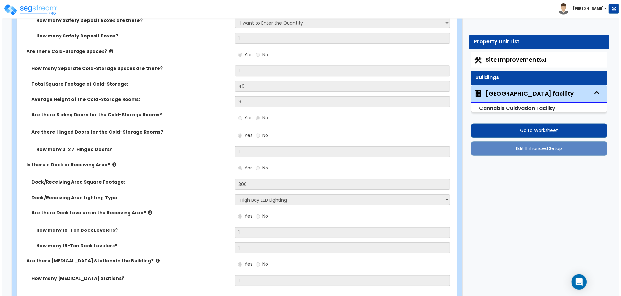
scroll to position [3000, 0]
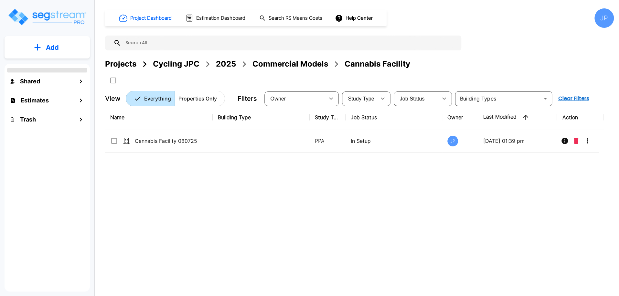
click at [67, 48] on button "Add" at bounding box center [47, 47] width 85 height 19
click at [50, 88] on link "Add Property" at bounding box center [47, 83] width 48 height 13
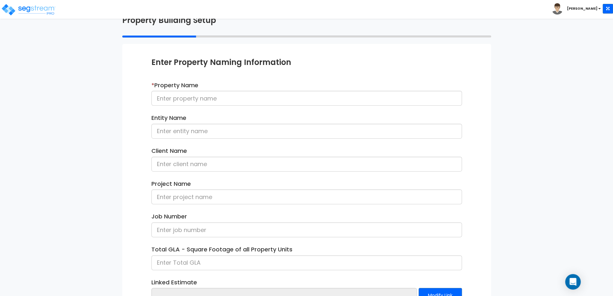
scroll to position [43, 0]
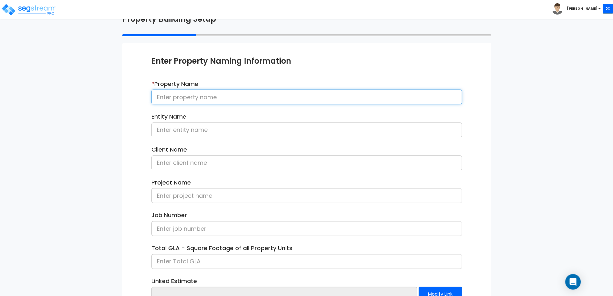
click at [267, 98] on input at bounding box center [306, 97] width 310 height 15
type input "C"
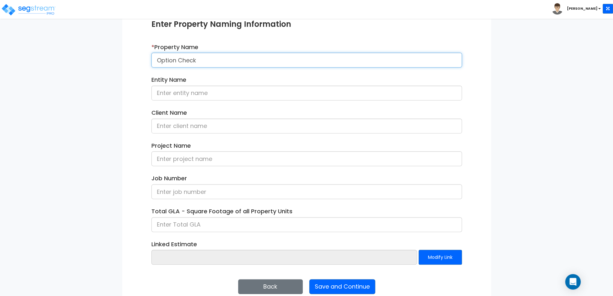
scroll to position [90, 0]
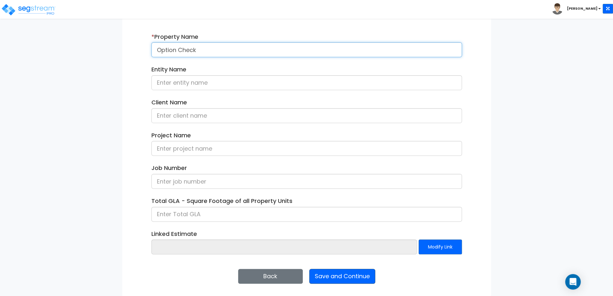
type input "Option Check"
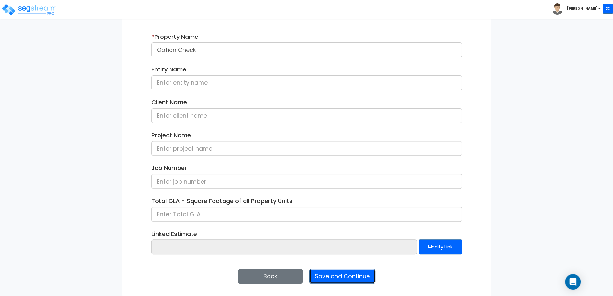
click at [326, 275] on button "Save and Continue" at bounding box center [342, 276] width 66 height 15
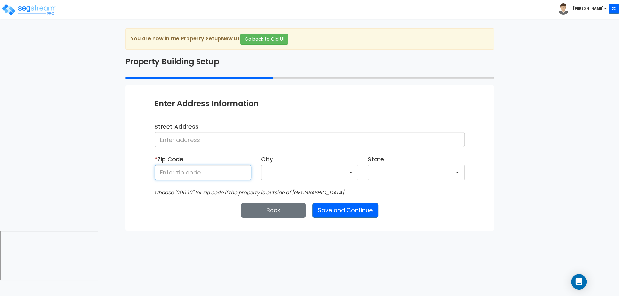
click at [221, 172] on input at bounding box center [203, 172] width 97 height 15
type input "00000"
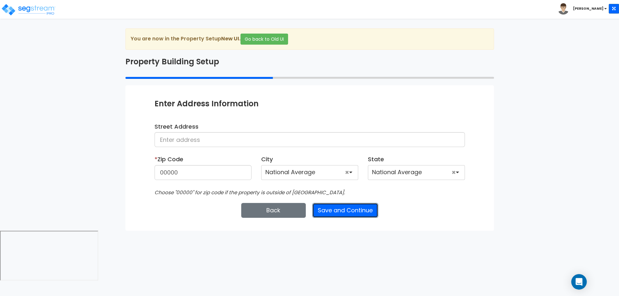
click at [347, 208] on button "Save and Continue" at bounding box center [345, 210] width 66 height 15
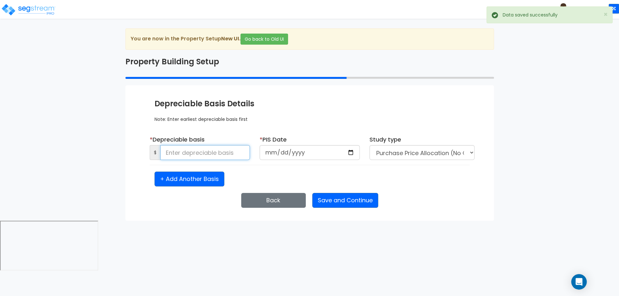
click at [231, 151] on input at bounding box center [205, 152] width 90 height 15
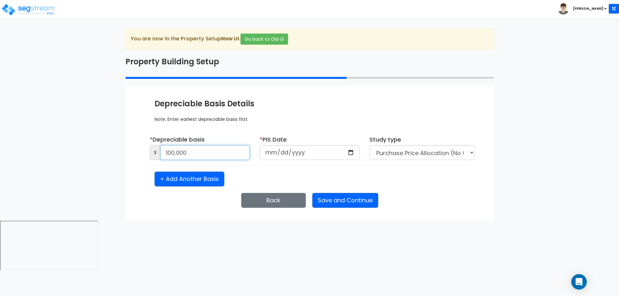
type input "100,000"
type input "2025-01-05"
select select "2025"
click at [332, 201] on button "Save and Continue" at bounding box center [345, 200] width 66 height 15
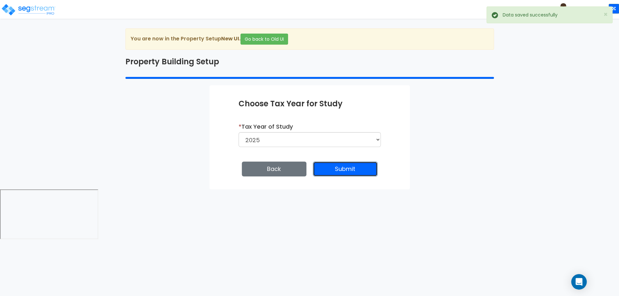
click at [329, 170] on button "Submit" at bounding box center [345, 169] width 65 height 15
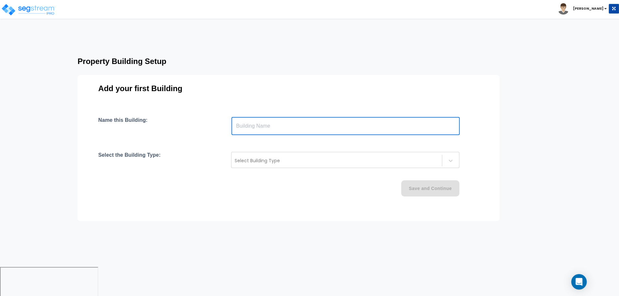
click at [270, 121] on input "text" at bounding box center [345, 126] width 228 height 18
type input "Building"
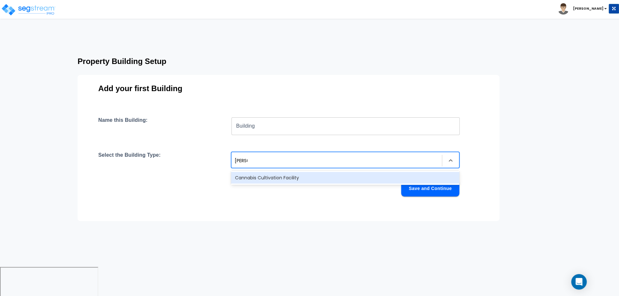
type input "canna"
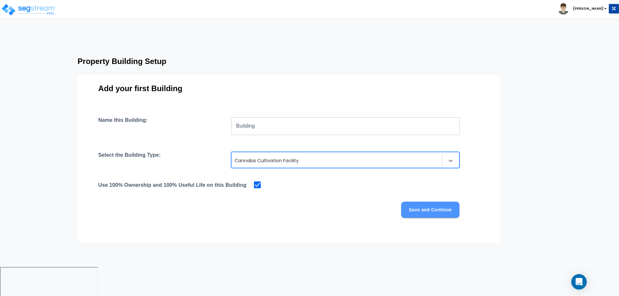
click at [425, 211] on button "Save and Continue" at bounding box center [430, 210] width 58 height 16
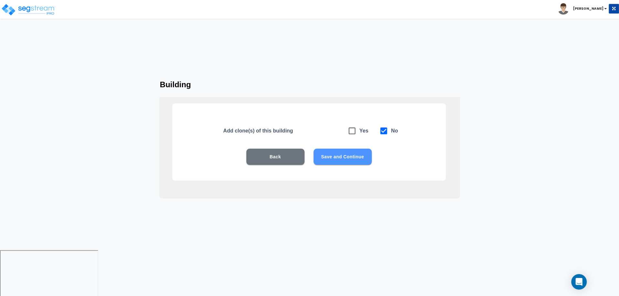
click at [338, 156] on button "Save and Continue" at bounding box center [343, 157] width 58 height 16
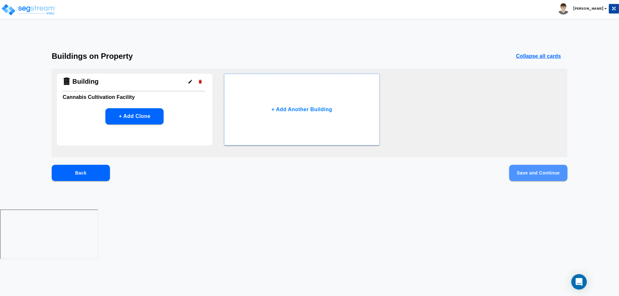
click at [521, 174] on button "Save and Continue" at bounding box center [538, 173] width 58 height 16
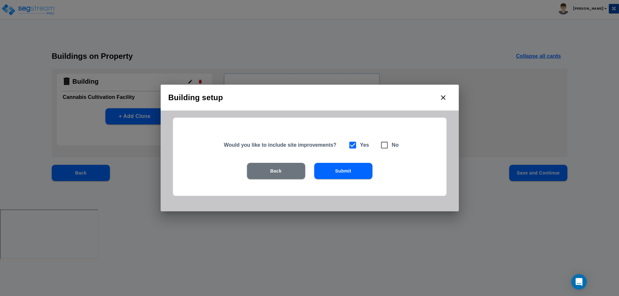
click at [389, 147] on span at bounding box center [384, 145] width 15 height 15
checkbox input "false"
checkbox input "true"
click at [343, 179] on button "Submit" at bounding box center [343, 171] width 58 height 16
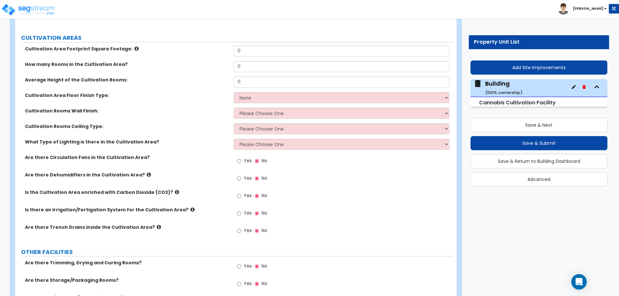
scroll to position [586, 0]
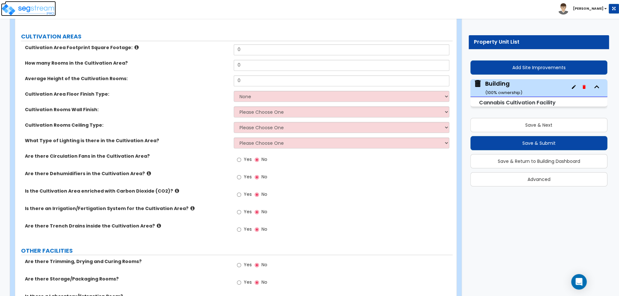
click at [48, 7] on img at bounding box center [28, 9] width 55 height 13
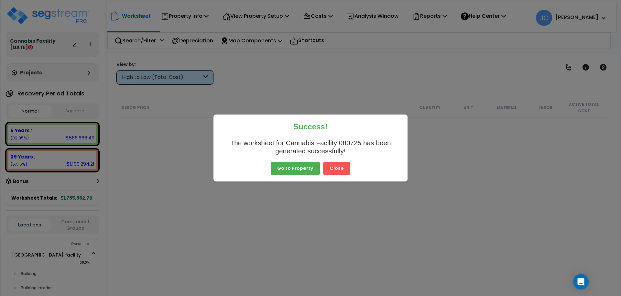
scroll to position [448, 0]
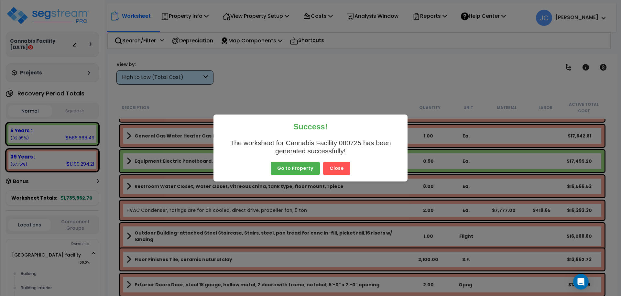
click at [332, 170] on button "Close" at bounding box center [336, 169] width 27 height 14
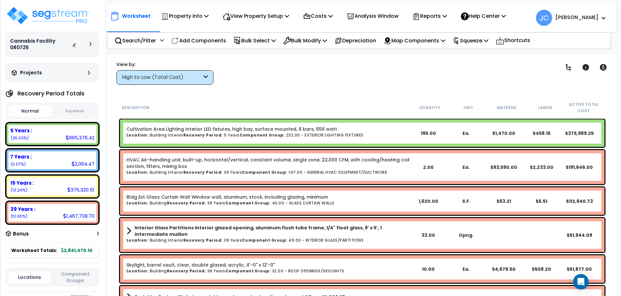
click at [166, 77] on div "High to Low (Total Cost)" at bounding box center [162, 77] width 80 height 7
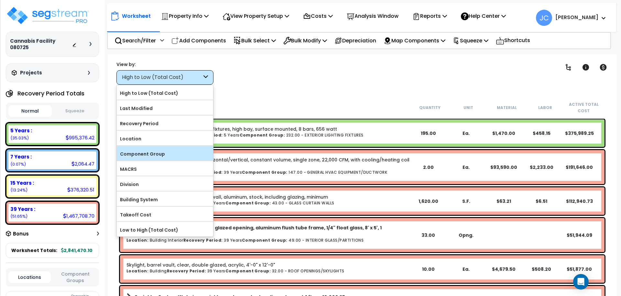
click at [181, 146] on div "Component Group" at bounding box center [165, 153] width 96 height 15
click at [184, 153] on label "Component Group" at bounding box center [165, 154] width 96 height 10
click at [0, 0] on input "Component Group" at bounding box center [0, 0] width 0 height 0
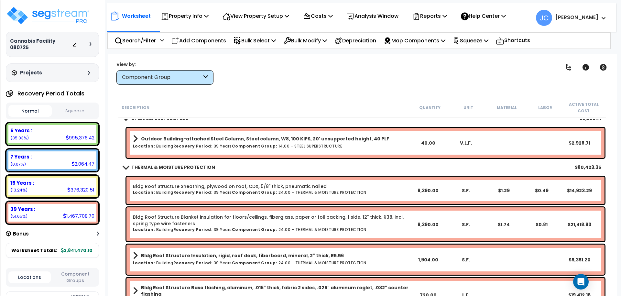
scroll to position [215, 0]
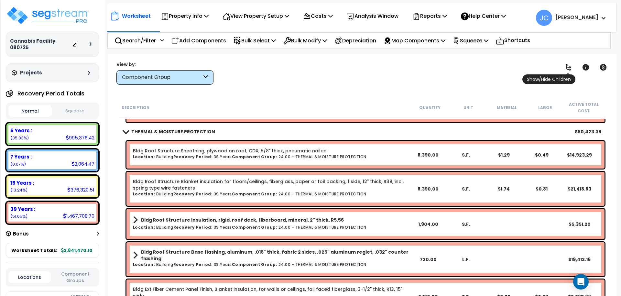
click at [565, 70] on icon at bounding box center [568, 67] width 8 height 8
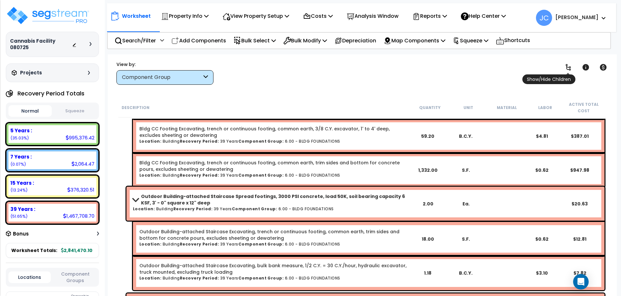
click at [565, 70] on icon at bounding box center [568, 67] width 8 height 8
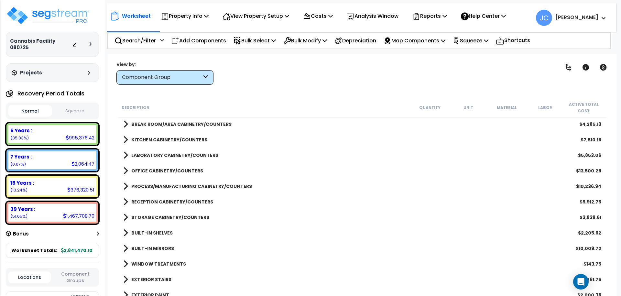
scroll to position [482, 0]
click at [165, 169] on b "OFFICE CABINETRY/COUNTERS" at bounding box center [167, 171] width 72 height 6
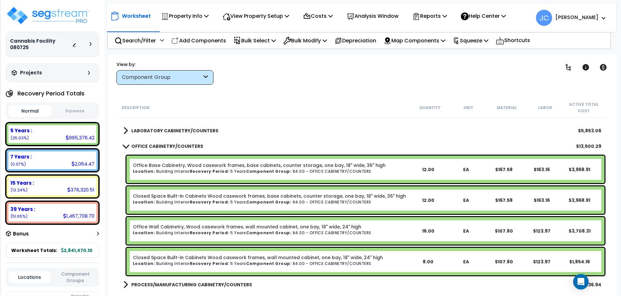
scroll to position [506, 0]
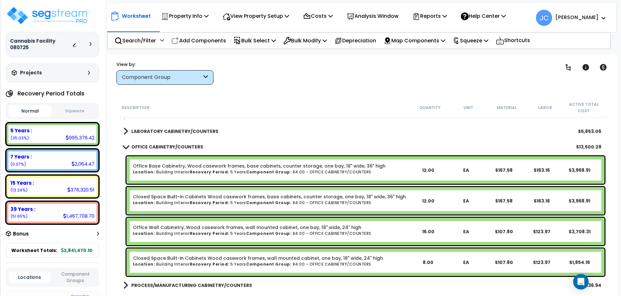
click at [172, 144] on b "OFFICE CABINETRY/COUNTERS" at bounding box center [167, 147] width 72 height 6
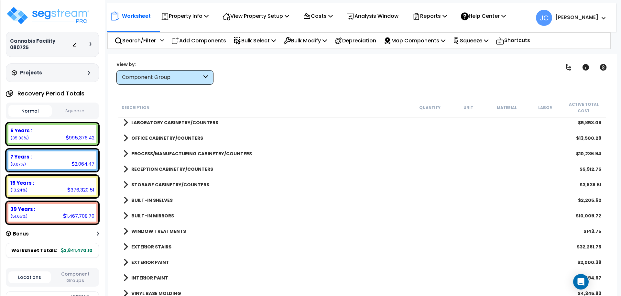
scroll to position [515, 0]
click at [88, 159] on div "7 Years :" at bounding box center [52, 156] width 84 height 7
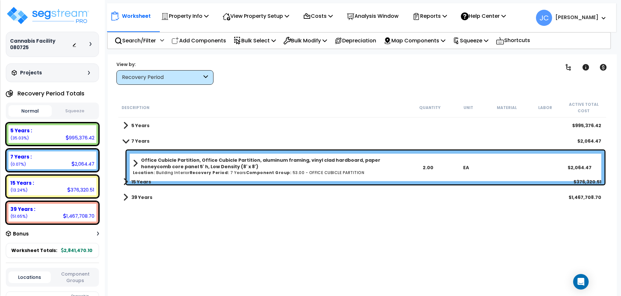
click at [153, 83] on div "Recovery Period" at bounding box center [164, 77] width 97 height 15
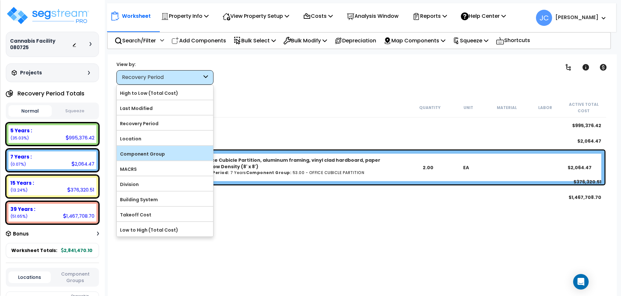
click at [148, 151] on label "Component Group" at bounding box center [165, 154] width 96 height 10
click at [0, 0] on input "Component Group" at bounding box center [0, 0] width 0 height 0
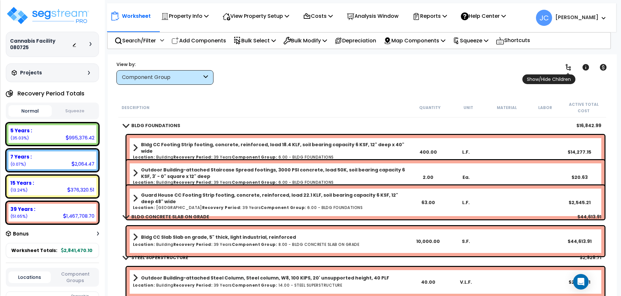
click at [571, 68] on icon at bounding box center [568, 67] width 8 height 8
click at [570, 68] on icon at bounding box center [567, 67] width 5 height 6
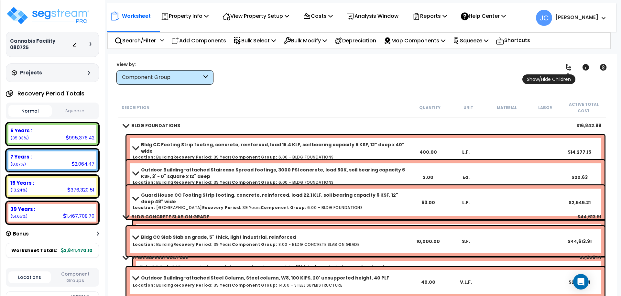
click at [570, 68] on icon at bounding box center [567, 67] width 5 height 6
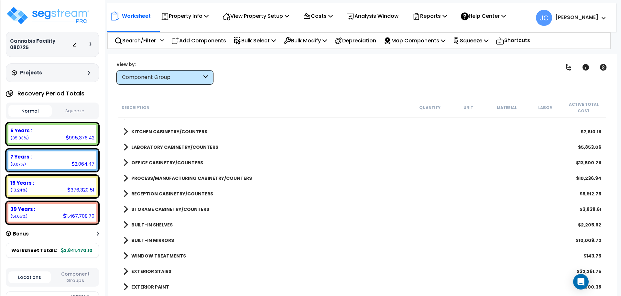
scroll to position [493, 0]
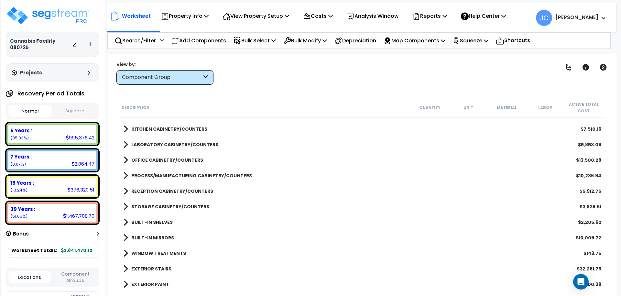
click at [176, 157] on b "OFFICE CABINETRY/COUNTERS" at bounding box center [167, 160] width 72 height 6
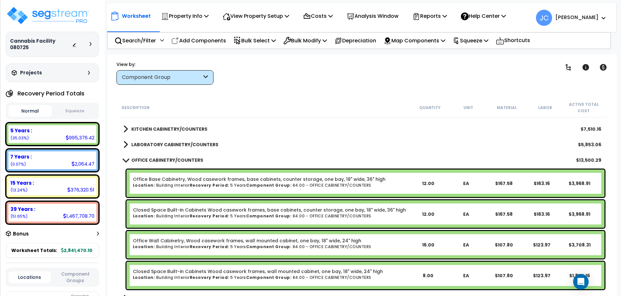
click at [163, 159] on b "OFFICE CABINETRY/COUNTERS" at bounding box center [167, 160] width 72 height 6
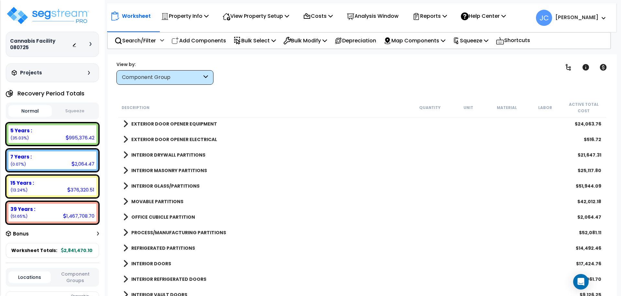
scroll to position [264, 0]
click at [168, 220] on b "OFFICE CUBICLE PARTITION" at bounding box center [163, 218] width 64 height 6
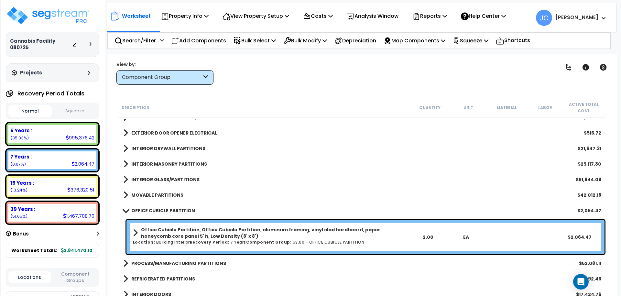
scroll to position [282, 0]
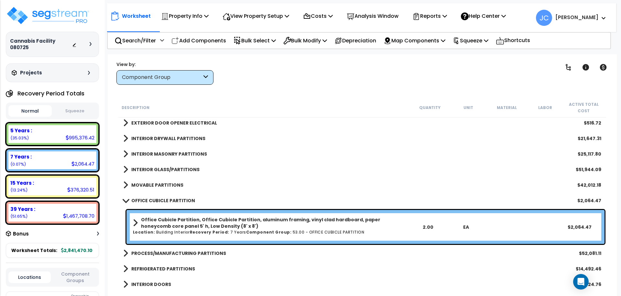
click at [180, 196] on link "OFFICE CUBICLE PARTITION" at bounding box center [159, 200] width 72 height 9
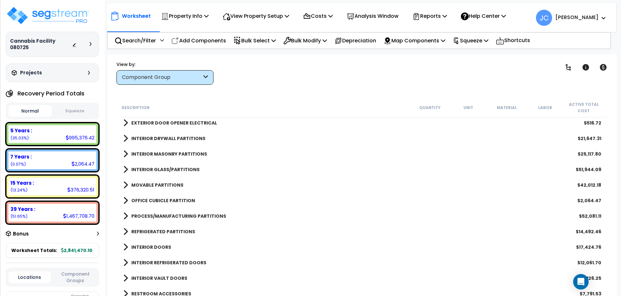
click at [174, 164] on div "INTERIOR GLASS/PARTITIONS $51,944.09" at bounding box center [362, 170] width 484 height 16
click at [163, 172] on b "INTERIOR GLASS/PARTITIONS" at bounding box center [165, 169] width 68 height 6
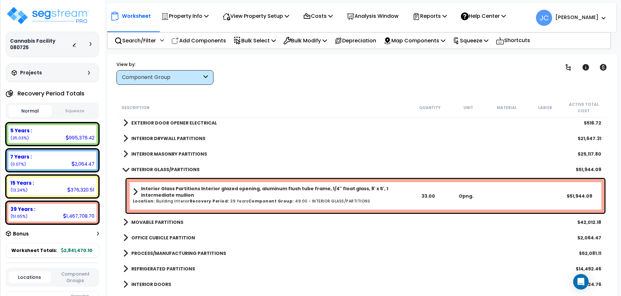
scroll to position [299, 0]
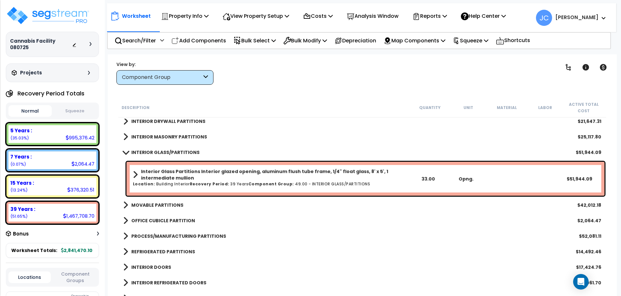
click at [181, 137] on b "INTERIOR MASONRY PARTITIONS" at bounding box center [169, 137] width 76 height 6
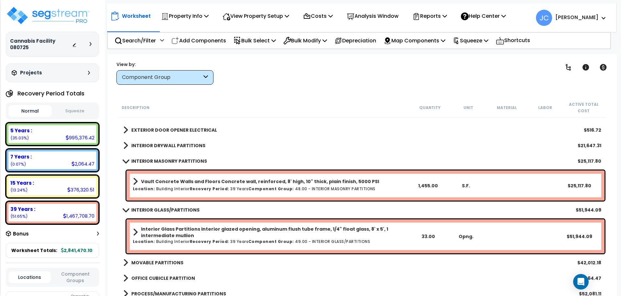
scroll to position [274, 0]
click at [164, 147] on b "INTERIOR DRYWALL PARTITIONS" at bounding box center [168, 146] width 74 height 6
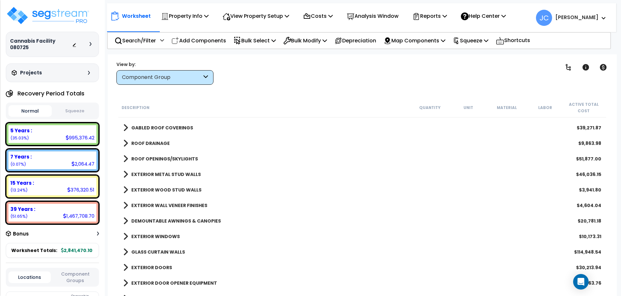
scroll to position [115, 0]
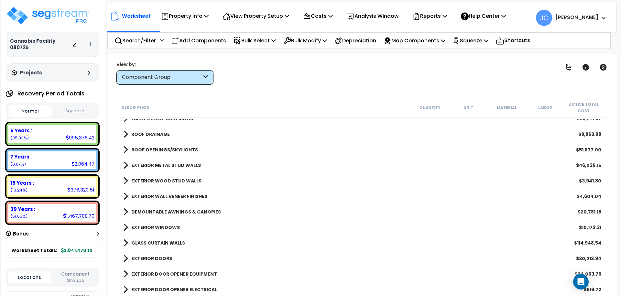
click at [91, 43] on icon at bounding box center [91, 44] width 2 height 4
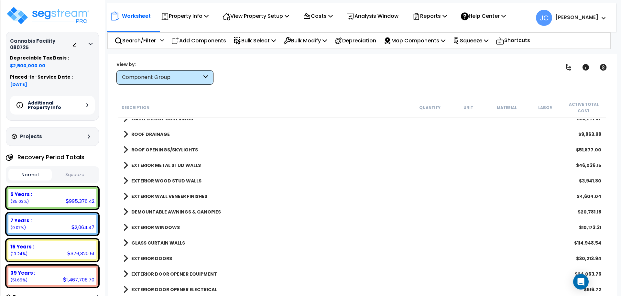
click at [88, 44] on div at bounding box center [83, 44] width 23 height 6
click at [92, 43] on icon at bounding box center [91, 44] width 4 height 2
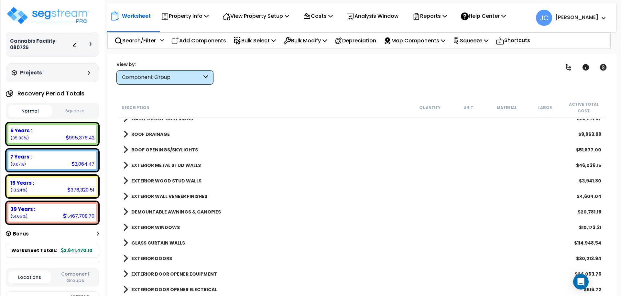
click at [92, 43] on div at bounding box center [92, 44] width 5 height 4
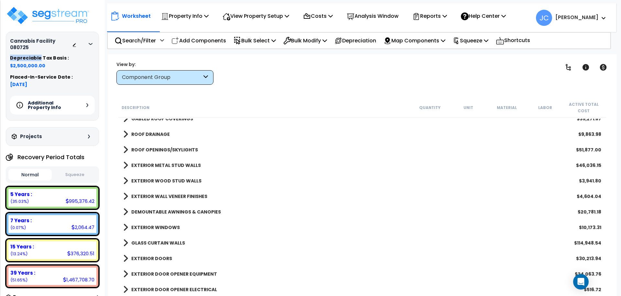
click at [92, 43] on icon at bounding box center [91, 44] width 4 height 2
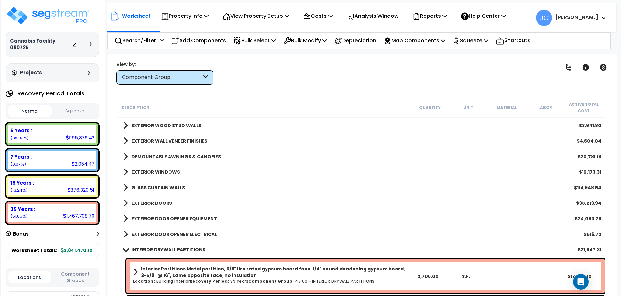
scroll to position [0, 0]
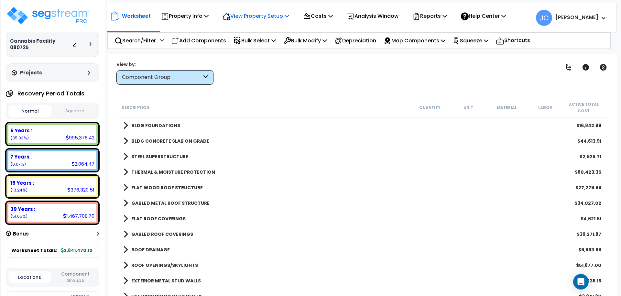
click at [209, 16] on p "View Property Setup" at bounding box center [185, 16] width 48 height 9
click at [257, 42] on link "View Questionnaire" at bounding box center [251, 44] width 64 height 13
click at [209, 21] on div "View Property Setup" at bounding box center [185, 15] width 48 height 15
click at [350, 68] on div "Clear Filters" at bounding box center [384, 73] width 327 height 24
click at [167, 120] on div "BLDG FOUNDATIONS $16,842.99" at bounding box center [362, 126] width 484 height 16
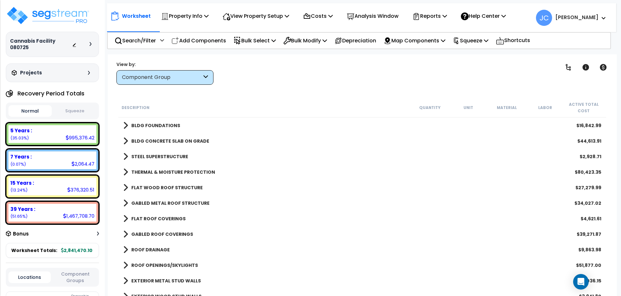
click at [162, 127] on b "BLDG FOUNDATIONS" at bounding box center [155, 125] width 49 height 6
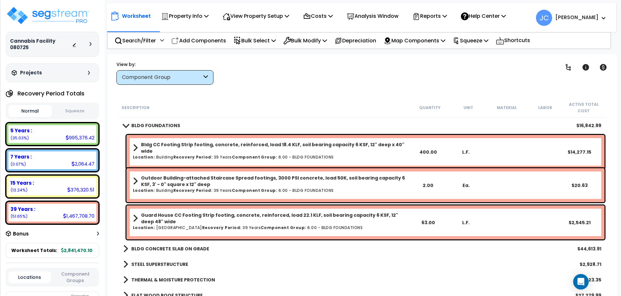
click at [164, 126] on b "BLDG FOUNDATIONS" at bounding box center [155, 125] width 49 height 6
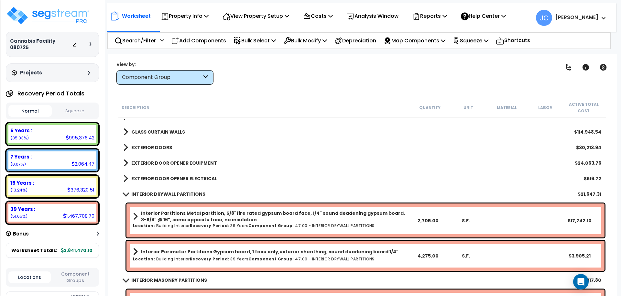
scroll to position [225, 0]
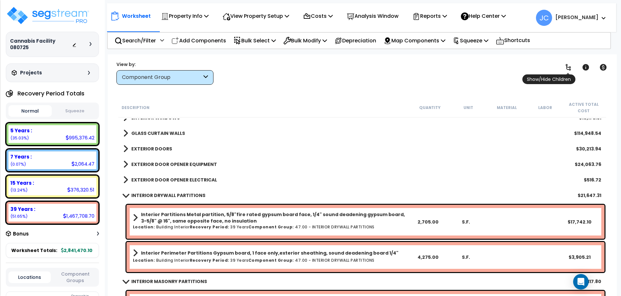
click at [568, 63] on icon at bounding box center [568, 67] width 8 height 8
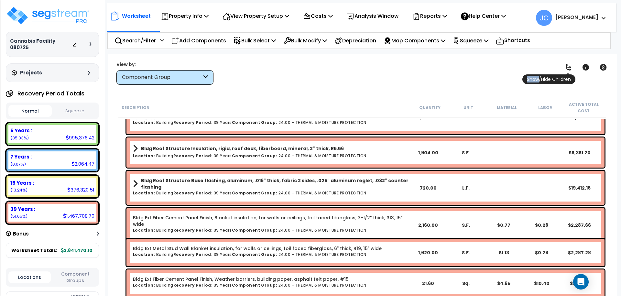
click at [568, 64] on icon at bounding box center [568, 67] width 8 height 8
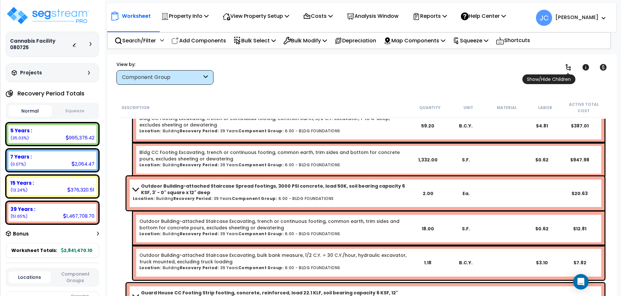
click at [568, 64] on icon at bounding box center [568, 67] width 8 height 8
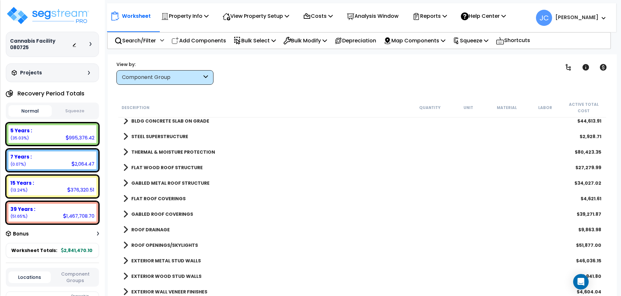
scroll to position [0, 0]
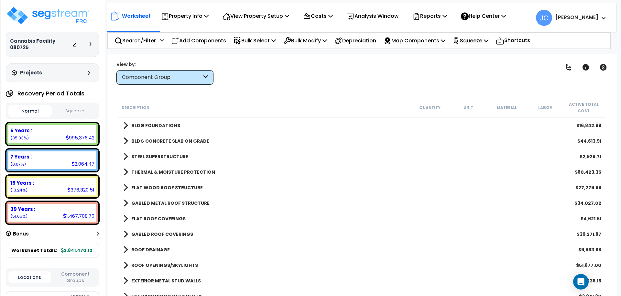
click at [172, 124] on b "BLDG FOUNDATIONS" at bounding box center [155, 125] width 49 height 6
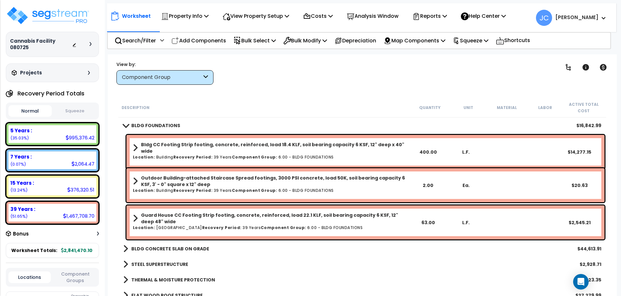
click at [169, 146] on b "Bldg CC Footing Strip footing, concrete, reinforced, load 18.4 KLF, soil bearin…" at bounding box center [275, 147] width 268 height 13
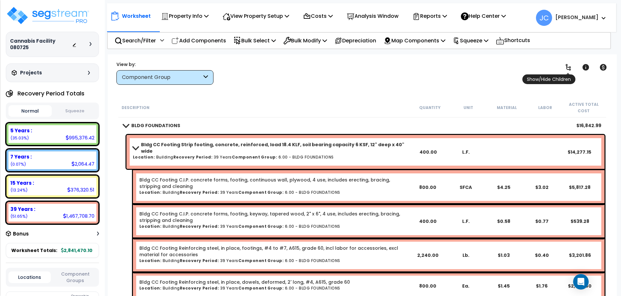
click at [569, 66] on icon at bounding box center [568, 67] width 8 height 8
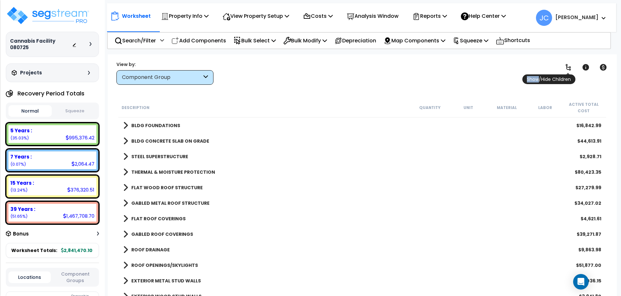
click at [569, 66] on icon at bounding box center [568, 67] width 8 height 8
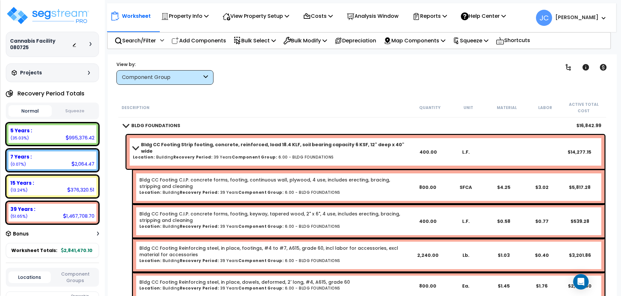
click at [246, 149] on link "Bldg CC Footing Strip footing, concrete, reinforced, load 18.4 KLF, soil bearin…" at bounding box center [271, 147] width 276 height 13
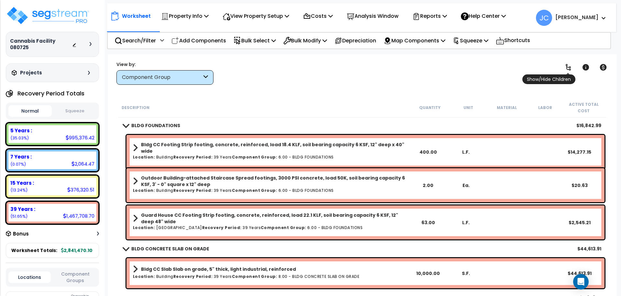
click at [568, 69] on icon at bounding box center [568, 67] width 8 height 8
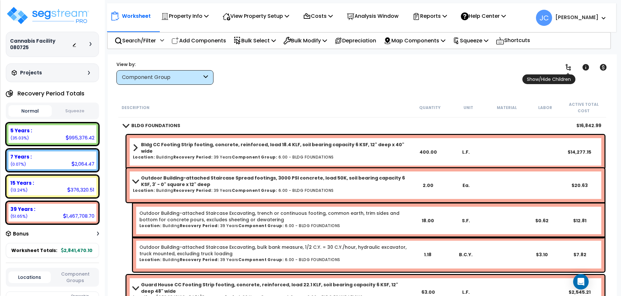
click at [568, 69] on icon at bounding box center [567, 67] width 5 height 6
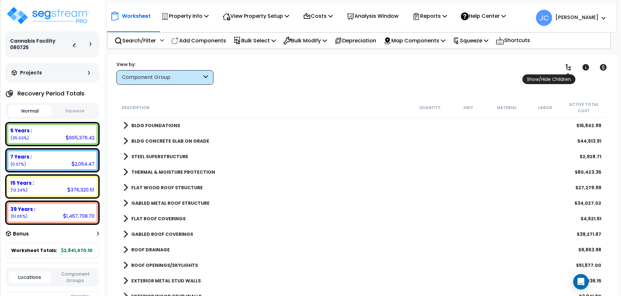
click at [568, 69] on icon at bounding box center [567, 67] width 5 height 6
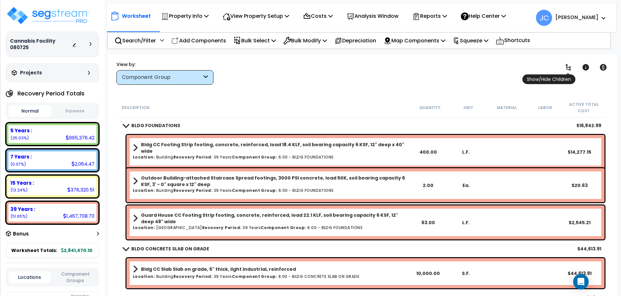
click at [568, 69] on icon at bounding box center [567, 67] width 5 height 6
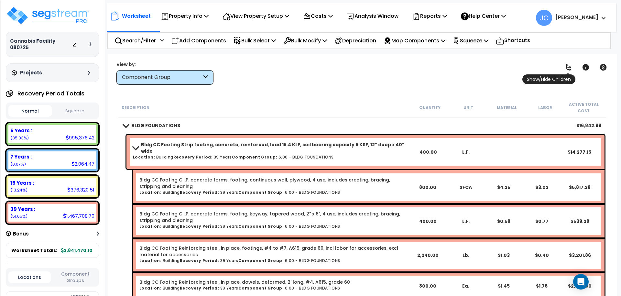
click at [568, 69] on icon at bounding box center [567, 67] width 5 height 6
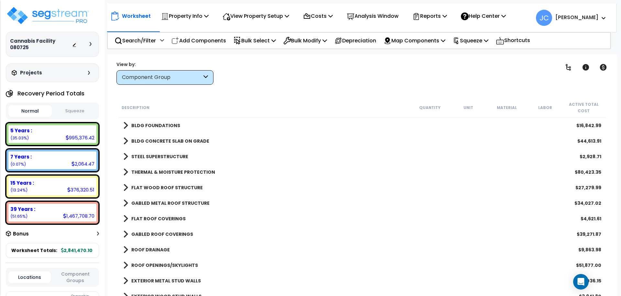
click at [590, 17] on b "[PERSON_NAME]" at bounding box center [576, 17] width 43 height 7
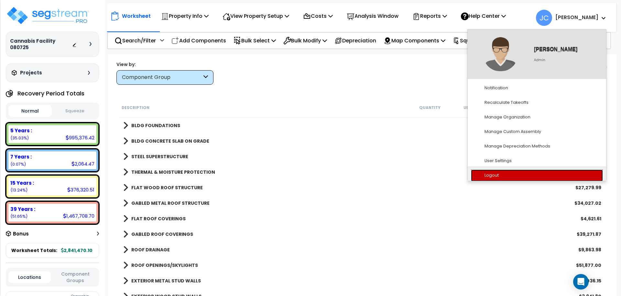
click at [512, 179] on link "Logout" at bounding box center [537, 175] width 132 height 12
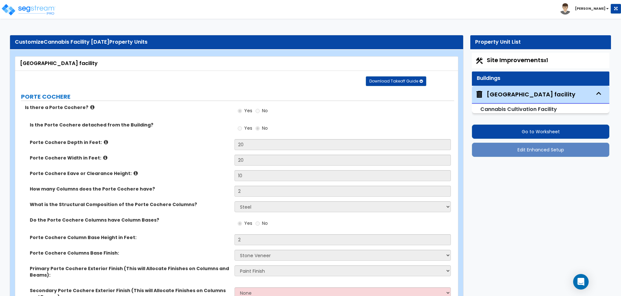
select select "2"
select select "5"
select select "1"
select select "5"
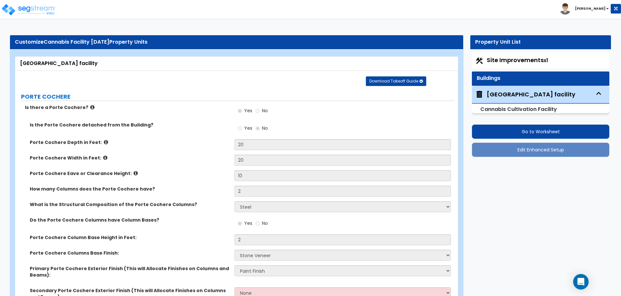
select select "2"
select select "1"
select select "2"
select select "4"
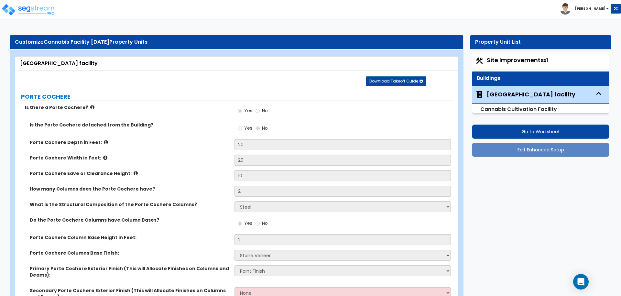
select select "1"
select select "5"
select select "2"
select select "5"
select select "2"
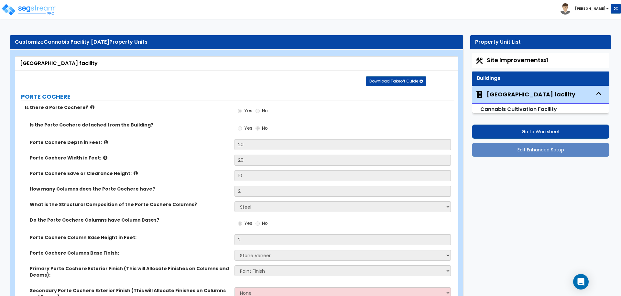
select select "2"
select select "3"
select select "2"
select select "3"
select select "1"
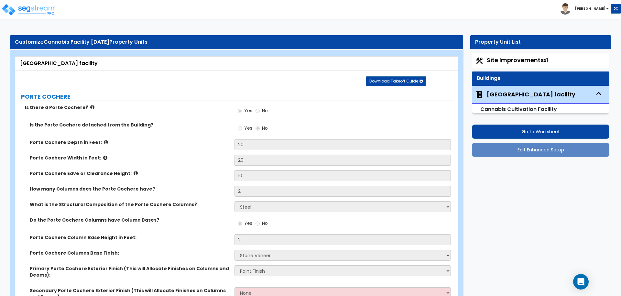
select select "2"
select select "1"
select select "2"
select select "1"
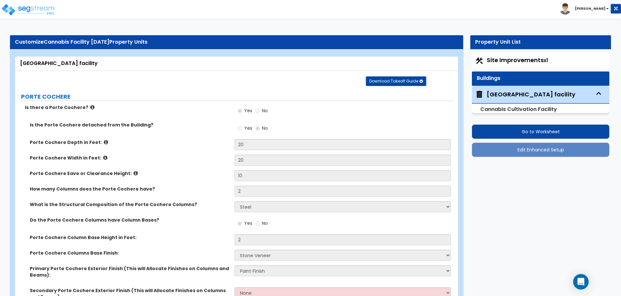
select select "3"
select select "1"
select select "2"
select select "1"
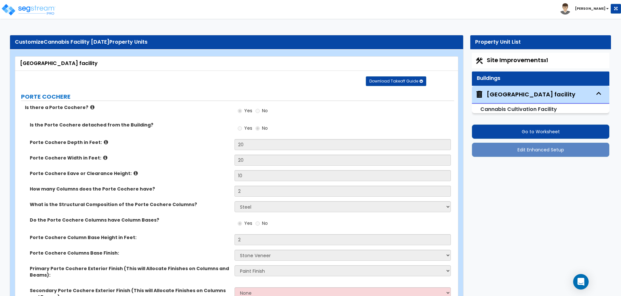
select select "3"
select select "2"
select select "1"
select select "2"
select select "1"
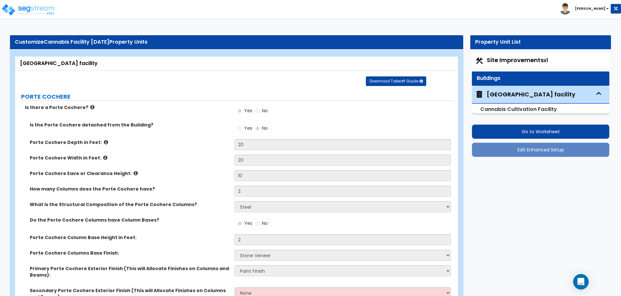
select select "2"
select select "3"
select select "1"
select select "3"
select select "2"
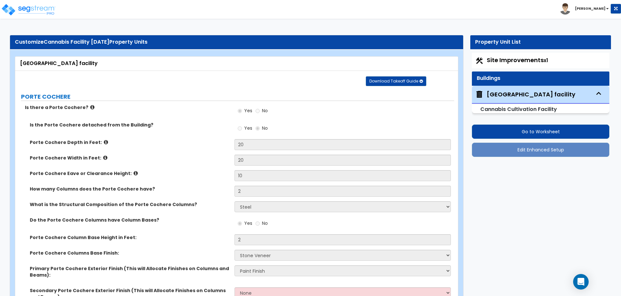
select select "3"
select select "1"
select select "2"
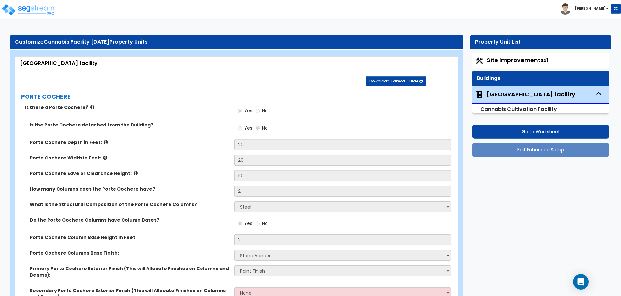
select select "1"
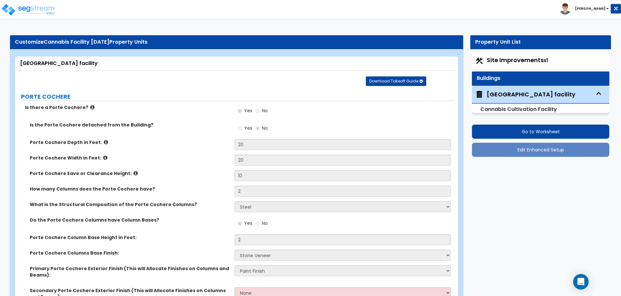
select select "1"
select select "2"
select select "1"
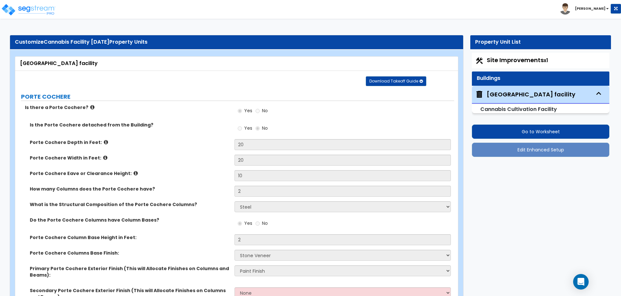
select select "1"
select select "2"
select select "3"
select select "4"
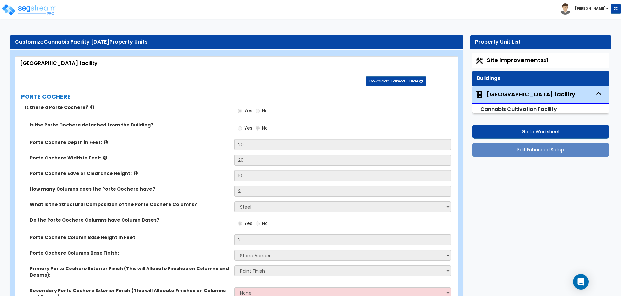
select select "2"
select select "1"
select select "2"
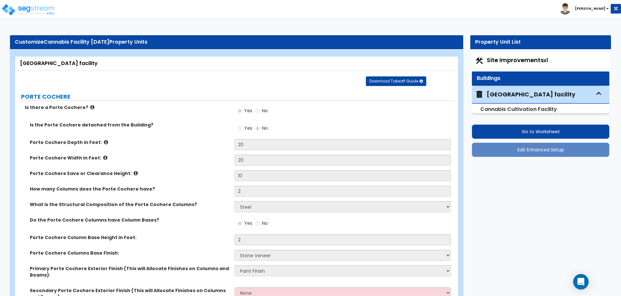
select select "1"
select select "4"
select select "2"
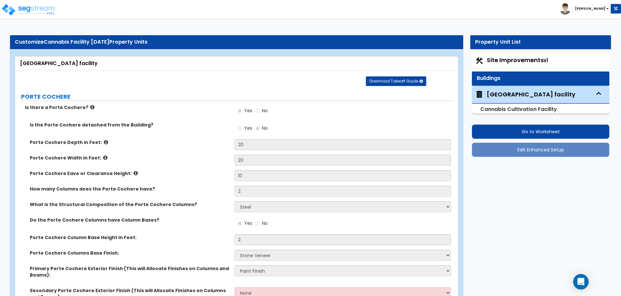
select select "1"
select select "2"
select select "1"
select select "6"
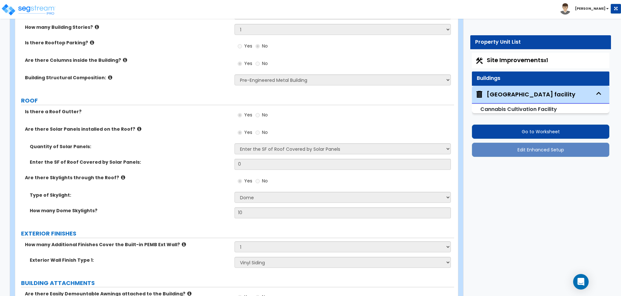
scroll to position [398, 0]
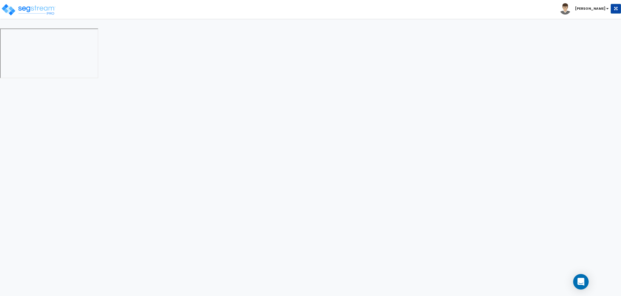
select select "2"
select select "1"
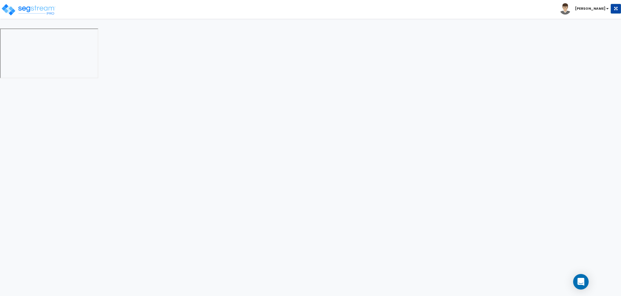
select select "2"
select select "1"
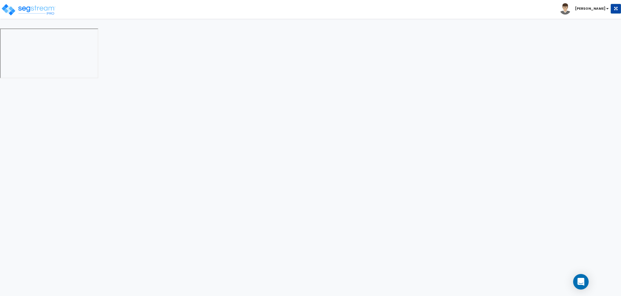
select select "2"
select select "3"
select select "2"
select select "1"
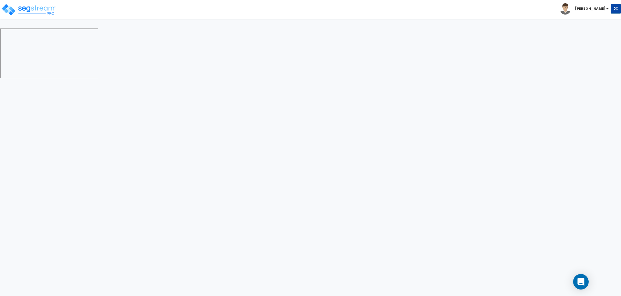
select select "2"
select select "1"
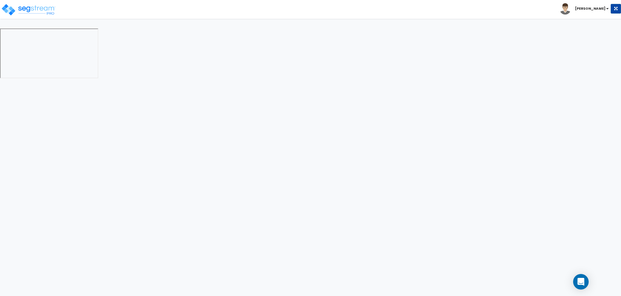
select select "1"
select select "2"
select select "11"
select select "6"
select select "2"
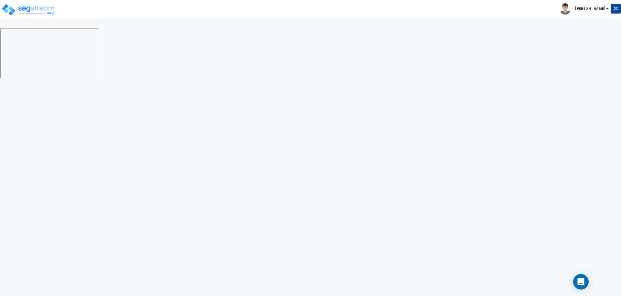
select select "2"
select select "3"
select select "2"
select select "1"
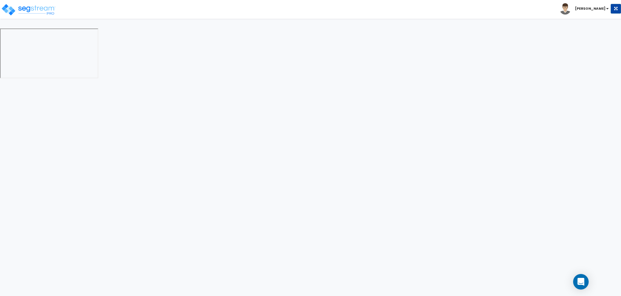
select select "2"
select select "7"
select select "2"
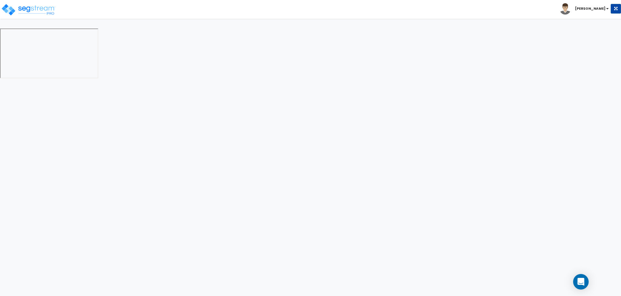
select select "3"
select select "1"
select select "20"
select select "1"
select select "5"
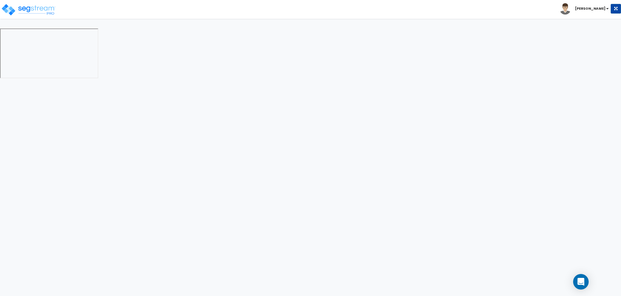
select select "4"
select select "1"
select select "2"
select select "3"
select select "1"
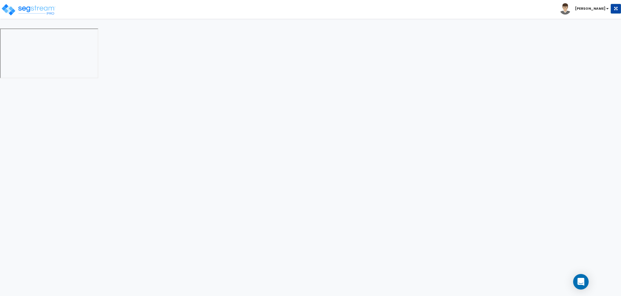
select select "1"
select select "4"
select select "3"
select select "1"
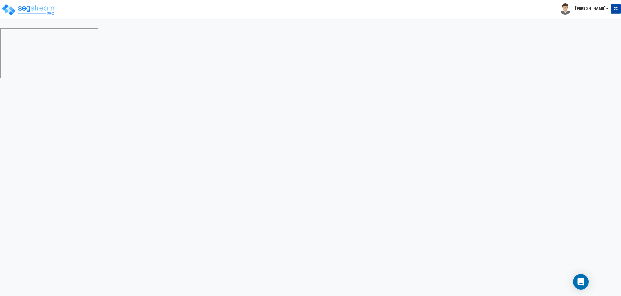
select select "1"
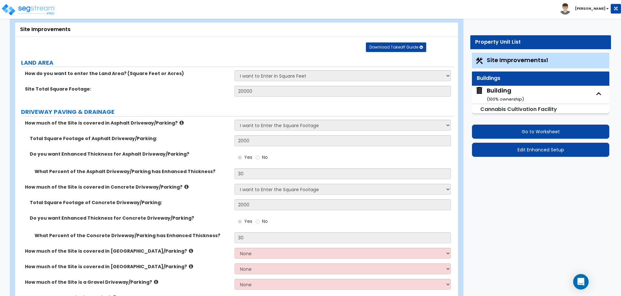
scroll to position [35, 0]
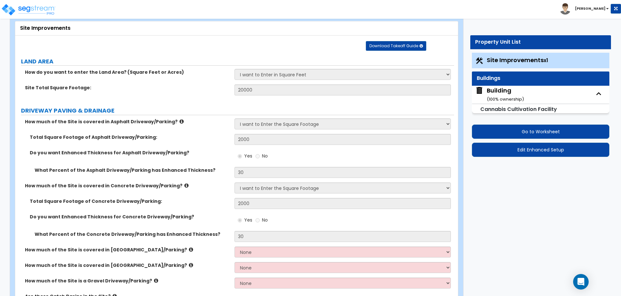
click at [492, 95] on div "Building ( 100 % ownership)" at bounding box center [505, 94] width 37 height 16
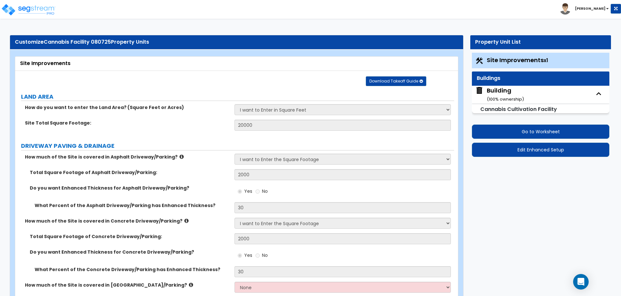
select select "8"
select select "3"
select select "13"
select select "9"
select select "10"
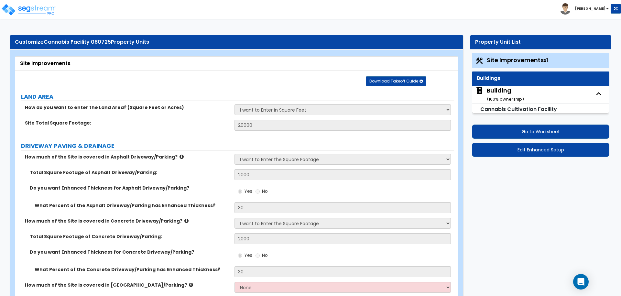
select select "3"
select select "1"
select select "4"
select select "3"
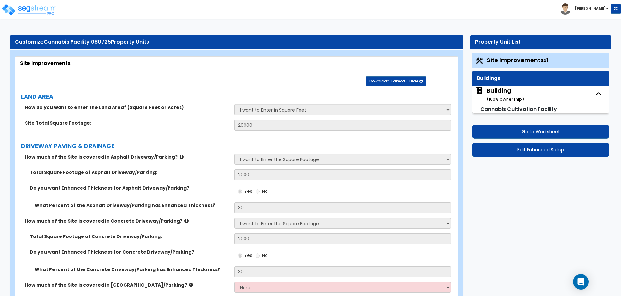
select select "1"
select select "2"
select select "3"
select select "4"
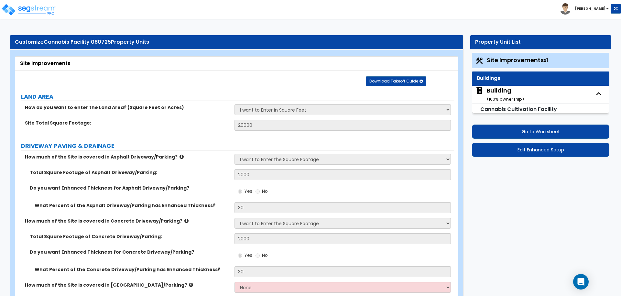
select select "2"
select select "1"
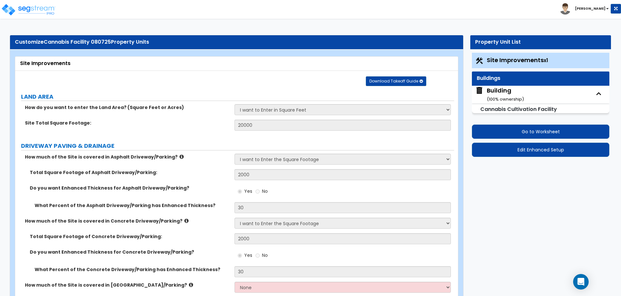
select select "4"
select select "3"
select select "2"
select select "1"
select select "2"
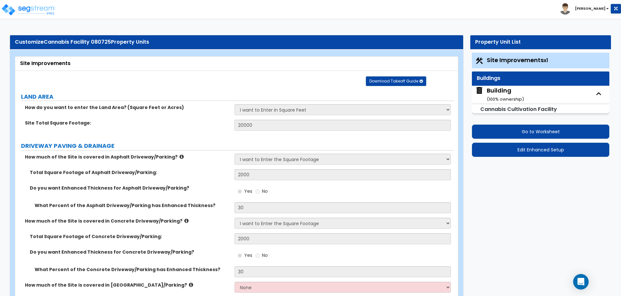
select select "1"
select select "3"
select select "8"
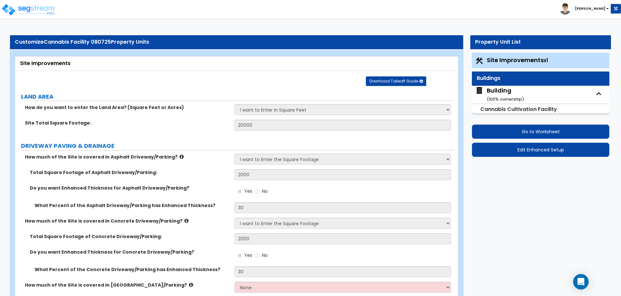
select select "1"
select select "2"
select select "1"
select select "2"
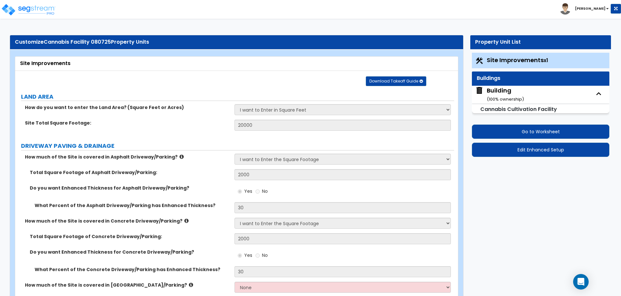
select select "1"
select select "3"
select select "2"
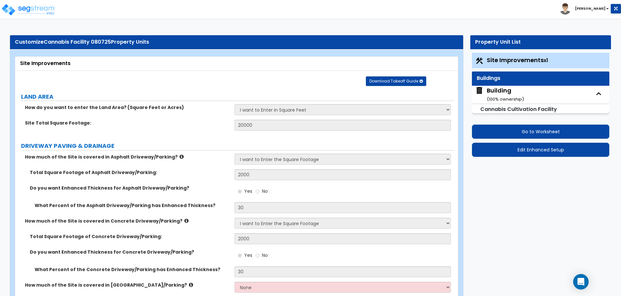
select select "3"
select select "4"
select select "2"
select select "5"
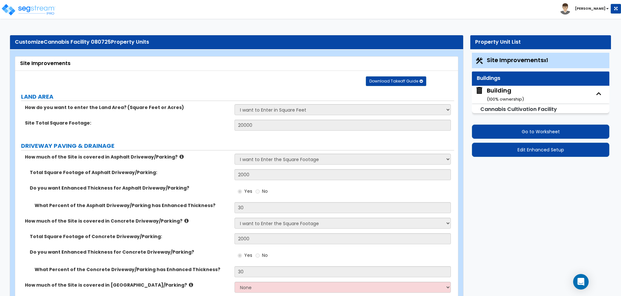
select select "2"
select select "4"
select select "7"
select select "1"
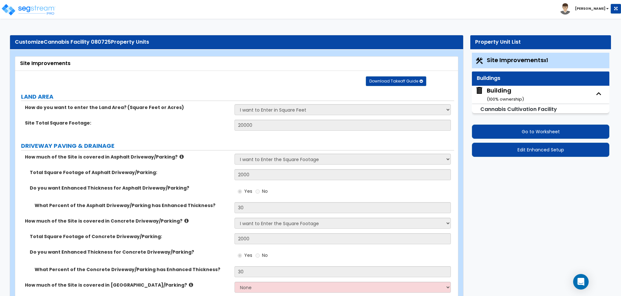
select select "1"
select select "2"
select select "4"
select select "1"
select select "2"
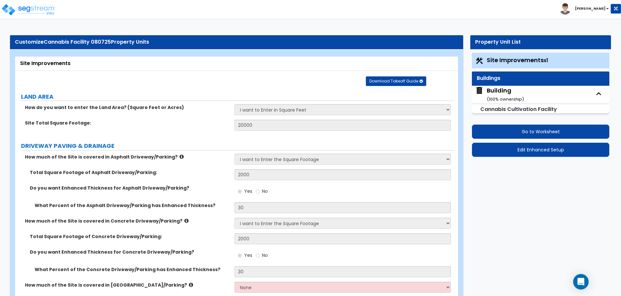
select select "1"
select select "2"
select select "1"
select select "2"
select select "3"
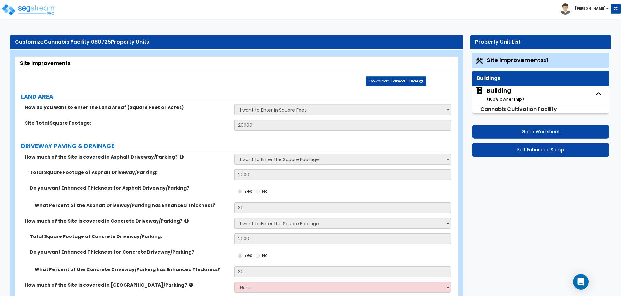
select select "4"
select select "5"
select select "6"
